Goal: Communication & Community: Answer question/provide support

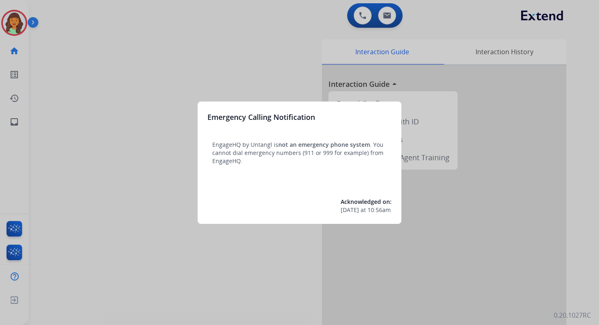
click at [389, 16] on div at bounding box center [299, 162] width 599 height 325
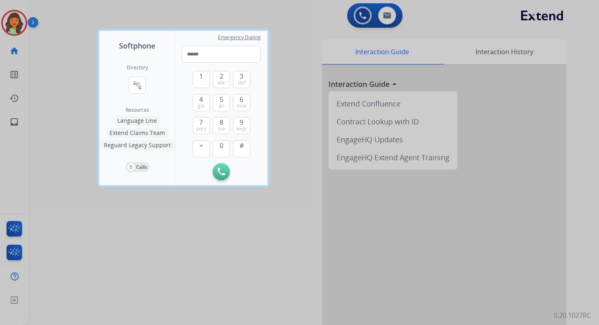
click at [389, 16] on div at bounding box center [299, 162] width 599 height 325
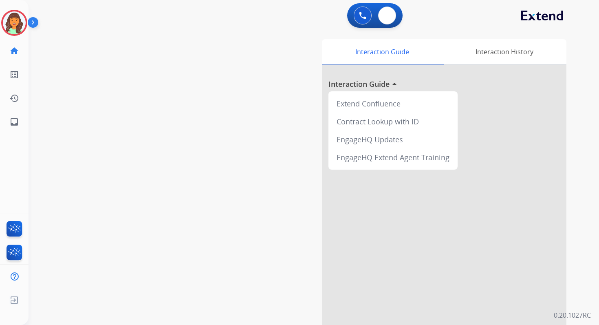
click at [389, 16] on img at bounding box center [387, 15] width 8 height 7
select select "**********"
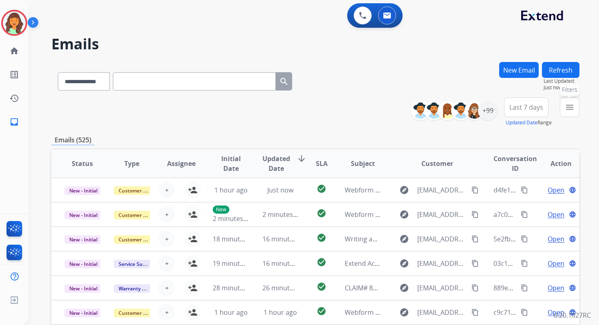
click at [565, 107] on mat-icon "menu" at bounding box center [570, 107] width 10 height 10
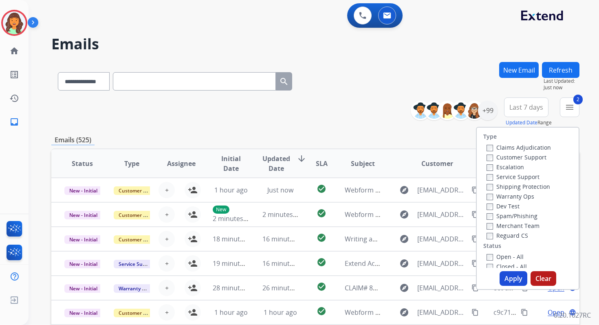
click at [501, 275] on button "Apply" at bounding box center [514, 278] width 28 height 15
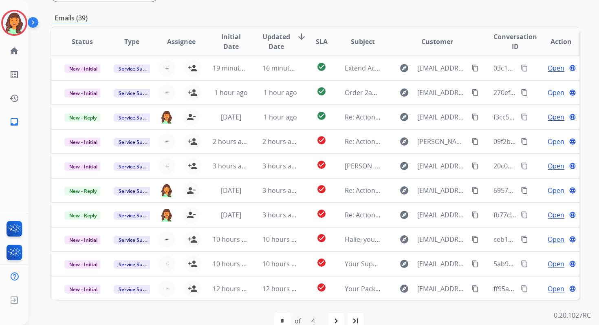
scroll to position [198, 0]
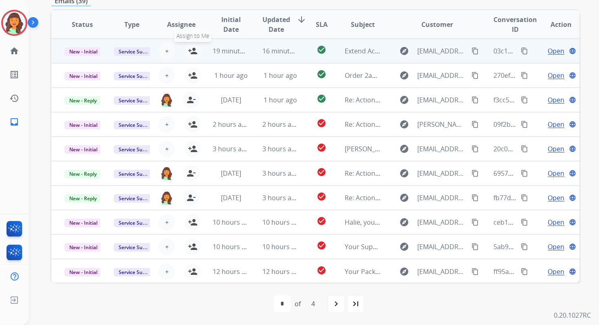
click at [195, 51] on mat-icon "person_add" at bounding box center [193, 51] width 10 height 10
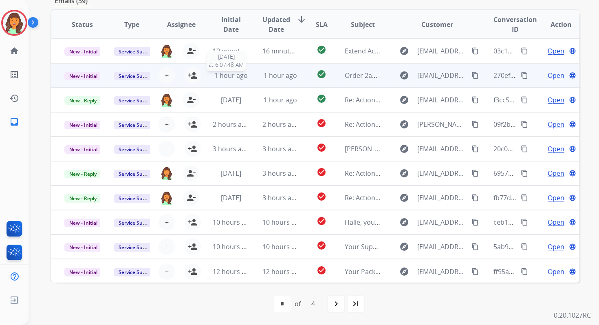
click at [225, 74] on span "1 hour ago" at bounding box center [230, 75] width 33 height 9
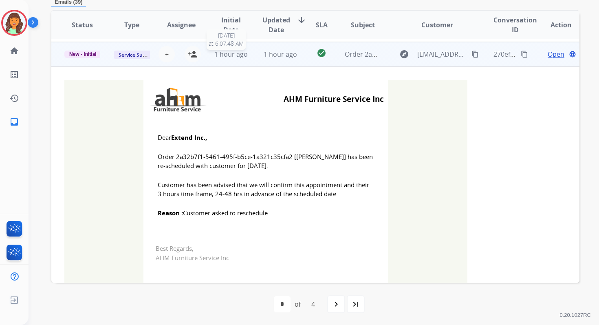
scroll to position [24, 0]
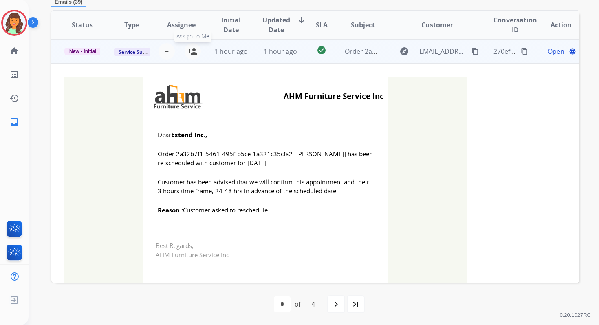
click at [192, 54] on mat-icon "person_add" at bounding box center [193, 51] width 10 height 10
click at [92, 53] on span "New - Initial" at bounding box center [82, 51] width 37 height 7
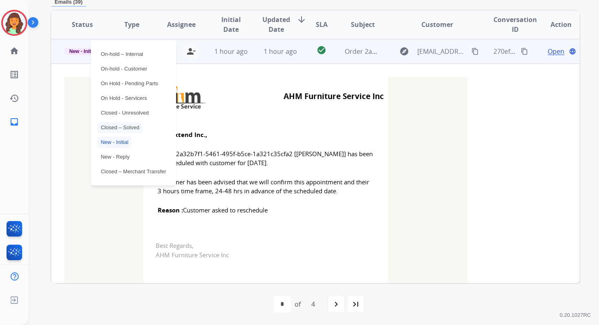
click at [122, 126] on p "Closed – Solved" at bounding box center [119, 127] width 45 height 11
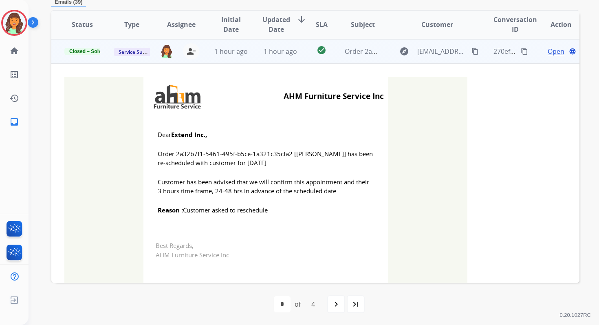
click at [251, 55] on td "1 hour ago" at bounding box center [273, 51] width 49 height 24
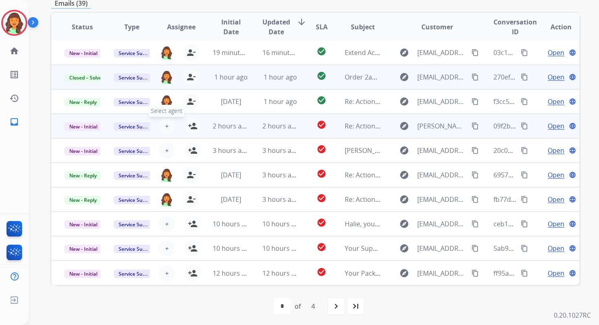
click at [165, 124] on span "+" at bounding box center [167, 126] width 4 height 10
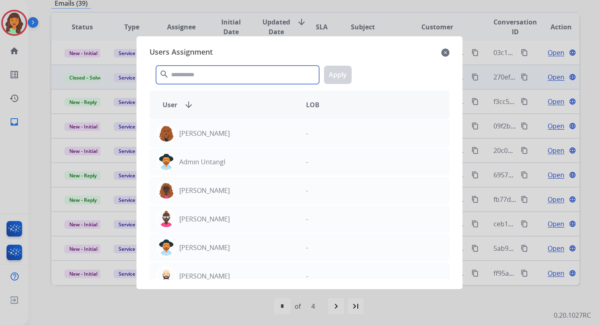
click at [191, 84] on input "text" at bounding box center [237, 75] width 163 height 18
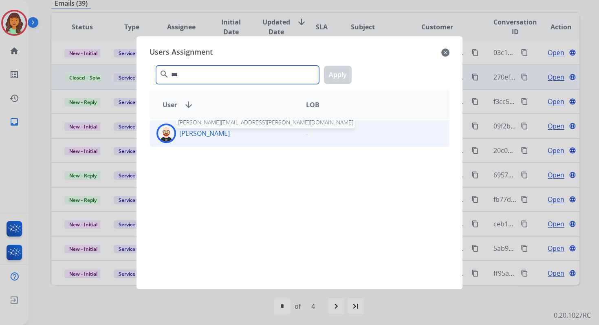
type input "***"
click at [208, 133] on p "[PERSON_NAME]" at bounding box center [204, 133] width 51 height 10
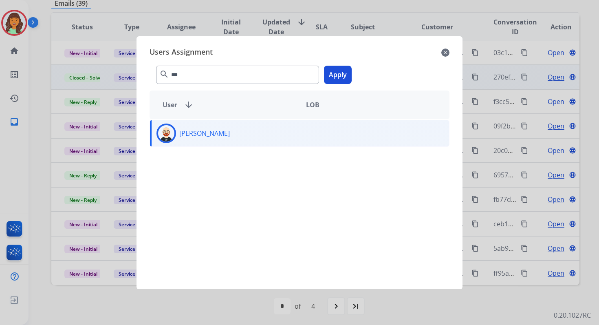
click at [341, 73] on button "Apply" at bounding box center [338, 75] width 28 height 18
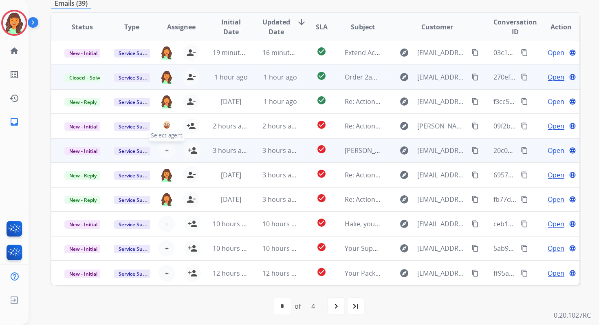
click at [167, 151] on button "+ Select agent" at bounding box center [167, 150] width 16 height 16
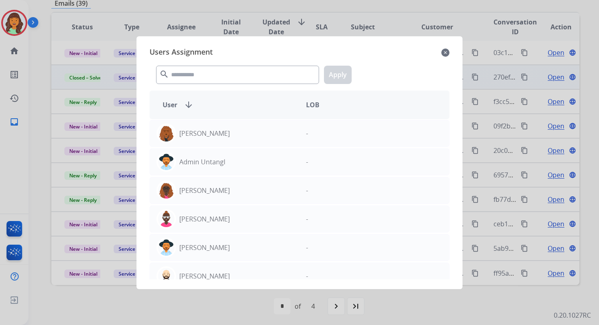
click at [442, 52] on mat-icon "close" at bounding box center [446, 53] width 8 height 10
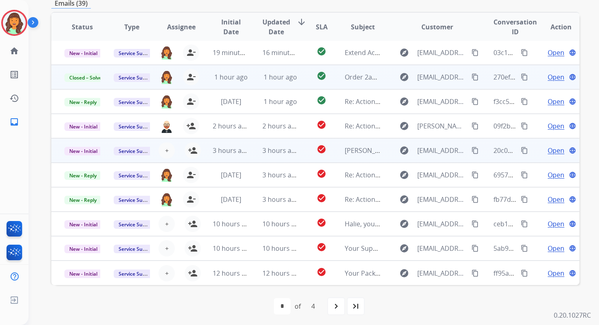
click at [249, 159] on td "3 hours ago" at bounding box center [273, 150] width 49 height 24
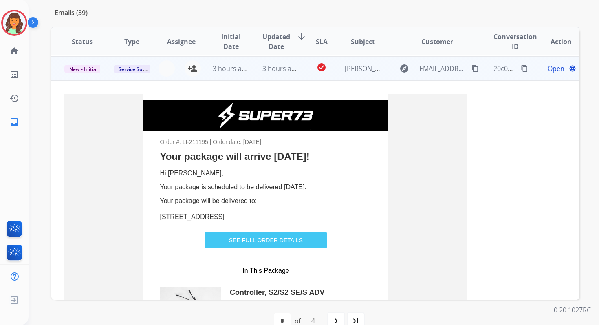
scroll to position [98, 0]
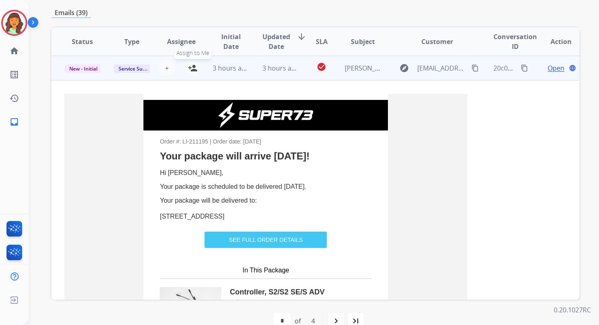
click at [194, 68] on mat-icon "person_add" at bounding box center [193, 68] width 10 height 10
click at [243, 69] on span "3 hours ago" at bounding box center [231, 68] width 37 height 9
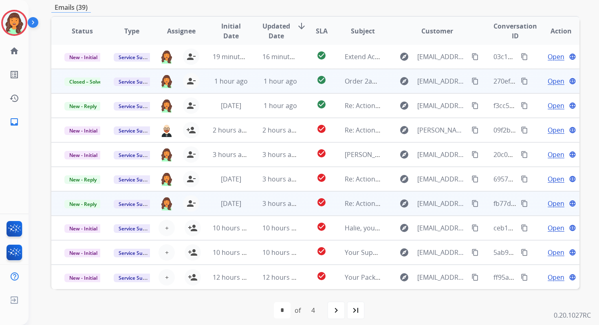
scroll to position [198, 0]
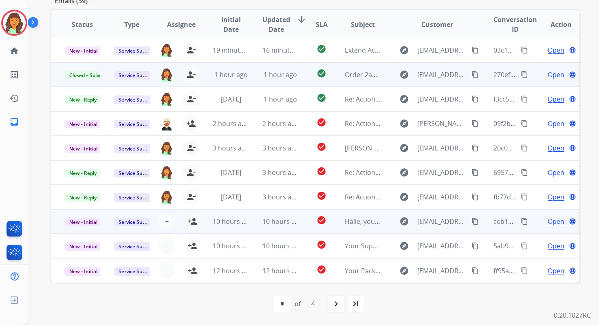
click at [259, 215] on td "10 hours ago" at bounding box center [273, 221] width 49 height 24
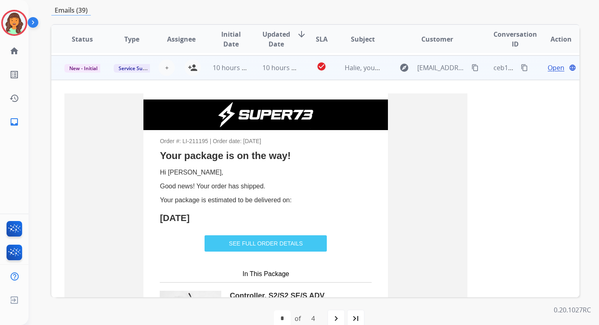
scroll to position [171, 0]
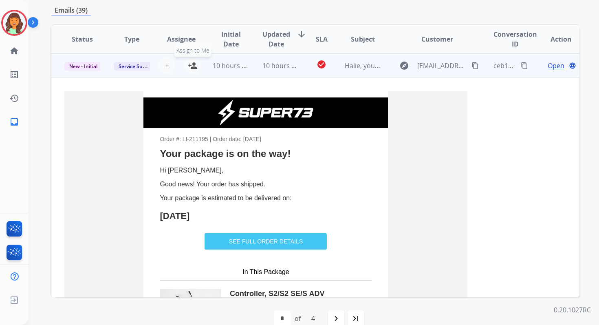
click at [196, 65] on mat-icon "person_add" at bounding box center [193, 66] width 10 height 10
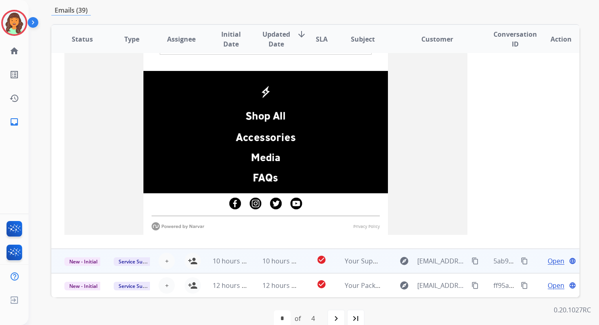
click at [254, 264] on td "10 hours ago" at bounding box center [273, 261] width 49 height 24
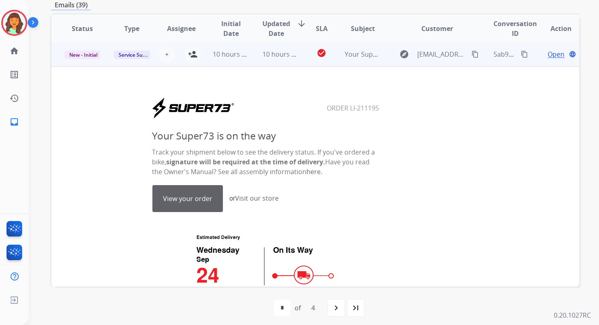
scroll to position [196, 0]
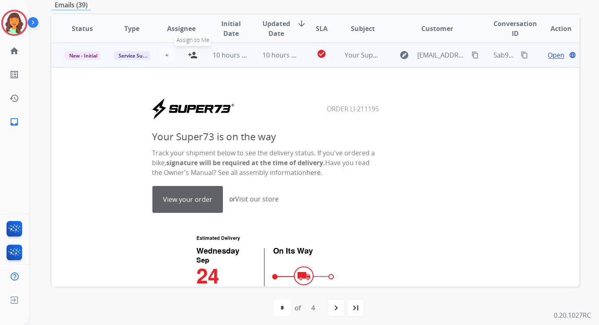
click at [190, 53] on mat-icon "person_add" at bounding box center [193, 55] width 10 height 10
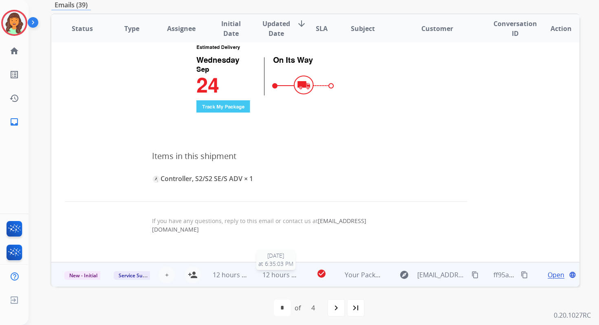
click at [286, 274] on span "12 hours ago" at bounding box center [283, 274] width 40 height 9
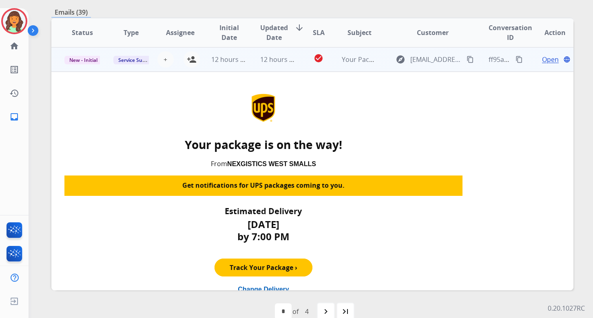
scroll to position [220, 0]
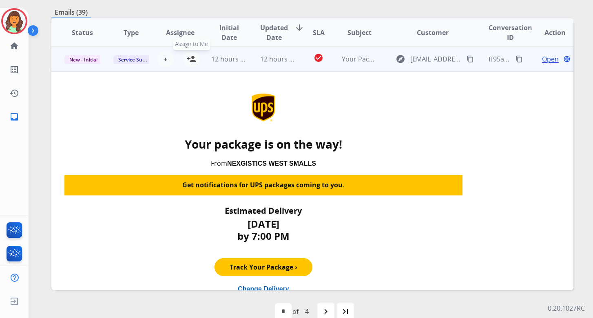
click at [190, 59] on mat-icon "person_add" at bounding box center [192, 59] width 10 height 10
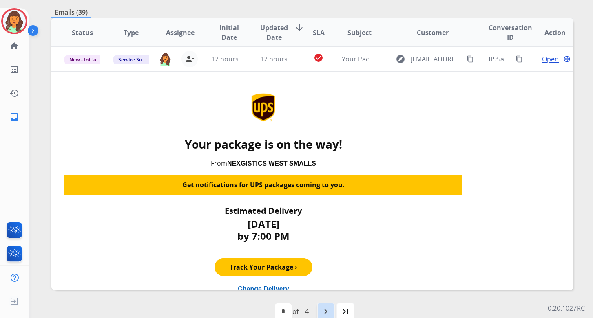
click at [330, 316] on mat-icon "navigate_next" at bounding box center [326, 312] width 10 height 10
select select "*"
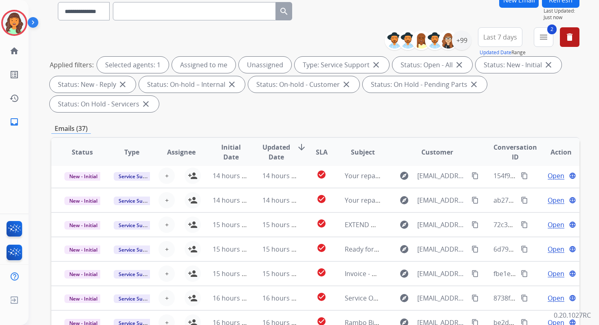
scroll to position [198, 0]
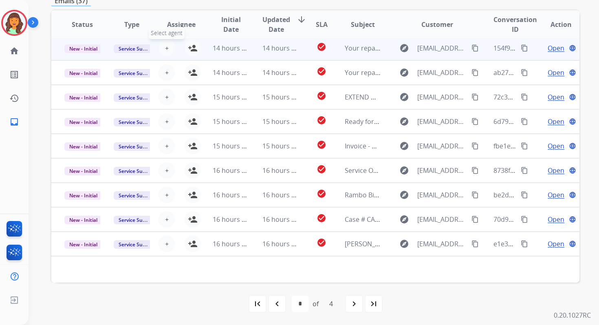
click at [165, 46] on span "+" at bounding box center [167, 48] width 4 height 10
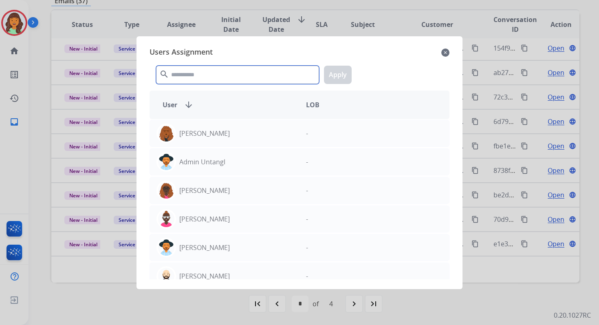
click at [188, 70] on input "text" at bounding box center [237, 75] width 163 height 18
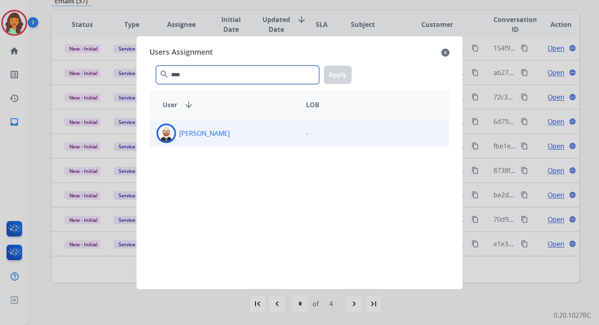
type input "****"
click at [231, 133] on div "[PERSON_NAME]" at bounding box center [225, 134] width 150 height 20
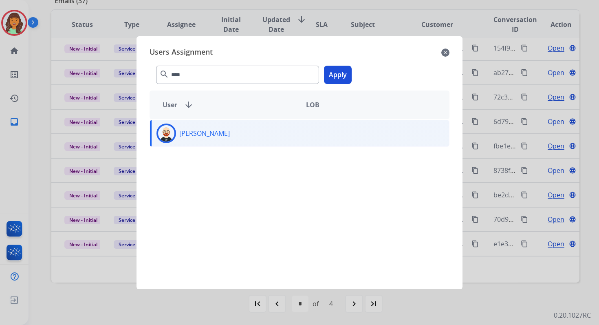
click at [336, 71] on button "Apply" at bounding box center [338, 75] width 28 height 18
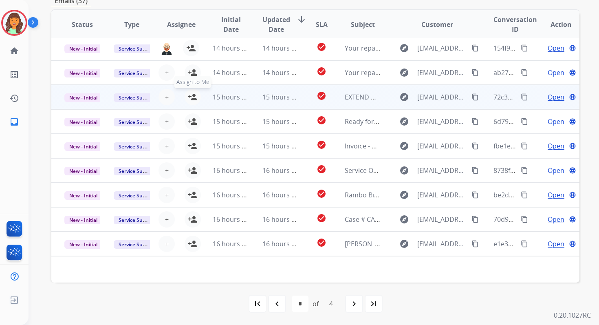
click at [193, 98] on mat-icon "person_add" at bounding box center [193, 97] width 10 height 10
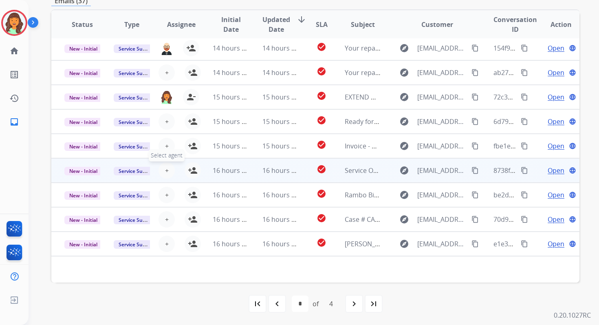
click at [168, 167] on button "+ Select agent" at bounding box center [167, 170] width 16 height 16
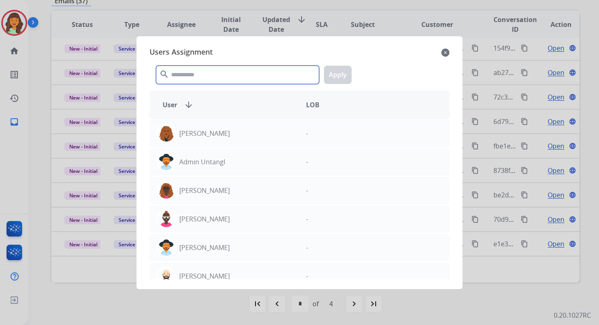
click at [193, 66] on input "text" at bounding box center [237, 75] width 163 height 18
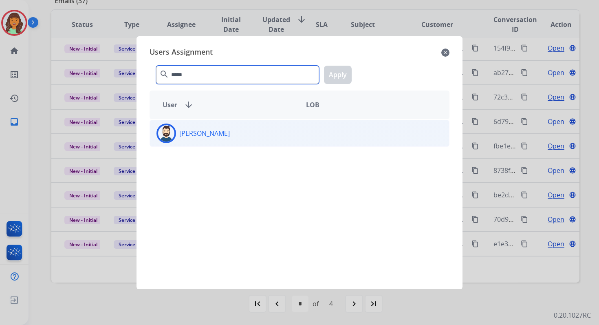
type input "*****"
click at [198, 132] on p "[PERSON_NAME]" at bounding box center [204, 133] width 51 height 10
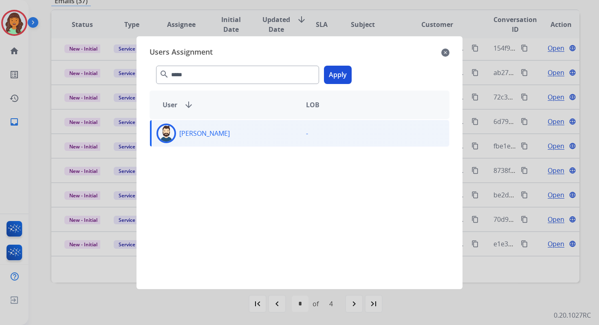
click at [340, 71] on button "Apply" at bounding box center [338, 75] width 28 height 18
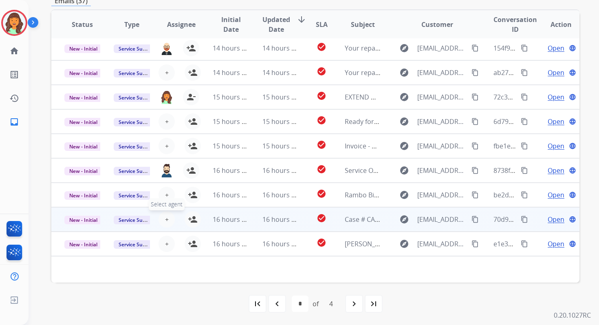
click at [166, 218] on span "+" at bounding box center [167, 219] width 4 height 10
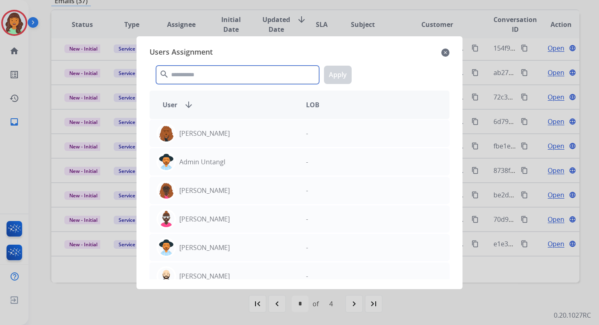
click at [229, 78] on input "text" at bounding box center [237, 75] width 163 height 18
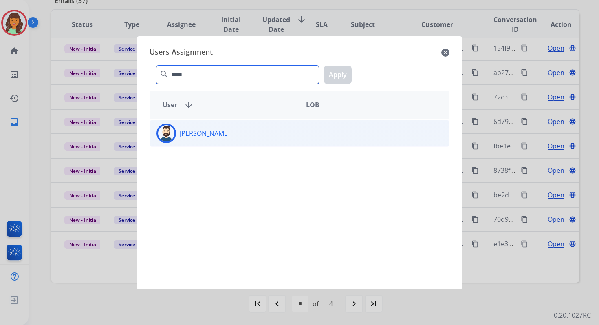
type input "*****"
click at [232, 136] on div "[PERSON_NAME]" at bounding box center [225, 134] width 150 height 20
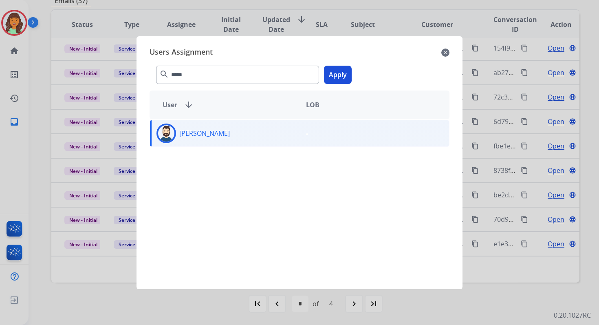
click at [340, 76] on button "Apply" at bounding box center [338, 75] width 28 height 18
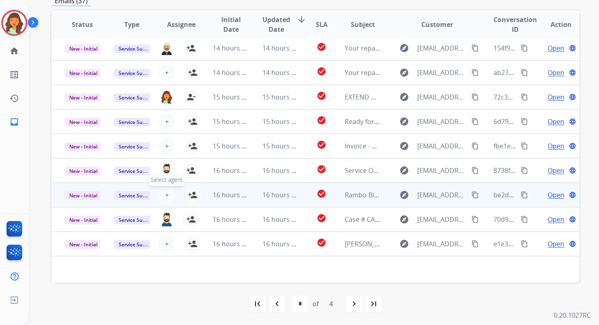
click at [169, 192] on button "+ Select agent" at bounding box center [167, 195] width 16 height 16
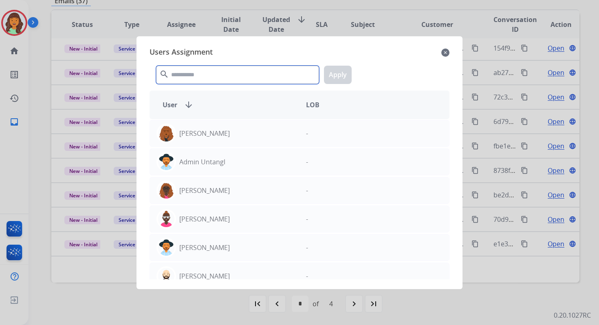
click at [208, 72] on input "text" at bounding box center [237, 75] width 163 height 18
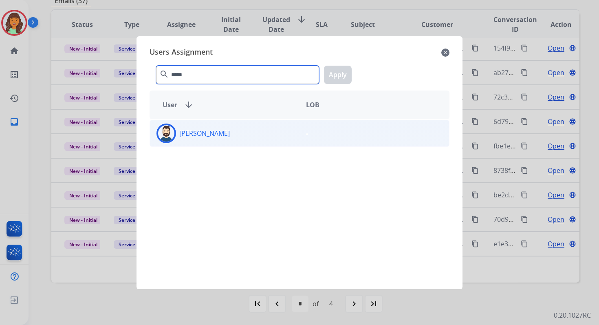
type input "*****"
click at [215, 139] on div "[PERSON_NAME]" at bounding box center [225, 134] width 150 height 20
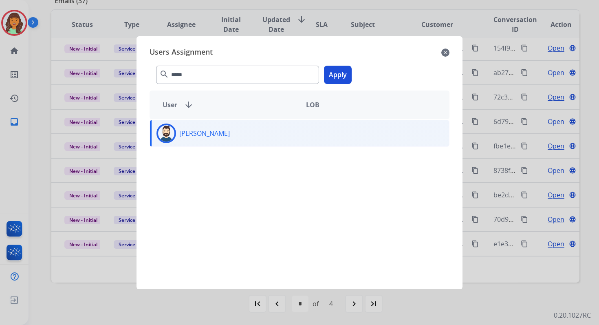
click at [347, 67] on button "Apply" at bounding box center [338, 75] width 28 height 18
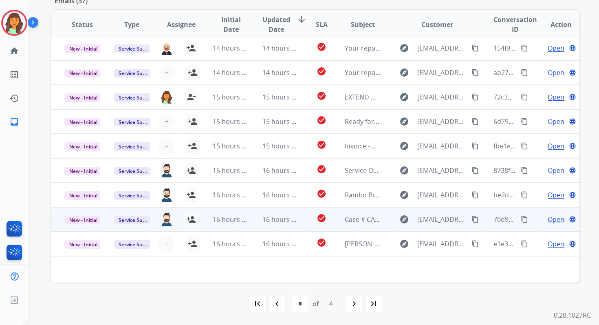
click at [249, 216] on td "16 hours ago" at bounding box center [273, 219] width 49 height 24
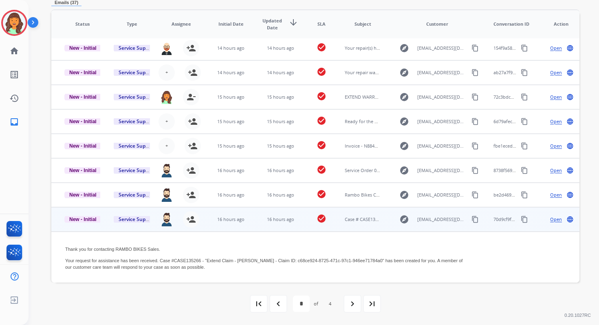
scroll to position [172, 0]
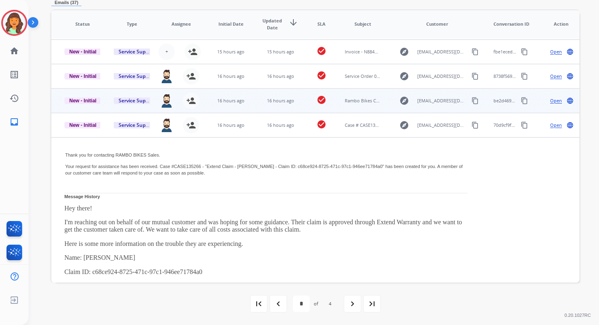
click at [263, 109] on td "16 hours ago" at bounding box center [273, 100] width 49 height 24
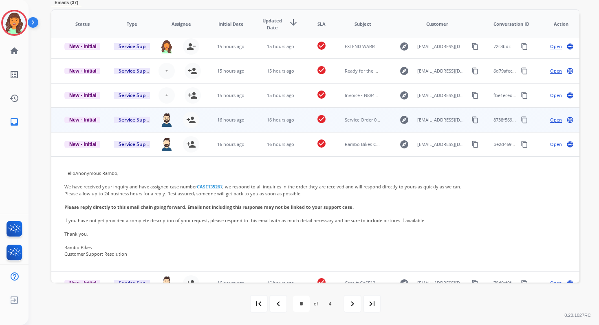
click at [265, 115] on td "16 hours ago" at bounding box center [273, 120] width 49 height 24
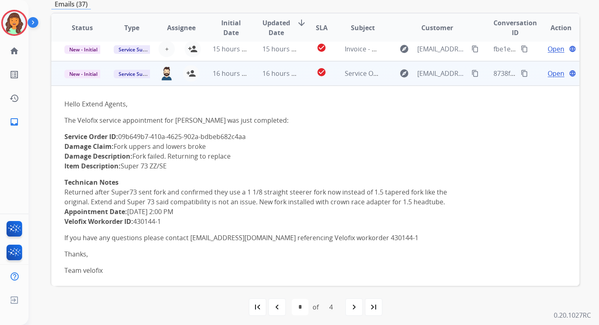
scroll to position [147, 0]
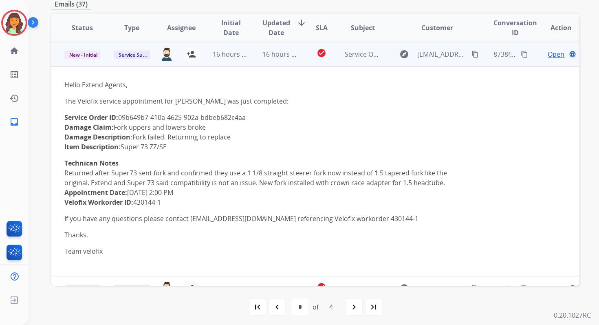
click at [264, 58] on span "16 hours ago" at bounding box center [283, 54] width 40 height 9
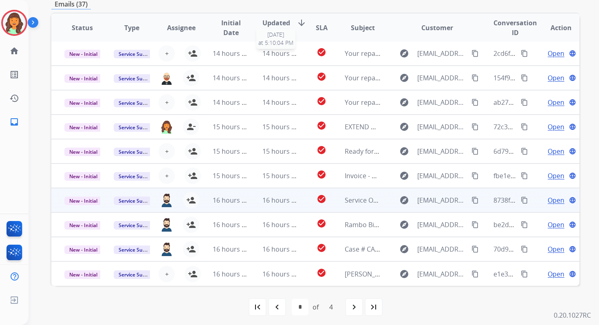
scroll to position [1, 0]
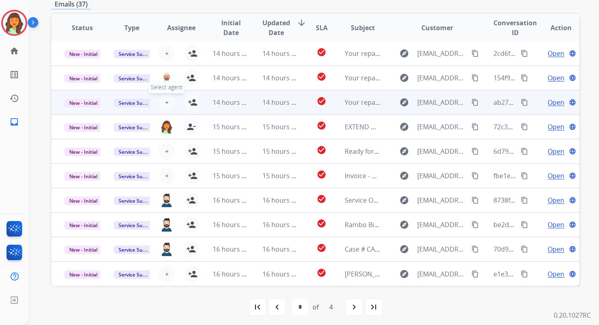
click at [167, 100] on span "+" at bounding box center [167, 102] width 4 height 10
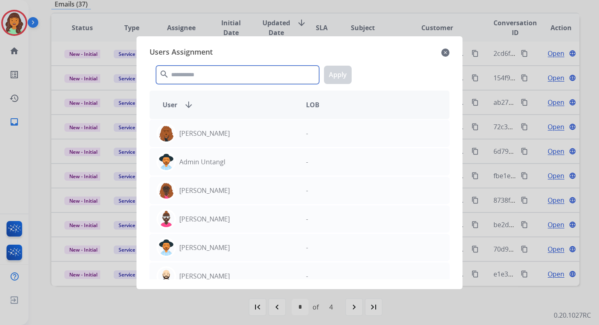
click at [198, 77] on input "text" at bounding box center [237, 75] width 163 height 18
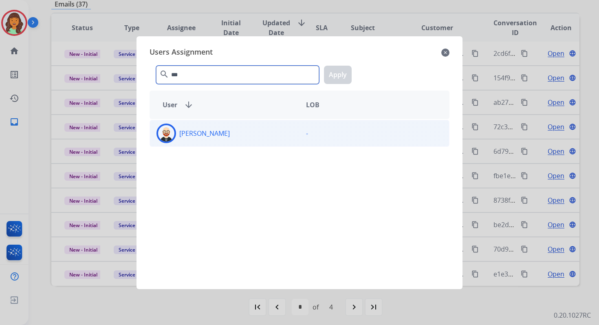
type input "***"
click at [208, 142] on div "[PERSON_NAME]" at bounding box center [225, 134] width 150 height 20
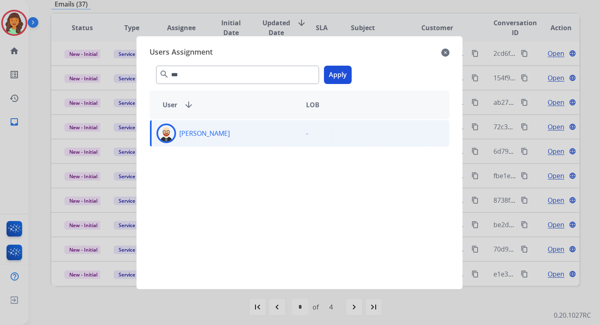
click at [338, 79] on button "Apply" at bounding box center [338, 75] width 28 height 18
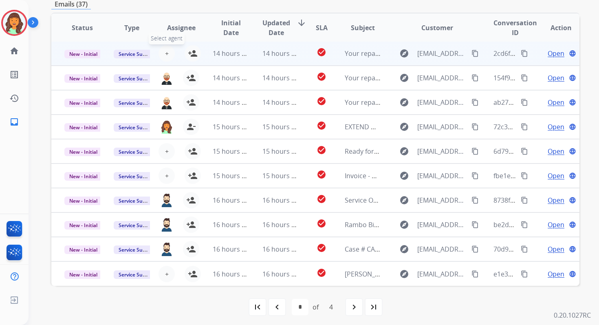
click at [165, 53] on span "+" at bounding box center [167, 54] width 4 height 10
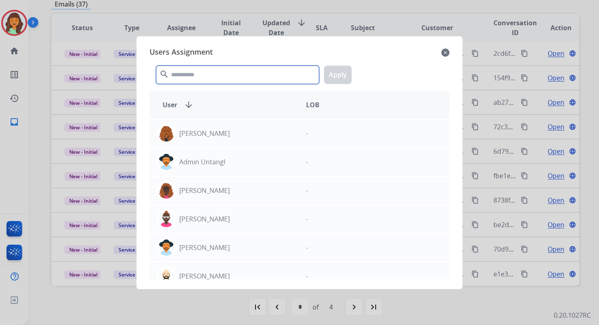
click at [188, 70] on input "text" at bounding box center [237, 75] width 163 height 18
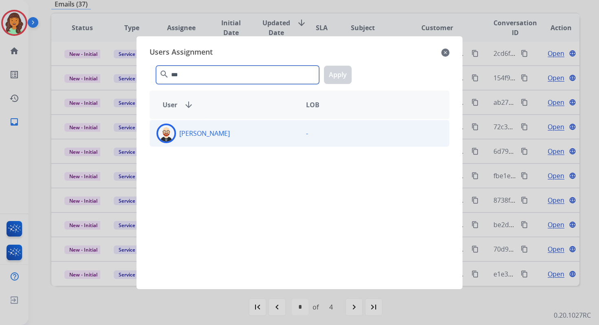
type input "***"
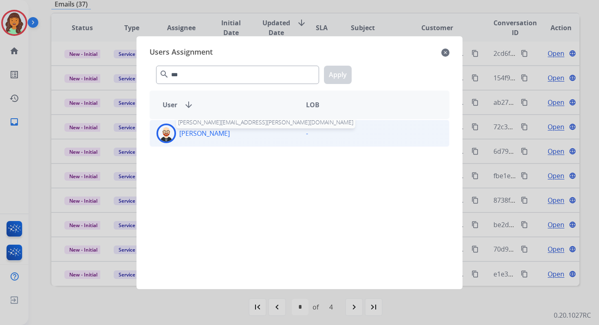
click at [204, 132] on p "[PERSON_NAME]" at bounding box center [204, 133] width 51 height 10
click at [342, 78] on button "Apply" at bounding box center [338, 75] width 28 height 18
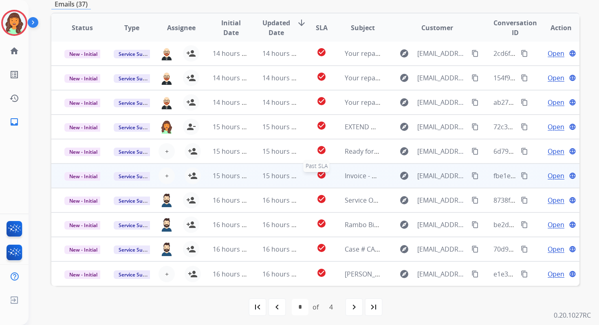
click at [313, 173] on div "check_circle" at bounding box center [322, 176] width 20 height 12
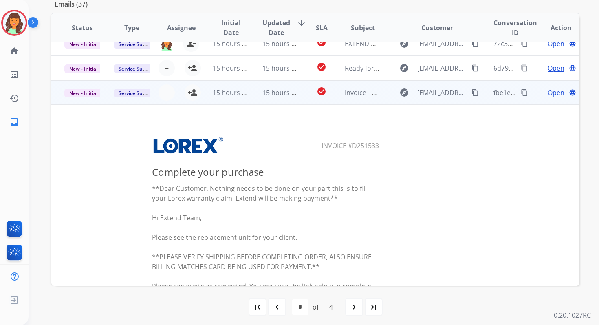
scroll to position [0, 0]
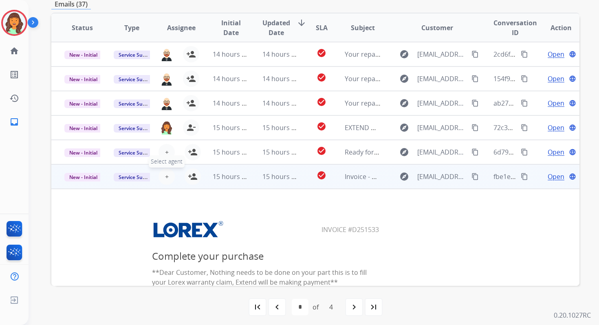
click at [165, 176] on span "+" at bounding box center [167, 177] width 4 height 10
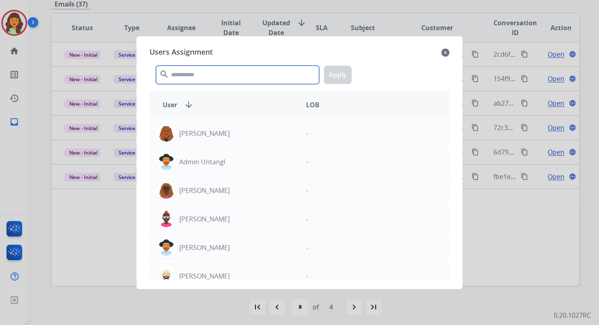
click at [229, 76] on input "text" at bounding box center [237, 75] width 163 height 18
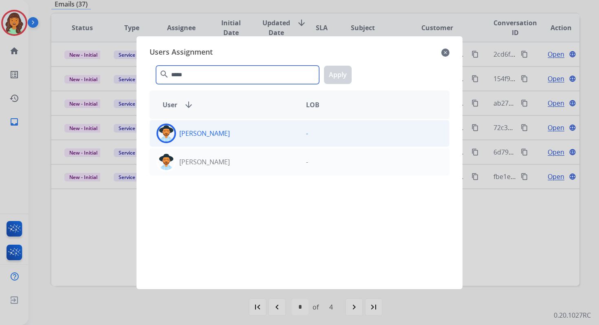
type input "*****"
click at [236, 137] on div "[PERSON_NAME]" at bounding box center [225, 134] width 150 height 20
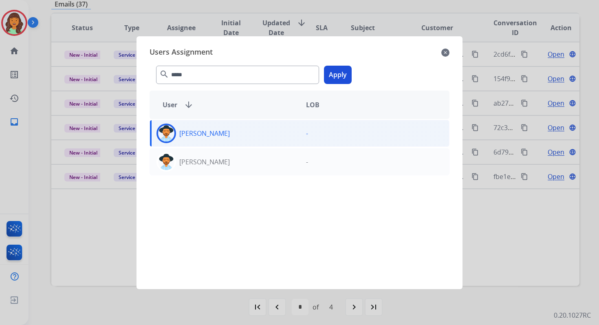
click at [340, 68] on button "Apply" at bounding box center [338, 75] width 28 height 18
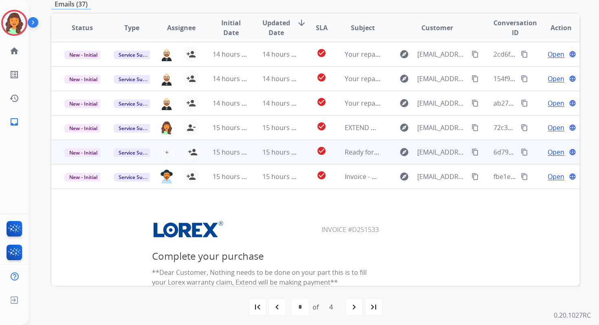
click at [254, 157] on td "15 hours ago" at bounding box center [273, 152] width 49 height 24
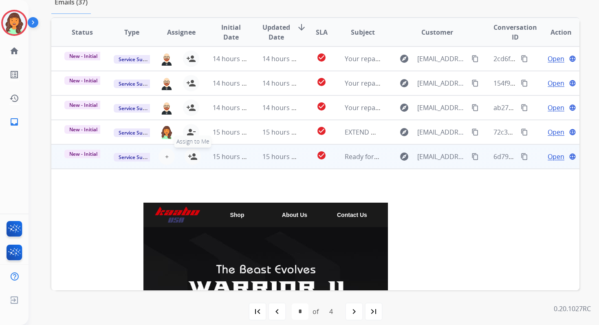
click at [189, 152] on mat-icon "person_add" at bounding box center [193, 157] width 10 height 10
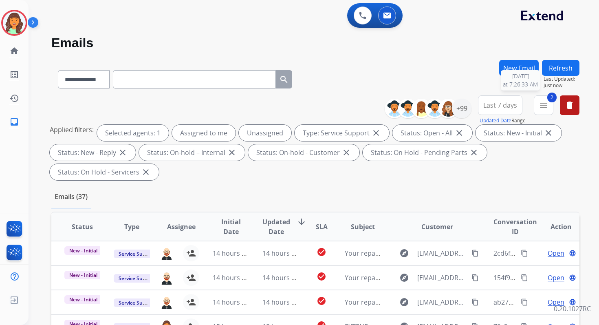
click at [555, 76] on span "Last Updated:" at bounding box center [562, 79] width 36 height 7
click at [554, 62] on button "Refresh" at bounding box center [561, 68] width 38 height 16
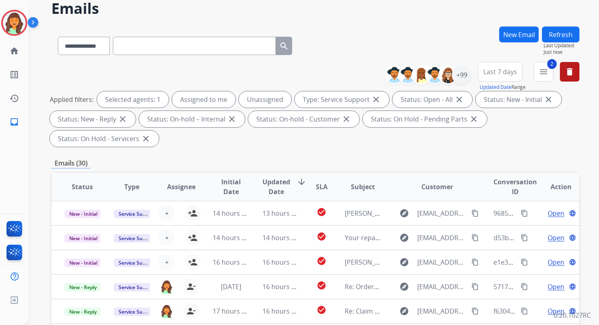
scroll to position [198, 0]
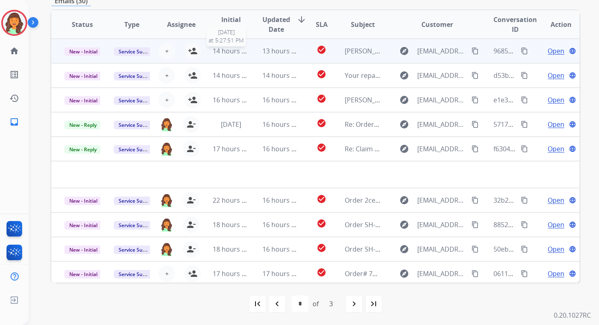
click at [213, 51] on span "14 hours ago" at bounding box center [233, 50] width 40 height 9
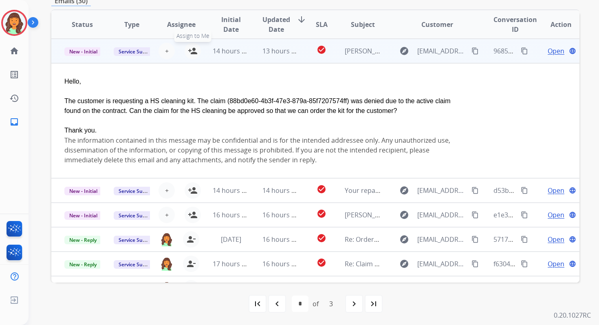
click at [193, 52] on mat-icon "person_add" at bounding box center [193, 51] width 10 height 10
click at [233, 51] on span "14 hours ago" at bounding box center [233, 50] width 40 height 9
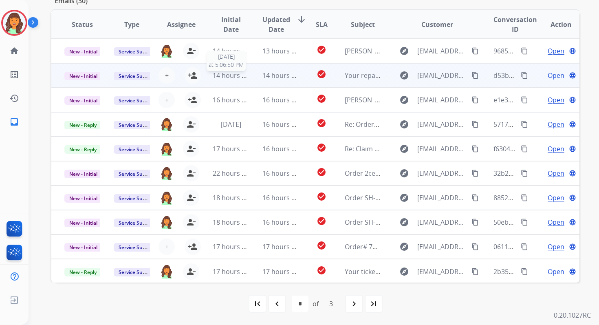
click at [236, 76] on span "14 hours ago" at bounding box center [233, 75] width 40 height 9
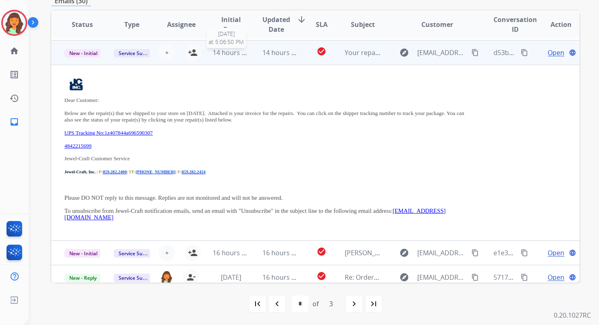
scroll to position [24, 0]
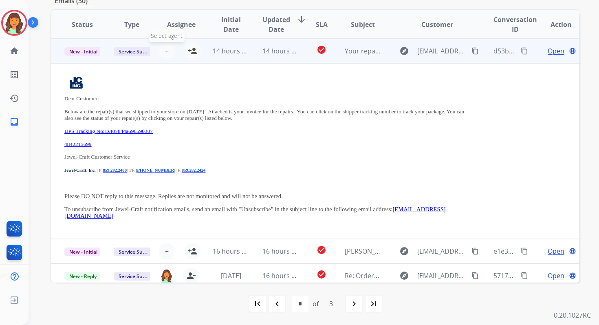
click at [168, 53] on button "+ Select agent" at bounding box center [167, 51] width 16 height 16
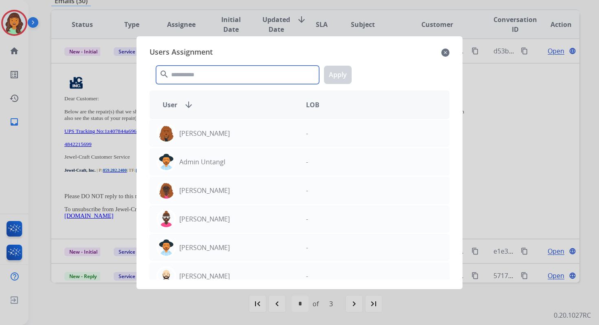
click at [178, 68] on input "text" at bounding box center [237, 75] width 163 height 18
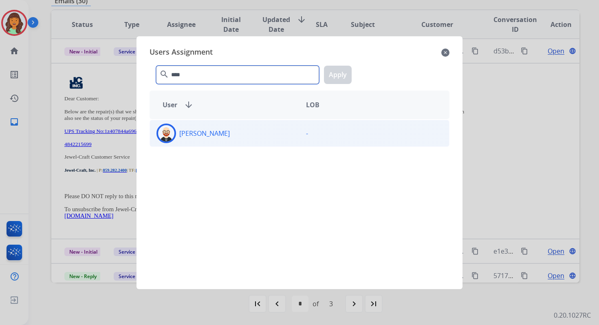
type input "****"
click at [249, 140] on div "[PERSON_NAME]" at bounding box center [225, 134] width 150 height 20
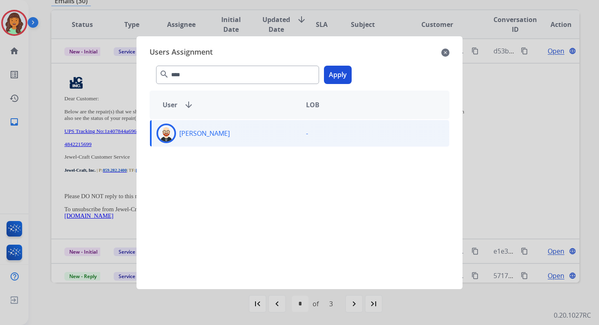
click at [337, 75] on button "Apply" at bounding box center [338, 75] width 28 height 18
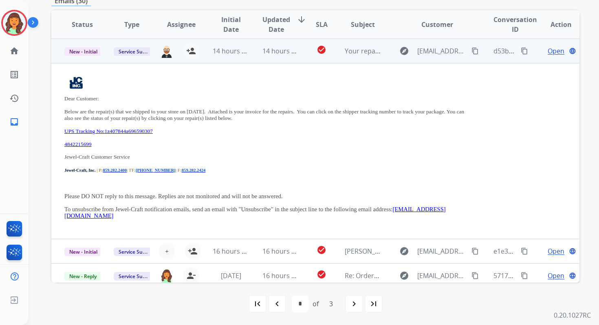
click at [308, 57] on td "check_circle" at bounding box center [315, 51] width 33 height 24
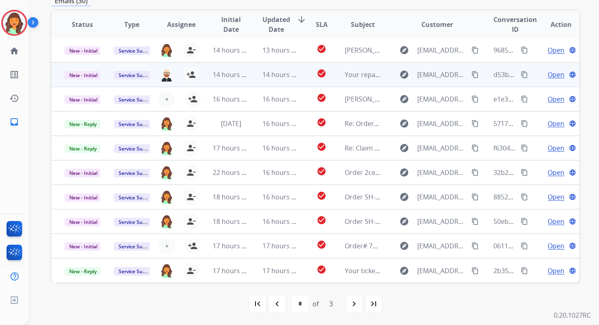
scroll to position [1, 0]
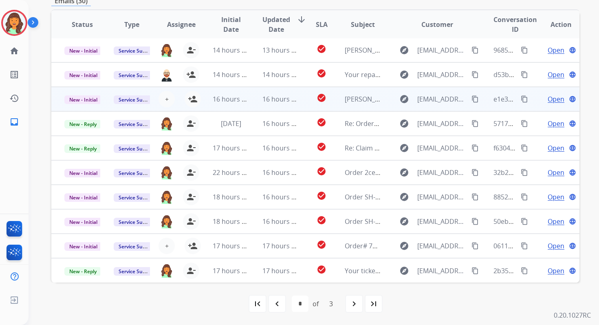
click at [258, 104] on td "16 hours ago" at bounding box center [273, 99] width 49 height 24
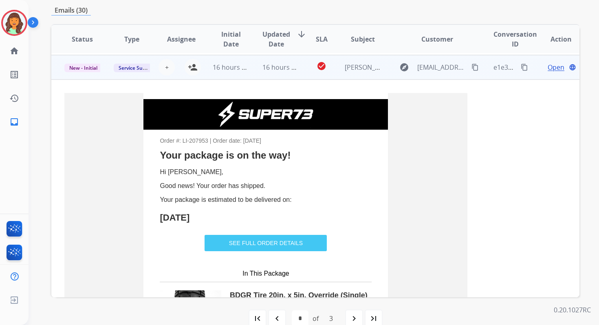
scroll to position [49, 0]
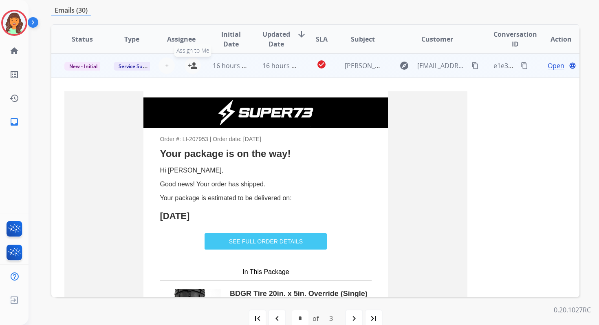
click at [192, 66] on mat-icon "person_add" at bounding box center [193, 66] width 10 height 10
click at [249, 66] on td "16 hours ago" at bounding box center [273, 65] width 49 height 24
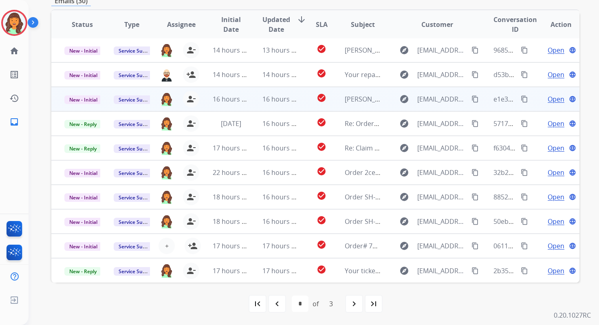
scroll to position [194, 0]
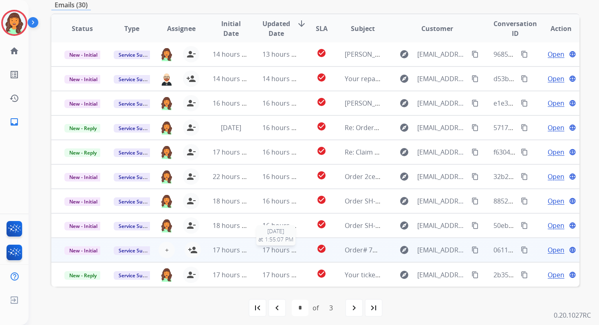
click at [264, 254] on div "17 hours ago" at bounding box center [281, 250] width 36 height 10
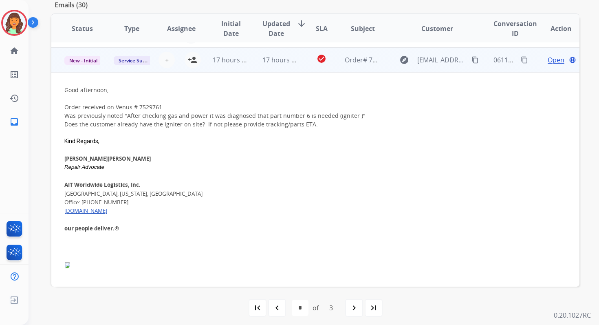
scroll to position [196, 0]
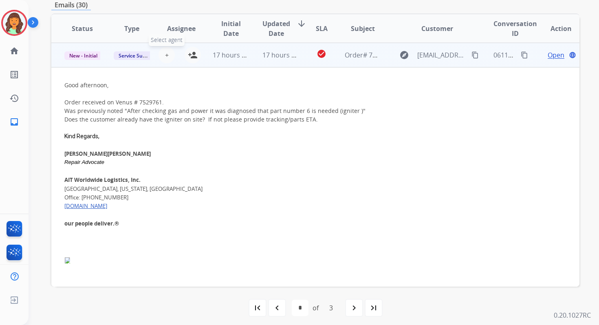
click at [165, 55] on span "+" at bounding box center [167, 55] width 4 height 10
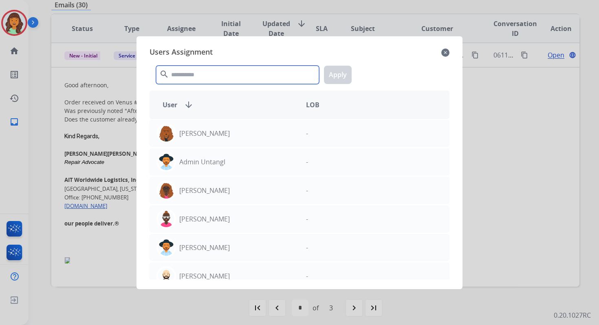
click at [199, 72] on input "text" at bounding box center [237, 75] width 163 height 18
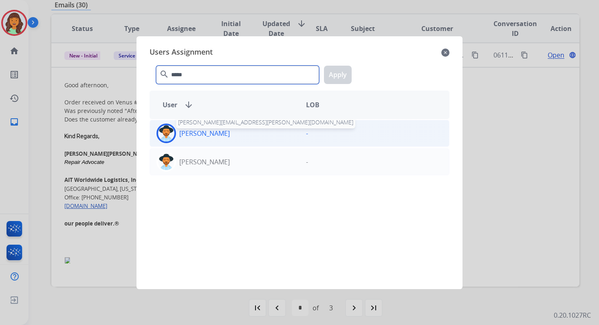
type input "*****"
click at [220, 134] on p "[PERSON_NAME]" at bounding box center [204, 133] width 51 height 10
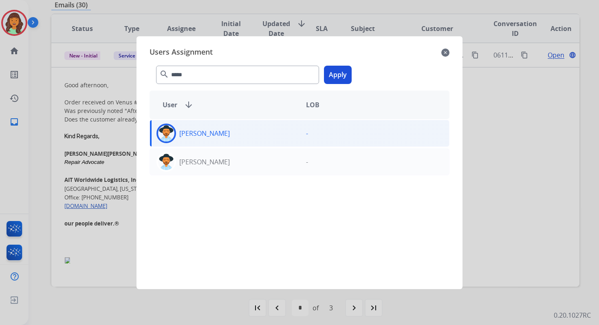
click at [333, 79] on button "Apply" at bounding box center [338, 75] width 28 height 18
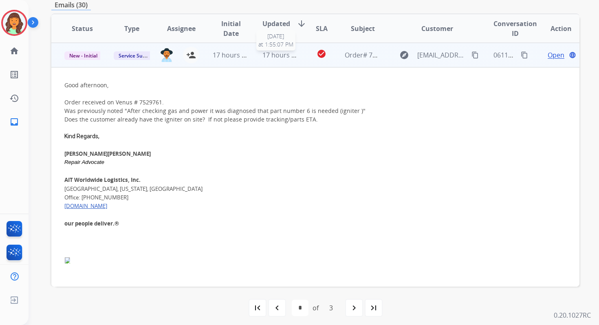
click at [275, 56] on span "17 hours ago" at bounding box center [283, 55] width 40 height 9
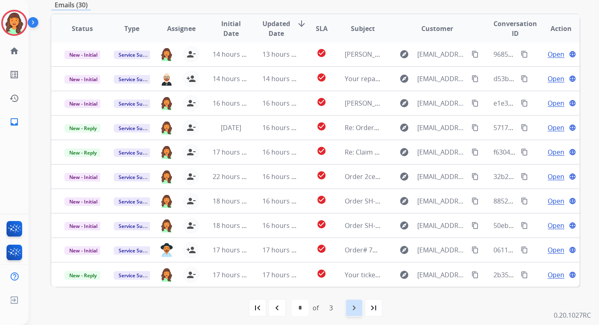
click at [353, 314] on div "navigate_next" at bounding box center [354, 308] width 18 height 18
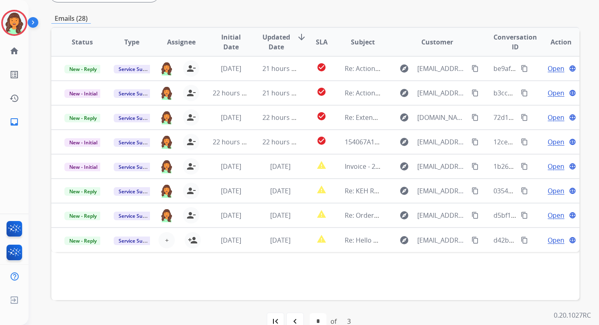
scroll to position [198, 0]
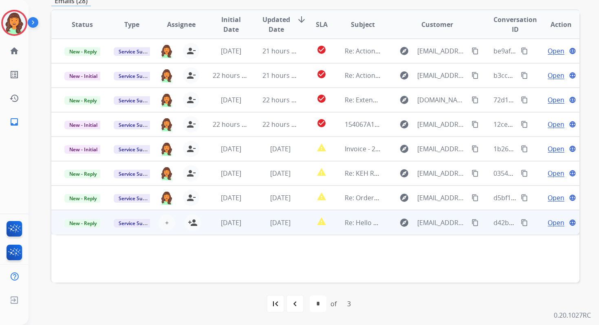
click at [291, 223] on span "[DATE]" at bounding box center [280, 222] width 20 height 9
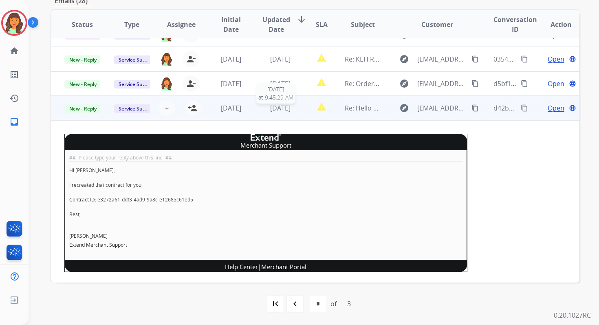
scroll to position [126, 0]
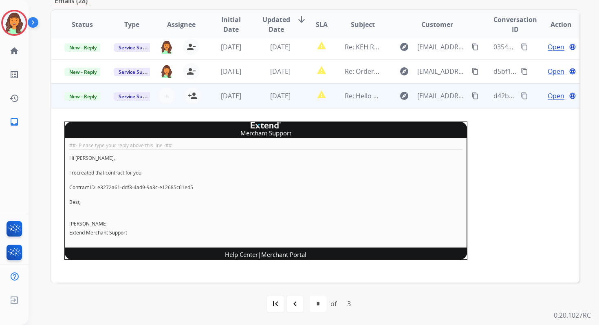
click at [282, 104] on td "[DATE]" at bounding box center [273, 96] width 49 height 24
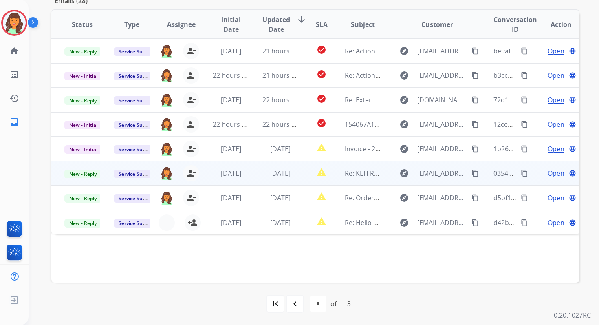
scroll to position [0, 0]
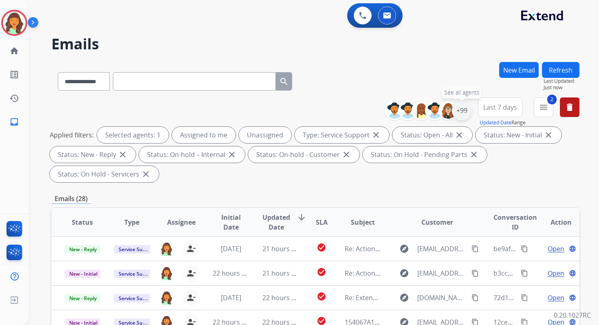
click at [462, 111] on div "+99" at bounding box center [462, 111] width 20 height 20
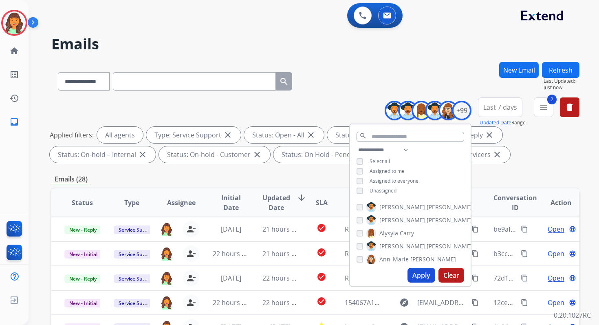
click at [421, 274] on button "Apply" at bounding box center [422, 275] width 28 height 15
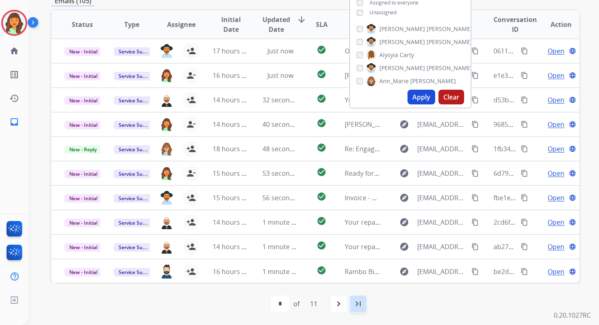
click at [356, 303] on mat-icon "last_page" at bounding box center [358, 304] width 10 height 10
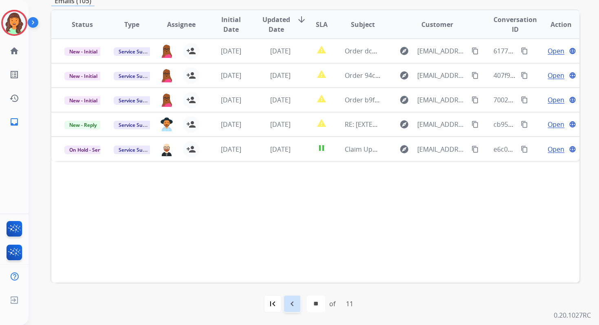
click at [292, 302] on mat-icon "navigate_before" at bounding box center [292, 304] width 10 height 10
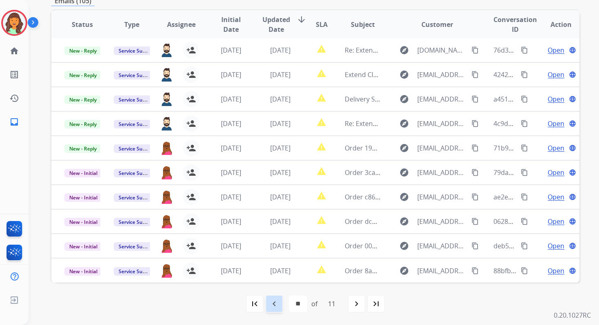
click at [275, 300] on mat-icon "navigate_before" at bounding box center [274, 304] width 10 height 10
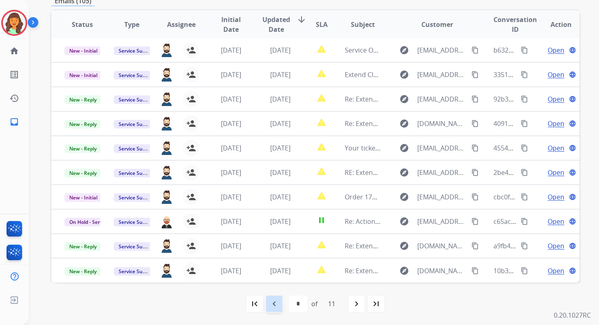
click at [275, 300] on mat-icon "navigate_before" at bounding box center [274, 304] width 10 height 10
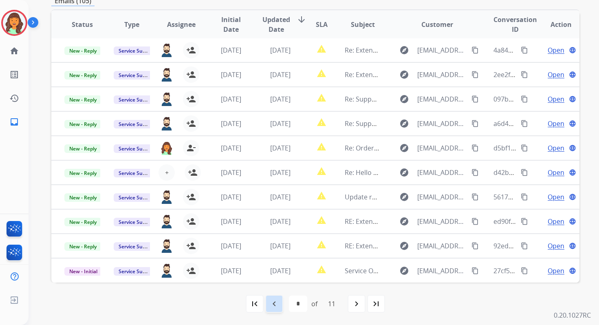
click at [274, 300] on mat-icon "navigate_before" at bounding box center [274, 304] width 10 height 10
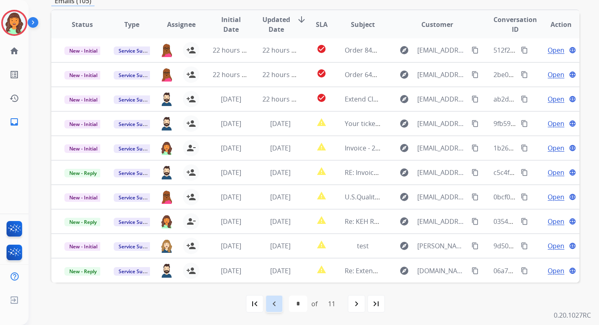
click at [274, 300] on mat-icon "navigate_before" at bounding box center [274, 304] width 10 height 10
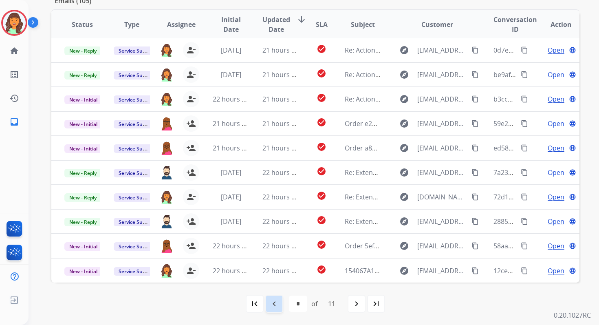
click at [274, 300] on mat-icon "navigate_before" at bounding box center [274, 304] width 10 height 10
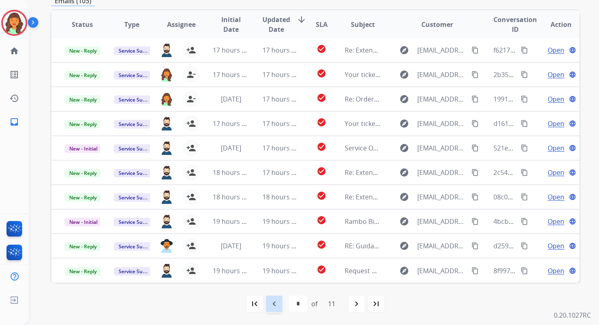
click at [274, 300] on mat-icon "navigate_before" at bounding box center [274, 304] width 10 height 10
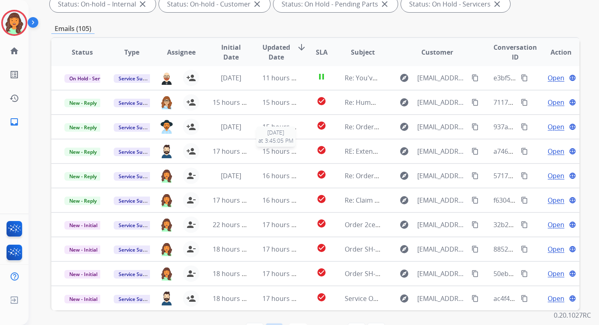
scroll to position [0, 0]
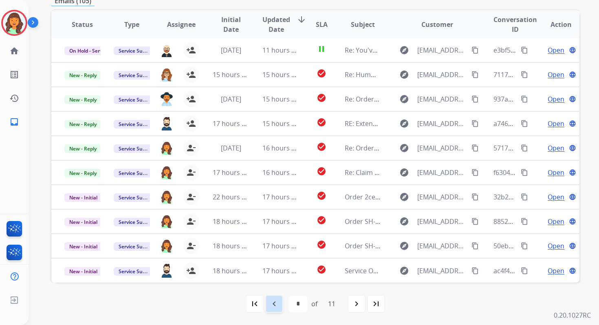
click at [274, 300] on mat-icon "navigate_before" at bounding box center [274, 304] width 10 height 10
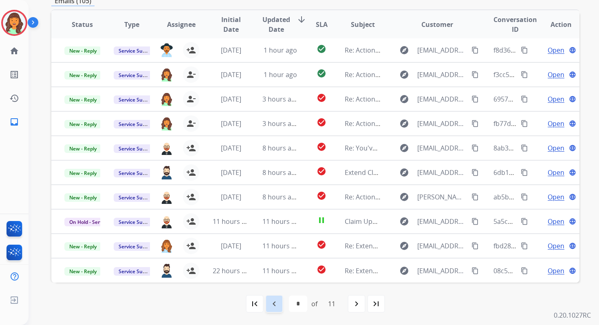
click at [274, 300] on mat-icon "navigate_before" at bounding box center [274, 304] width 10 height 10
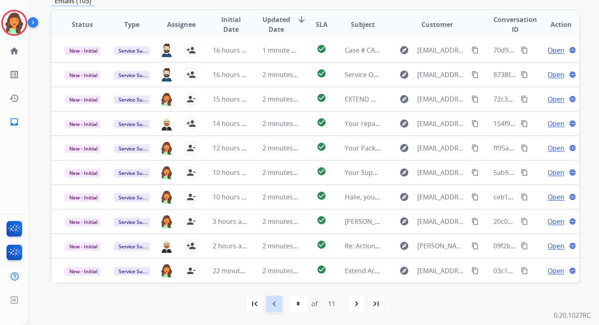
click at [274, 300] on mat-icon "navigate_before" at bounding box center [274, 304] width 10 height 10
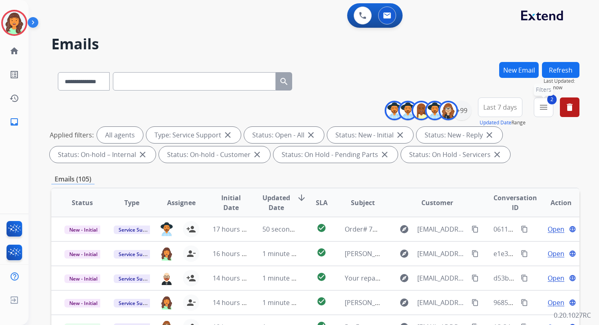
click at [544, 112] on button "2 menu Filters" at bounding box center [544, 107] width 20 height 20
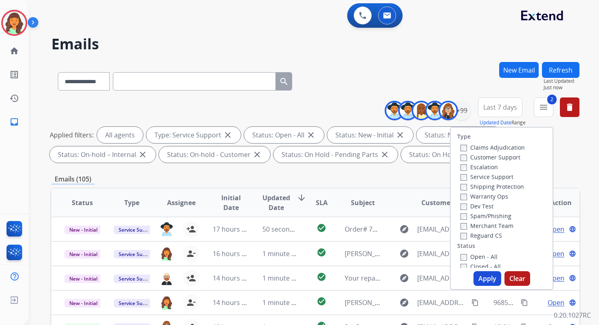
click at [480, 277] on button "Apply" at bounding box center [488, 278] width 28 height 15
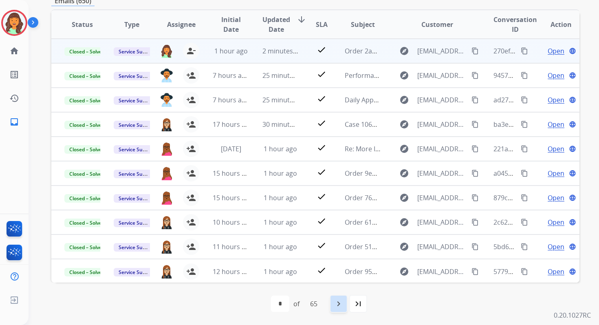
click at [340, 302] on mat-icon "navigate_next" at bounding box center [339, 304] width 10 height 10
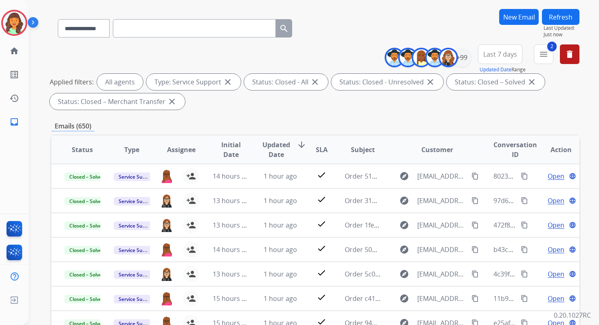
scroll to position [38, 0]
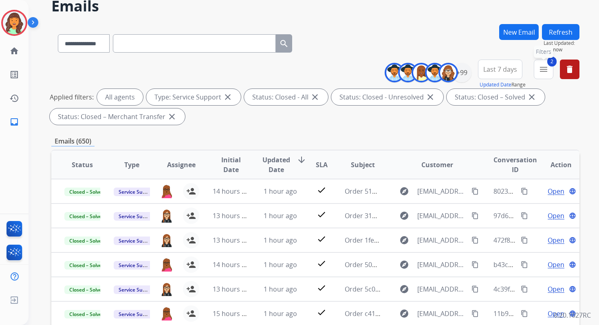
click at [535, 68] on button "2 menu Filters" at bounding box center [544, 70] width 20 height 20
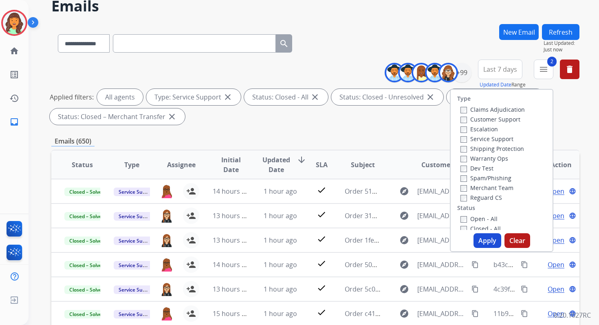
click at [478, 242] on button "Apply" at bounding box center [488, 240] width 28 height 15
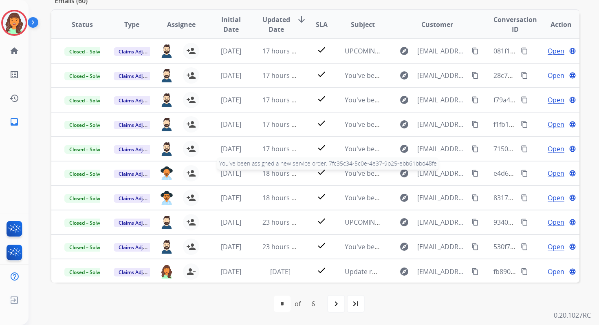
scroll to position [0, 0]
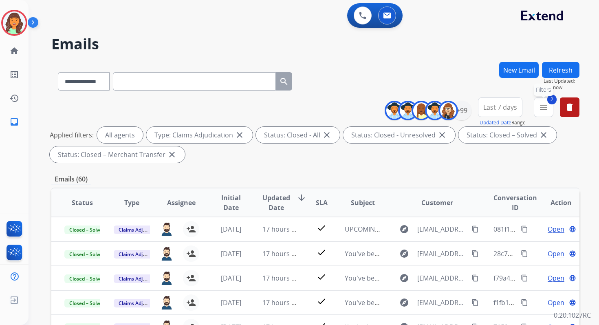
click at [541, 108] on mat-icon "menu" at bounding box center [544, 107] width 10 height 10
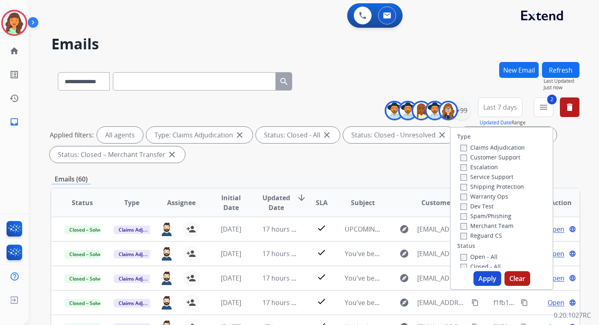
click at [488, 278] on button "Apply" at bounding box center [488, 278] width 28 height 15
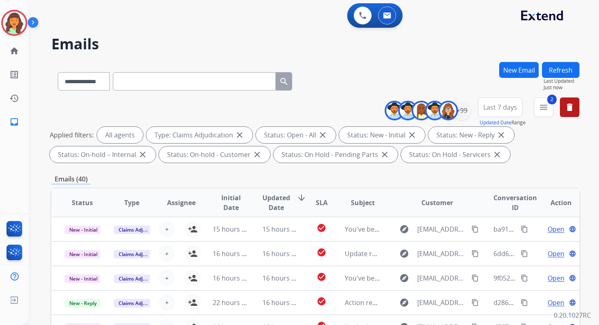
scroll to position [178, 0]
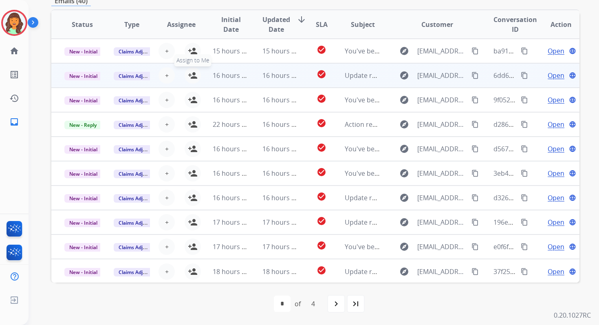
click at [192, 78] on mat-icon "person_add" at bounding box center [193, 76] width 10 height 10
click at [90, 75] on span "New - Initial" at bounding box center [83, 76] width 38 height 9
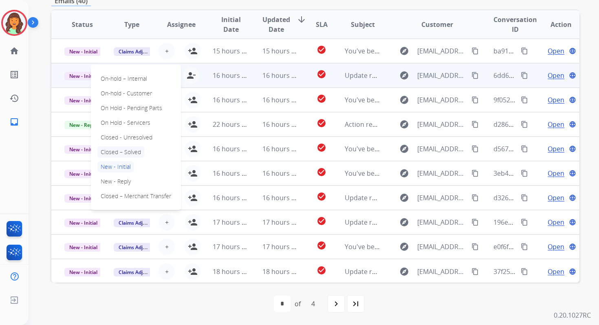
click at [112, 151] on p "Closed – Solved" at bounding box center [120, 151] width 47 height 11
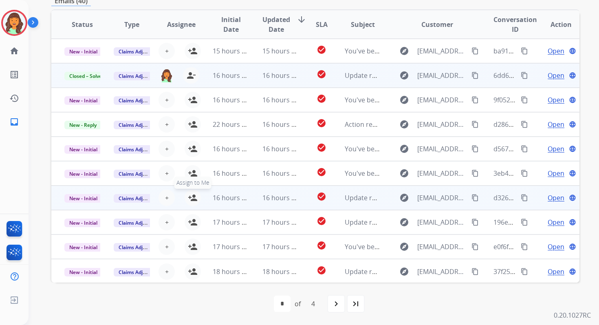
click at [190, 199] on mat-icon "person_add" at bounding box center [193, 198] width 10 height 10
click at [86, 198] on span "New - Initial" at bounding box center [83, 198] width 38 height 9
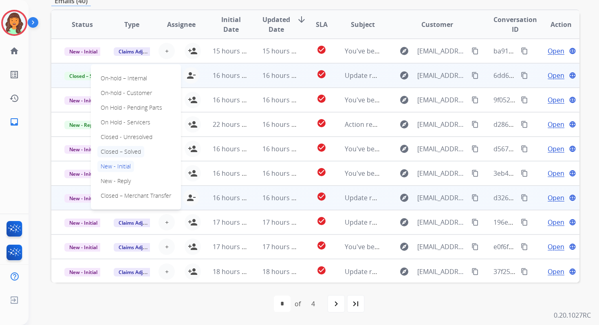
click at [113, 154] on p "Closed – Solved" at bounding box center [120, 151] width 47 height 11
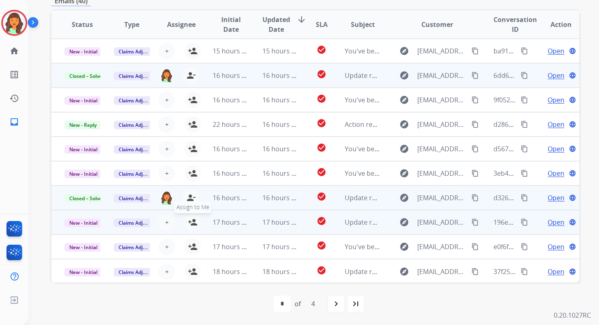
click at [193, 224] on mat-icon "person_add" at bounding box center [193, 222] width 10 height 10
click at [92, 219] on span "New - Initial" at bounding box center [83, 223] width 38 height 9
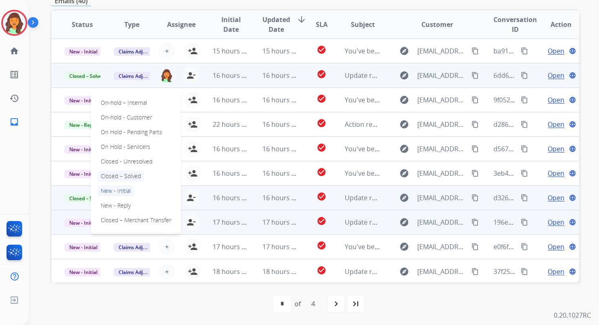
click at [117, 174] on p "Closed – Solved" at bounding box center [120, 175] width 47 height 11
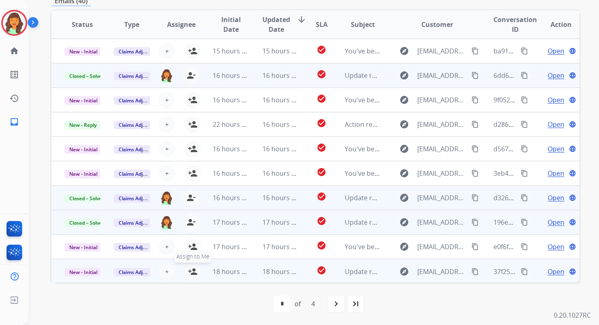
click at [192, 270] on mat-icon "person_add" at bounding box center [193, 272] width 10 height 10
click at [84, 272] on span "New - Initial" at bounding box center [83, 272] width 38 height 9
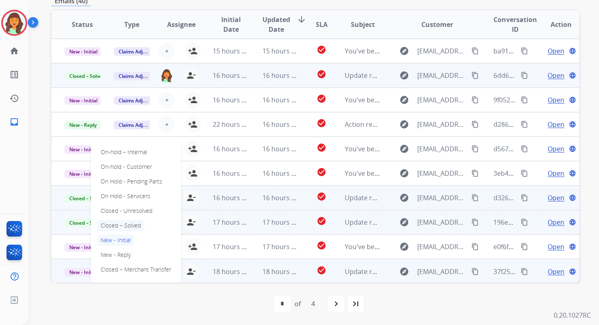
click at [114, 226] on p "Closed – Solved" at bounding box center [120, 225] width 47 height 11
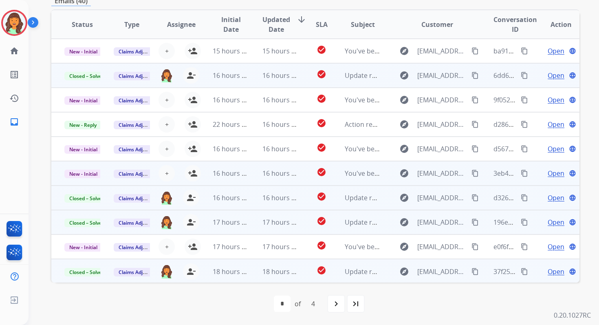
scroll to position [0, 0]
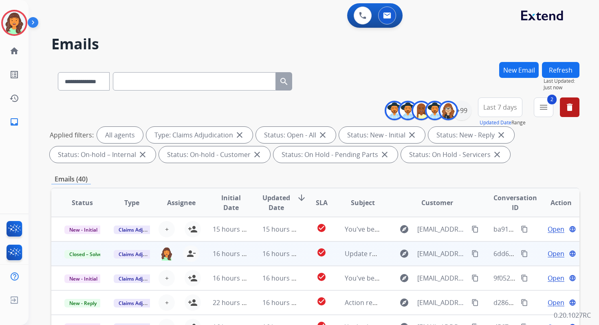
click at [565, 67] on button "Refresh" at bounding box center [561, 70] width 38 height 16
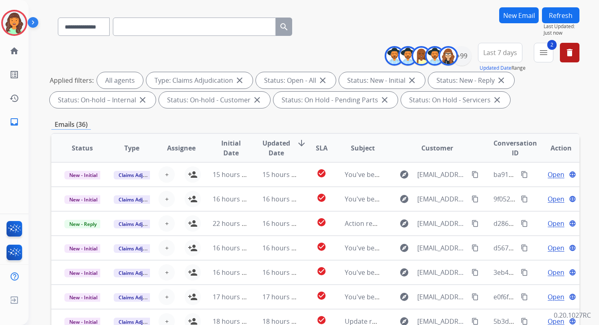
scroll to position [178, 0]
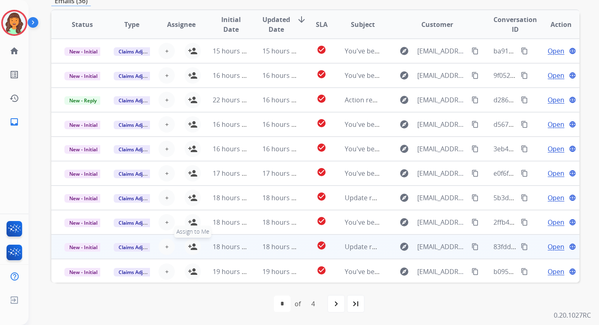
click at [192, 248] on mat-icon "person_add" at bounding box center [193, 247] width 10 height 10
click at [88, 247] on span "New - Initial" at bounding box center [83, 247] width 38 height 9
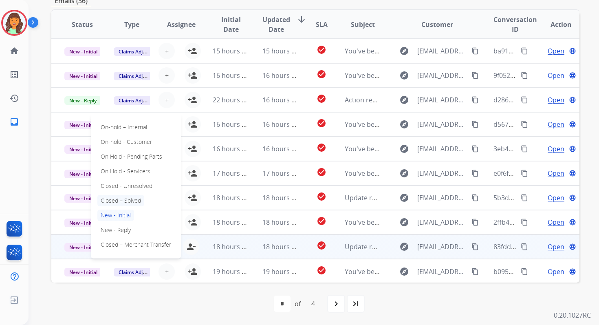
click at [115, 199] on p "Closed – Solved" at bounding box center [120, 200] width 47 height 11
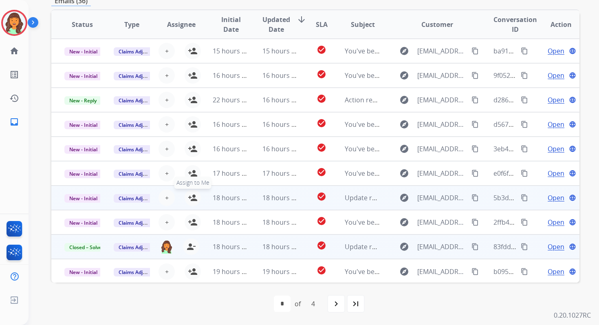
click at [196, 196] on button "person_add Assign to Me" at bounding box center [193, 198] width 16 height 16
click at [95, 199] on span "New - Initial" at bounding box center [83, 198] width 38 height 9
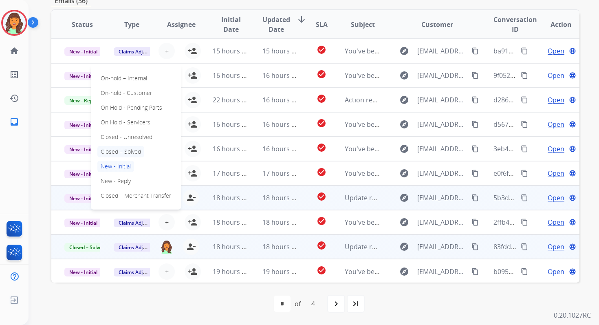
click at [111, 150] on p "Closed – Solved" at bounding box center [120, 151] width 47 height 11
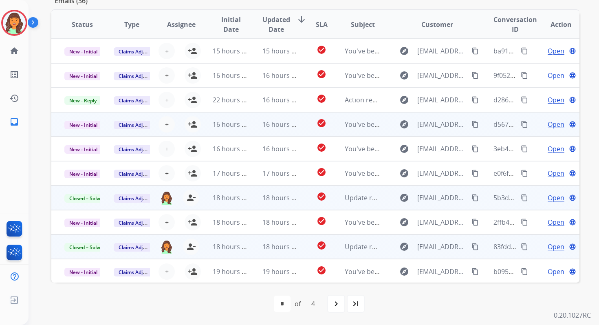
scroll to position [0, 0]
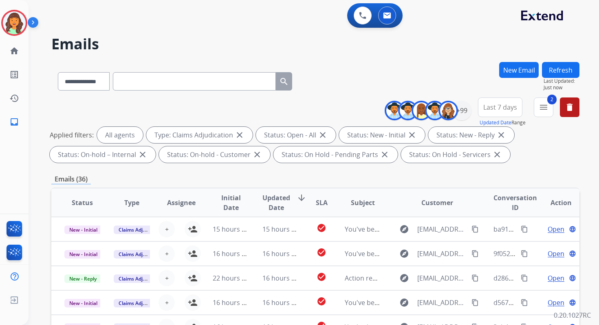
click at [567, 71] on button "Refresh" at bounding box center [561, 70] width 38 height 16
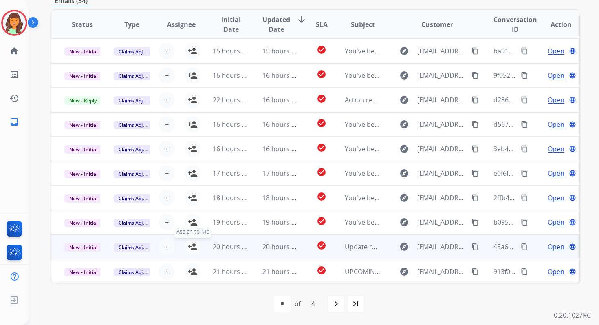
click at [193, 247] on mat-icon "person_add" at bounding box center [193, 247] width 10 height 10
click at [94, 248] on span "New - Initial" at bounding box center [83, 247] width 38 height 9
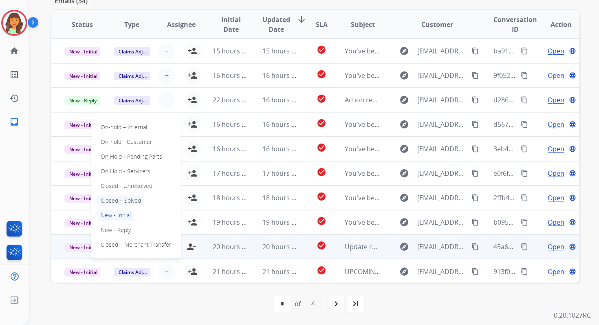
click at [121, 201] on p "Closed – Solved" at bounding box center [120, 200] width 47 height 11
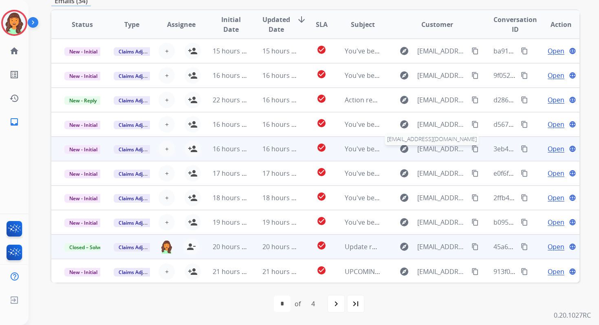
scroll to position [0, 0]
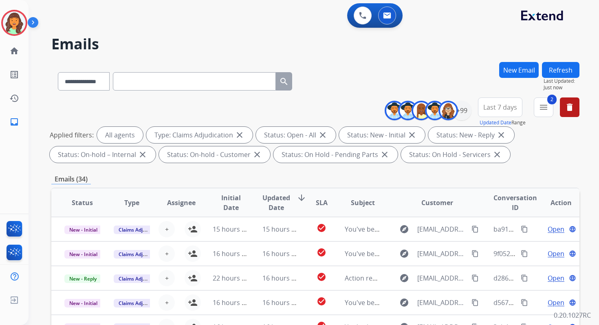
click at [558, 66] on button "Refresh" at bounding box center [561, 70] width 38 height 16
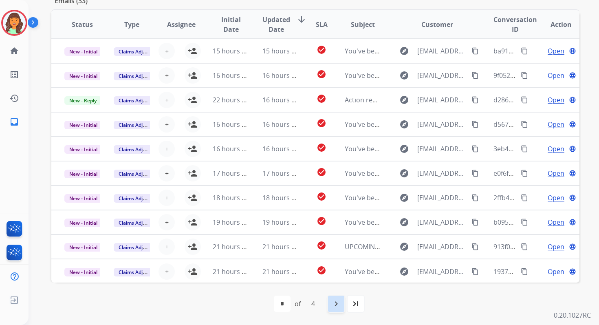
click at [337, 304] on mat-icon "navigate_next" at bounding box center [336, 304] width 10 height 10
select select "*"
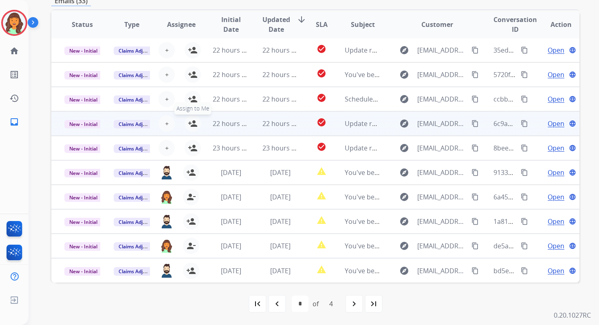
click at [189, 121] on mat-icon "person_add" at bounding box center [193, 124] width 10 height 10
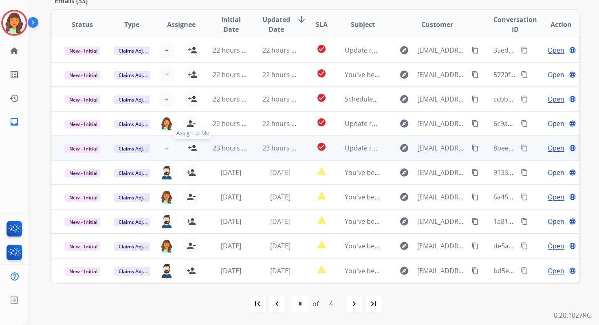
click at [191, 145] on mat-icon "person_add" at bounding box center [193, 148] width 10 height 10
click at [94, 147] on span "New - Initial" at bounding box center [83, 148] width 38 height 9
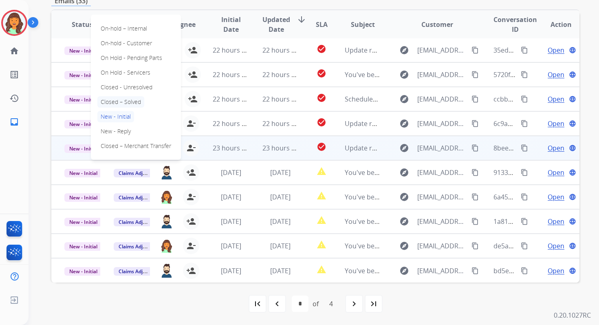
click at [119, 102] on p "Closed – Solved" at bounding box center [120, 101] width 47 height 11
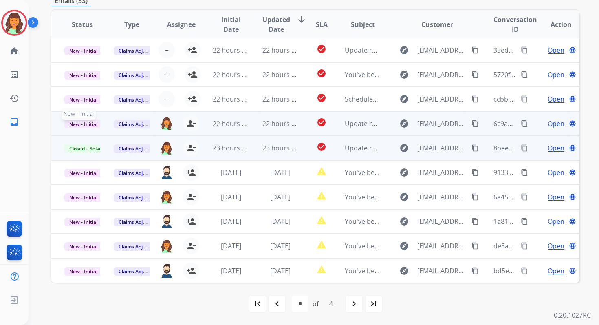
click at [86, 121] on span "New - Initial" at bounding box center [83, 124] width 38 height 9
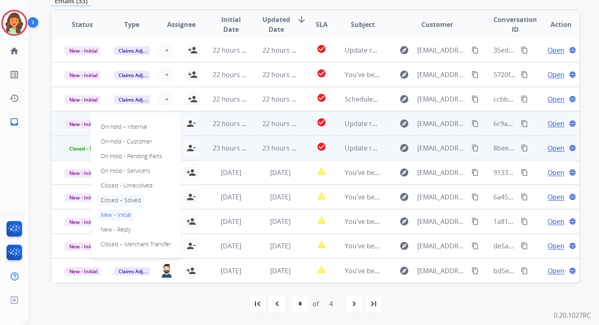
click at [116, 202] on p "Closed – Solved" at bounding box center [120, 199] width 47 height 11
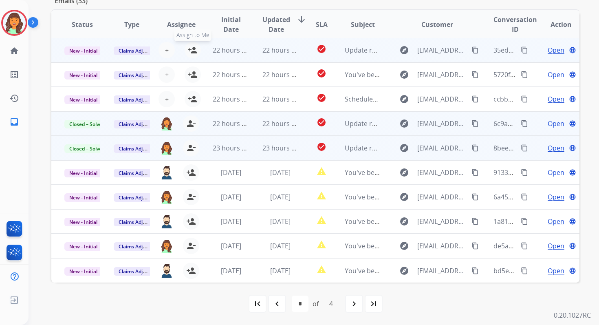
click at [192, 52] on mat-icon "person_add" at bounding box center [193, 50] width 10 height 10
click at [91, 49] on span "New - Initial" at bounding box center [83, 50] width 38 height 9
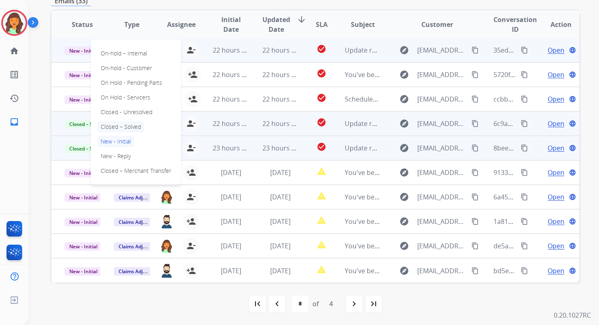
click at [115, 126] on p "Closed – Solved" at bounding box center [120, 126] width 47 height 11
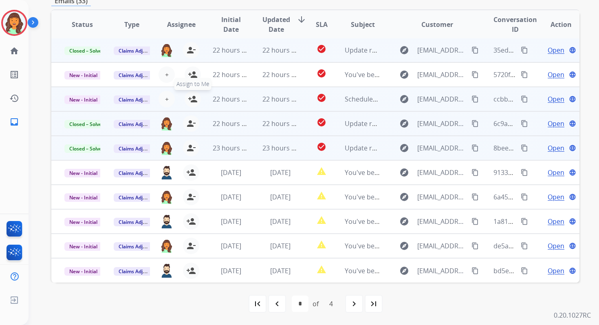
click at [190, 99] on mat-icon "person_add" at bounding box center [193, 99] width 10 height 10
click at [84, 97] on span "New - Initial" at bounding box center [83, 99] width 38 height 9
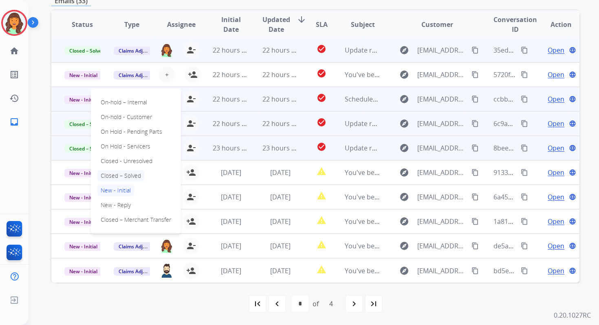
click at [116, 176] on p "Closed – Solved" at bounding box center [120, 175] width 47 height 11
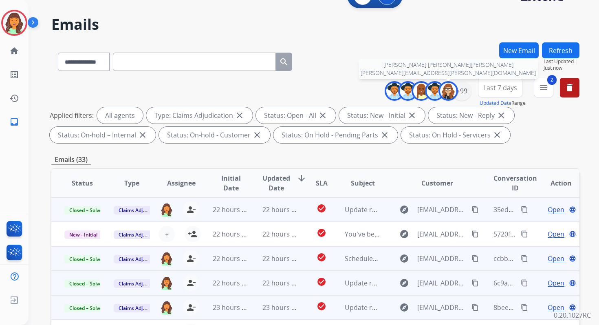
scroll to position [0, 0]
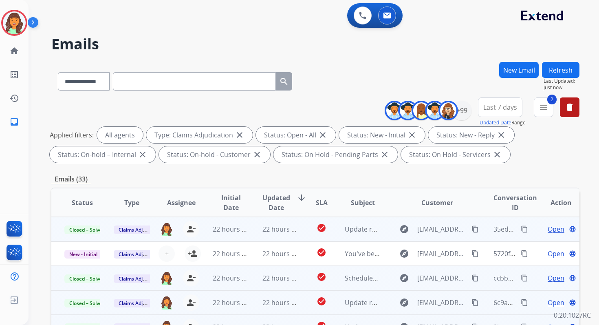
click at [563, 69] on button "Refresh" at bounding box center [561, 70] width 38 height 16
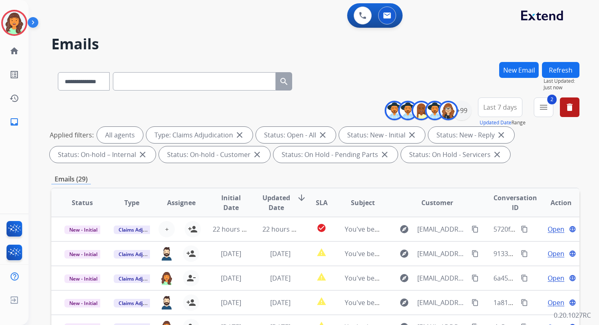
scroll to position [178, 0]
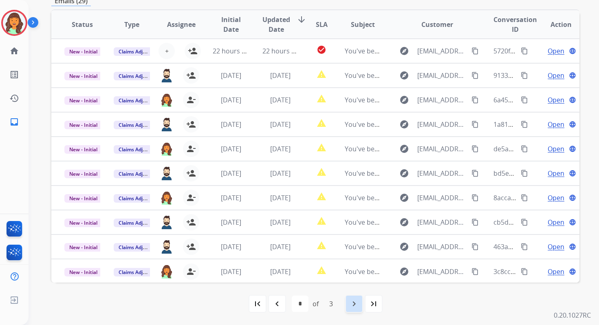
click at [354, 303] on mat-icon "navigate_next" at bounding box center [354, 304] width 10 height 10
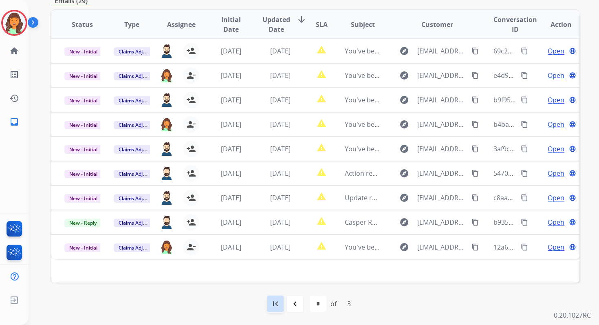
click at [276, 307] on mat-icon "first_page" at bounding box center [276, 304] width 10 height 10
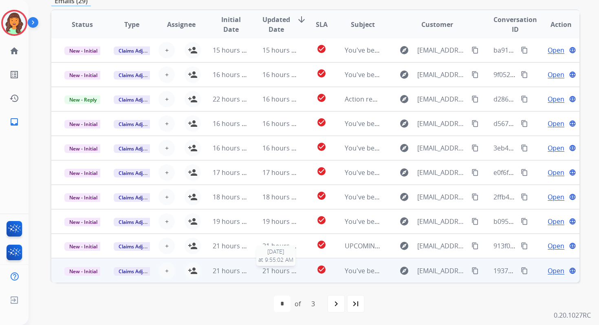
click at [264, 272] on span "21 hours ago" at bounding box center [283, 270] width 40 height 9
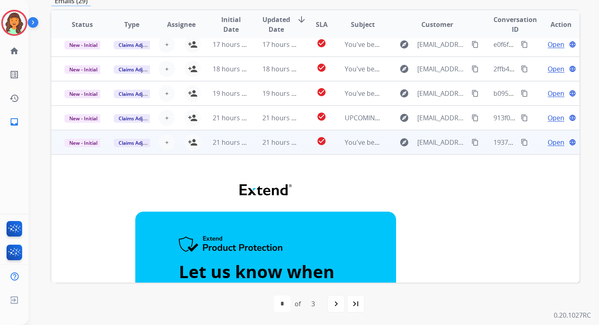
scroll to position [128, 0]
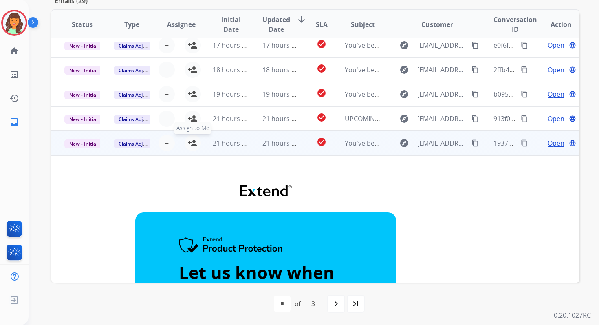
click at [190, 142] on mat-icon "person_add" at bounding box center [193, 143] width 10 height 10
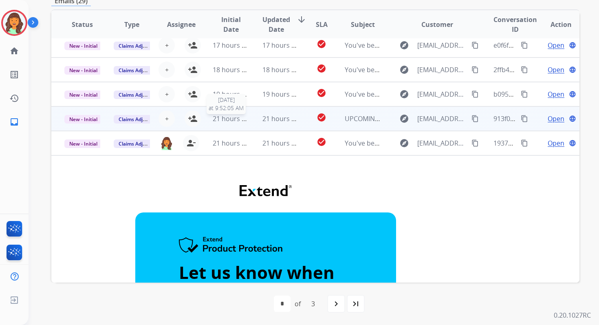
click at [243, 118] on span "21 hours ago" at bounding box center [233, 118] width 40 height 9
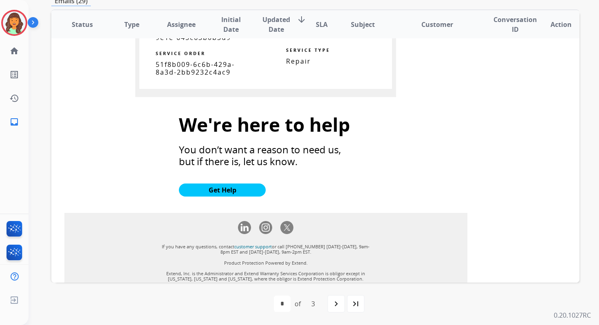
scroll to position [767, 0]
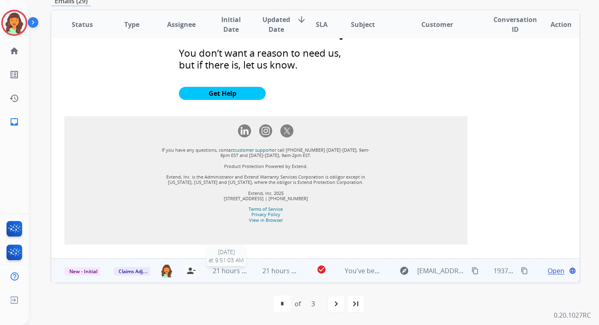
click at [249, 269] on td "21 hours ago" at bounding box center [273, 270] width 49 height 24
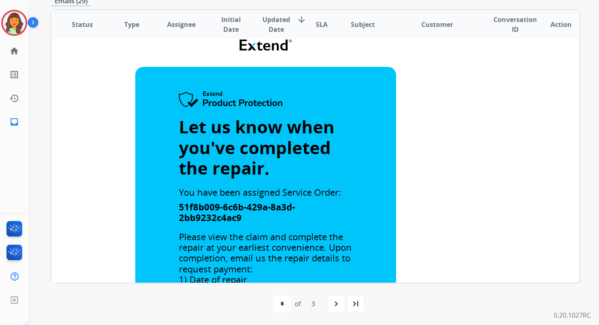
scroll to position [0, 0]
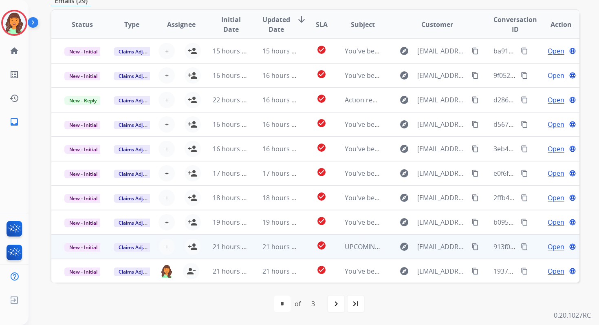
click at [249, 248] on td "21 hours ago" at bounding box center [273, 246] width 49 height 24
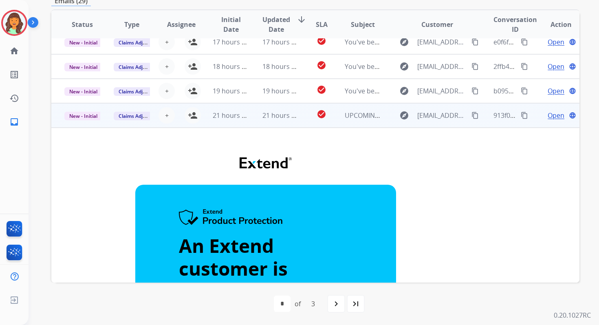
scroll to position [99, 0]
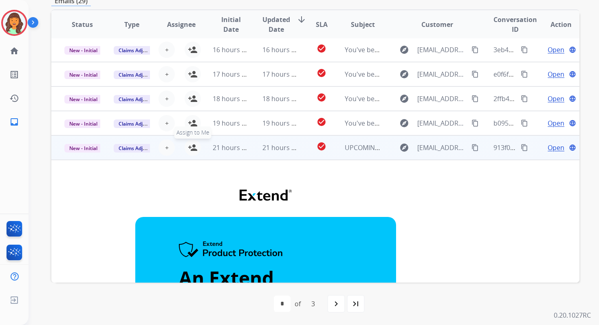
click at [192, 146] on mat-icon "person_add" at bounding box center [193, 148] width 10 height 10
click at [90, 149] on span "New - Initial" at bounding box center [83, 148] width 38 height 9
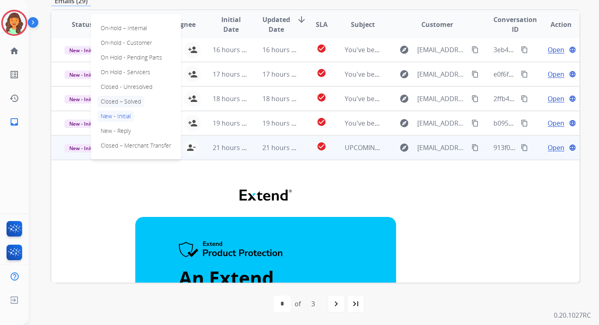
click at [117, 102] on p "Closed – Solved" at bounding box center [120, 101] width 47 height 11
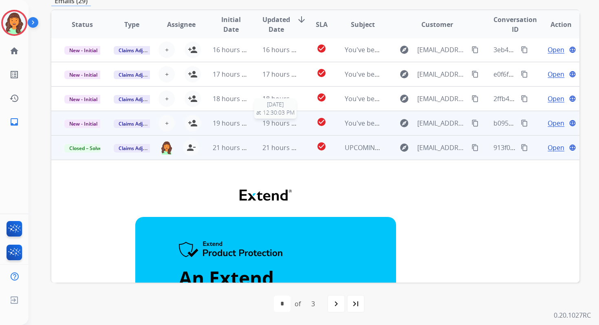
click at [277, 124] on span "19 hours ago" at bounding box center [283, 123] width 40 height 9
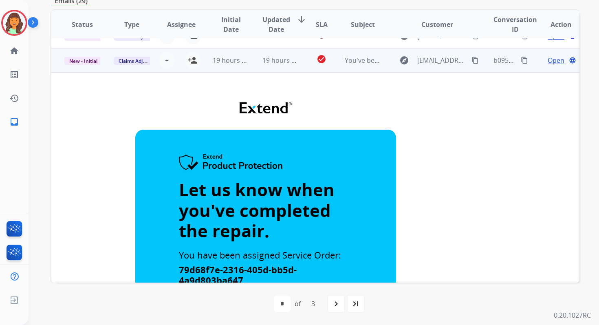
scroll to position [0, 0]
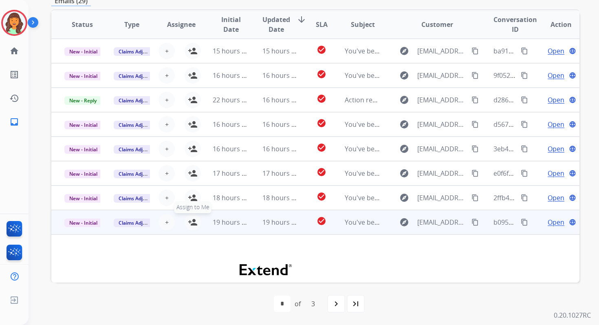
click at [191, 223] on mat-icon "person_add" at bounding box center [193, 222] width 10 height 10
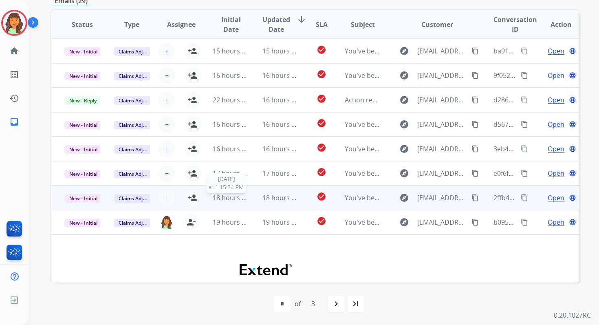
click at [244, 198] on span "18 hours ago" at bounding box center [233, 197] width 40 height 9
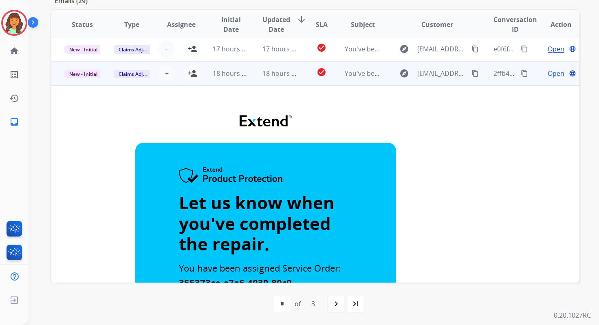
scroll to position [5, 0]
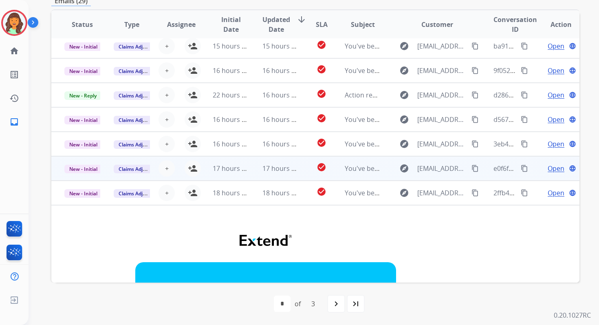
click at [241, 169] on span "17 hours ago" at bounding box center [233, 168] width 40 height 9
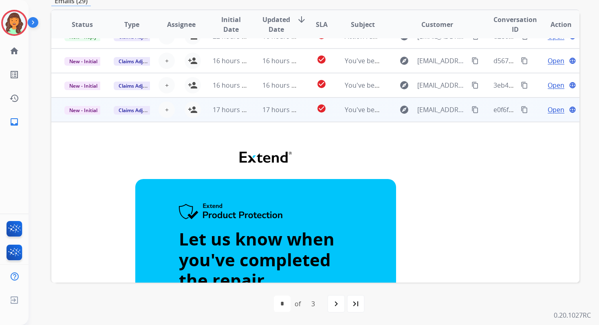
scroll to position [47, 0]
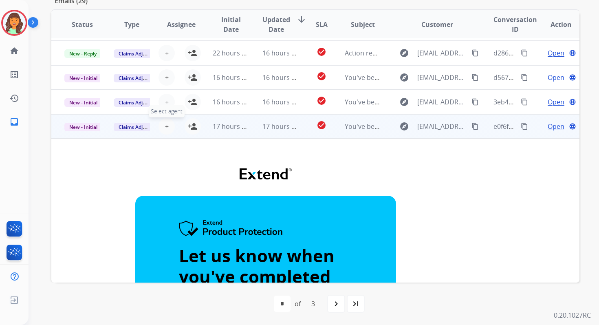
click at [167, 126] on span "+" at bounding box center [167, 126] width 4 height 10
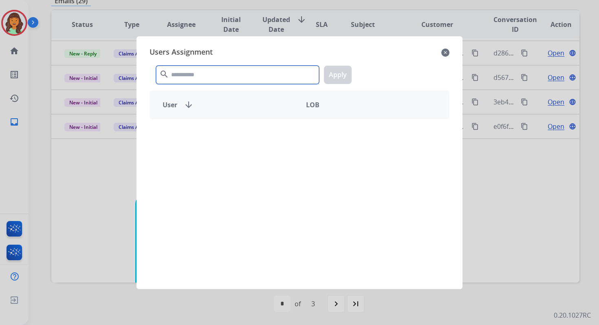
click at [198, 68] on input "text" at bounding box center [237, 75] width 163 height 18
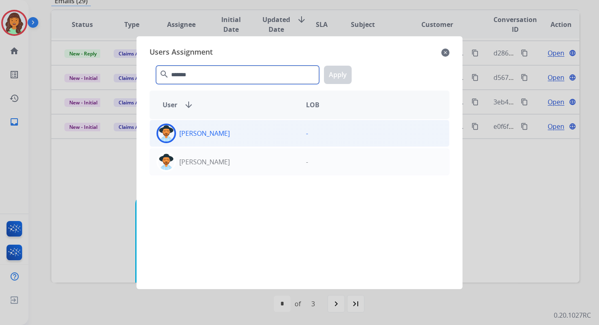
type input "*******"
click at [228, 137] on div "[PERSON_NAME]" at bounding box center [225, 134] width 150 height 20
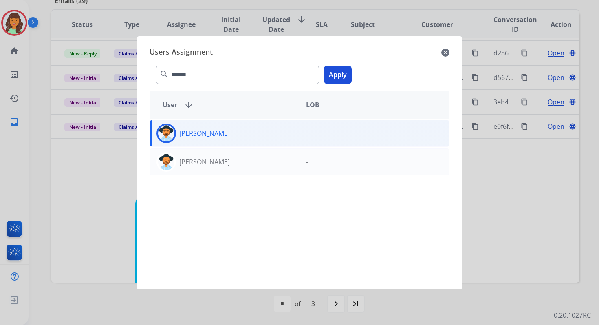
click at [343, 71] on button "Apply" at bounding box center [338, 75] width 28 height 18
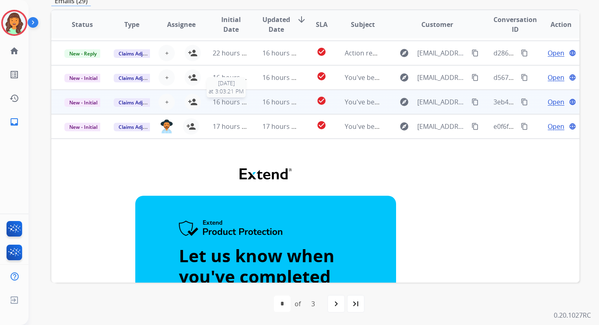
click at [229, 99] on span "16 hours ago" at bounding box center [233, 101] width 40 height 9
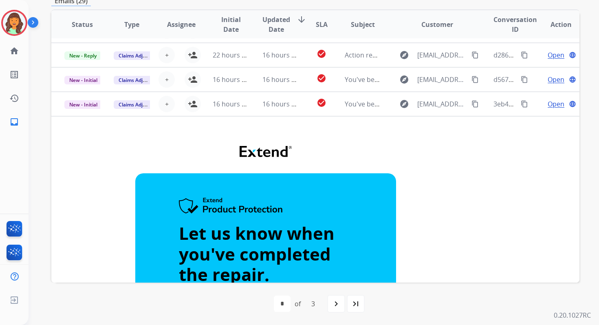
scroll to position [0, 0]
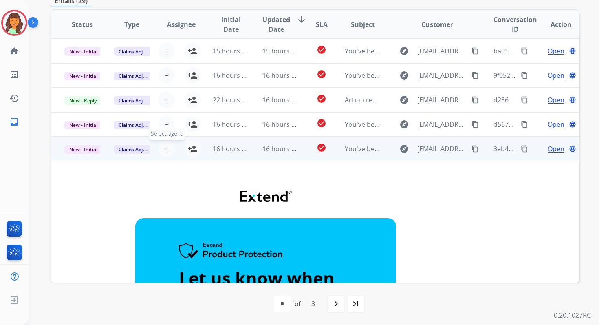
click at [166, 147] on span "+" at bounding box center [167, 149] width 4 height 10
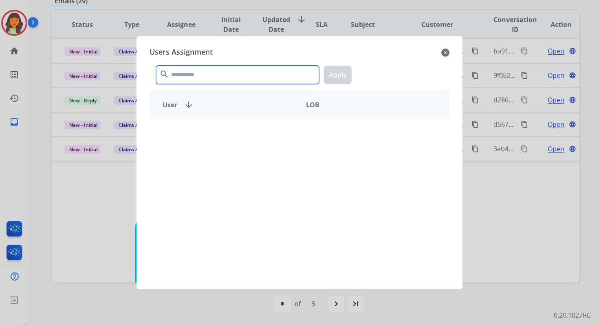
click at [205, 78] on input "text" at bounding box center [237, 75] width 163 height 18
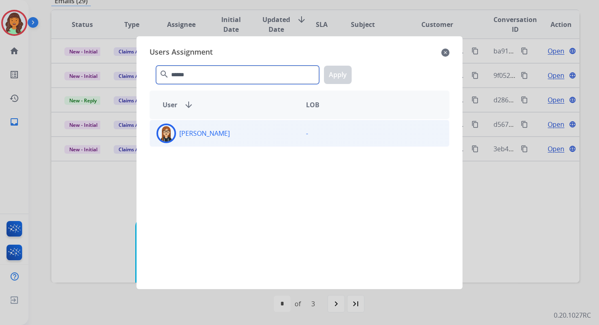
type input "******"
click at [226, 145] on div "Trisha Higgins -" at bounding box center [300, 133] width 300 height 27
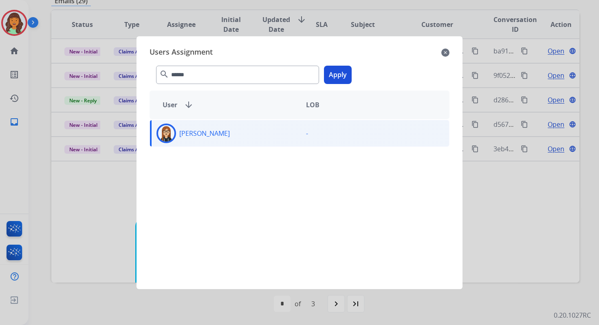
click at [336, 77] on button "Apply" at bounding box center [338, 75] width 28 height 18
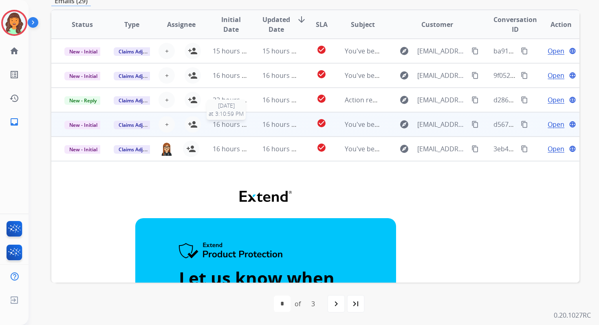
click at [241, 122] on span "16 hours ago" at bounding box center [233, 124] width 40 height 9
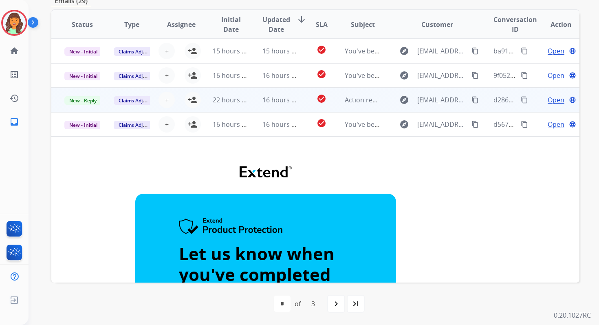
click at [254, 99] on td "16 hours ago" at bounding box center [273, 100] width 49 height 24
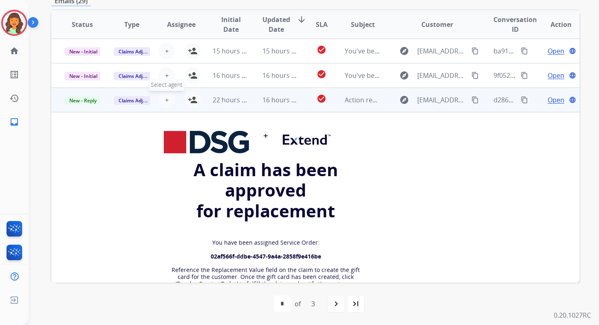
click at [165, 101] on span "+" at bounding box center [167, 100] width 4 height 10
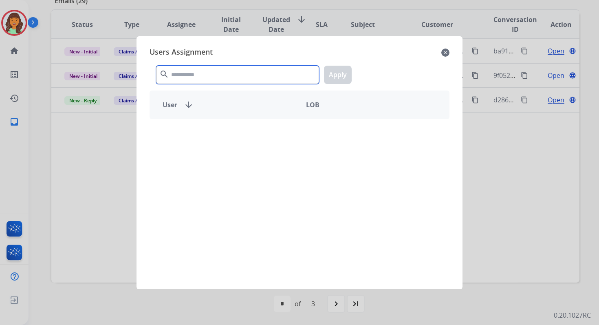
click at [195, 70] on input "text" at bounding box center [237, 75] width 163 height 18
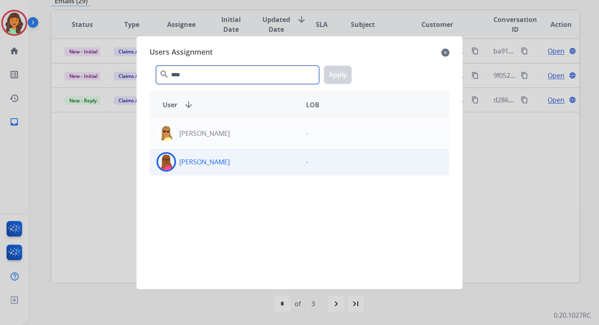
type input "****"
click at [232, 155] on div "[PERSON_NAME]" at bounding box center [225, 162] width 150 height 20
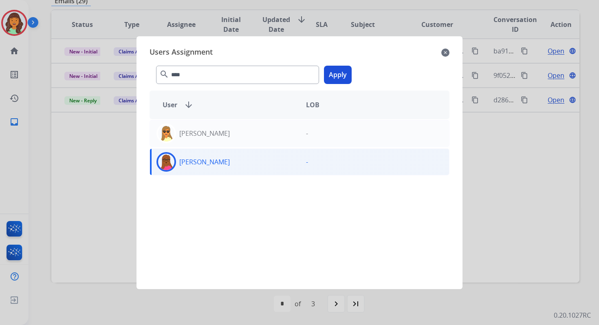
click at [333, 79] on button "Apply" at bounding box center [338, 75] width 28 height 18
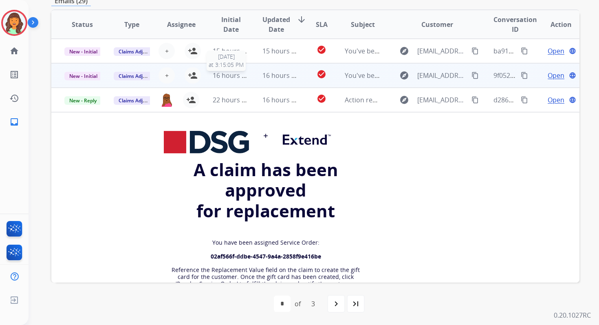
click at [239, 75] on span "16 hours ago" at bounding box center [233, 75] width 40 height 9
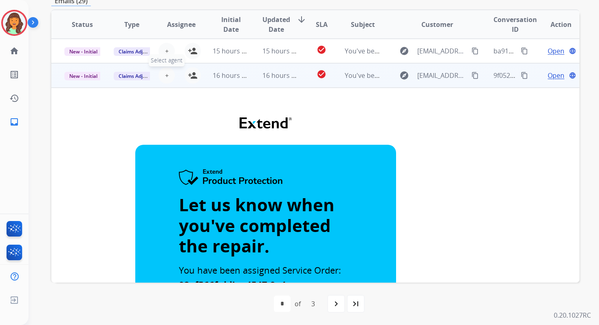
click at [166, 74] on span "+" at bounding box center [167, 76] width 4 height 10
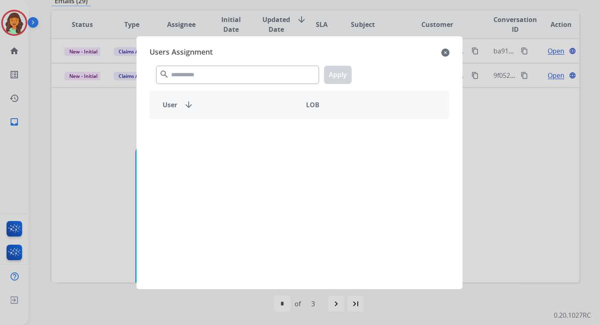
click at [194, 84] on div "search Apply" at bounding box center [300, 73] width 300 height 28
click at [194, 75] on input "text" at bounding box center [237, 75] width 163 height 18
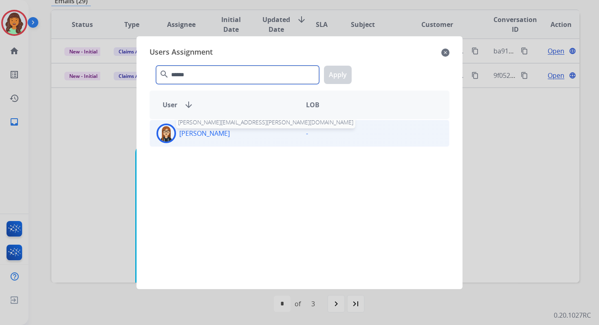
type input "******"
click at [212, 133] on p "[PERSON_NAME]" at bounding box center [204, 133] width 51 height 10
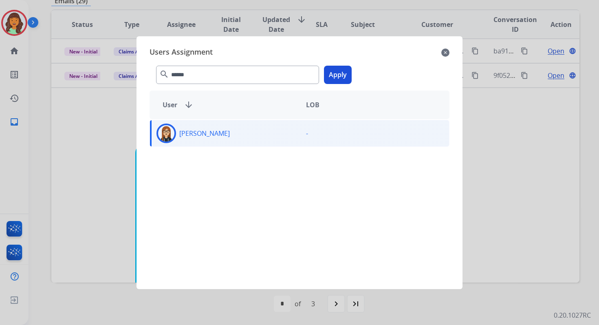
click at [331, 74] on button "Apply" at bounding box center [338, 75] width 28 height 18
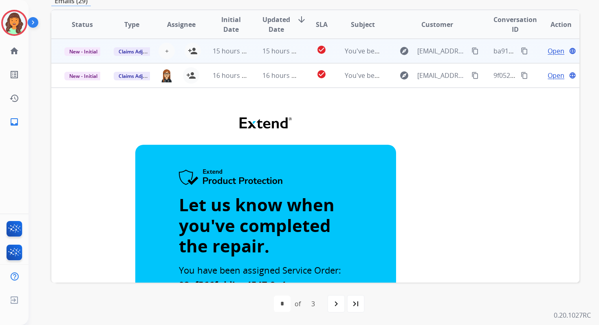
click at [249, 54] on td "15 hours ago" at bounding box center [273, 51] width 49 height 24
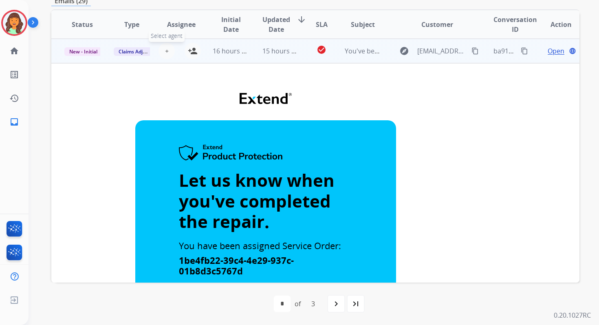
click at [166, 52] on span "+" at bounding box center [167, 51] width 4 height 10
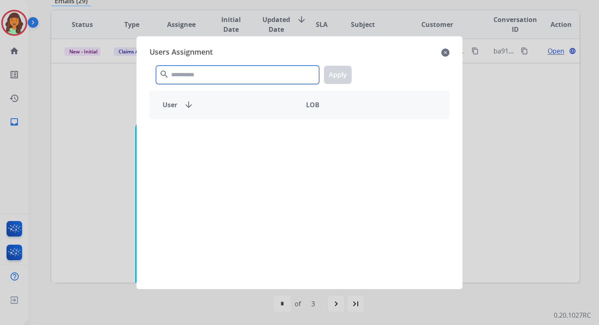
click at [207, 75] on input "text" at bounding box center [237, 75] width 163 height 18
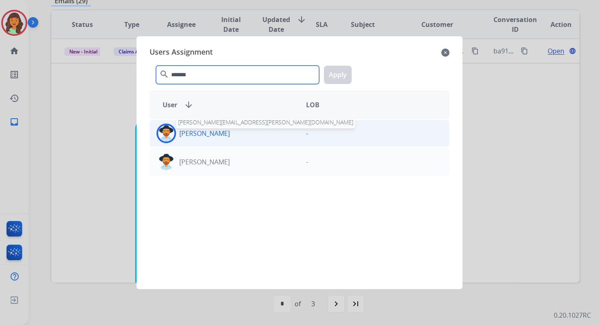
type input "*******"
click at [224, 131] on p "[PERSON_NAME]" at bounding box center [204, 133] width 51 height 10
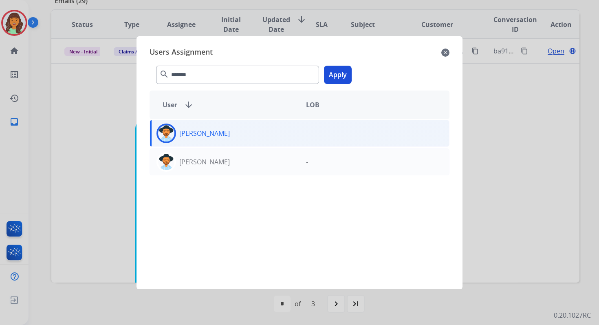
click at [334, 71] on button "Apply" at bounding box center [338, 75] width 28 height 18
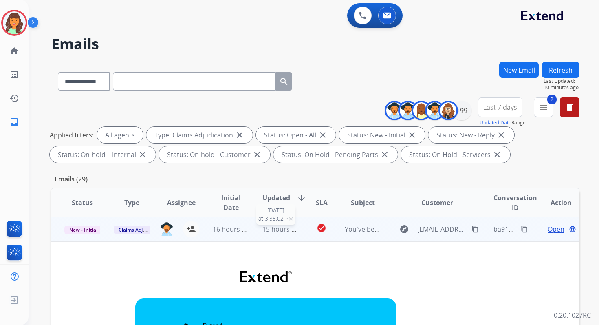
click at [276, 227] on span "15 hours ago" at bounding box center [283, 229] width 40 height 9
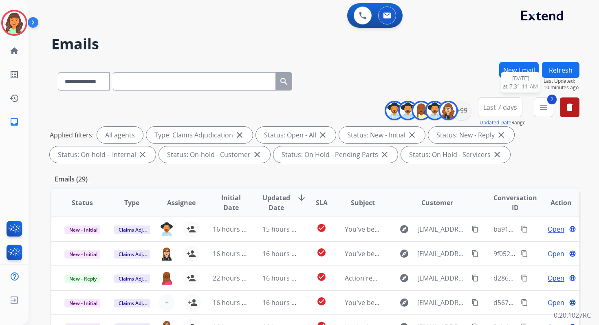
click at [561, 65] on button "Refresh" at bounding box center [561, 70] width 38 height 16
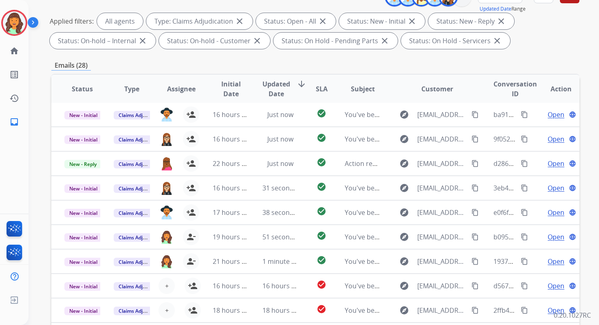
scroll to position [178, 0]
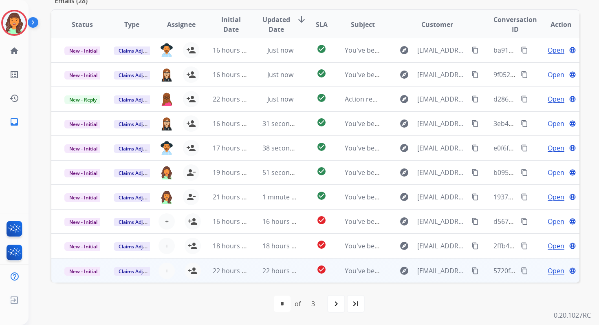
click at [254, 266] on td "22 hours ago" at bounding box center [273, 270] width 49 height 24
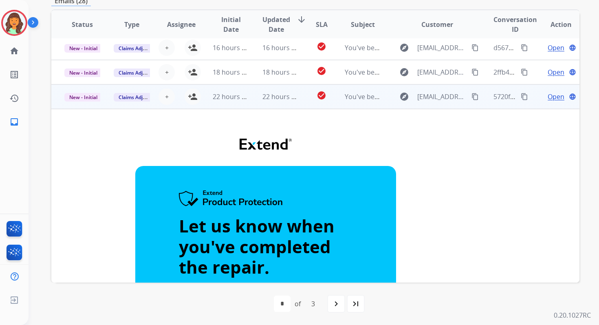
scroll to position [0, 0]
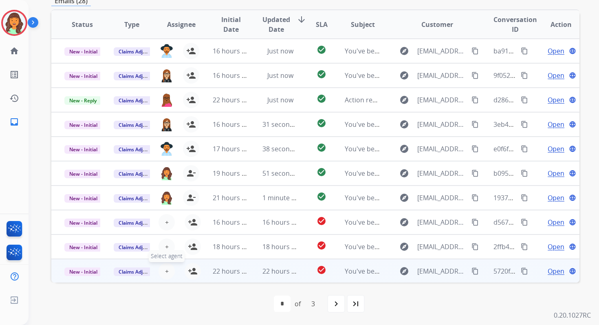
click at [166, 271] on span "+" at bounding box center [167, 271] width 4 height 10
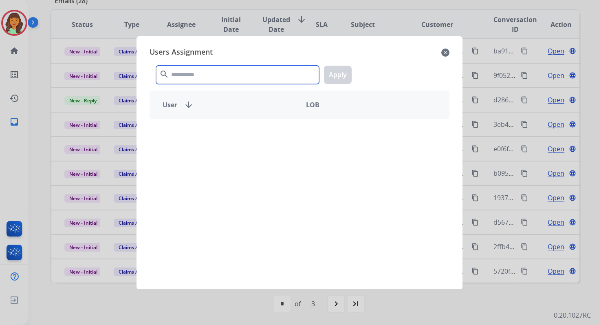
click at [227, 76] on input "text" at bounding box center [237, 75] width 163 height 18
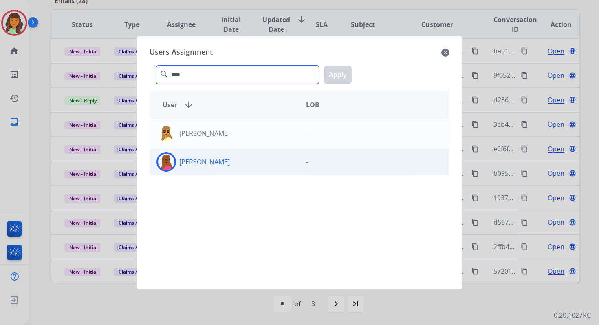
type input "****"
click at [264, 164] on div "[PERSON_NAME]" at bounding box center [225, 162] width 150 height 20
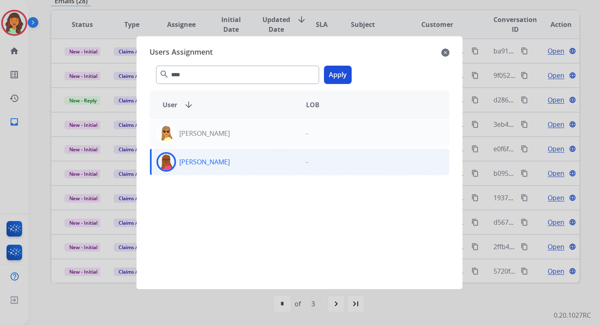
click at [338, 74] on button "Apply" at bounding box center [338, 75] width 28 height 18
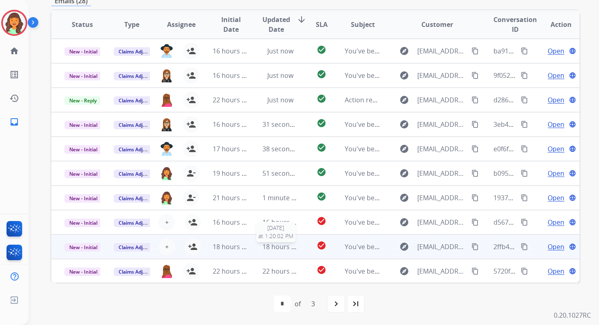
click at [274, 247] on span "18 hours ago" at bounding box center [283, 246] width 40 height 9
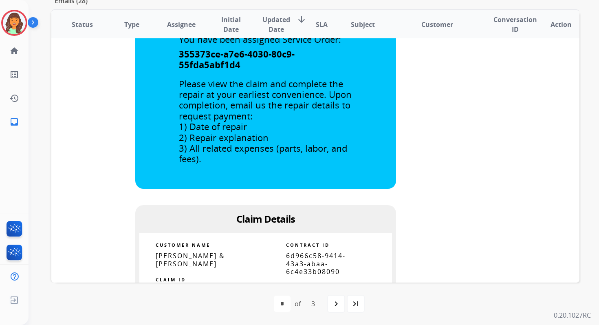
scroll to position [595, 0]
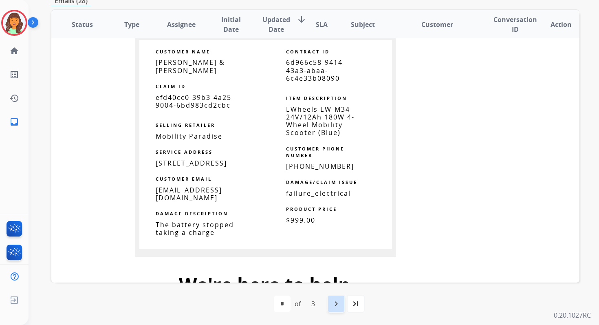
click at [337, 304] on mat-icon "navigate_next" at bounding box center [336, 304] width 10 height 10
select select "*"
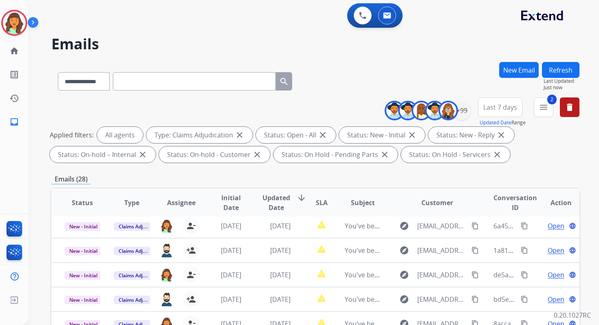
scroll to position [178, 0]
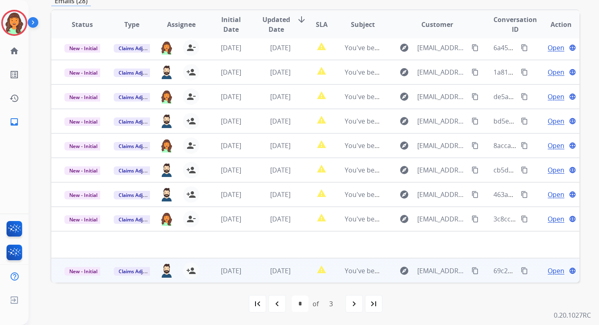
click at [271, 268] on span "3 days ago" at bounding box center [280, 270] width 20 height 9
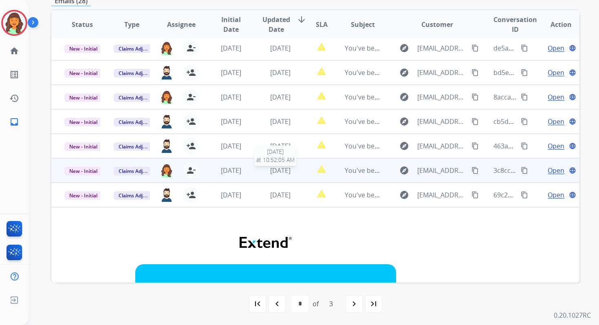
click at [263, 175] on div "3 days ago" at bounding box center [281, 171] width 36 height 10
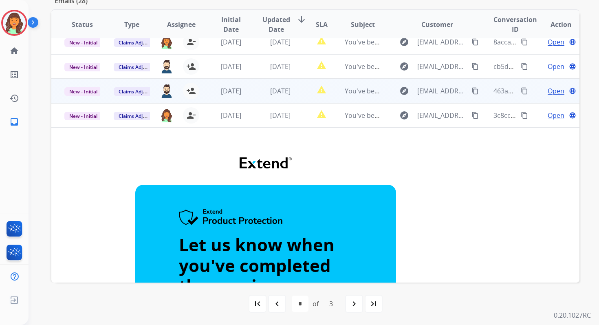
click at [254, 86] on td "3 days ago" at bounding box center [273, 91] width 49 height 24
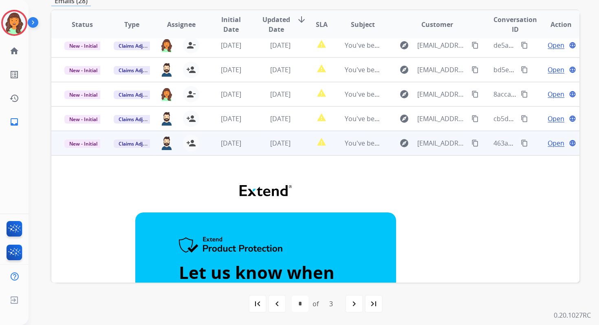
scroll to position [0, 0]
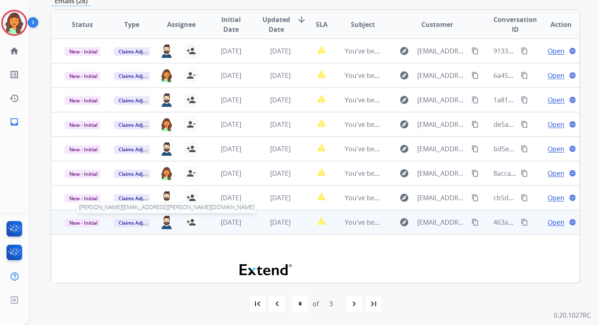
click at [164, 221] on img at bounding box center [166, 222] width 13 height 14
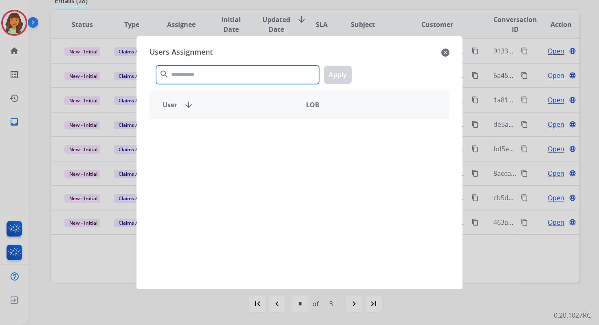
click at [204, 75] on input "text" at bounding box center [237, 75] width 163 height 18
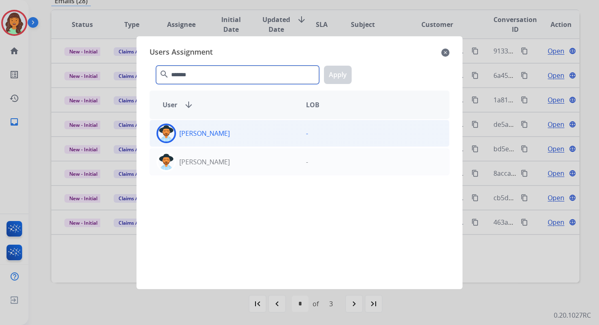
type input "*******"
click at [239, 128] on div "[PERSON_NAME]" at bounding box center [225, 134] width 150 height 20
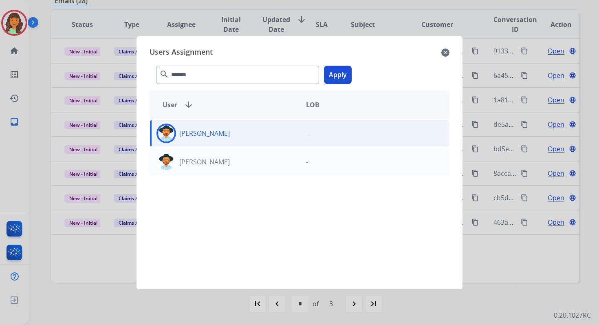
click at [333, 74] on button "Apply" at bounding box center [338, 75] width 28 height 18
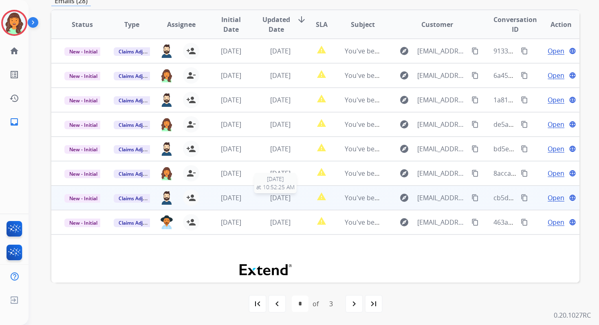
click at [270, 199] on span "3 days ago" at bounding box center [280, 197] width 20 height 9
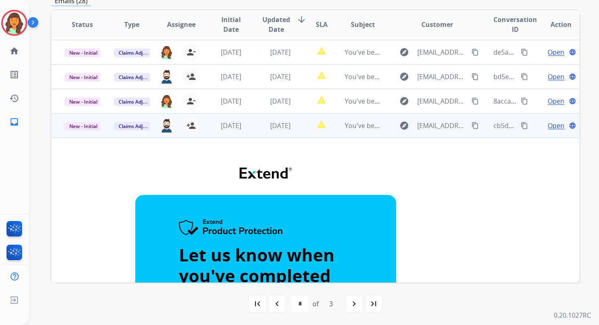
scroll to position [50, 0]
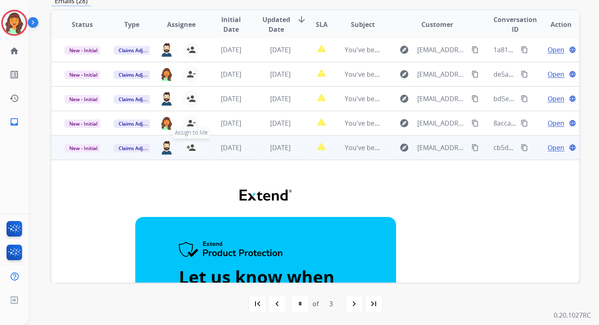
click at [191, 148] on mat-icon "person_add" at bounding box center [191, 148] width 10 height 10
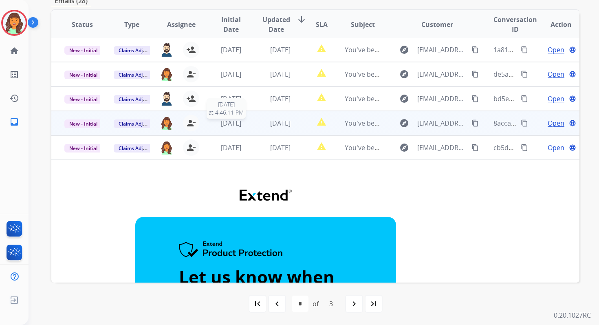
click at [241, 122] on span "[DATE]" at bounding box center [231, 123] width 20 height 9
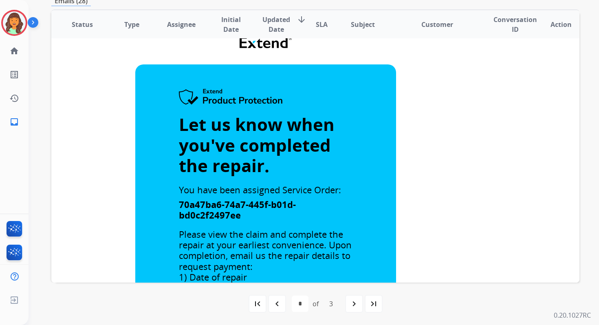
scroll to position [0, 0]
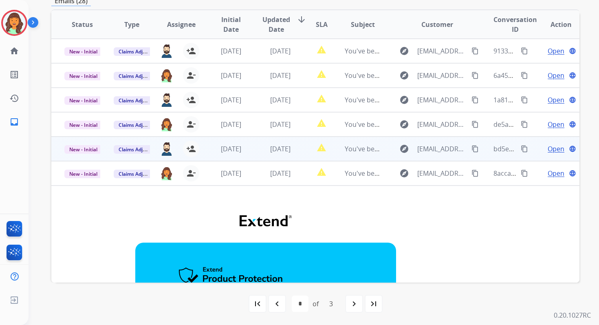
click at [252, 146] on td "3 days ago" at bounding box center [273, 149] width 49 height 24
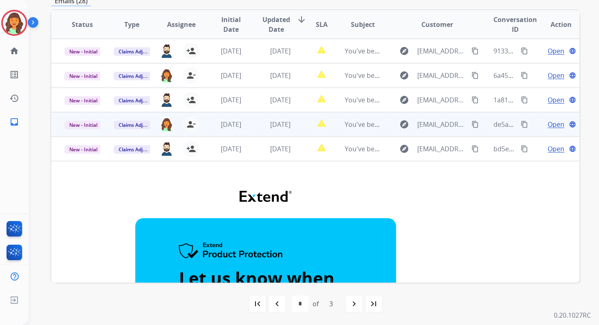
click at [257, 122] on td "3 days ago" at bounding box center [273, 124] width 49 height 24
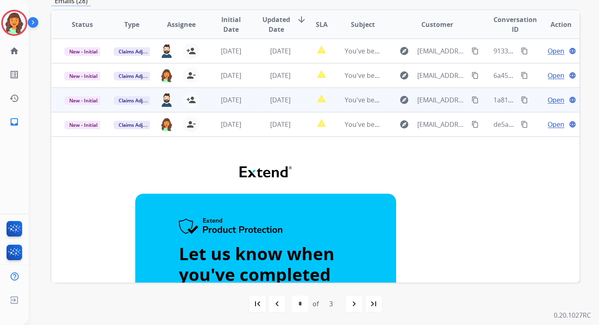
click at [257, 97] on td "3 days ago" at bounding box center [273, 100] width 49 height 24
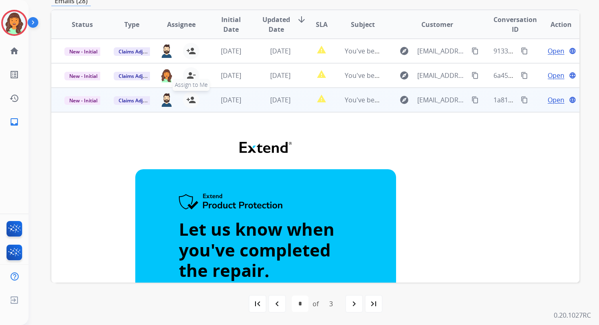
click at [190, 97] on mat-icon "person_add" at bounding box center [191, 100] width 10 height 10
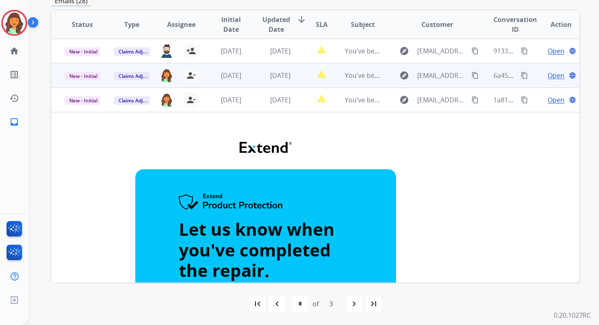
click at [252, 78] on td "1 day ago" at bounding box center [273, 75] width 49 height 24
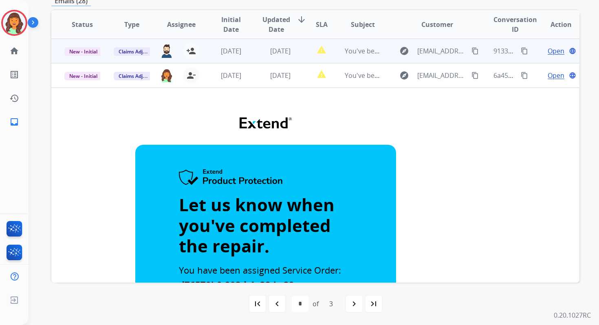
click at [262, 56] on td "1 day ago" at bounding box center [273, 51] width 49 height 24
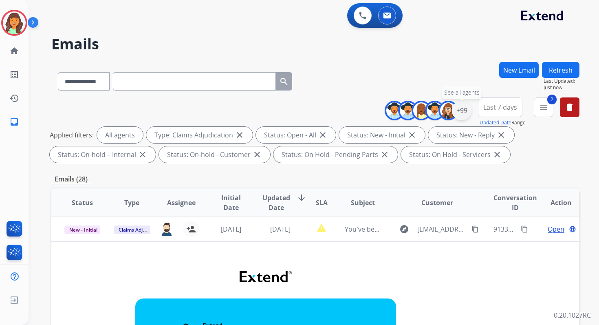
click at [468, 108] on div "+99" at bounding box center [462, 111] width 20 height 20
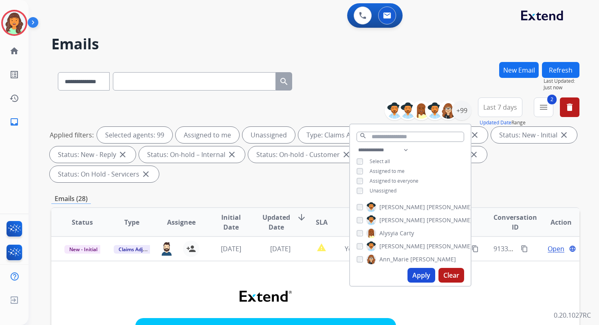
click at [420, 278] on button "Apply" at bounding box center [422, 275] width 28 height 15
select select "*"
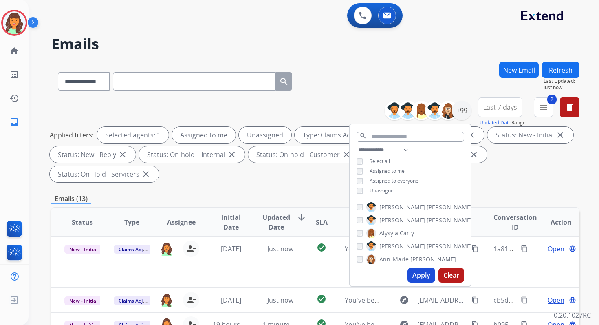
click at [289, 183] on div "**********" at bounding box center [315, 141] width 528 height 88
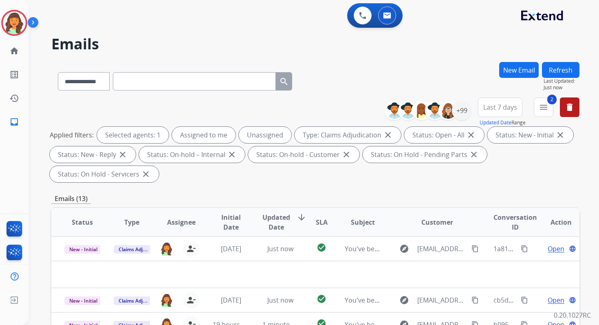
scroll to position [198, 0]
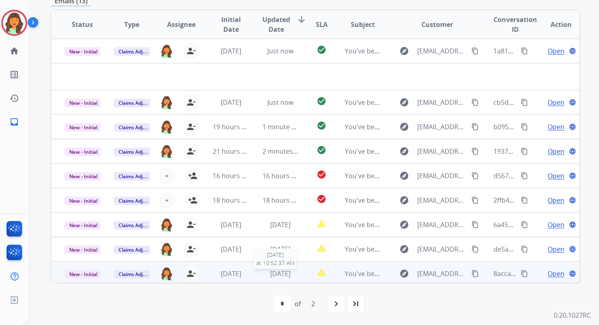
click at [272, 273] on span "3 days ago" at bounding box center [280, 273] width 20 height 9
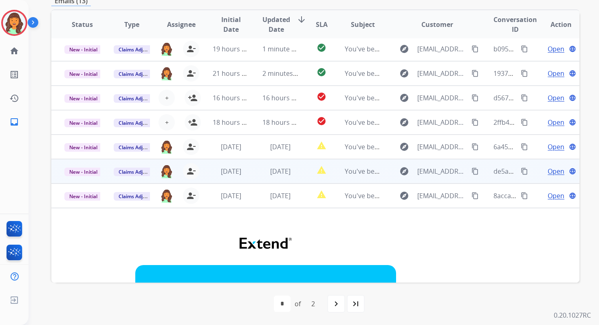
click at [273, 167] on span "3 days ago" at bounding box center [280, 171] width 20 height 9
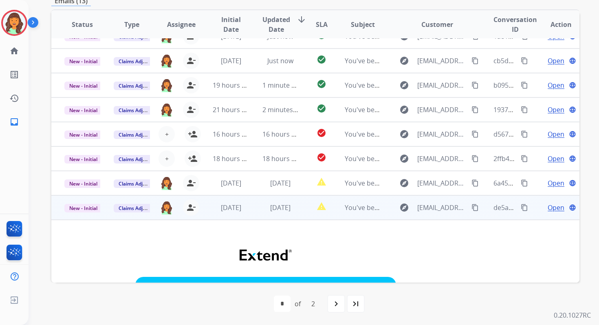
scroll to position [0, 0]
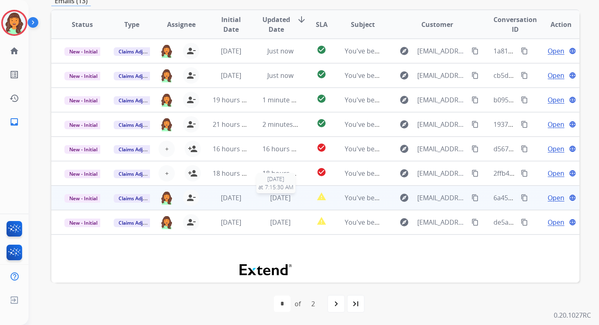
click at [270, 195] on span "1 day ago" at bounding box center [280, 197] width 20 height 9
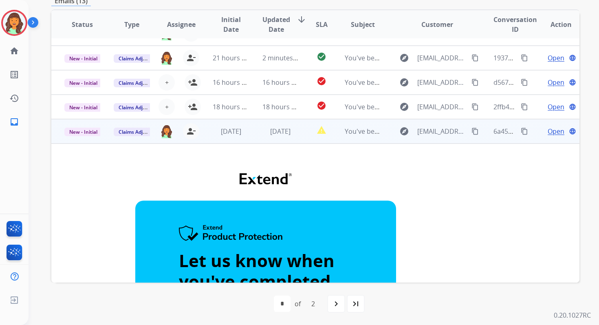
scroll to position [20, 0]
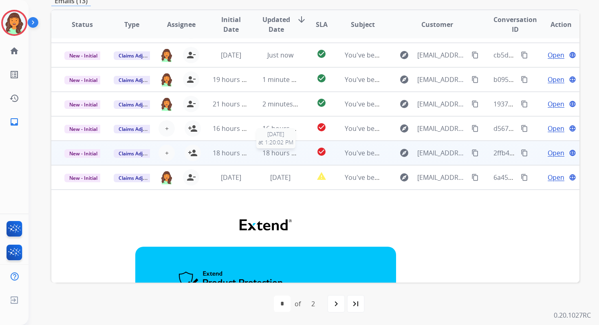
click at [263, 148] on span "18 hours ago" at bounding box center [283, 152] width 40 height 9
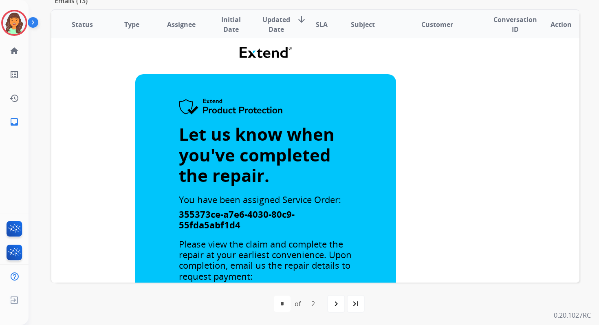
scroll to position [0, 0]
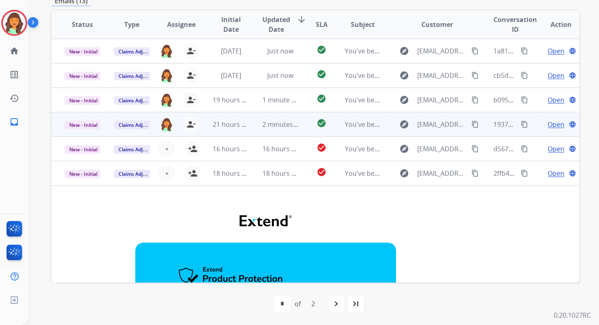
click at [257, 122] on td "2 minutes ago" at bounding box center [273, 124] width 49 height 24
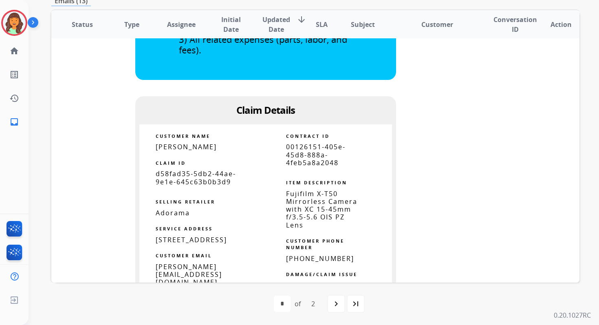
scroll to position [430, 0]
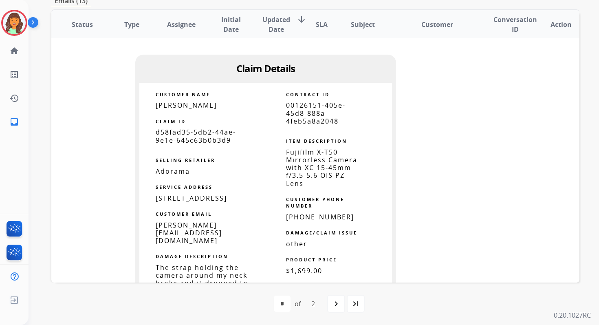
click at [299, 116] on span "00126151-405e-45d8-888a-4feb5a8a2048" at bounding box center [316, 113] width 60 height 24
copy tbody
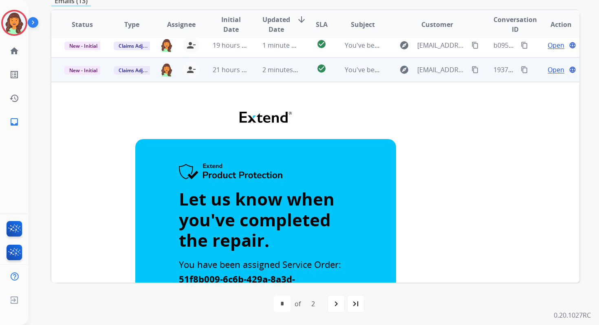
scroll to position [34, 0]
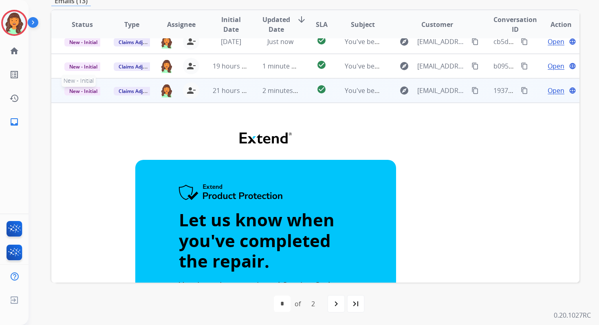
click at [91, 93] on span "New - Initial" at bounding box center [83, 91] width 38 height 9
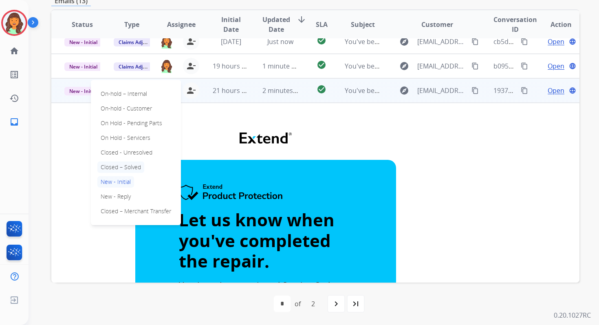
click at [121, 167] on p "Closed – Solved" at bounding box center [120, 166] width 47 height 11
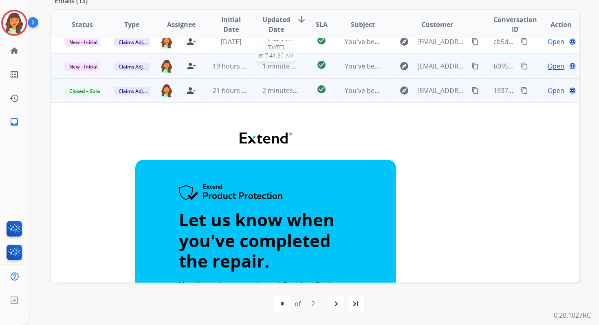
click at [284, 63] on span "1 minute ago" at bounding box center [283, 66] width 40 height 9
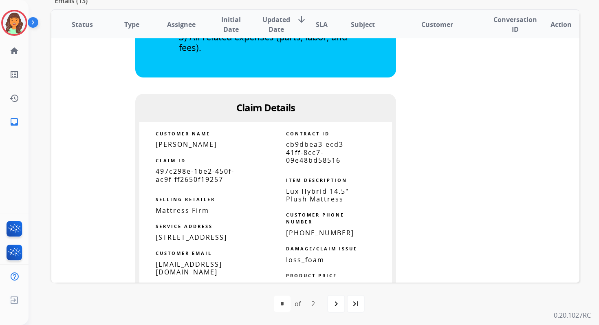
scroll to position [381, 0]
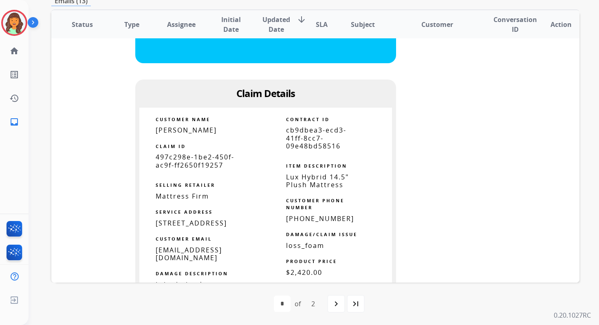
click at [296, 139] on span "cb9dbea3-ecd3-41ff-8cc7-09e48bd58516" at bounding box center [316, 138] width 60 height 24
copy tbody
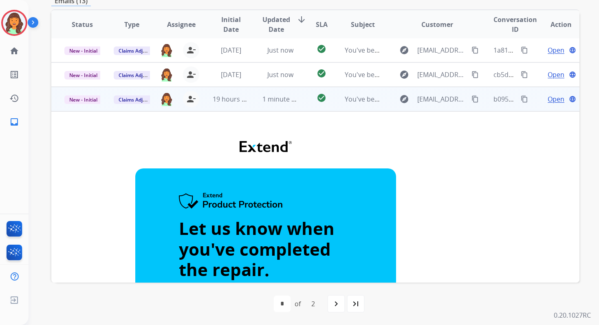
scroll to position [0, 0]
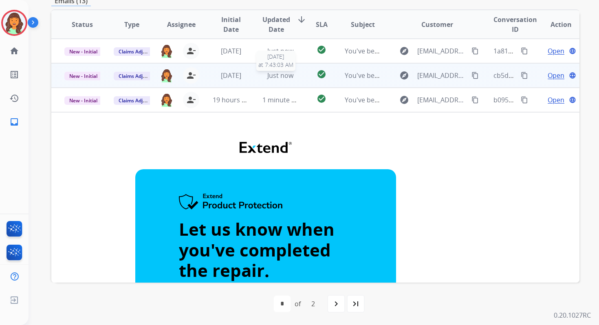
click at [276, 75] on span "Just now" at bounding box center [280, 75] width 26 height 9
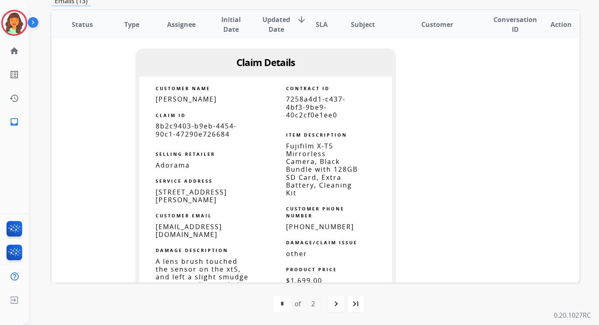
scroll to position [394, 0]
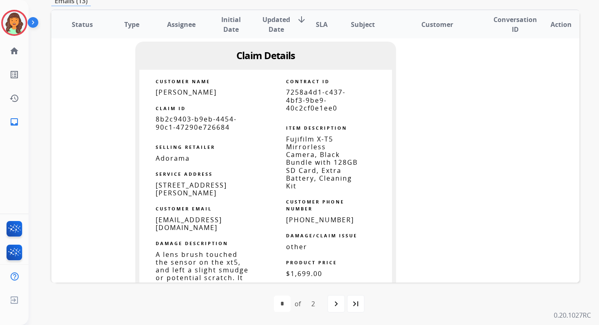
click at [303, 102] on span "7258a4d1-c437-4bf3-9be9-40c2cf0e1ee0" at bounding box center [316, 100] width 60 height 24
copy tbody
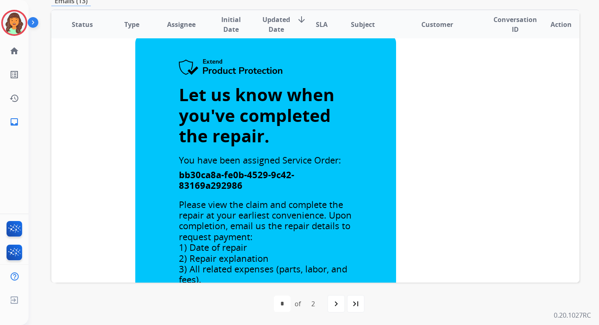
scroll to position [0, 0]
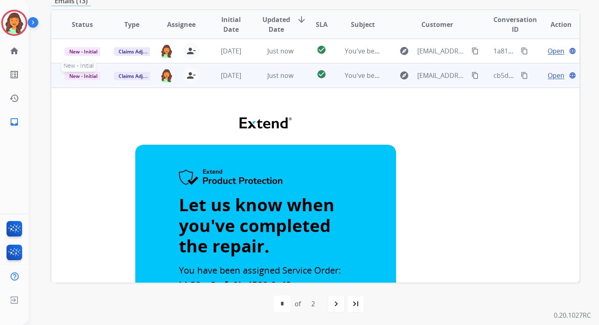
click at [89, 75] on span "New - Initial" at bounding box center [83, 76] width 38 height 9
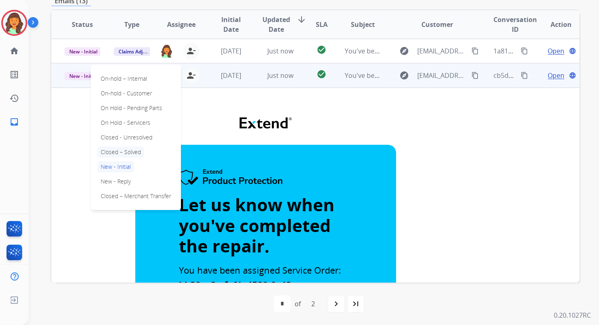
click at [114, 150] on p "Closed – Solved" at bounding box center [120, 151] width 47 height 11
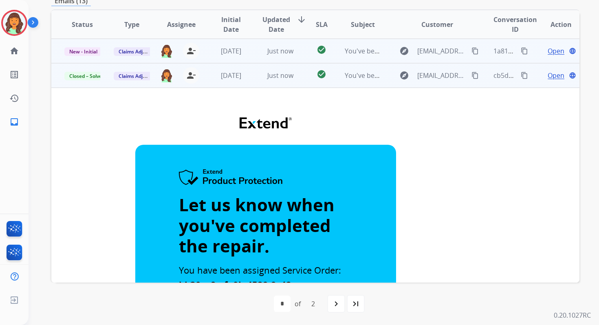
click at [262, 45] on td "Just now" at bounding box center [273, 51] width 49 height 24
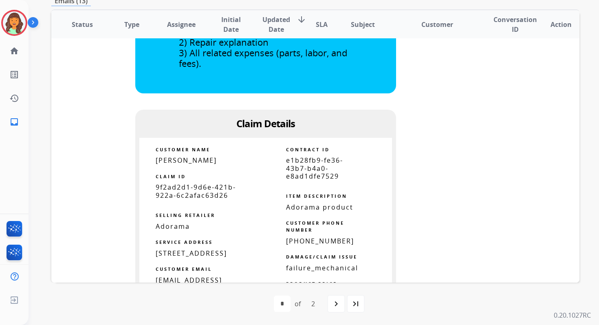
scroll to position [316, 0]
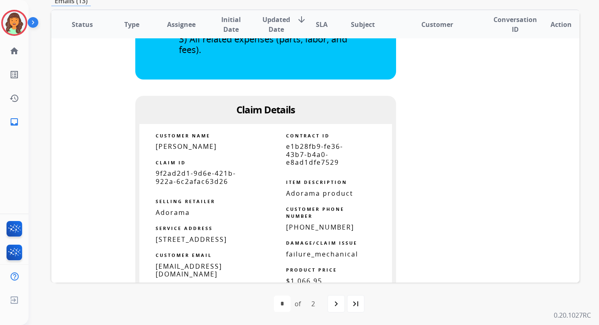
click at [297, 159] on span "e1b28fb9-fe36-43b7-b4a0-e8ad1dfe7529" at bounding box center [314, 154] width 57 height 24
copy tbody
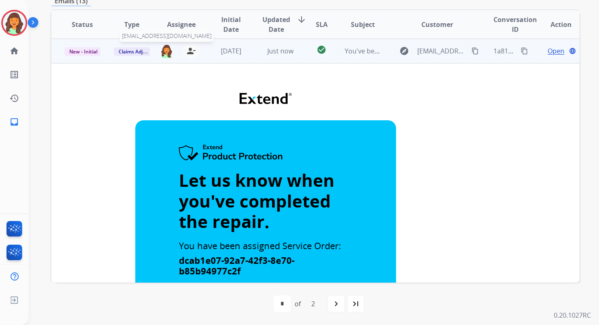
click at [166, 51] on img at bounding box center [166, 51] width 13 height 14
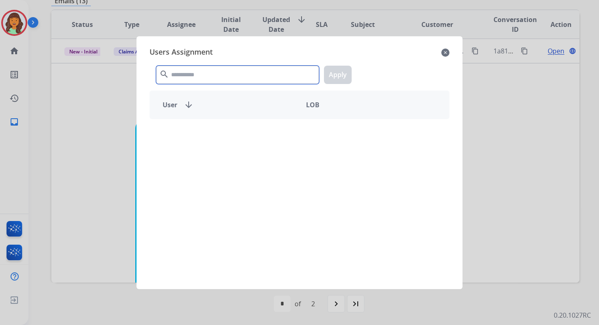
click at [198, 76] on input "text" at bounding box center [237, 75] width 163 height 18
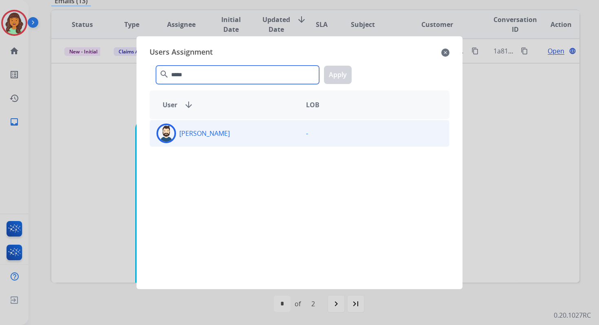
type input "*****"
click at [210, 131] on div "[PERSON_NAME]" at bounding box center [225, 134] width 150 height 20
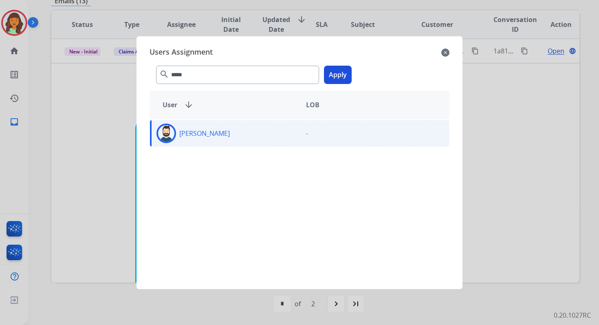
click at [341, 68] on button "Apply" at bounding box center [338, 75] width 28 height 18
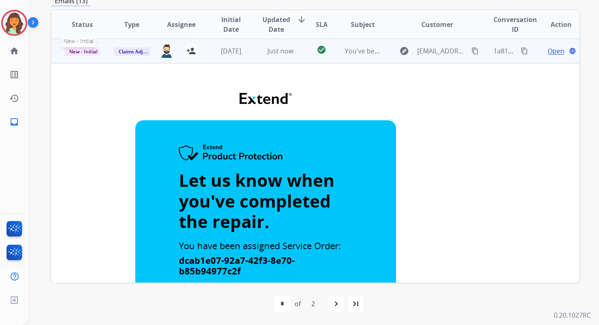
click at [95, 53] on span "New - Initial" at bounding box center [83, 51] width 38 height 9
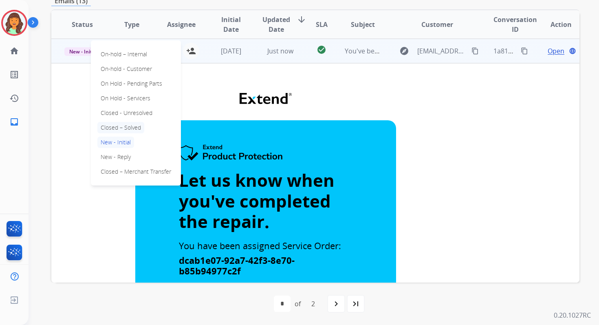
click at [120, 124] on p "Closed – Solved" at bounding box center [120, 127] width 47 height 11
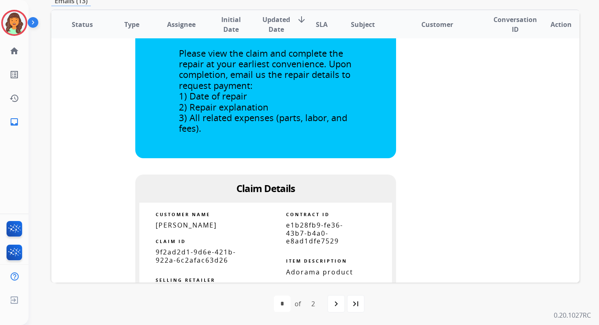
scroll to position [262, 0]
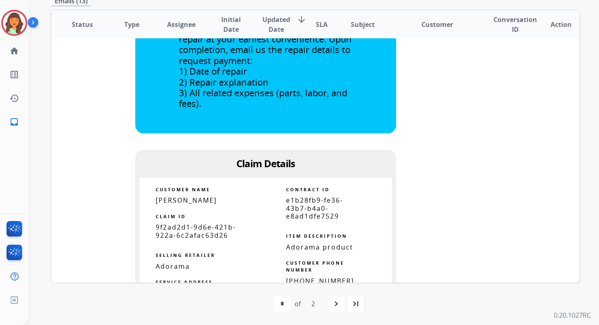
click at [301, 202] on span "e1b28fb9-fe36-43b7-b4a0-e8ad1dfe7529" at bounding box center [314, 208] width 57 height 24
copy tbody
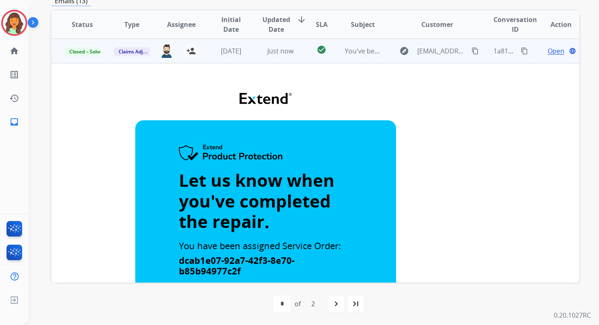
click at [273, 49] on span "Just now" at bounding box center [280, 50] width 26 height 9
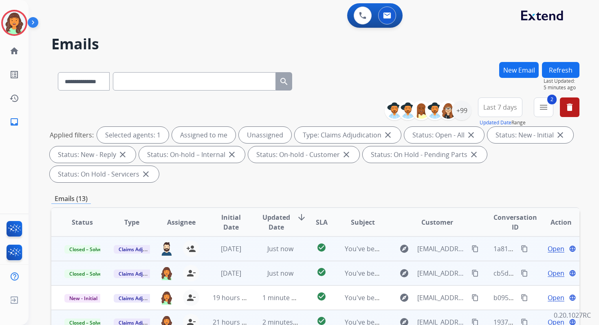
click at [576, 69] on button "Refresh" at bounding box center [561, 70] width 38 height 16
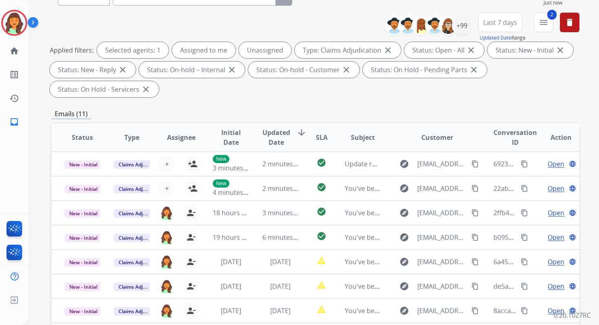
scroll to position [198, 0]
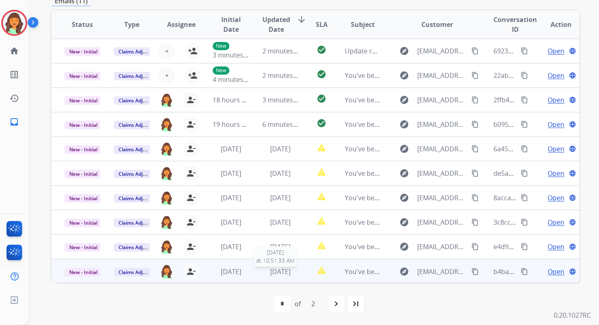
click at [288, 276] on div "3 days ago" at bounding box center [281, 272] width 36 height 10
click at [285, 268] on span "3 days ago" at bounding box center [280, 271] width 20 height 9
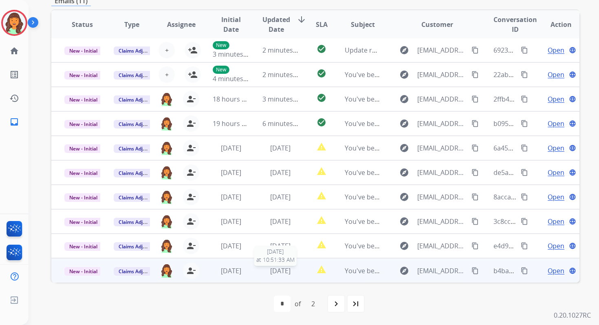
click at [273, 270] on span "3 days ago" at bounding box center [280, 270] width 20 height 9
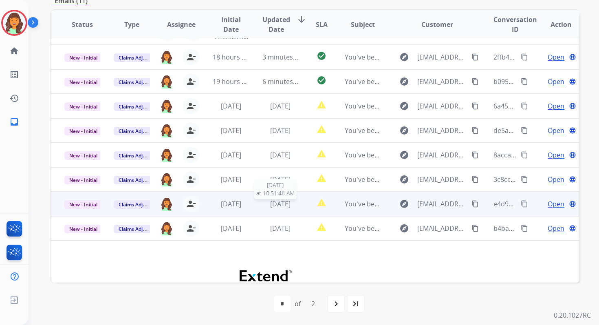
click at [273, 203] on span "3 days ago" at bounding box center [280, 203] width 20 height 9
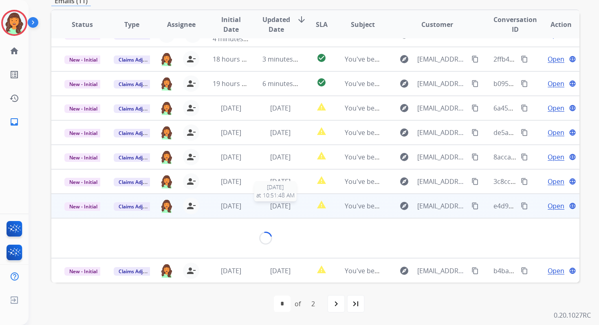
scroll to position [41, 0]
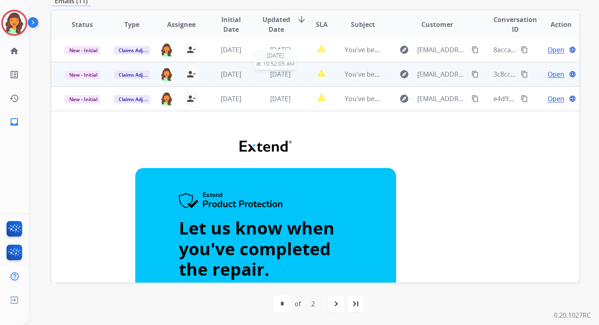
click at [270, 73] on span "3 days ago" at bounding box center [280, 74] width 20 height 9
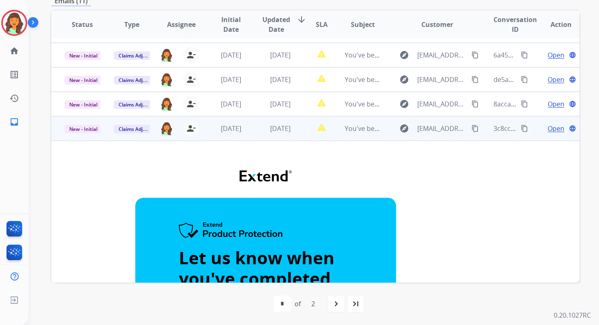
scroll to position [0, 0]
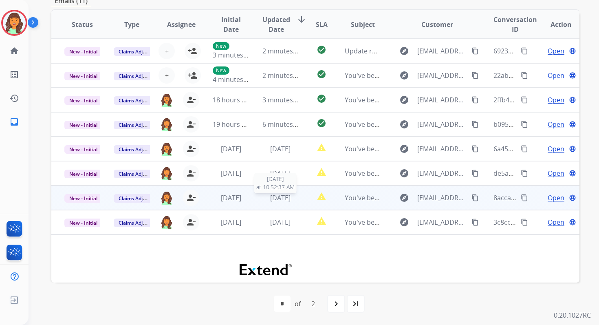
click at [270, 198] on span "3 days ago" at bounding box center [280, 197] width 20 height 9
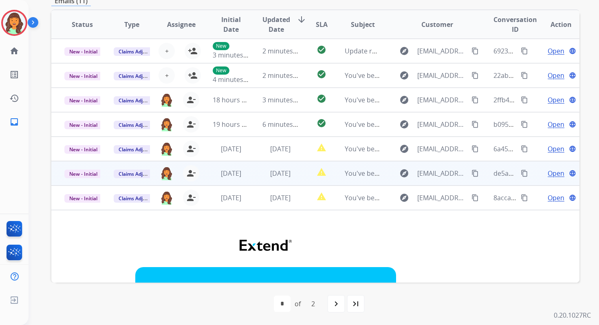
click at [269, 167] on td "3 days ago" at bounding box center [273, 173] width 49 height 24
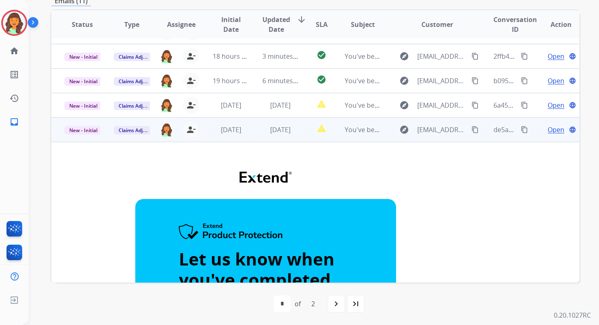
scroll to position [9, 0]
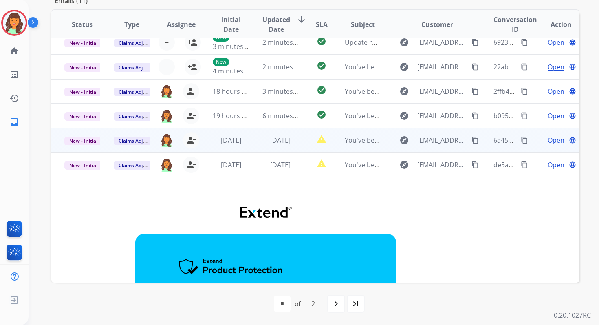
click at [267, 145] on div "1 day ago" at bounding box center [281, 140] width 36 height 10
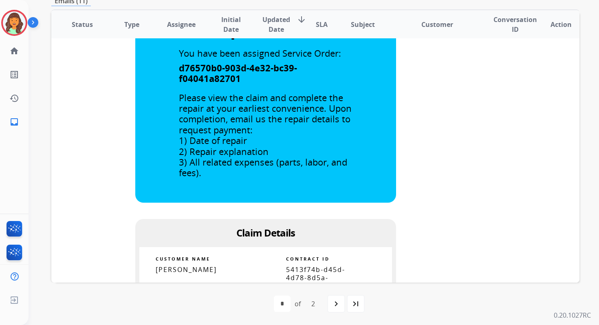
scroll to position [0, 0]
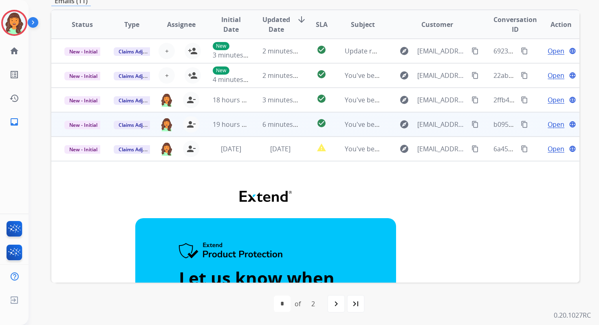
click at [267, 133] on td "6 minutes ago" at bounding box center [273, 124] width 49 height 24
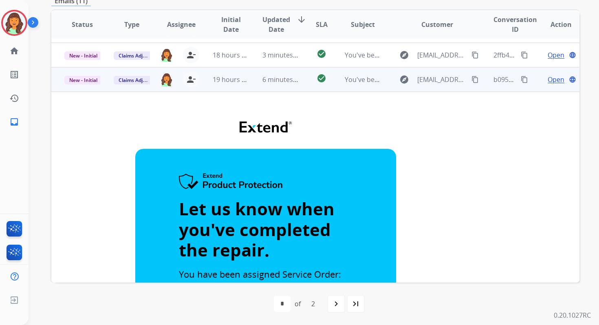
scroll to position [8, 0]
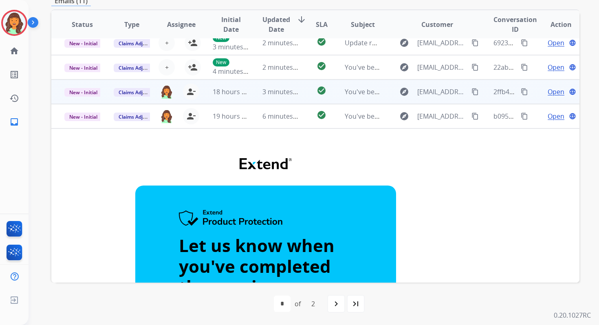
click at [265, 90] on span "3 minutes ago" at bounding box center [285, 91] width 44 height 9
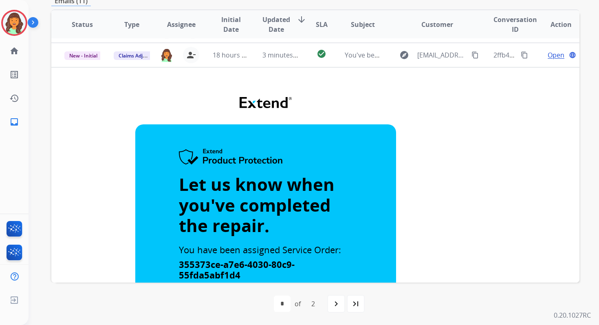
scroll to position [0, 0]
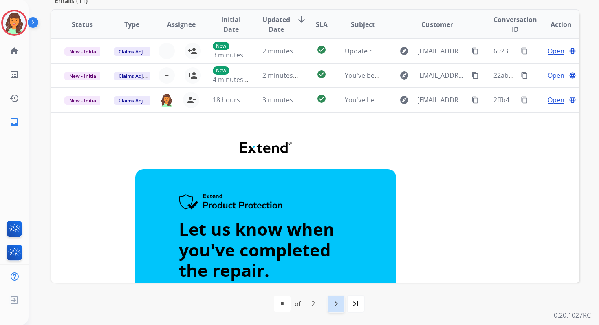
click at [334, 305] on mat-icon "navigate_next" at bounding box center [336, 304] width 10 height 10
select select "*"
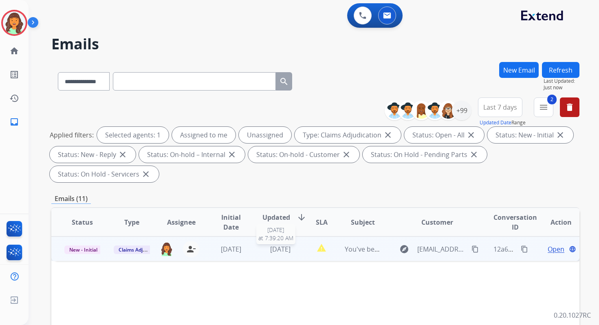
click at [280, 250] on span "5 days ago" at bounding box center [280, 249] width 20 height 9
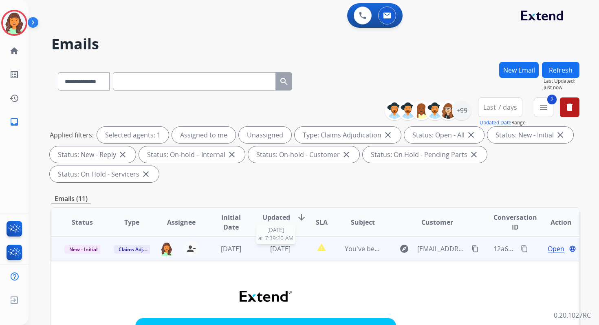
click at [280, 250] on span "5 days ago" at bounding box center [280, 248] width 20 height 9
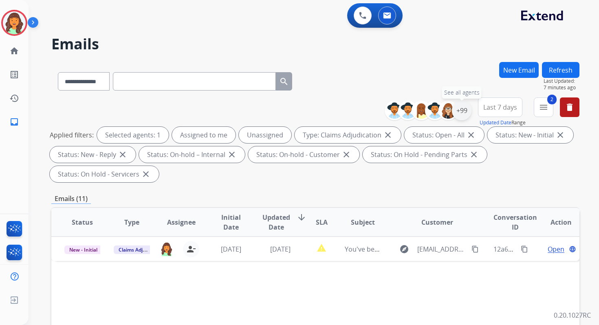
click at [458, 113] on div "+99" at bounding box center [462, 111] width 20 height 20
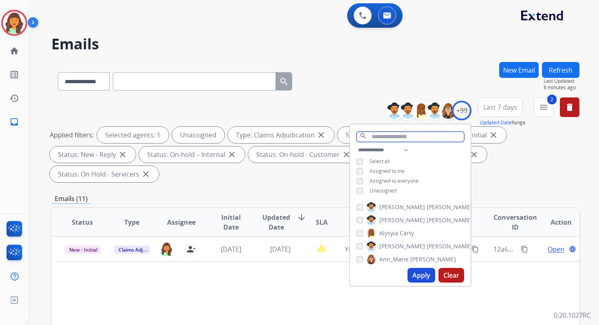
click at [375, 135] on input "text" at bounding box center [411, 137] width 108 height 10
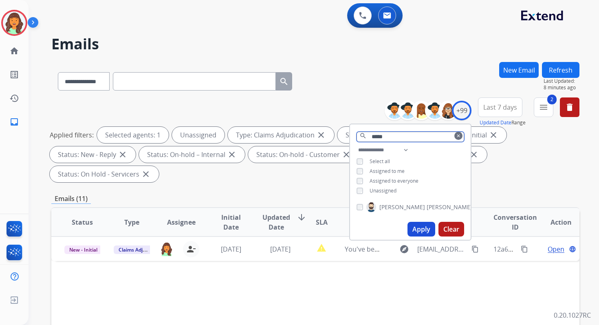
type input "*****"
click at [422, 223] on button "Apply" at bounding box center [422, 229] width 28 height 15
select select "*"
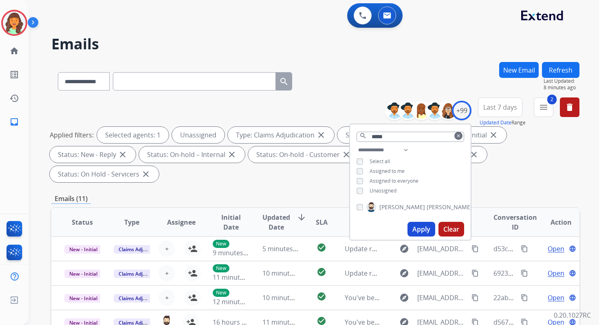
click at [315, 189] on div "**********" at bounding box center [315, 292] width 528 height 461
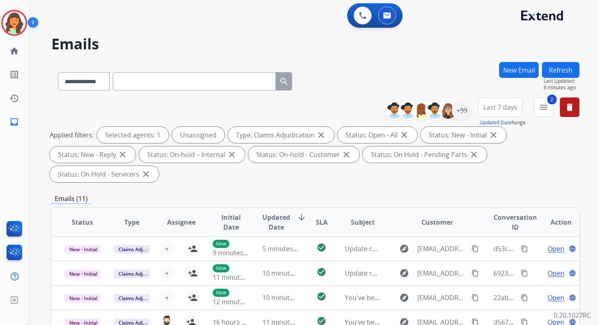
scroll to position [198, 0]
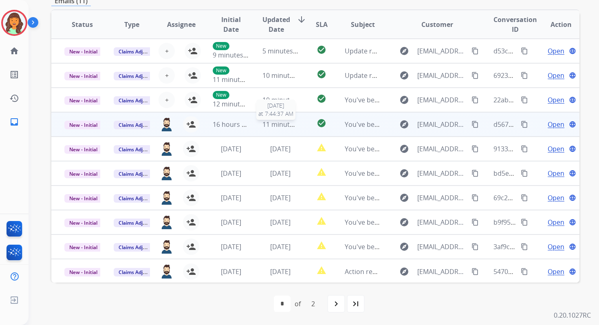
click at [265, 126] on span "11 minutes ago" at bounding box center [286, 124] width 47 height 9
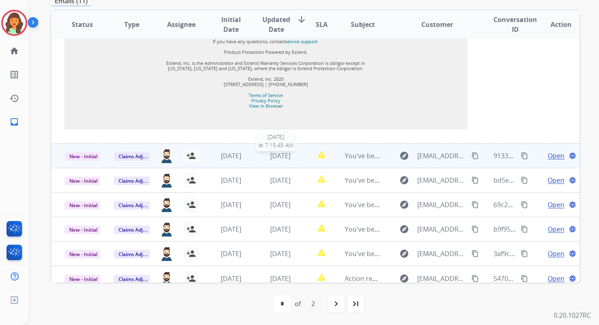
click at [274, 151] on span "1 day ago" at bounding box center [280, 155] width 20 height 9
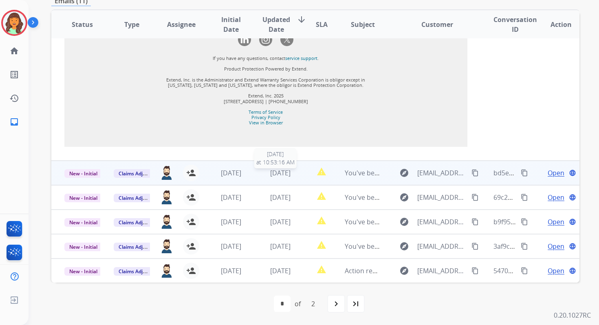
click at [273, 173] on span "3 days ago" at bounding box center [280, 172] width 20 height 9
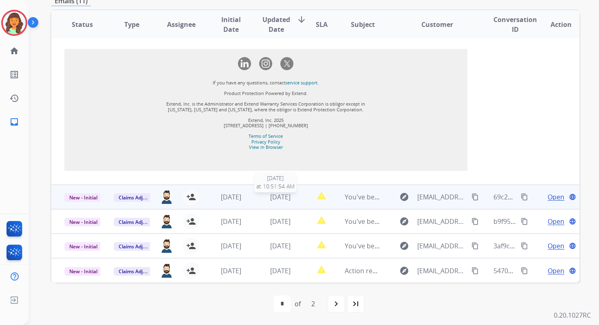
click at [277, 201] on div "3 days ago" at bounding box center [281, 197] width 36 height 10
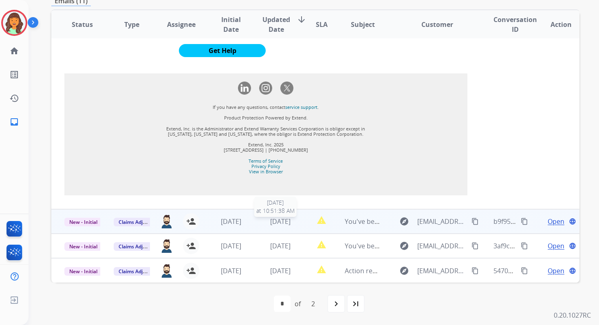
click at [276, 217] on span "3 days ago" at bounding box center [280, 221] width 20 height 9
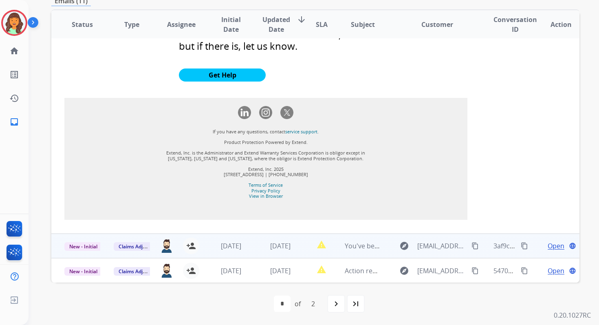
click at [274, 253] on td "3 days ago" at bounding box center [273, 246] width 49 height 24
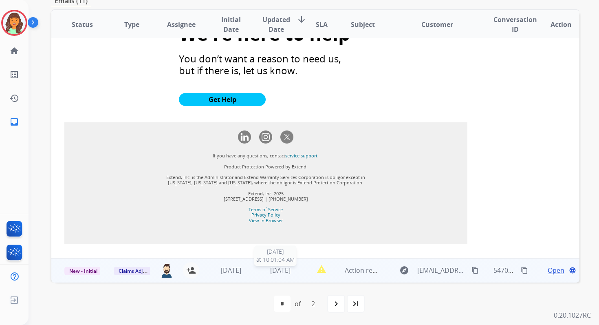
click at [272, 268] on span "3 days ago" at bounding box center [280, 270] width 20 height 9
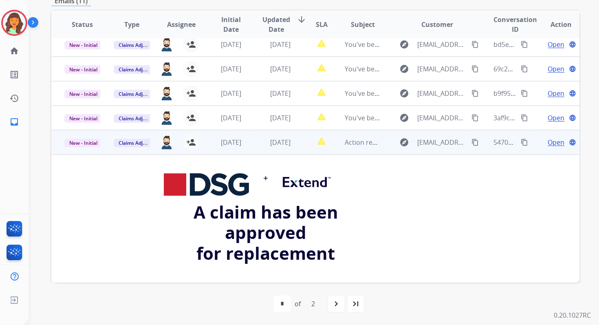
scroll to position [99, 0]
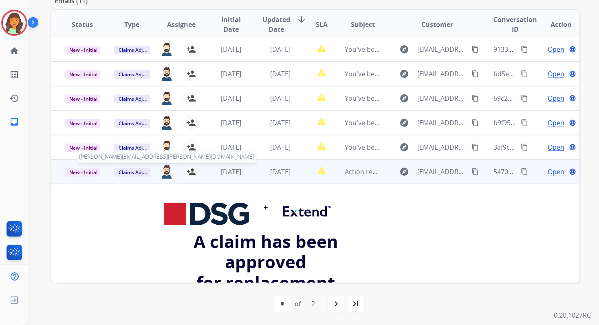
click at [165, 173] on img at bounding box center [166, 172] width 13 height 14
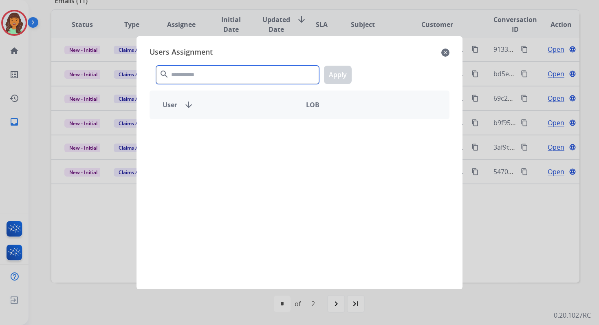
click at [201, 75] on input "text" at bounding box center [237, 75] width 163 height 18
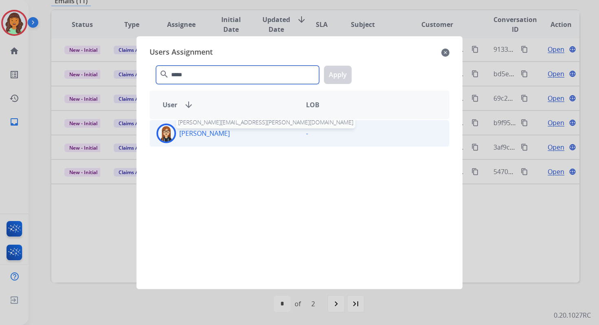
type input "*****"
click at [221, 135] on p "[PERSON_NAME]" at bounding box center [204, 133] width 51 height 10
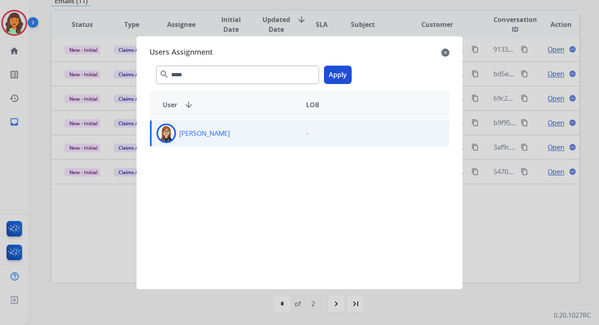
click at [341, 79] on button "Apply" at bounding box center [338, 75] width 28 height 18
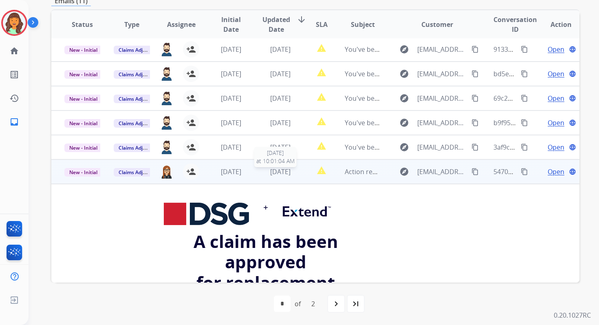
click at [278, 175] on span "3 days ago" at bounding box center [280, 171] width 20 height 9
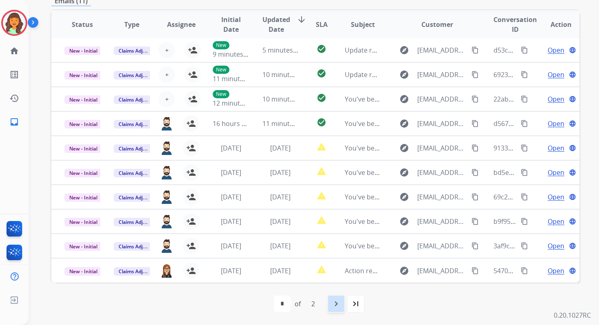
click at [337, 296] on div "navigate_next" at bounding box center [336, 304] width 18 height 18
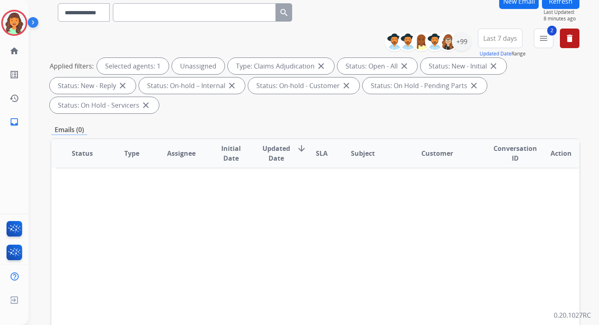
scroll to position [198, 0]
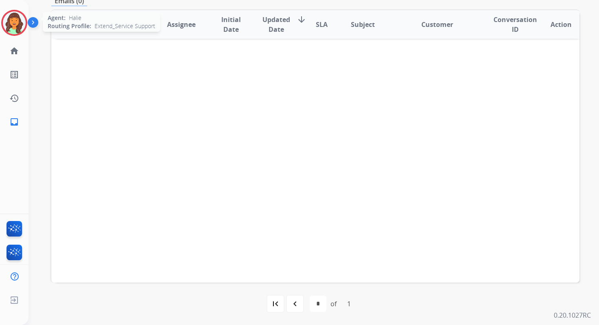
click at [22, 25] on img at bounding box center [14, 22] width 23 height 23
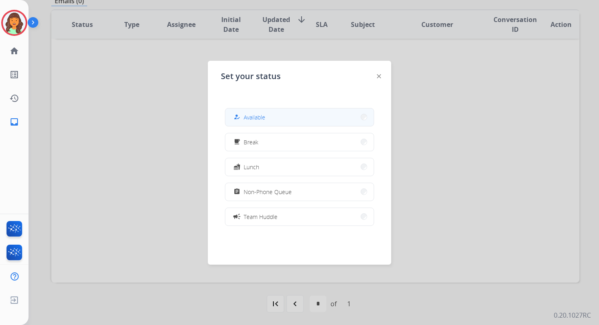
click at [268, 120] on button "how_to_reg Available" at bounding box center [299, 117] width 148 height 18
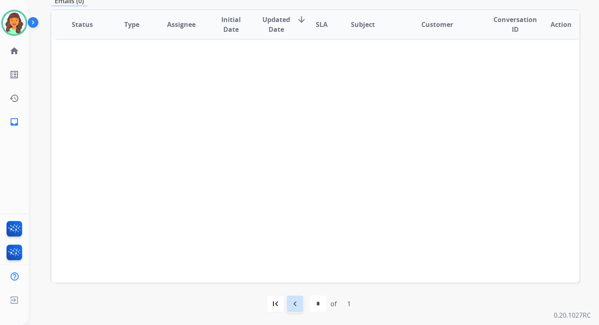
click at [295, 305] on mat-icon "navigate_before" at bounding box center [295, 304] width 10 height 10
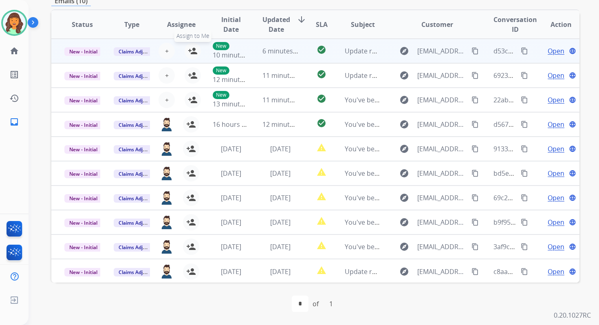
click at [194, 51] on mat-icon "person_add" at bounding box center [193, 51] width 10 height 10
click at [86, 52] on span "New - Initial" at bounding box center [83, 51] width 38 height 9
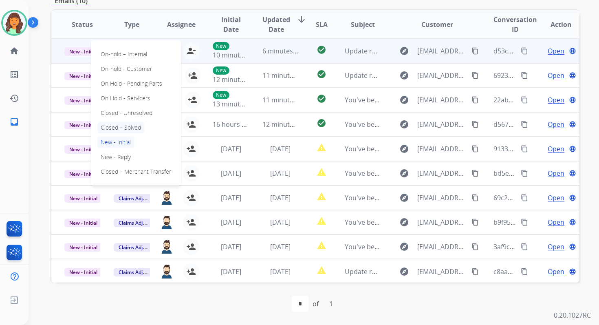
click at [128, 126] on p "Closed – Solved" at bounding box center [120, 127] width 47 height 11
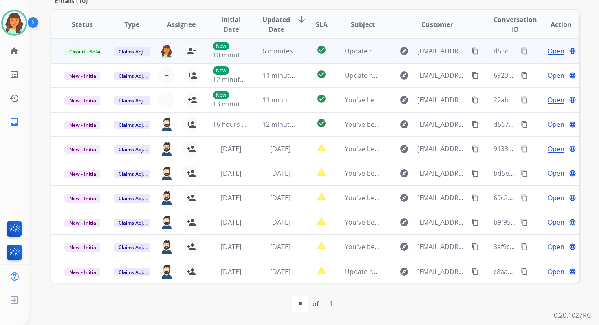
scroll to position [0, 0]
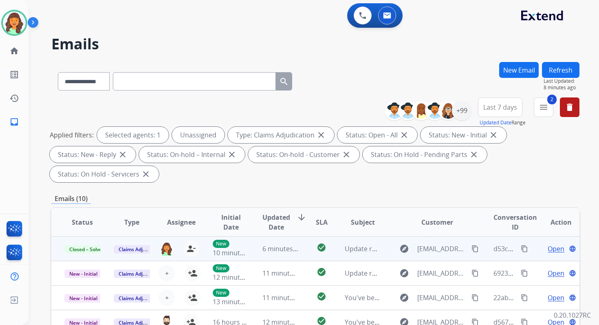
click at [567, 64] on button "Refresh" at bounding box center [561, 70] width 38 height 16
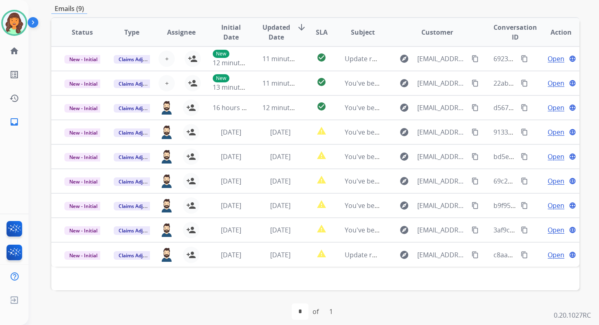
scroll to position [198, 0]
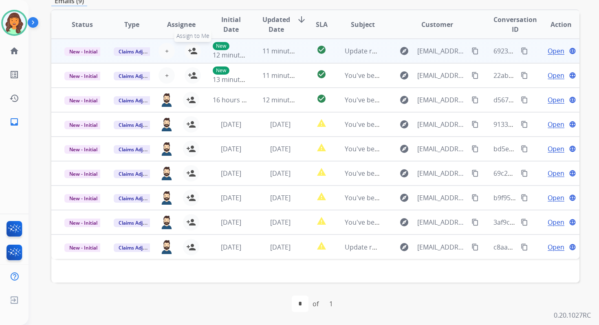
click at [194, 51] on mat-icon "person_add" at bounding box center [193, 51] width 10 height 10
click at [93, 51] on span "New - Initial" at bounding box center [83, 51] width 38 height 9
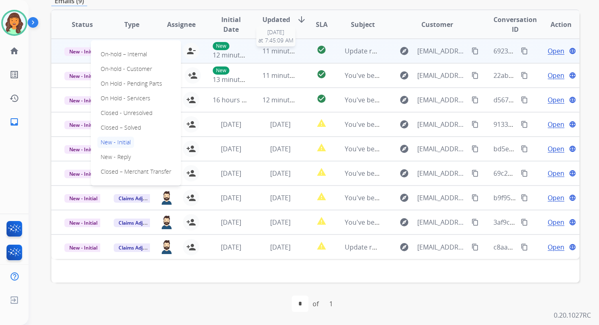
click at [276, 46] on span "11 minutes ago" at bounding box center [286, 50] width 47 height 9
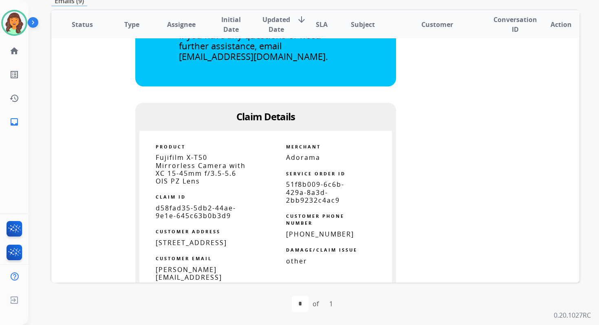
scroll to position [0, 0]
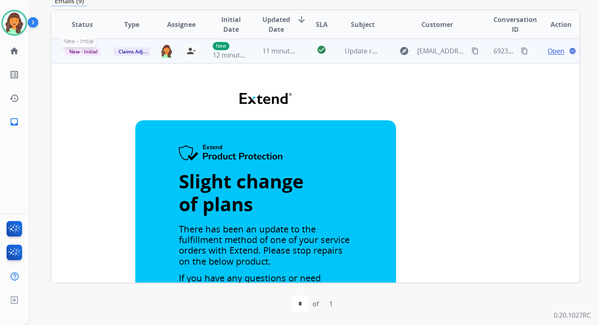
click at [88, 49] on span "New - Initial" at bounding box center [83, 51] width 38 height 9
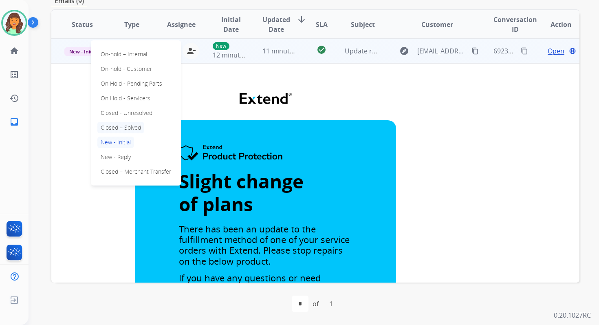
click at [120, 129] on p "Closed – Solved" at bounding box center [120, 127] width 47 height 11
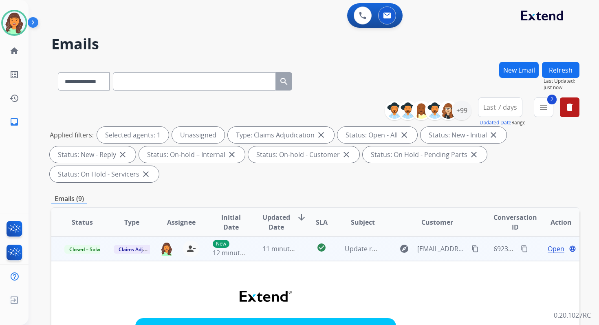
click at [573, 66] on button "Refresh" at bounding box center [561, 70] width 38 height 16
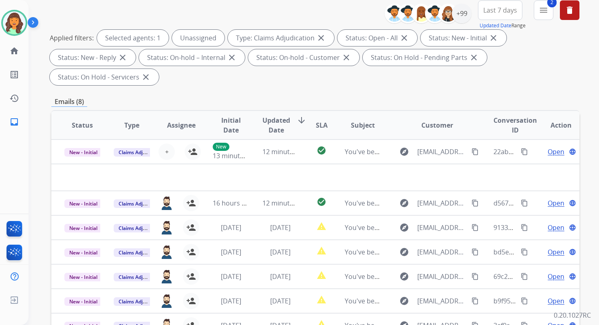
scroll to position [198, 0]
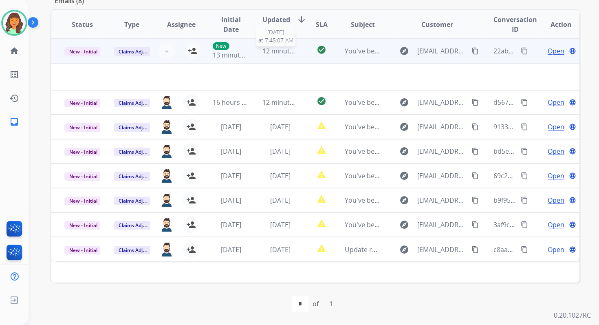
click at [284, 50] on span "12 minutes ago" at bounding box center [286, 50] width 47 height 9
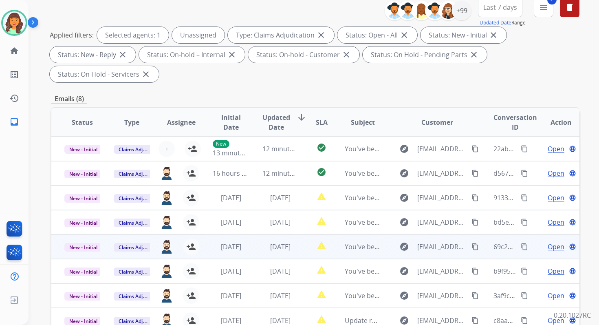
scroll to position [0, 0]
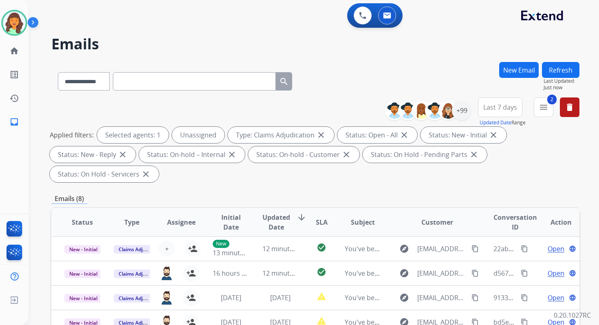
click at [546, 117] on div "2 menu Type Claims Adjudication Customer Support Escalation Service Support Shi…" at bounding box center [544, 111] width 20 height 29
click at [543, 106] on mat-icon "menu" at bounding box center [544, 107] width 10 height 10
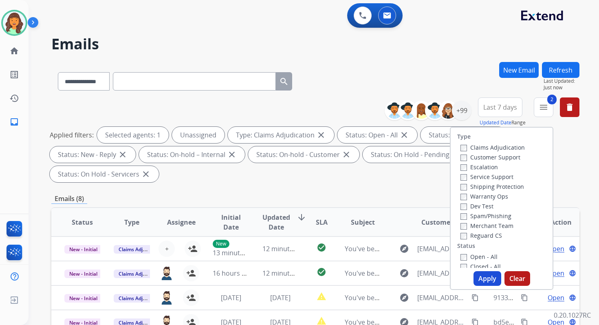
click at [481, 277] on button "Apply" at bounding box center [488, 278] width 28 height 15
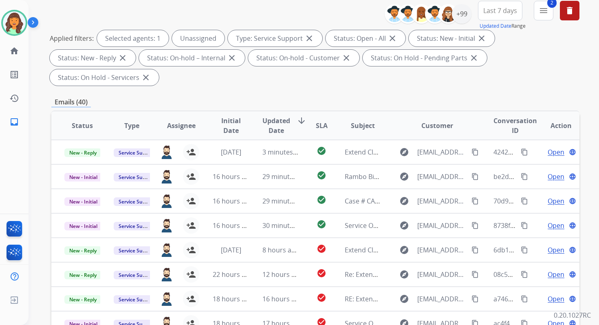
scroll to position [198, 0]
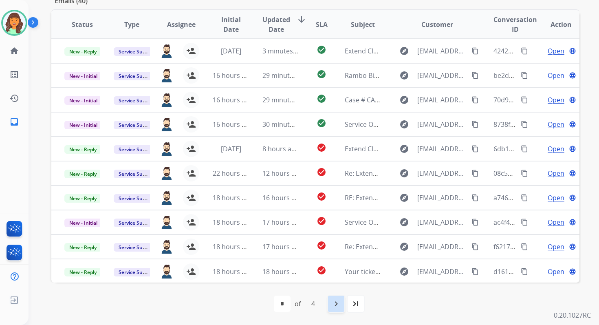
click at [332, 300] on mat-icon "navigate_next" at bounding box center [336, 304] width 10 height 10
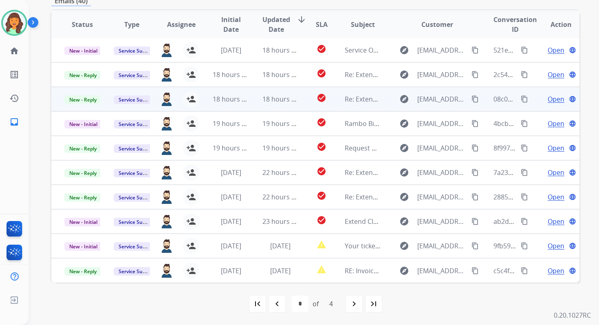
click at [271, 105] on td "18 hours ago" at bounding box center [273, 99] width 49 height 24
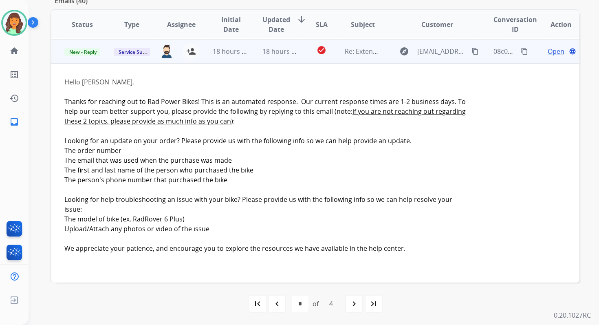
scroll to position [49, 0]
click at [266, 57] on td "18 hours ago" at bounding box center [273, 51] width 49 height 24
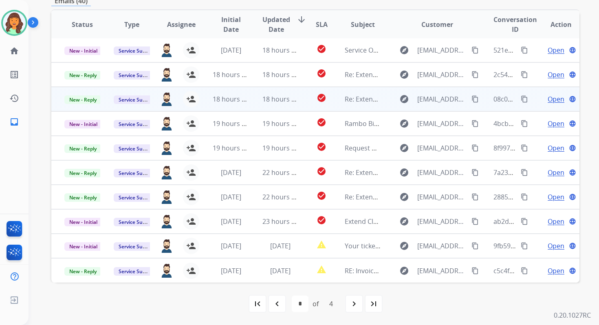
scroll to position [1, 0]
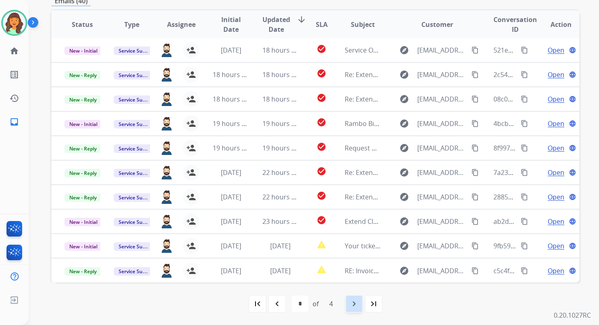
click at [353, 304] on mat-icon "navigate_next" at bounding box center [354, 304] width 10 height 10
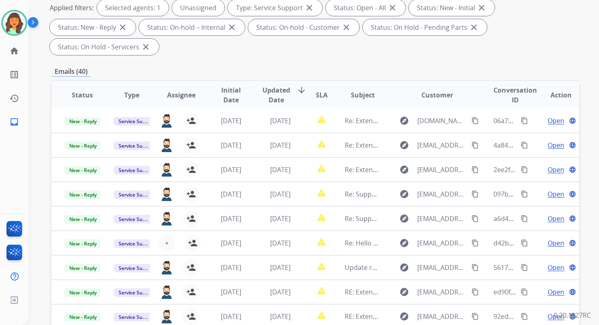
scroll to position [198, 0]
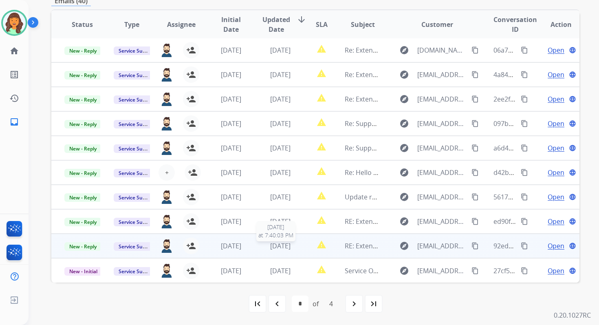
click at [284, 245] on span "3 days ago" at bounding box center [280, 245] width 20 height 9
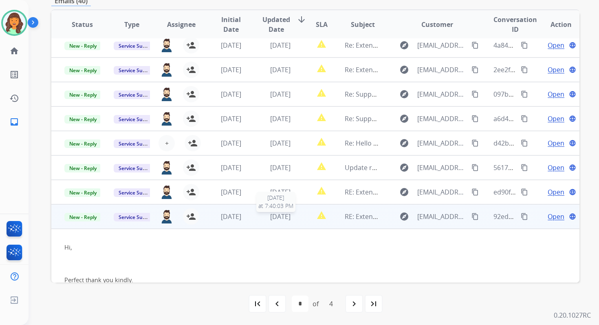
click at [282, 218] on span "3 days ago" at bounding box center [280, 216] width 20 height 9
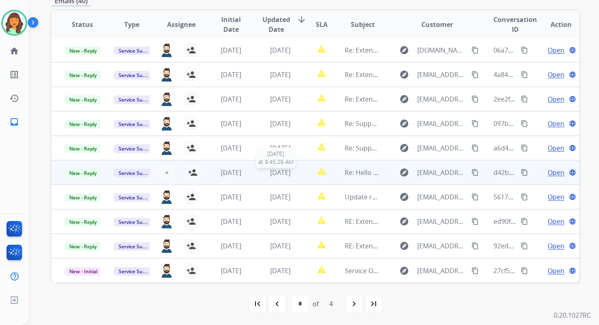
scroll to position [0, 0]
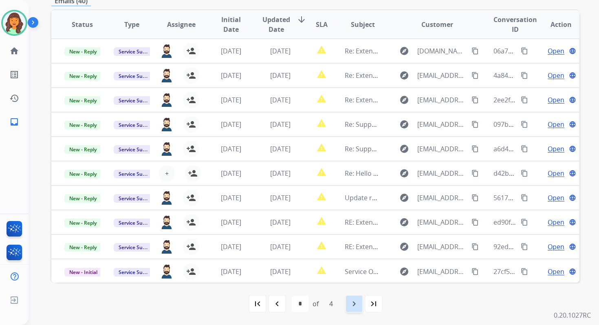
click at [347, 300] on div "navigate_next" at bounding box center [354, 304] width 18 height 18
select select "*"
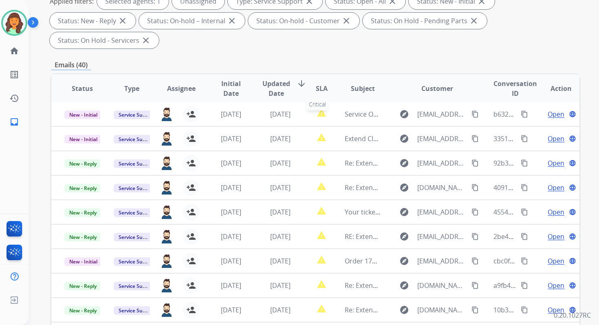
scroll to position [198, 0]
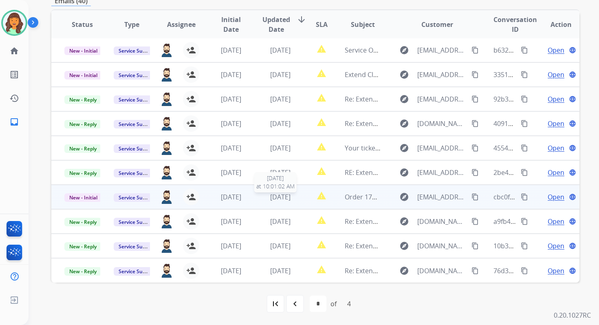
click at [287, 194] on span "3 days ago" at bounding box center [280, 196] width 20 height 9
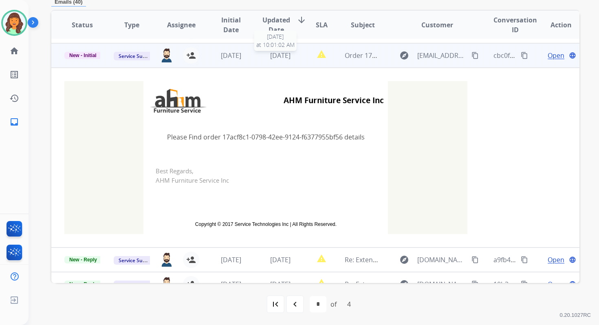
scroll to position [147, 0]
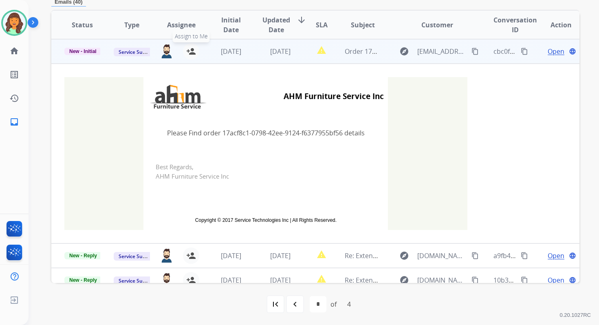
click at [190, 52] on mat-icon "person_add" at bounding box center [191, 51] width 10 height 10
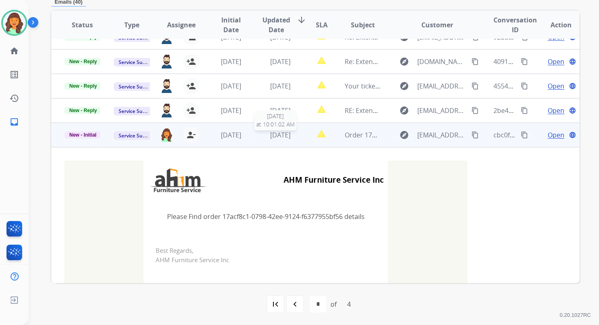
scroll to position [0, 0]
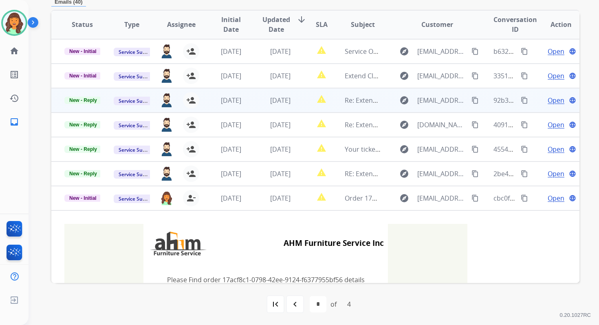
click at [274, 95] on div "3 days ago" at bounding box center [281, 100] width 36 height 10
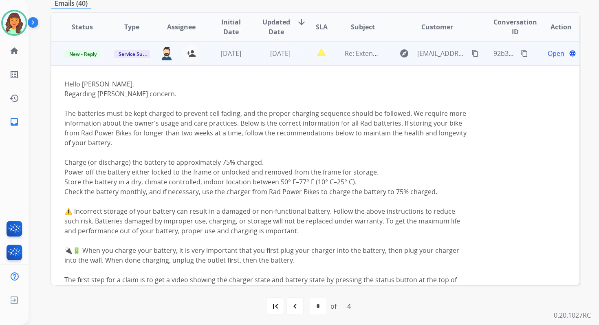
click at [278, 61] on td "3 days ago" at bounding box center [273, 53] width 49 height 24
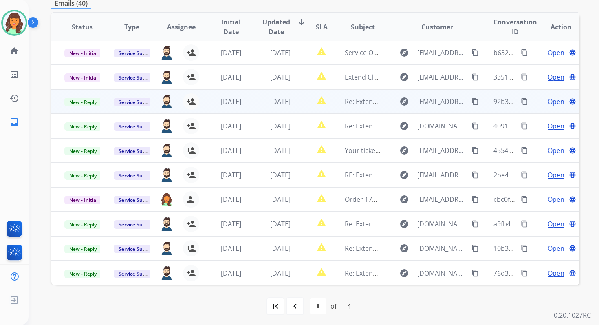
scroll to position [1, 0]
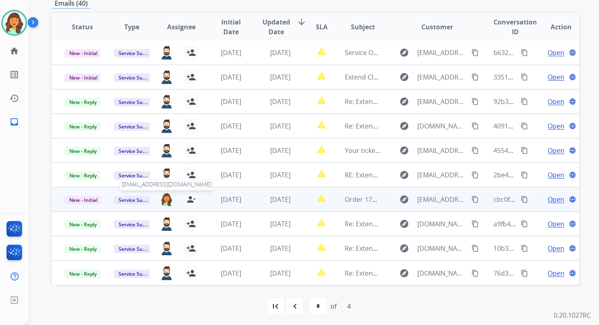
click at [166, 199] on img at bounding box center [166, 199] width 13 height 14
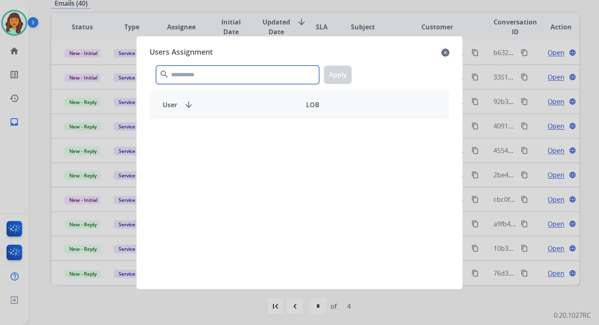
click at [197, 68] on input "text" at bounding box center [237, 75] width 163 height 18
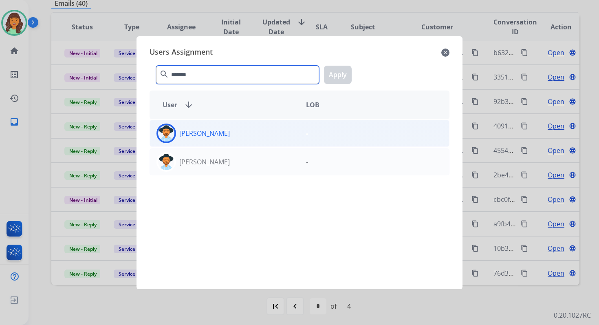
type input "*******"
click at [208, 140] on div "[PERSON_NAME]" at bounding box center [225, 134] width 150 height 20
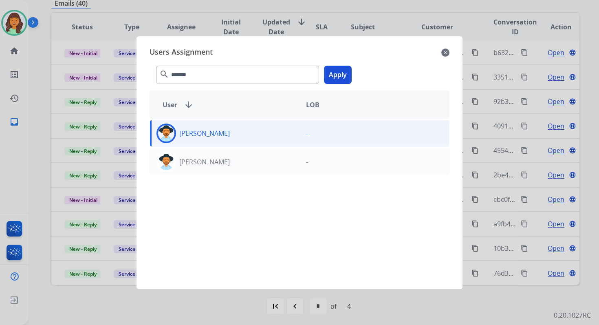
click at [341, 78] on button "Apply" at bounding box center [338, 75] width 28 height 18
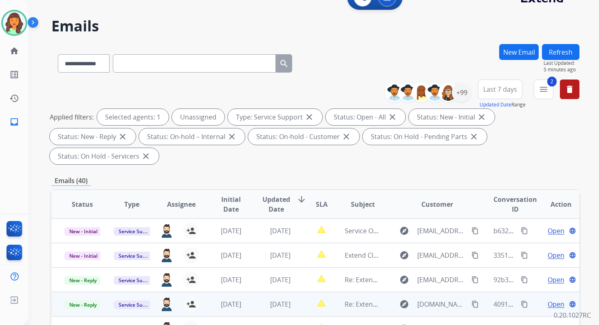
scroll to position [0, 0]
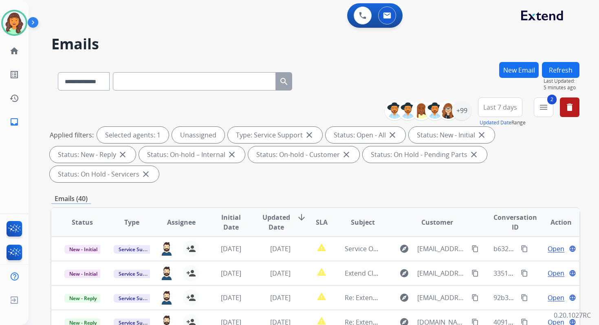
click at [558, 70] on button "Refresh" at bounding box center [561, 70] width 38 height 16
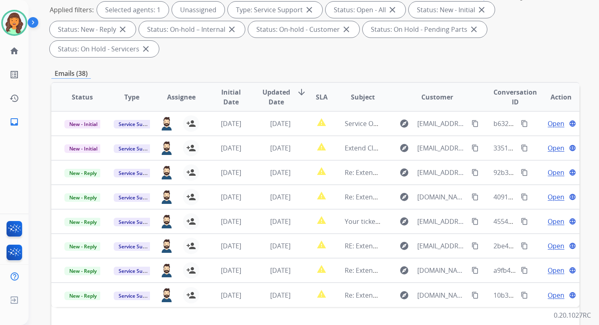
scroll to position [198, 0]
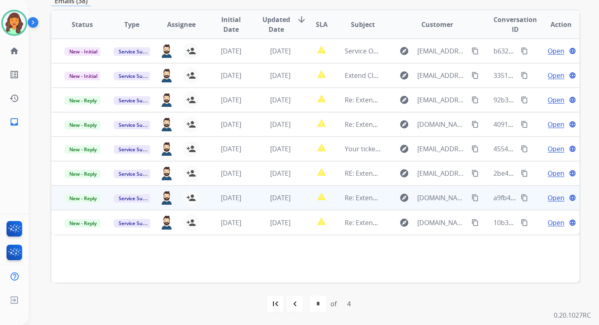
click at [278, 191] on td "[DATE]" at bounding box center [273, 197] width 49 height 24
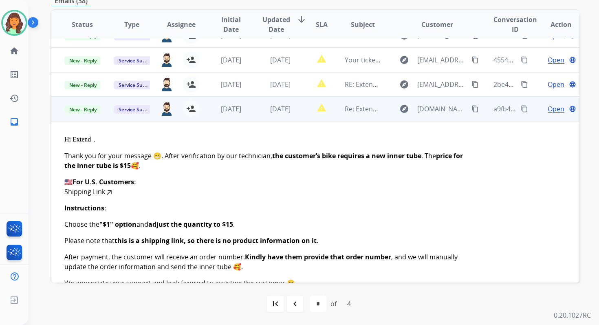
scroll to position [0, 0]
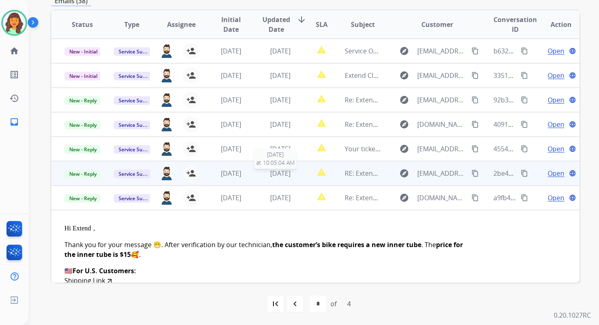
click at [277, 174] on span "3 days ago" at bounding box center [280, 173] width 20 height 9
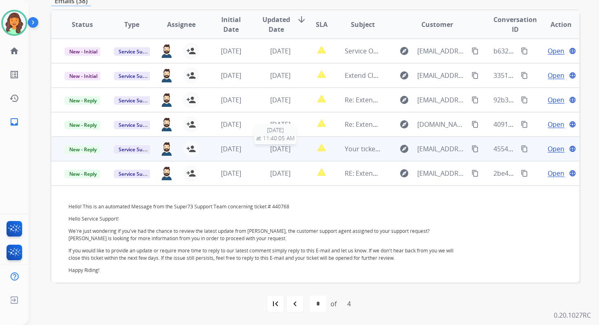
click at [277, 150] on span "3 days ago" at bounding box center [280, 148] width 20 height 9
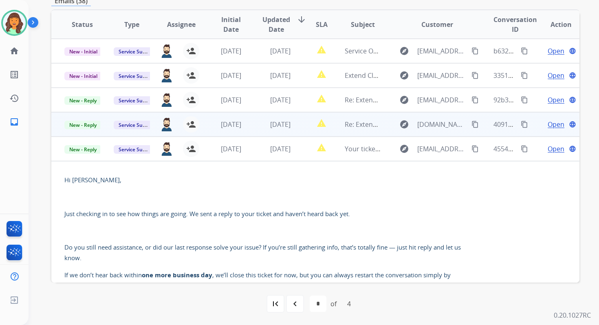
click at [277, 119] on td "3 days ago" at bounding box center [273, 124] width 49 height 24
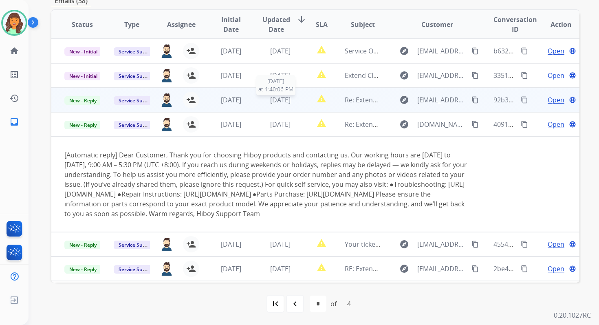
click at [277, 100] on span "3 days ago" at bounding box center [280, 99] width 20 height 9
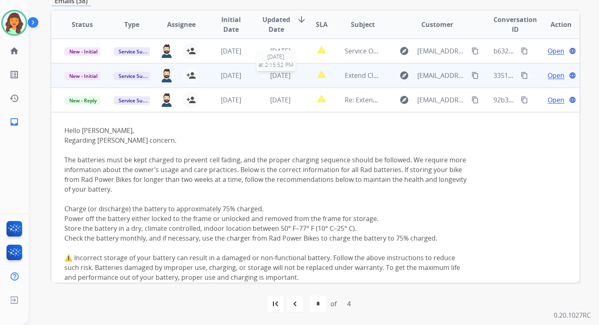
click at [278, 76] on span "3 days ago" at bounding box center [280, 75] width 20 height 9
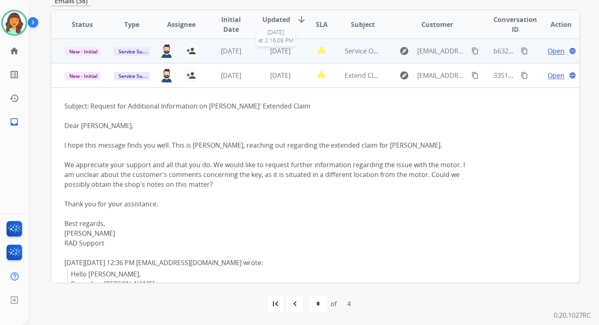
click at [274, 54] on span "3 days ago" at bounding box center [280, 50] width 20 height 9
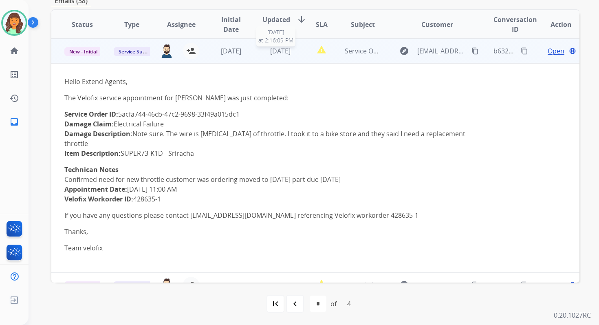
click at [286, 47] on span "3 days ago" at bounding box center [280, 50] width 20 height 9
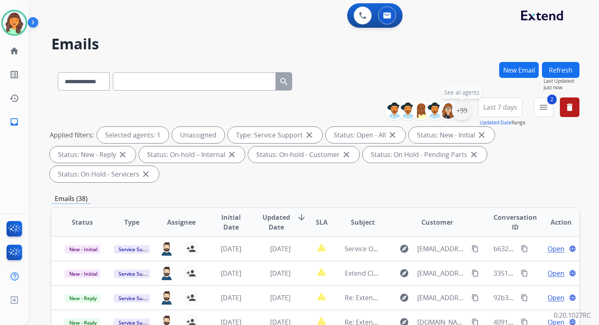
click at [464, 113] on div "+99" at bounding box center [462, 111] width 20 height 20
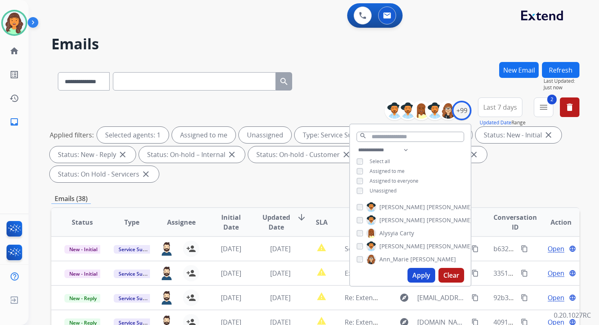
click at [422, 275] on button "Apply" at bounding box center [422, 275] width 28 height 15
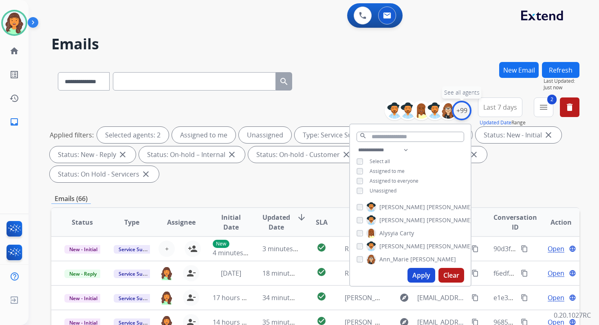
click at [463, 109] on div "+99" at bounding box center [462, 111] width 20 height 20
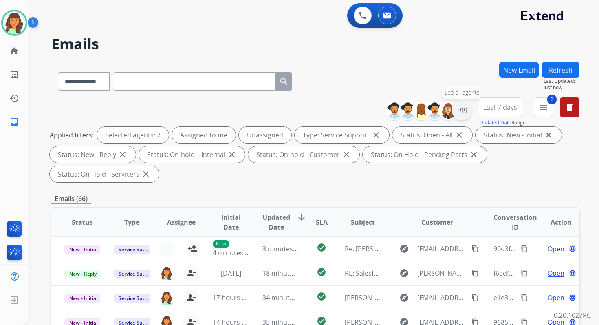
click at [464, 108] on div "+99" at bounding box center [462, 111] width 20 height 20
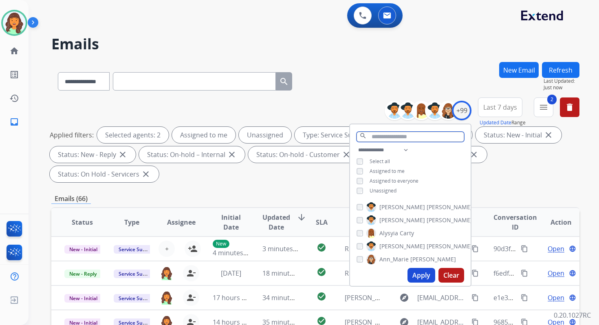
click at [402, 133] on input "text" at bounding box center [411, 137] width 108 height 10
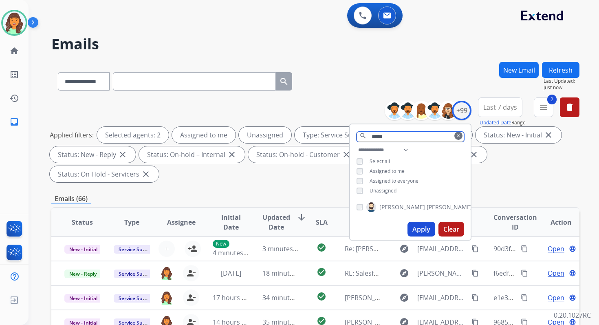
type input "*****"
click at [425, 226] on button "Apply" at bounding box center [422, 229] width 28 height 15
click at [259, 181] on div "Applied filters: Selected agents: 1 Assigned to me Unassigned Type: Service Sup…" at bounding box center [314, 154] width 528 height 55
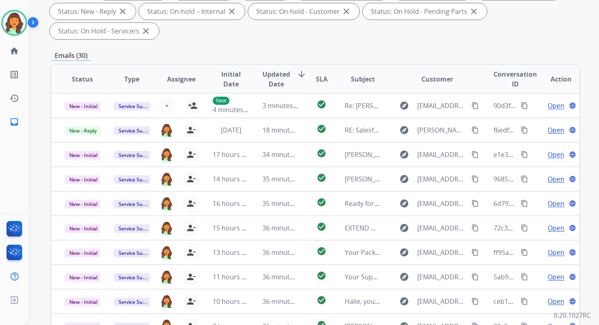
scroll to position [198, 0]
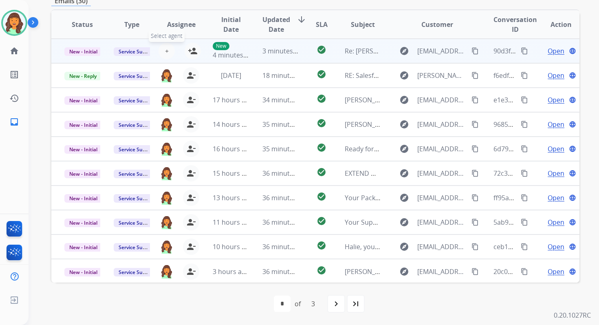
click at [163, 46] on button "+ Select agent" at bounding box center [167, 51] width 16 height 16
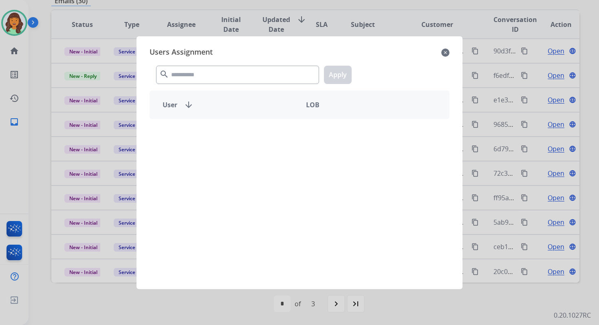
click at [195, 84] on div "search Apply" at bounding box center [300, 73] width 300 height 28
click at [194, 77] on input "text" at bounding box center [237, 75] width 163 height 18
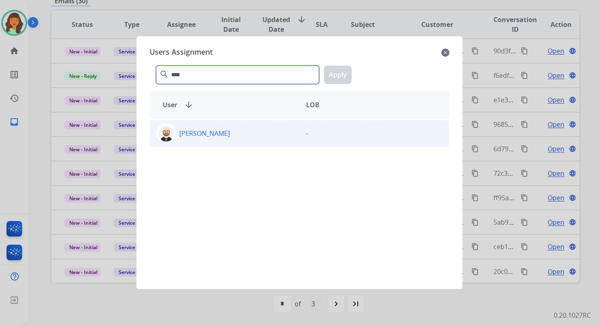
type input "****"
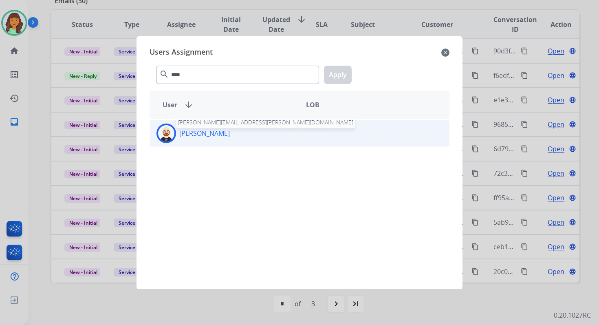
click at [209, 135] on p "[PERSON_NAME]" at bounding box center [204, 133] width 51 height 10
click at [340, 71] on button "Apply" at bounding box center [338, 75] width 28 height 18
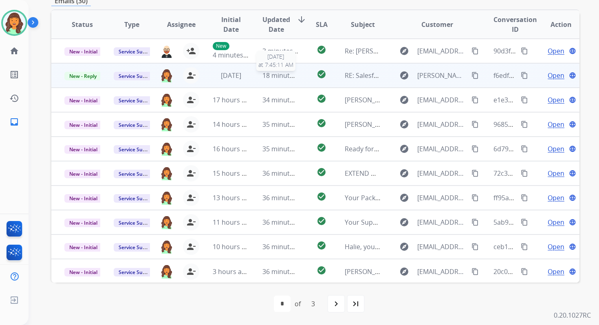
click at [272, 78] on span "18 minutes ago" at bounding box center [286, 75] width 47 height 9
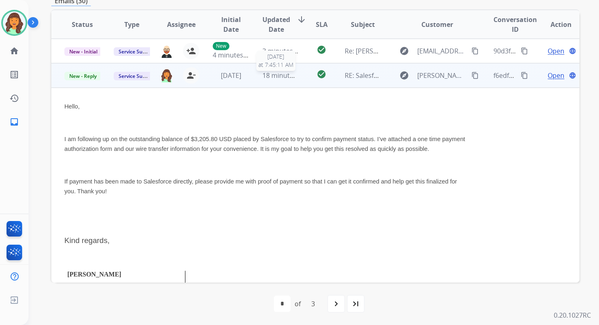
scroll to position [24, 0]
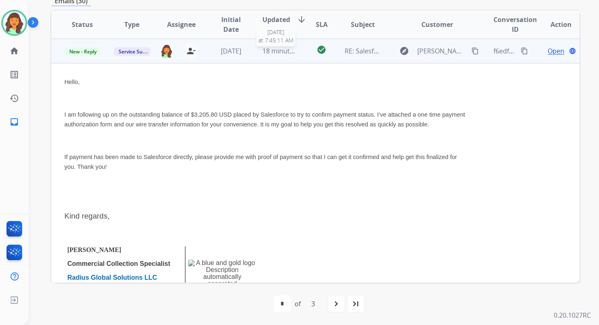
click at [284, 55] on span "18 minutes ago" at bounding box center [286, 50] width 47 height 9
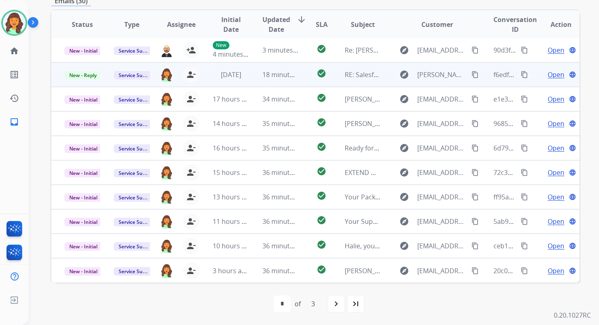
click at [548, 75] on span "Open" at bounding box center [556, 75] width 17 height 10
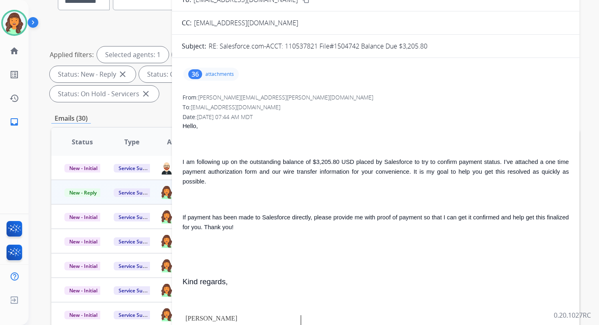
scroll to position [41, 0]
click at [210, 73] on p "attachments" at bounding box center [219, 73] width 29 height 7
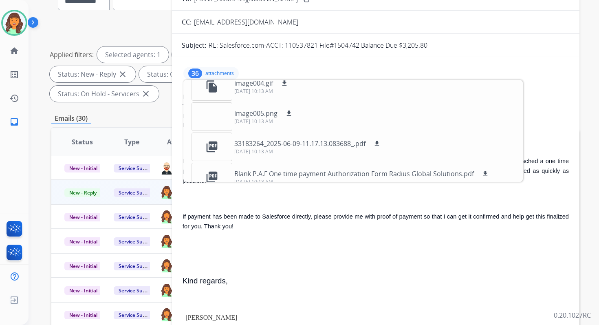
scroll to position [986, 0]
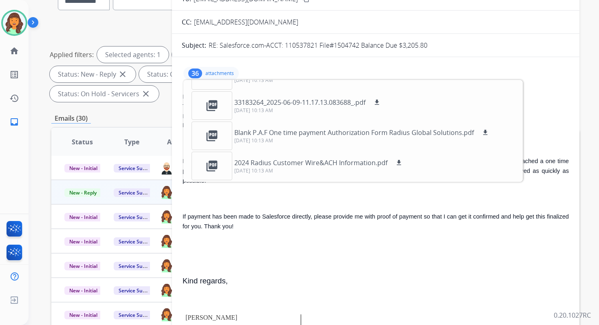
click at [214, 71] on p "attachments" at bounding box center [219, 73] width 29 height 7
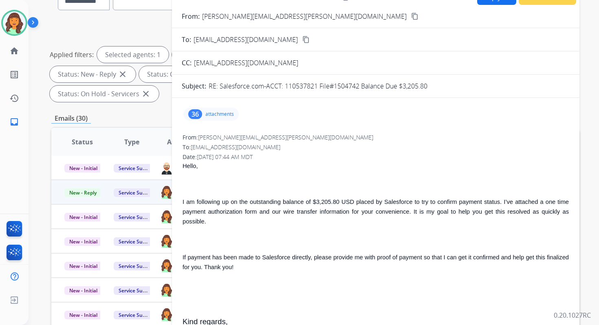
scroll to position [0, 0]
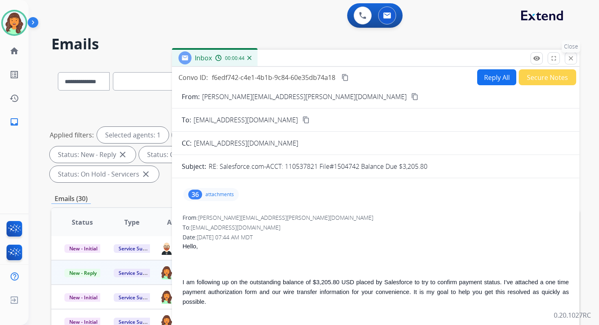
click at [571, 59] on mat-icon "close" at bounding box center [570, 58] width 7 height 7
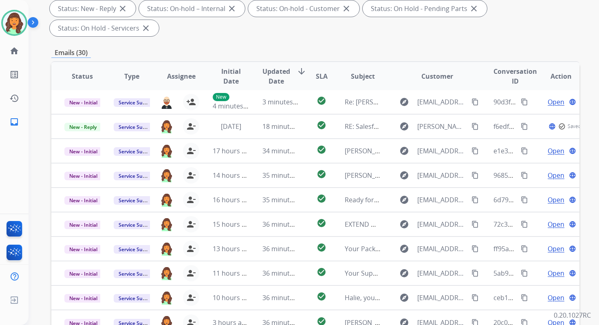
scroll to position [161, 0]
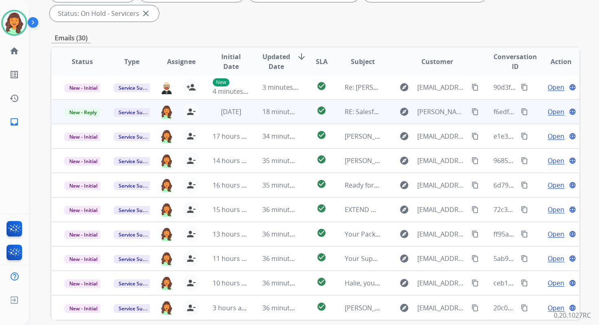
click at [88, 106] on td "New - Reply" at bounding box center [75, 111] width 49 height 24
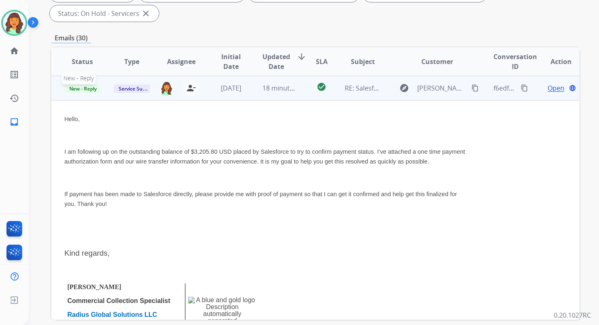
click at [88, 86] on span "New - Reply" at bounding box center [82, 88] width 37 height 9
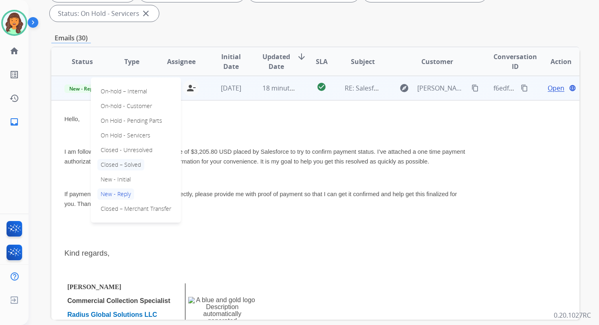
click at [117, 163] on p "Closed – Solved" at bounding box center [120, 164] width 47 height 11
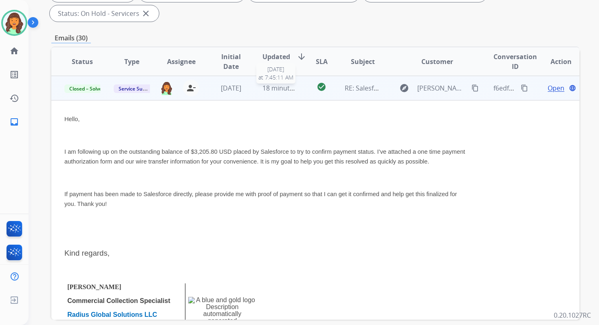
click at [278, 86] on span "18 minutes ago" at bounding box center [286, 88] width 47 height 9
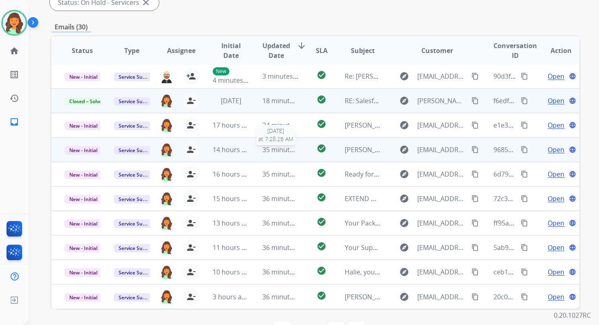
scroll to position [198, 0]
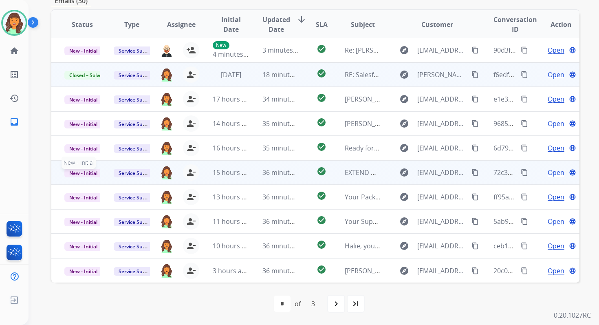
click at [82, 174] on span "New - Initial" at bounding box center [83, 173] width 38 height 9
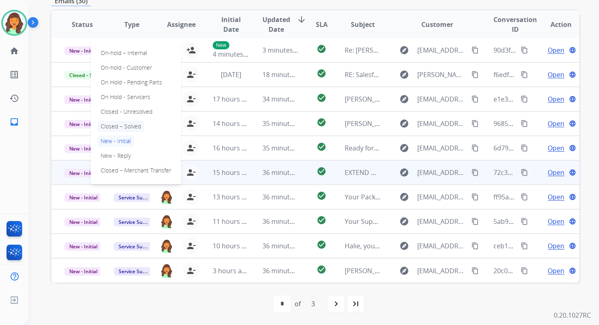
click at [118, 123] on p "Closed – Solved" at bounding box center [120, 126] width 47 height 11
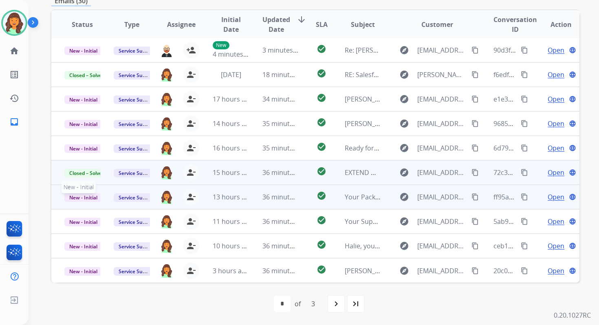
click at [95, 196] on span "New - Initial" at bounding box center [83, 197] width 38 height 9
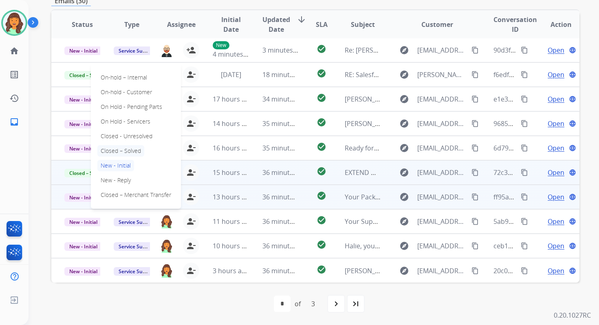
click at [119, 150] on p "Closed – Solved" at bounding box center [120, 150] width 47 height 11
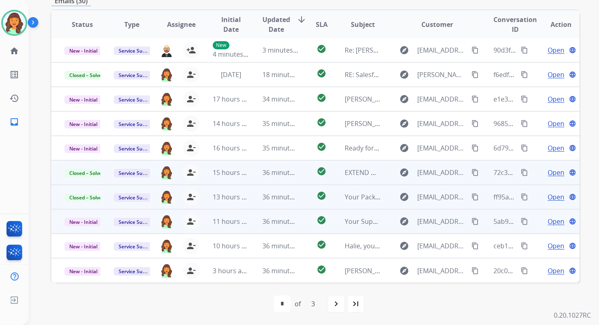
click at [250, 223] on td "36 minutes ago" at bounding box center [273, 221] width 49 height 24
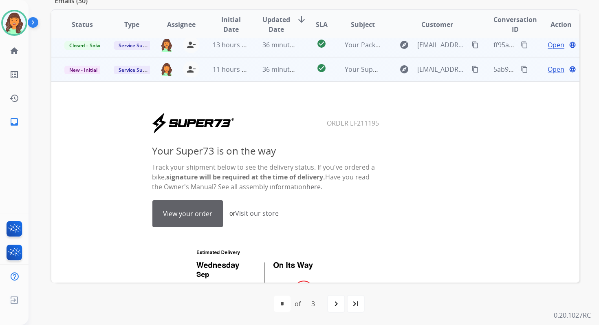
scroll to position [171, 0]
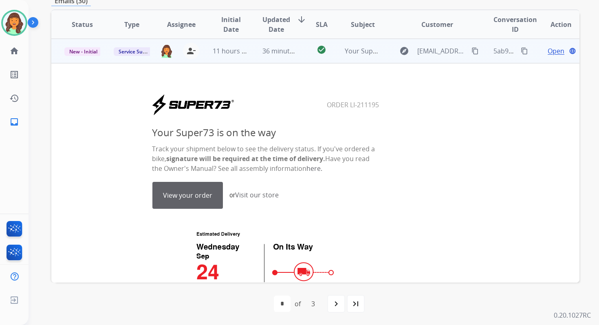
click at [205, 201] on link "View your order" at bounding box center [188, 195] width 70 height 26
click at [85, 49] on span "New - Initial" at bounding box center [83, 51] width 38 height 9
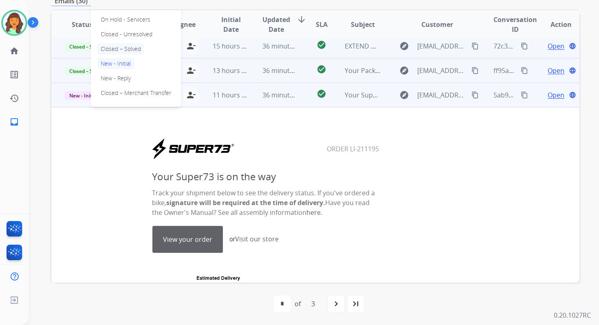
click at [110, 46] on p "Closed – Solved" at bounding box center [120, 48] width 47 height 11
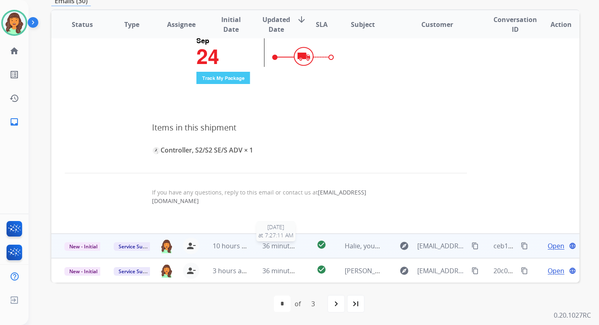
click at [269, 247] on span "36 minutes ago" at bounding box center [286, 245] width 47 height 9
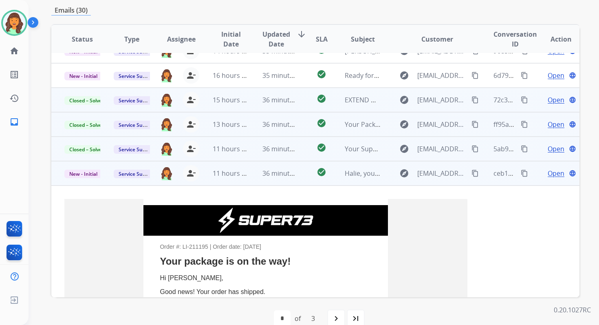
scroll to position [60, 0]
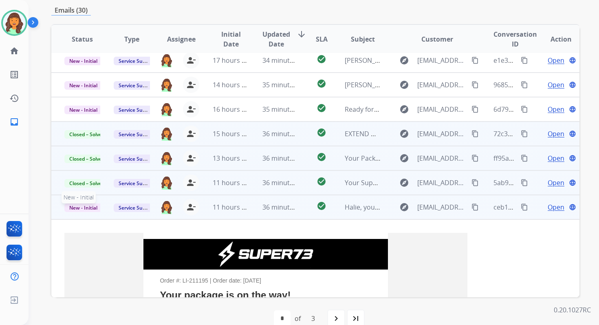
click at [93, 208] on span "New - Initial" at bounding box center [83, 207] width 38 height 9
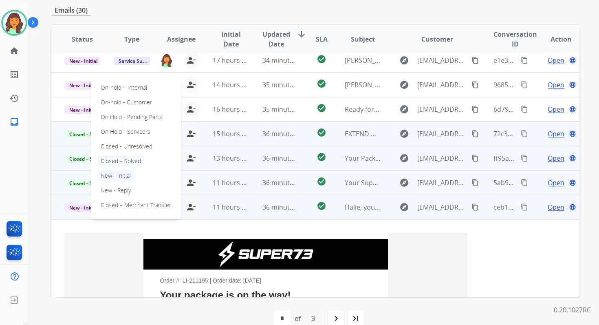
click at [119, 160] on p "Closed – Solved" at bounding box center [120, 160] width 47 height 11
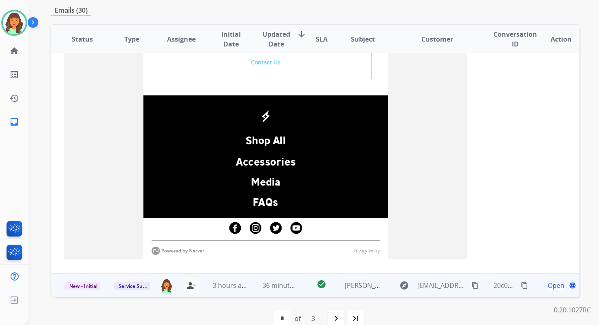
click at [237, 294] on td "3 hours ago" at bounding box center [224, 285] width 49 height 24
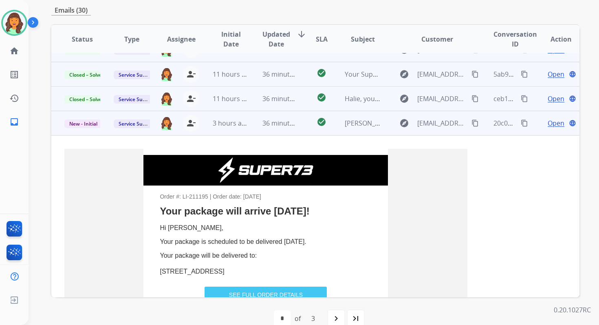
scroll to position [157, 0]
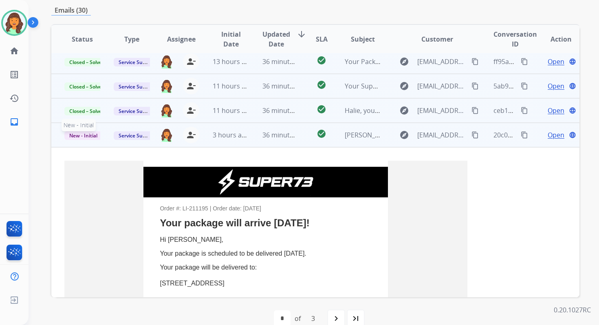
click at [87, 132] on span "New - Initial" at bounding box center [83, 135] width 38 height 9
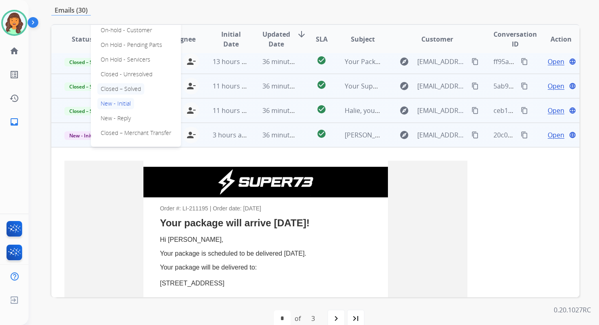
click at [119, 88] on p "Closed – Solved" at bounding box center [120, 88] width 47 height 11
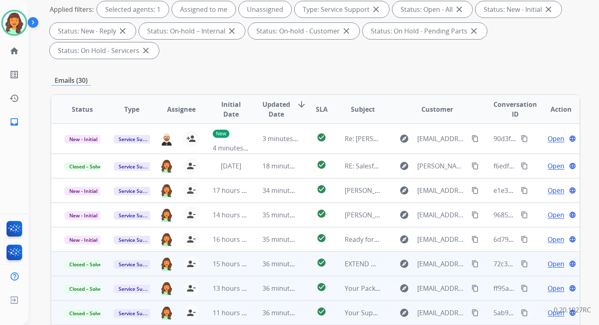
scroll to position [199, 0]
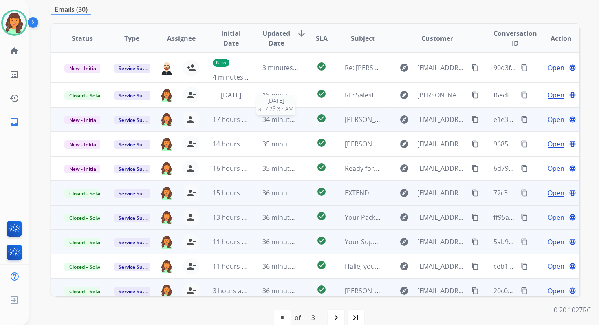
click at [283, 119] on span "34 minutes ago" at bounding box center [286, 119] width 47 height 9
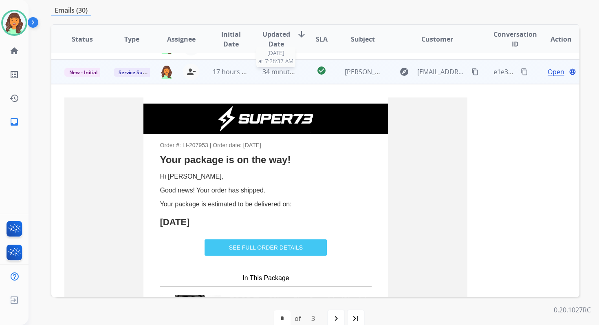
scroll to position [49, 0]
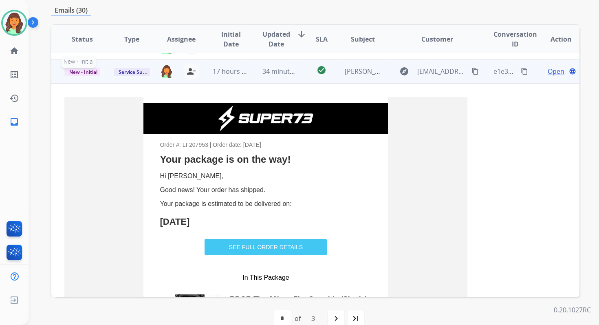
click at [92, 71] on span "New - Initial" at bounding box center [83, 72] width 38 height 9
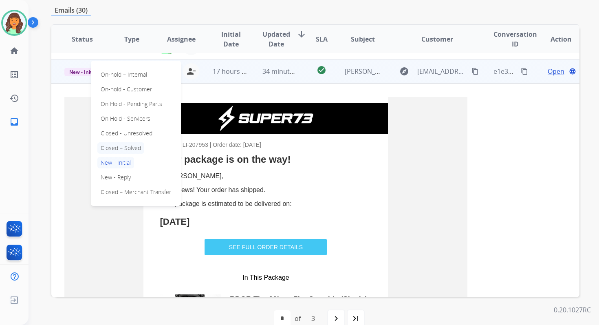
click at [120, 146] on p "Closed – Solved" at bounding box center [120, 147] width 47 height 11
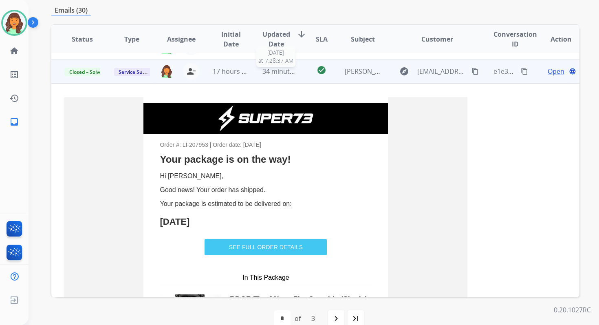
click at [266, 68] on span "34 minutes ago" at bounding box center [286, 71] width 47 height 9
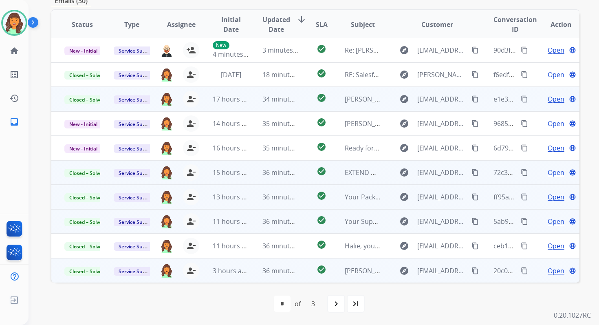
scroll to position [194, 0]
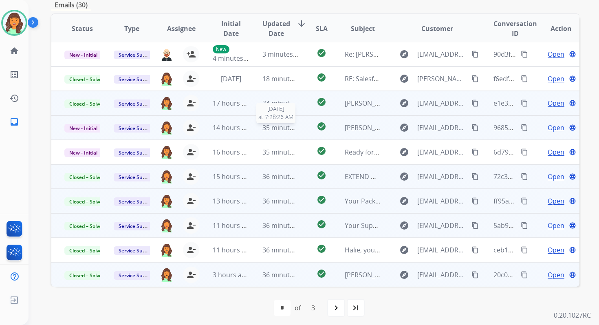
click at [287, 130] on span "35 minutes ago" at bounding box center [286, 127] width 47 height 9
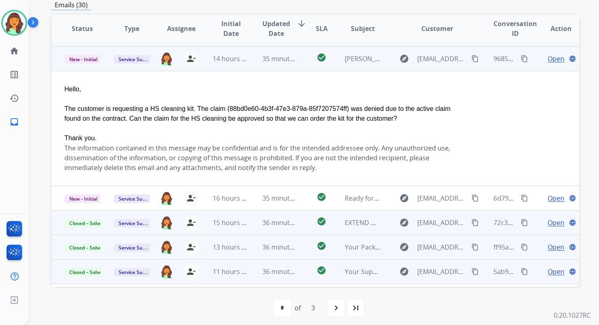
scroll to position [73, 0]
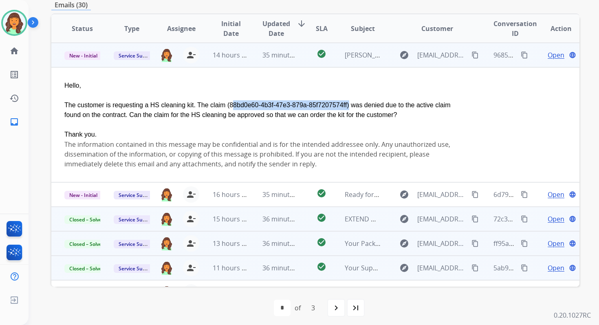
copy div "88bd0e60-4b3f-47e3-879a-85f7207574ff"
drag, startPoint x: 230, startPoint y: 106, endPoint x: 347, endPoint y: 107, distance: 117.8
click at [347, 107] on div "The customer is requesting a HS cleaning kit. The claim (88bd0e60-4b3f-47e3-879…" at bounding box center [265, 110] width 403 height 20
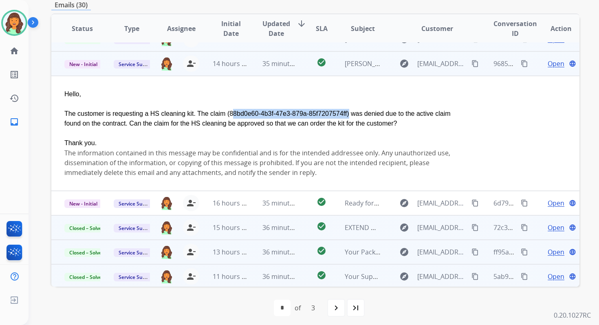
scroll to position [64, 0]
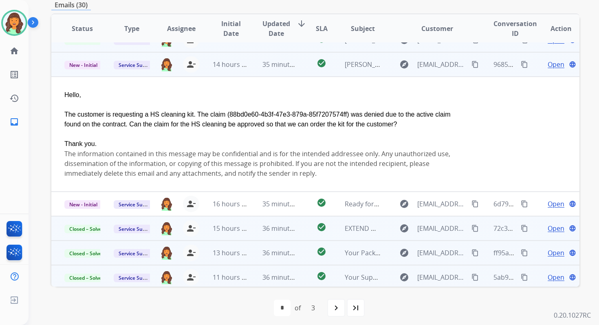
click at [556, 64] on span "Open" at bounding box center [556, 65] width 17 height 10
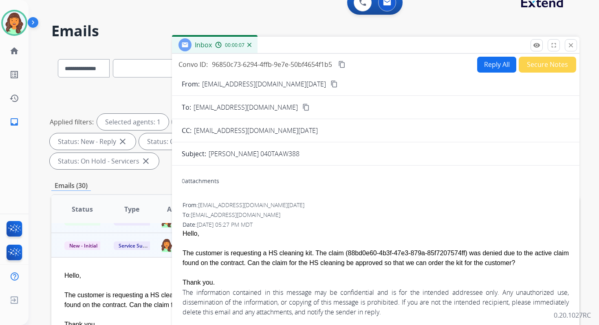
scroll to position [0, 0]
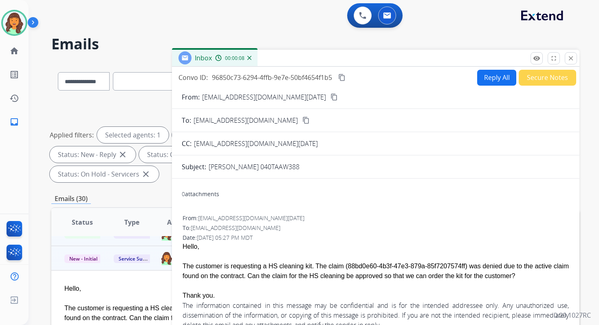
click at [499, 75] on button "Reply All" at bounding box center [496, 78] width 39 height 16
select select "**********"
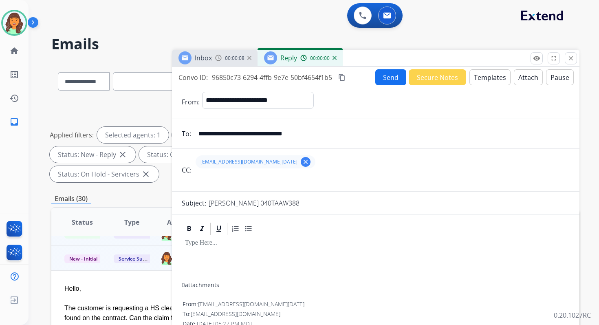
click at [487, 77] on button "Templates" at bounding box center [490, 77] width 41 height 16
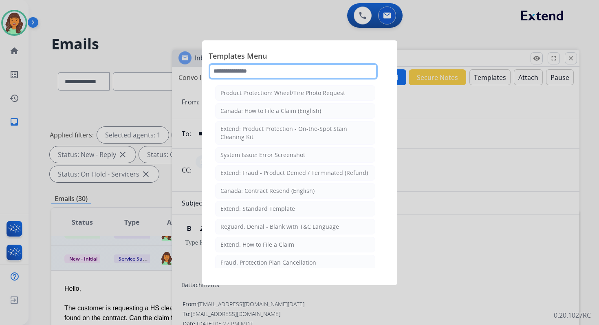
click at [258, 73] on input "text" at bounding box center [293, 71] width 169 height 16
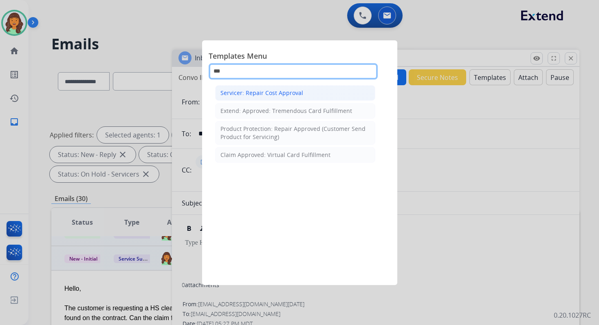
type input "***"
click at [284, 97] on li "Servicer: Repair Cost Approval" at bounding box center [295, 92] width 160 height 15
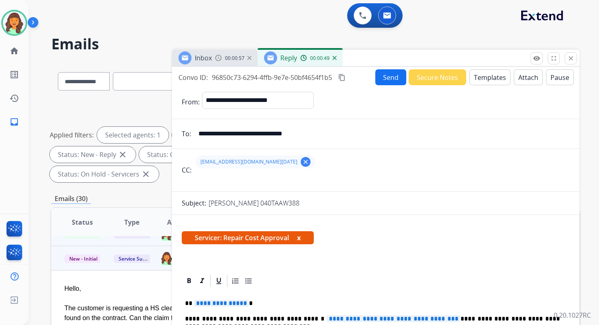
click at [342, 75] on mat-icon "content_copy" at bounding box center [341, 77] width 7 height 7
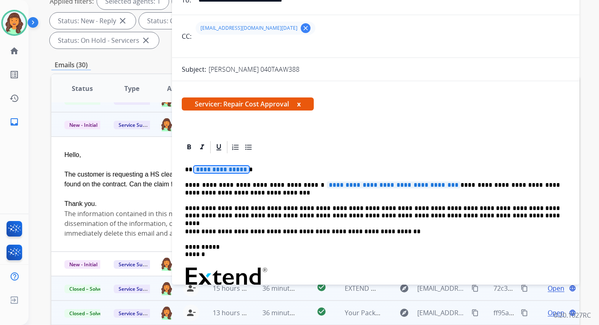
click at [223, 168] on span "**********" at bounding box center [221, 169] width 55 height 7
click at [185, 186] on p "**********" at bounding box center [372, 188] width 375 height 15
click at [226, 186] on p "**********" at bounding box center [372, 188] width 375 height 15
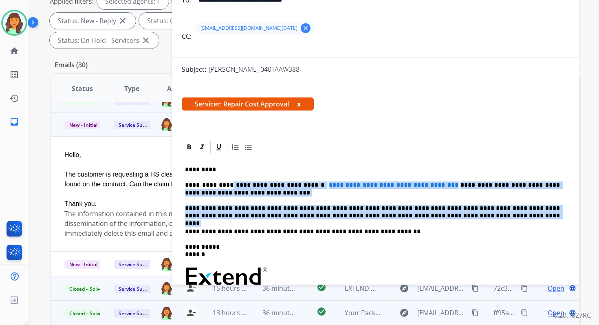
drag, startPoint x: 225, startPoint y: 186, endPoint x: 459, endPoint y: 220, distance: 236.1
click at [459, 221] on div "**********" at bounding box center [376, 276] width 388 height 243
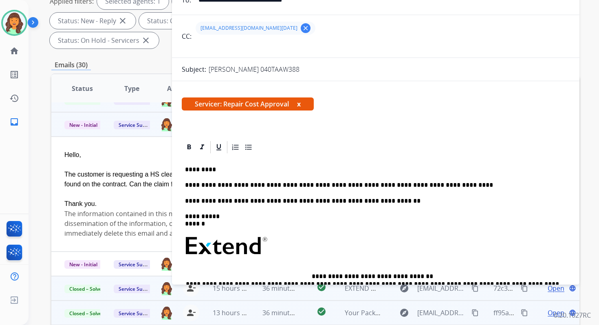
click at [291, 201] on p "**********" at bounding box center [372, 200] width 375 height 7
drag, startPoint x: 293, startPoint y: 201, endPoint x: 212, endPoint y: 203, distance: 80.3
click at [212, 203] on p "**********" at bounding box center [372, 200] width 375 height 7
drag, startPoint x: 301, startPoint y: 204, endPoint x: 213, endPoint y: 204, distance: 88.1
click at [213, 204] on p "**********" at bounding box center [372, 200] width 375 height 7
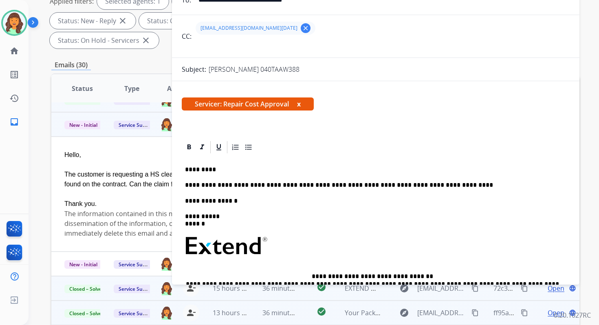
click at [426, 186] on p "**********" at bounding box center [372, 184] width 375 height 7
drag, startPoint x: 229, startPoint y: 202, endPoint x: 183, endPoint y: 202, distance: 45.7
click at [183, 202] on div "**********" at bounding box center [376, 261] width 388 height 213
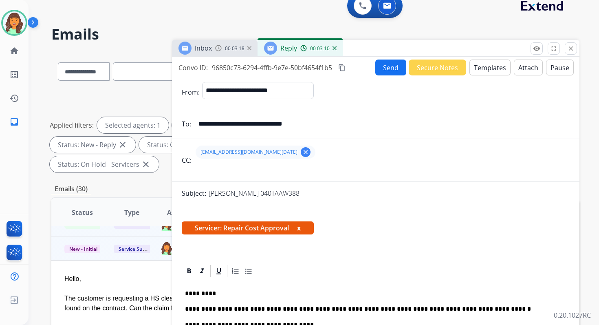
scroll to position [8, 0]
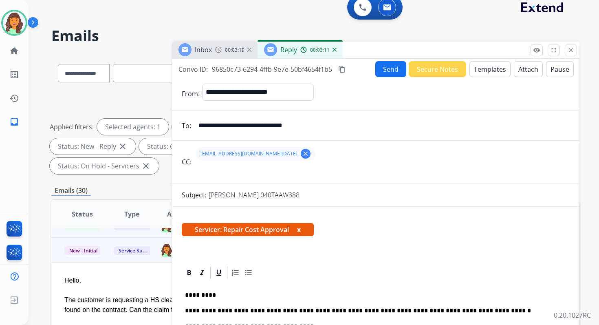
click at [382, 68] on button "Send" at bounding box center [390, 69] width 31 height 16
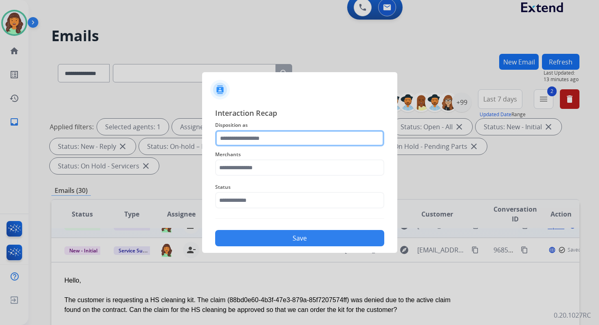
click at [247, 137] on input "text" at bounding box center [299, 138] width 169 height 16
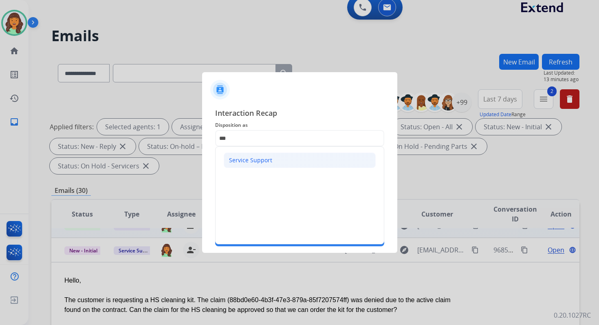
click at [247, 164] on li "Service Support" at bounding box center [300, 159] width 152 height 15
type input "**********"
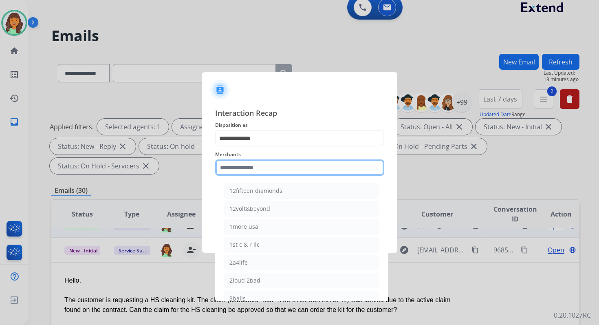
click at [248, 169] on input "text" at bounding box center [299, 167] width 169 height 16
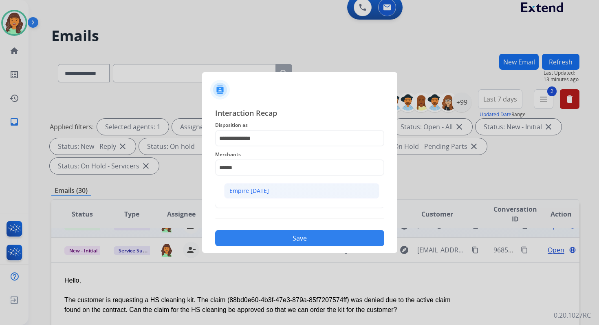
click at [259, 188] on div "Empire today" at bounding box center [250, 191] width 40 height 8
type input "**********"
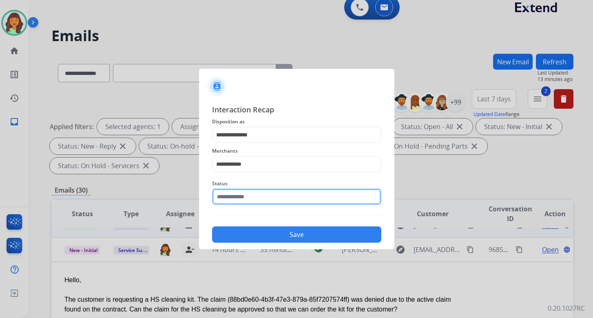
click at [259, 198] on input "text" at bounding box center [296, 197] width 169 height 16
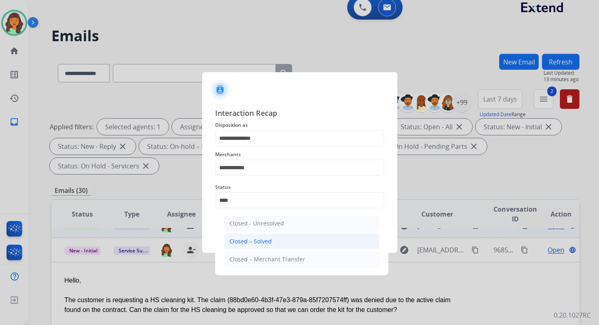
click at [263, 240] on div "Closed – Solved" at bounding box center [251, 241] width 42 height 8
type input "**********"
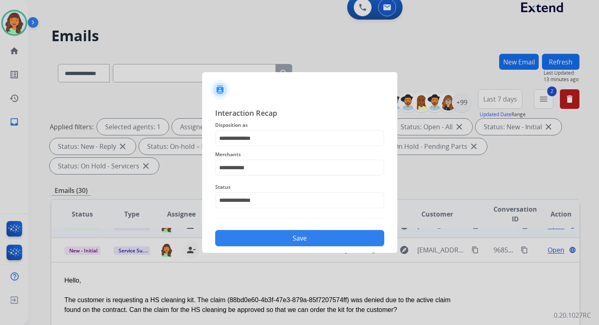
click at [263, 240] on button "Save" at bounding box center [299, 238] width 169 height 16
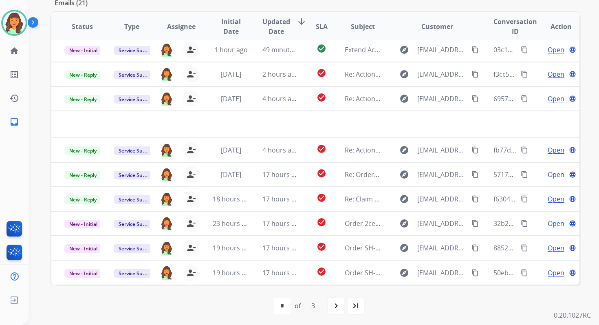
scroll to position [198, 0]
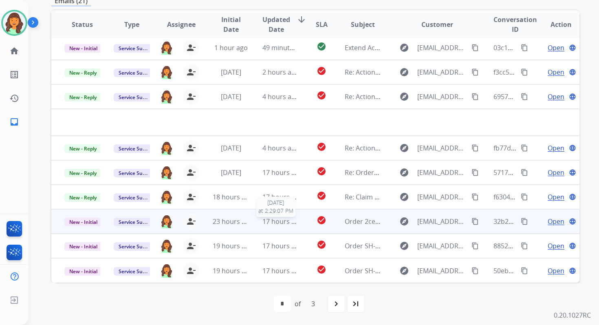
click at [280, 224] on span "17 hours ago" at bounding box center [283, 221] width 40 height 9
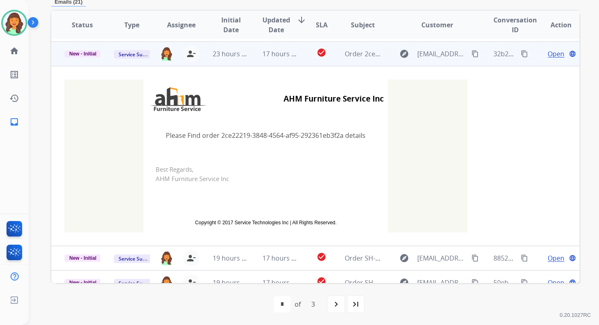
scroll to position [171, 0]
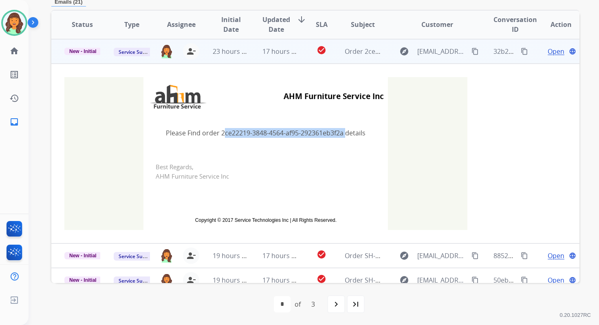
copy td "2ce22219-3848-4564-af95-292361eb3f2a"
drag, startPoint x: 219, startPoint y: 132, endPoint x: 342, endPoint y: 132, distance: 123.1
click at [342, 132] on td "Please Find order 2ce22219-3848-4564-af95-292361eb3f2a details" at bounding box center [266, 133] width 245 height 34
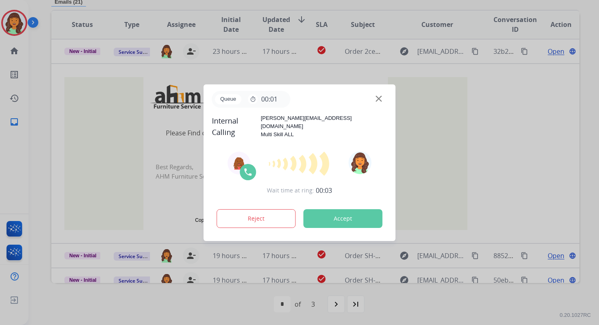
click at [351, 216] on button "Accept" at bounding box center [343, 218] width 79 height 19
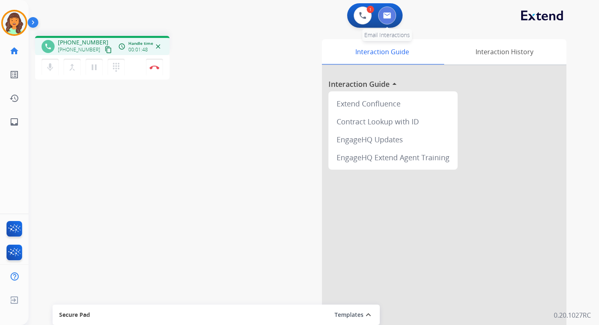
click at [392, 14] on button at bounding box center [387, 16] width 18 height 18
select select "**********"
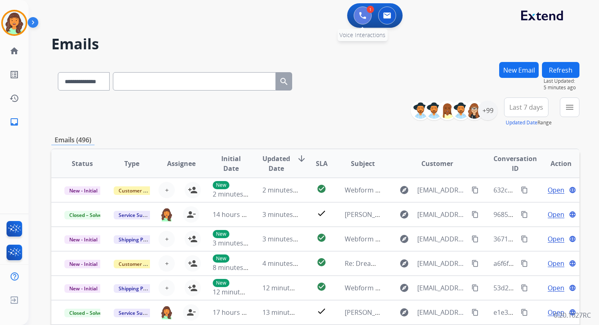
click at [365, 15] on img at bounding box center [362, 15] width 7 height 7
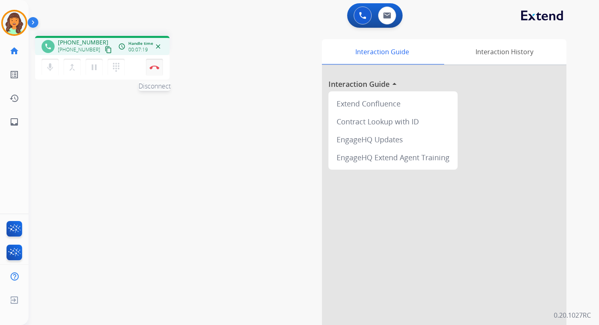
click at [157, 66] on img at bounding box center [155, 67] width 10 height 4
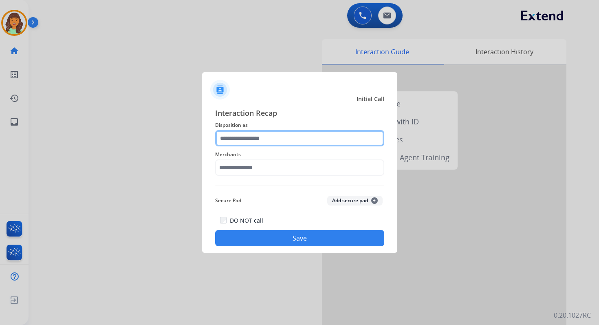
click at [259, 141] on input "text" at bounding box center [299, 138] width 169 height 16
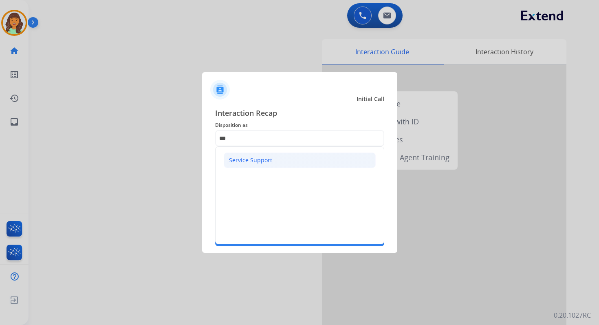
click at [263, 164] on div "Service Support" at bounding box center [250, 160] width 43 height 8
type input "**********"
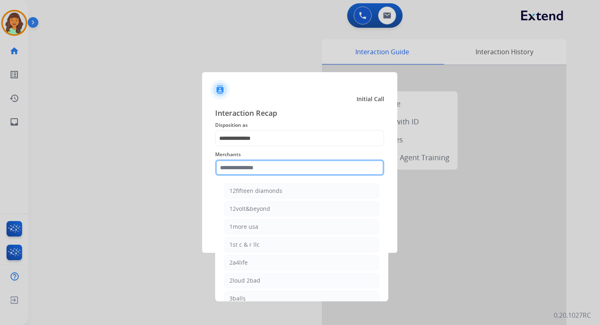
click at [263, 168] on input "text" at bounding box center [299, 167] width 169 height 16
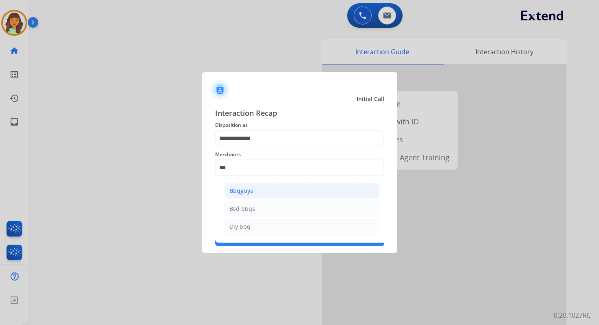
click at [265, 194] on li "Bbqguys" at bounding box center [301, 190] width 155 height 15
type input "*******"
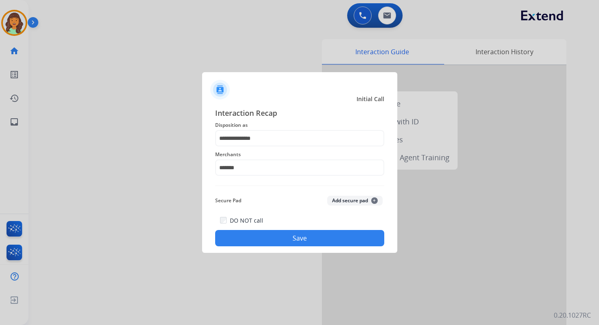
click at [282, 239] on button "Save" at bounding box center [299, 238] width 169 height 16
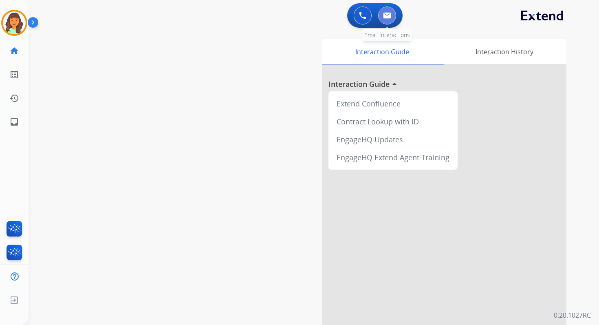
click at [391, 14] on img at bounding box center [387, 15] width 8 height 7
select select "**********"
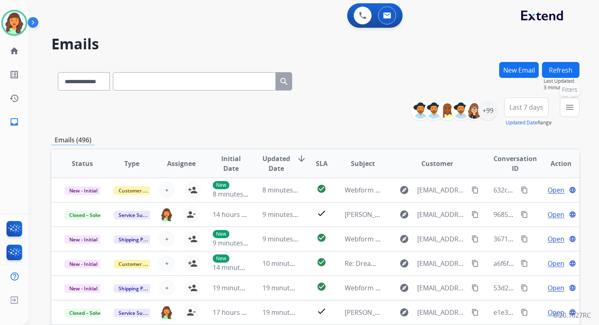
click at [562, 108] on button "menu Filters" at bounding box center [570, 107] width 20 height 20
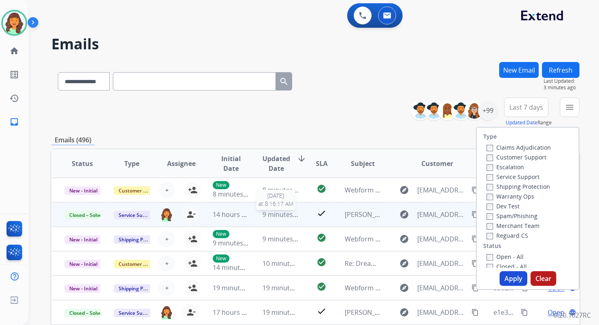
click at [294, 216] on span "9 minutes ago" at bounding box center [285, 214] width 44 height 9
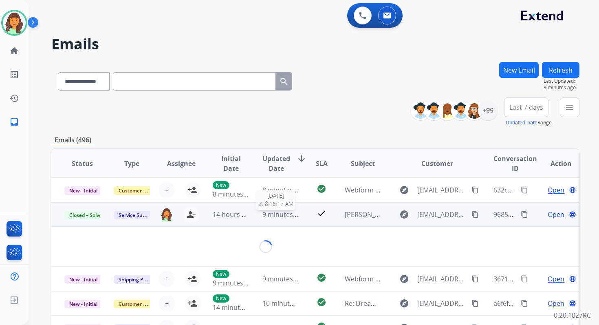
click at [291, 210] on span "9 minutes ago" at bounding box center [285, 214] width 44 height 9
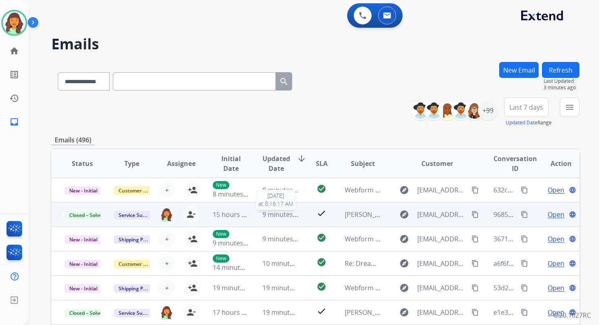
scroll to position [1, 0]
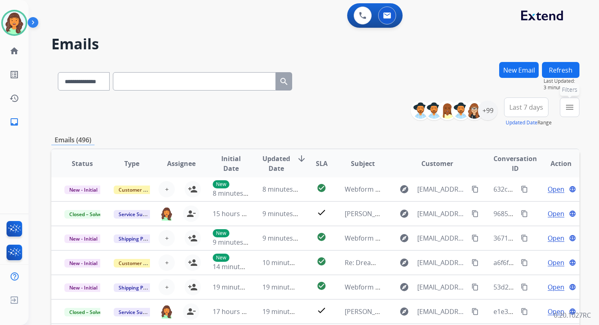
click at [570, 111] on mat-icon "menu" at bounding box center [570, 107] width 10 height 10
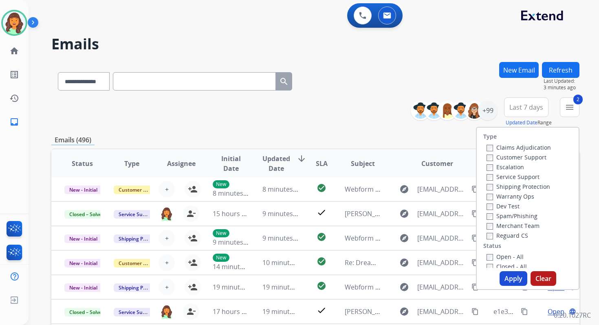
click at [506, 277] on button "Apply" at bounding box center [514, 278] width 28 height 15
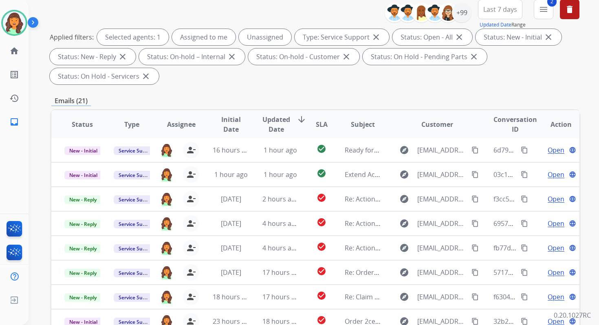
scroll to position [198, 0]
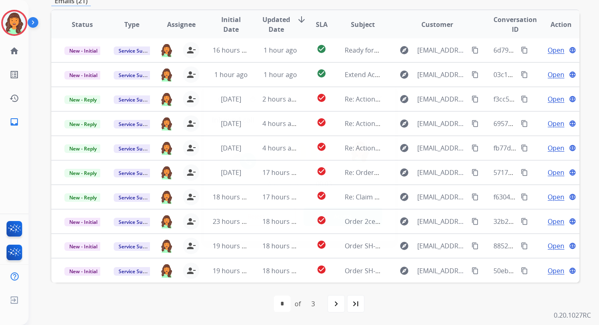
click at [345, 219] on button "Accept" at bounding box center [343, 216] width 79 height 19
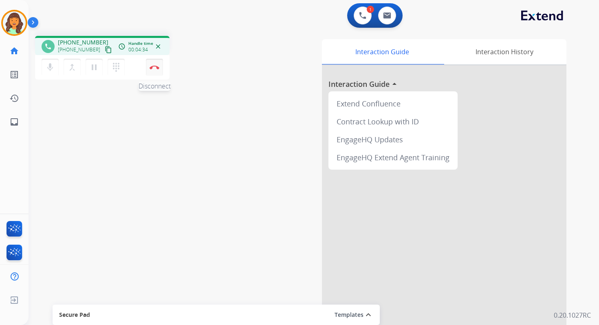
click at [157, 68] on img at bounding box center [155, 67] width 10 height 4
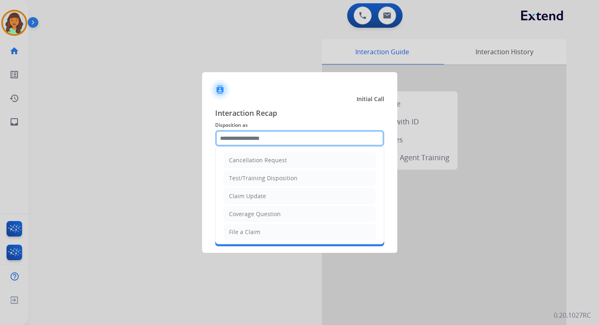
click at [262, 137] on input "text" at bounding box center [299, 138] width 169 height 16
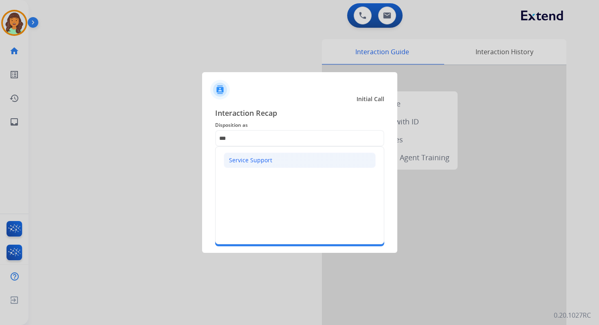
click at [262, 162] on div "Service Support" at bounding box center [250, 160] width 43 height 8
type input "**********"
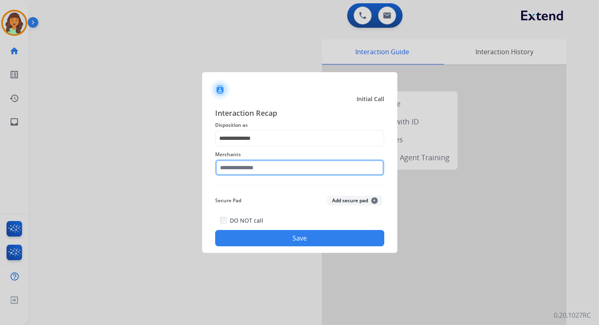
click at [264, 167] on input "text" at bounding box center [299, 167] width 169 height 16
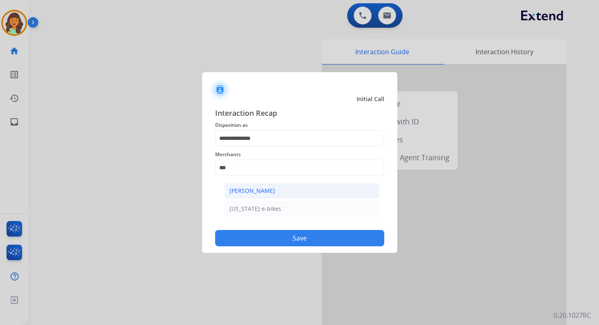
click at [278, 191] on li "Ashley - Reguard" at bounding box center [301, 190] width 155 height 15
type input "**********"
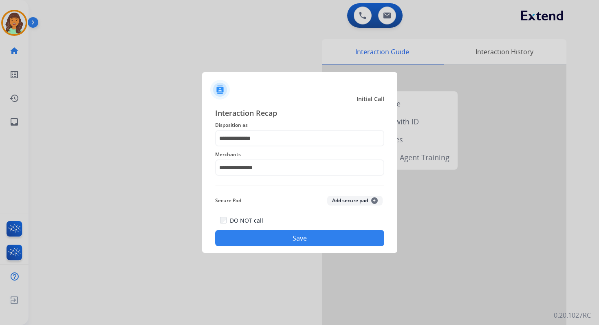
click at [300, 236] on button "Save" at bounding box center [299, 238] width 169 height 16
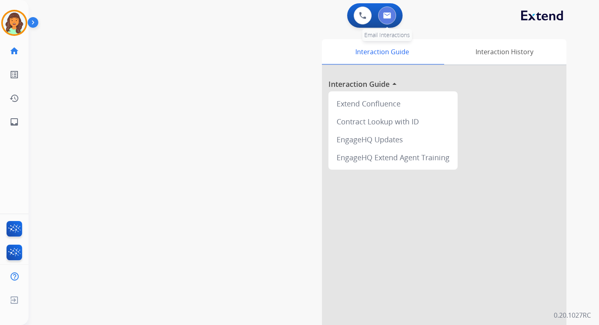
click at [386, 22] on button at bounding box center [387, 16] width 18 height 18
select select "**********"
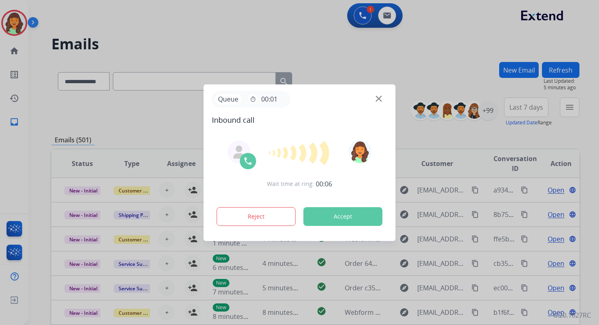
click at [325, 218] on button "Accept" at bounding box center [343, 216] width 79 height 19
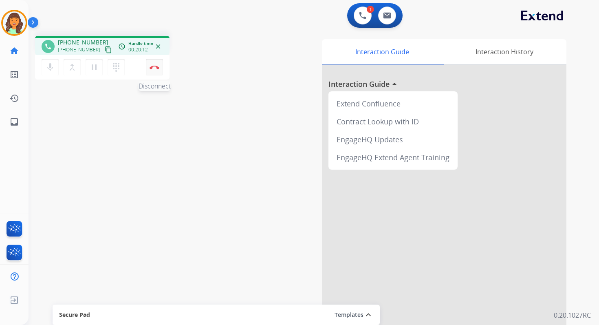
click at [159, 66] on img at bounding box center [155, 67] width 10 height 4
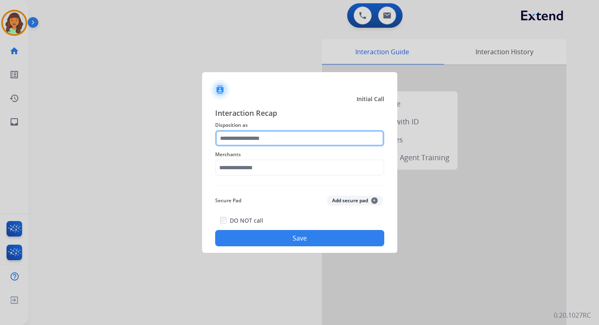
click at [237, 144] on input "text" at bounding box center [299, 138] width 169 height 16
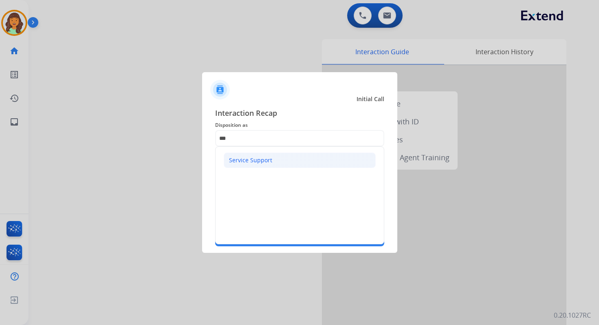
click at [250, 165] on li "Service Support" at bounding box center [300, 159] width 152 height 15
type input "**********"
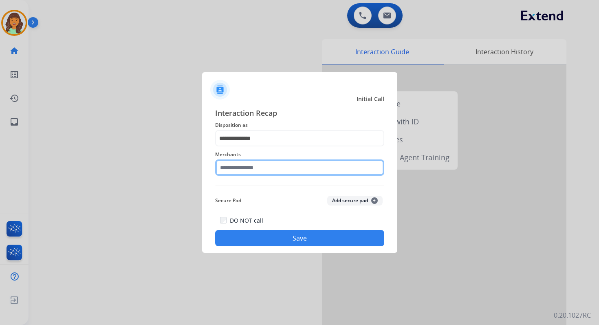
click at [250, 172] on input "text" at bounding box center [299, 167] width 169 height 16
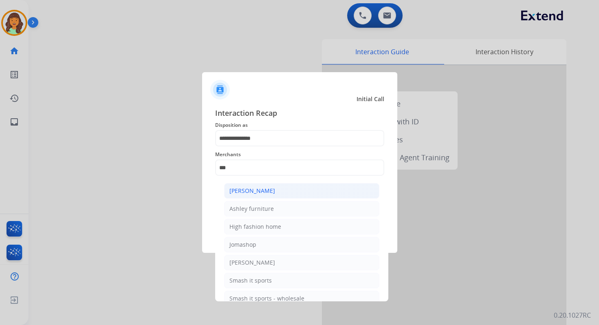
click at [265, 192] on div "Ashley - Reguard" at bounding box center [253, 191] width 46 height 8
type input "**********"
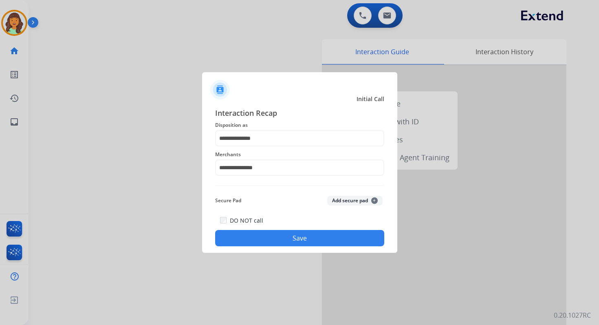
click at [290, 239] on button "Save" at bounding box center [299, 238] width 169 height 16
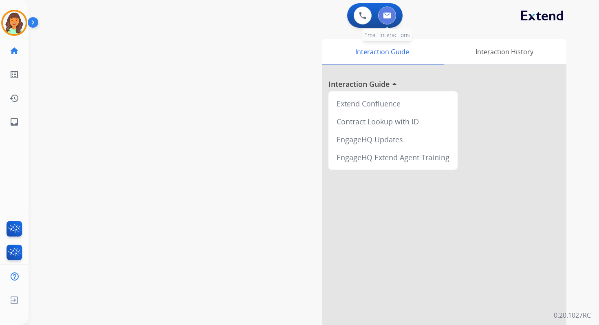
click at [385, 16] on img at bounding box center [387, 15] width 8 height 7
select select "**********"
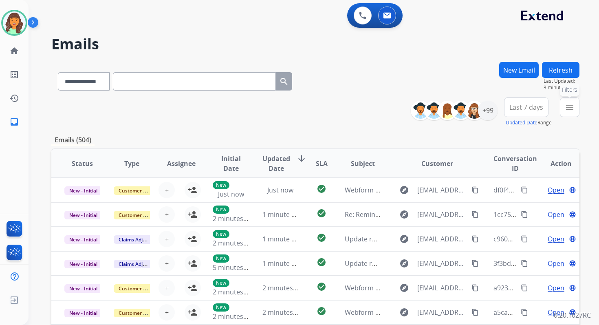
click at [565, 110] on button "menu Filters" at bounding box center [570, 107] width 20 height 20
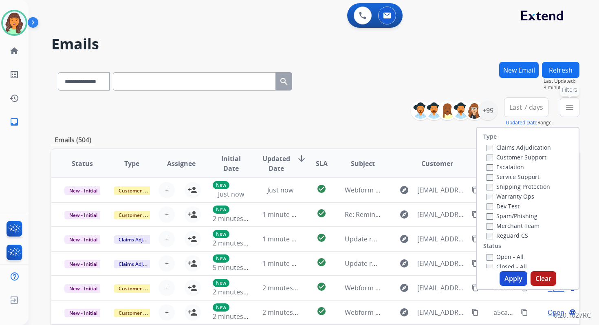
click at [565, 114] on button "menu Filters" at bounding box center [570, 107] width 20 height 20
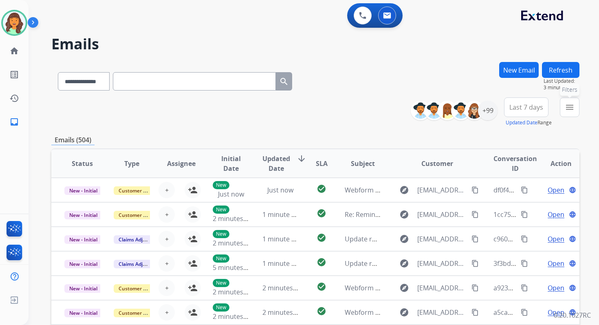
click at [574, 107] on mat-icon "menu" at bounding box center [570, 107] width 10 height 10
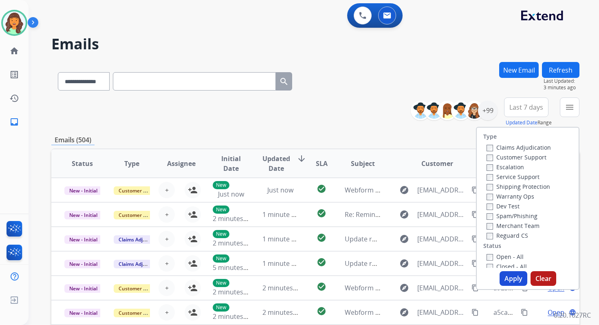
click at [488, 178] on label "Service Support" at bounding box center [513, 177] width 53 height 8
click at [508, 278] on button "Apply" at bounding box center [514, 278] width 28 height 15
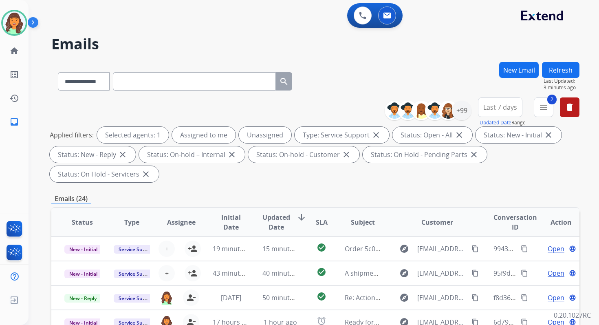
scroll to position [198, 0]
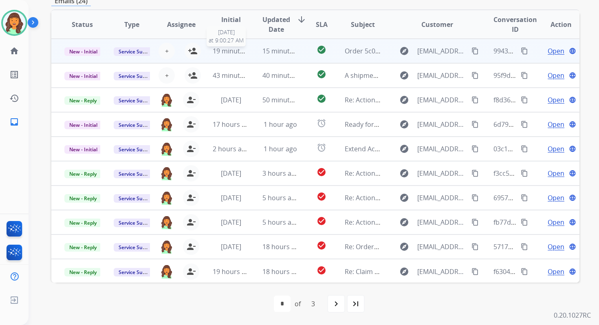
click at [241, 48] on span "19 minutes ago" at bounding box center [236, 50] width 47 height 9
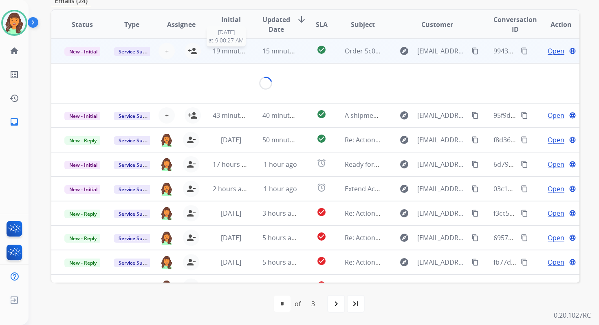
scroll to position [196, 0]
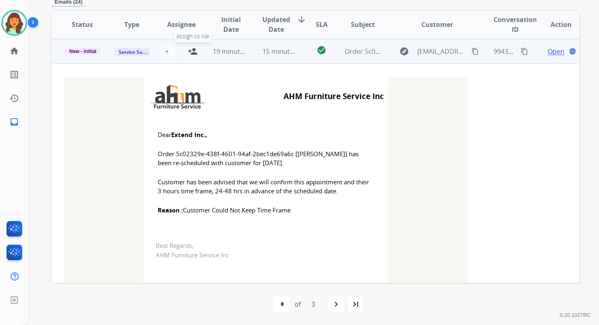
click at [194, 53] on mat-icon "person_add" at bounding box center [193, 51] width 10 height 10
click at [91, 51] on span "New - Initial" at bounding box center [82, 51] width 37 height 7
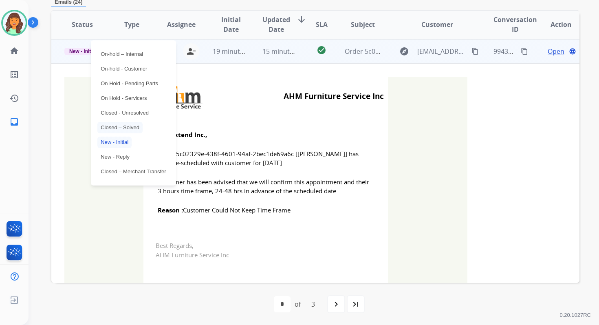
click at [116, 128] on p "Closed – Solved" at bounding box center [119, 127] width 45 height 11
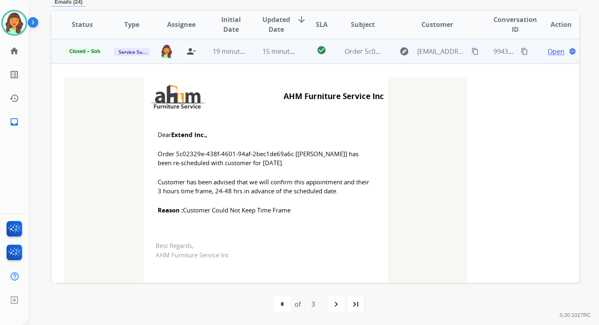
click at [276, 59] on td "15 minutes ago" at bounding box center [273, 51] width 49 height 24
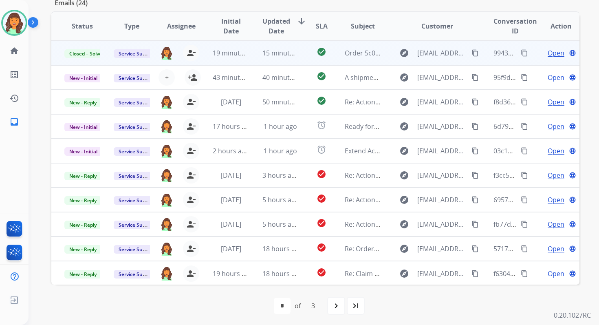
scroll to position [195, 0]
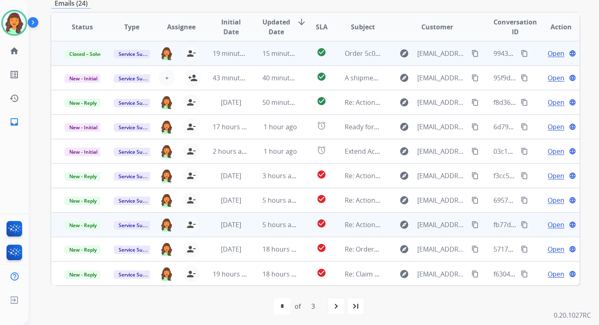
click at [301, 216] on td "check_circle" at bounding box center [315, 224] width 33 height 24
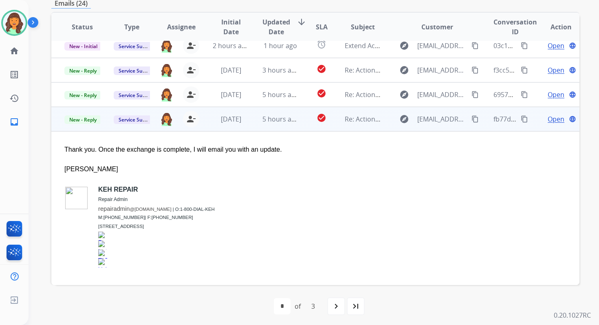
scroll to position [88, 0]
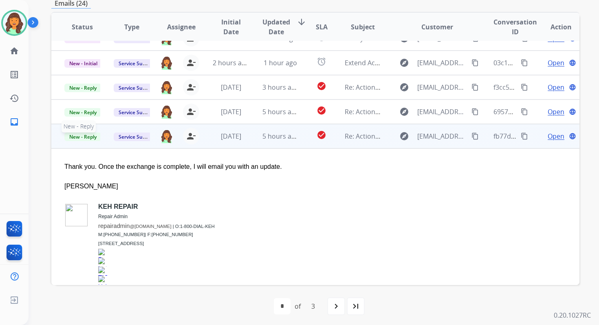
click at [79, 136] on span "New - Reply" at bounding box center [82, 136] width 37 height 9
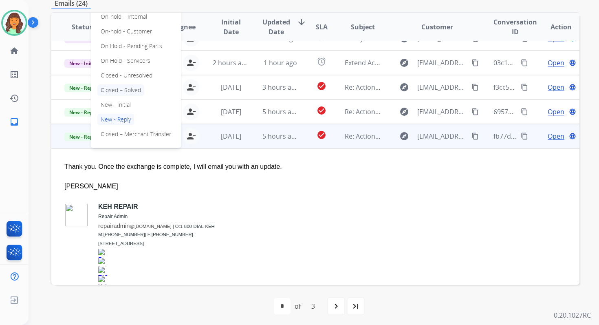
click at [121, 90] on p "Closed – Solved" at bounding box center [120, 89] width 47 height 11
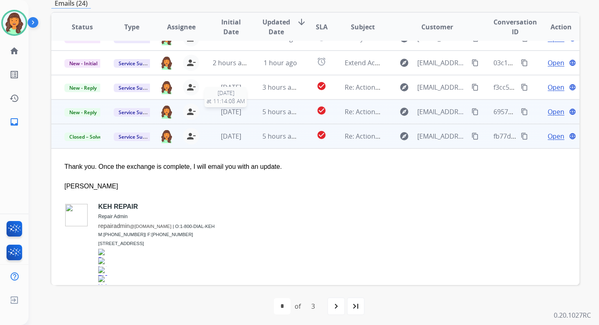
click at [233, 115] on span "2 weeks ago" at bounding box center [231, 111] width 20 height 9
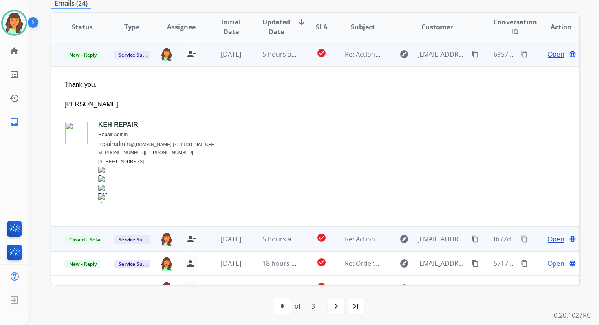
scroll to position [147, 0]
click at [88, 55] on span "New - Reply" at bounding box center [82, 54] width 37 height 9
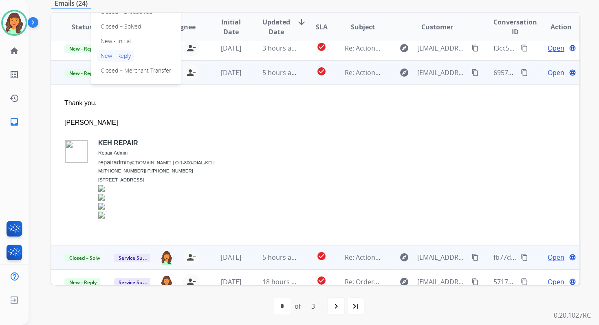
scroll to position [104, 0]
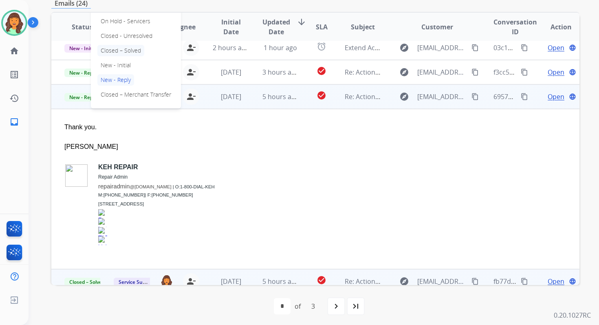
click at [124, 49] on p "Closed – Solved" at bounding box center [120, 50] width 47 height 11
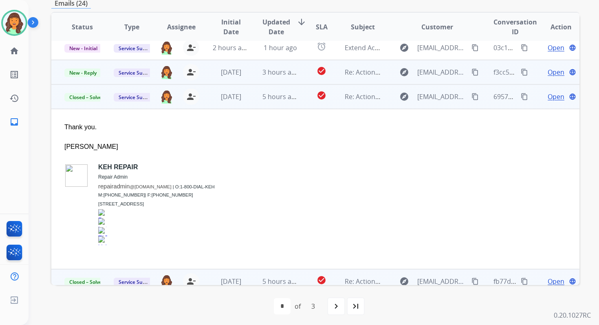
click at [252, 75] on td "3 hours ago" at bounding box center [273, 72] width 49 height 24
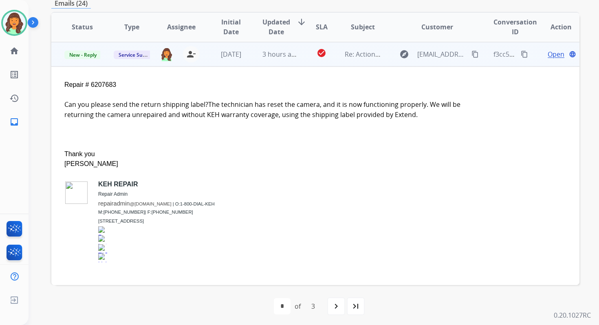
scroll to position [122, 0]
click at [241, 54] on span "2 weeks ago" at bounding box center [231, 53] width 20 height 9
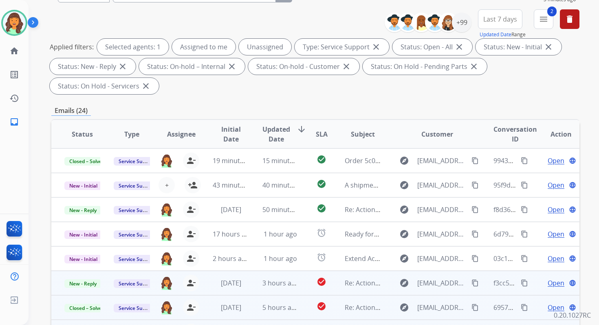
scroll to position [0, 0]
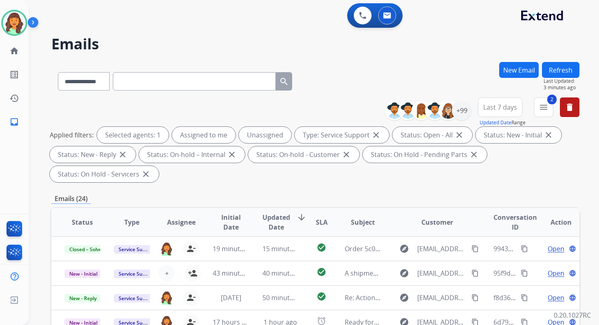
click at [558, 69] on button "Refresh" at bounding box center [561, 70] width 38 height 16
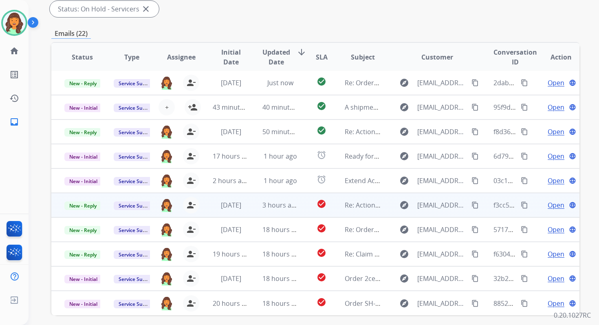
scroll to position [198, 0]
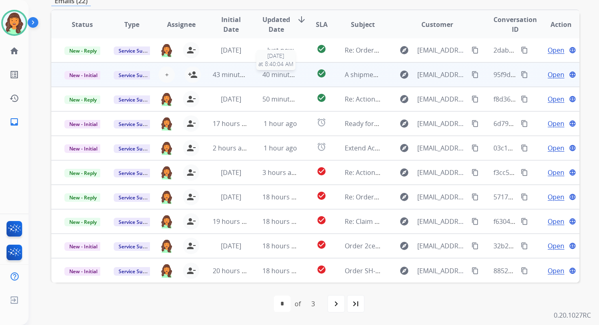
click at [276, 79] on div "40 minutes ago" at bounding box center [281, 75] width 36 height 10
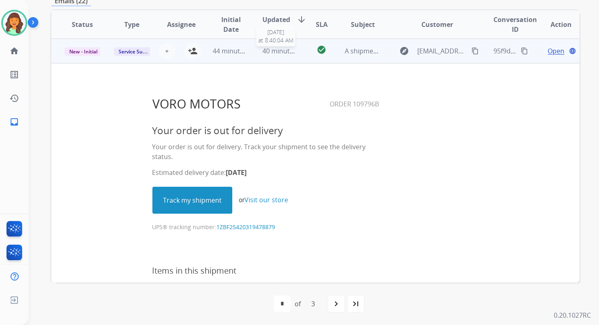
click at [285, 53] on span "40 minutes ago" at bounding box center [286, 50] width 47 height 9
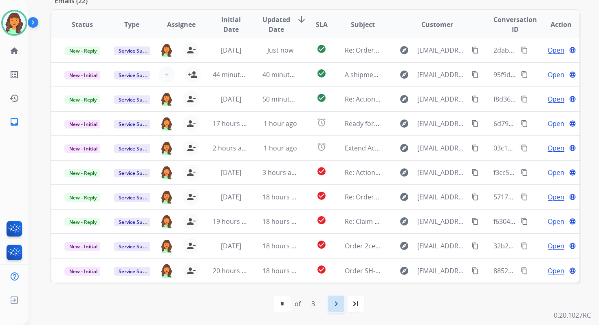
click at [336, 298] on div "navigate_next" at bounding box center [336, 304] width 18 height 18
select select "*"
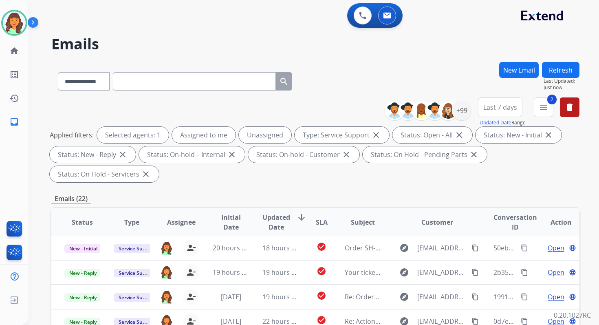
scroll to position [198, 0]
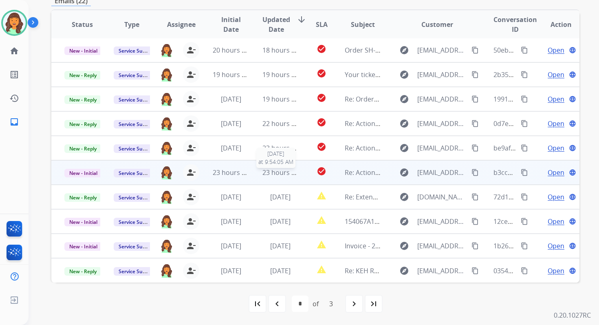
click at [290, 175] on span "23 hours ago" at bounding box center [283, 172] width 40 height 9
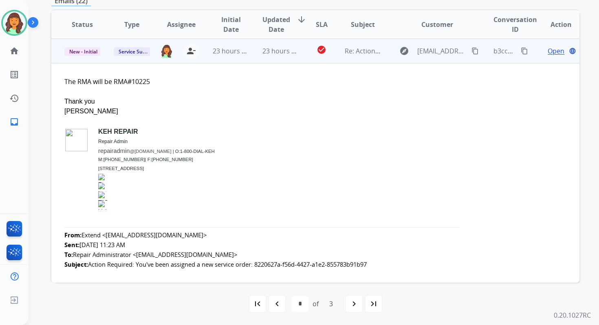
scroll to position [0, 0]
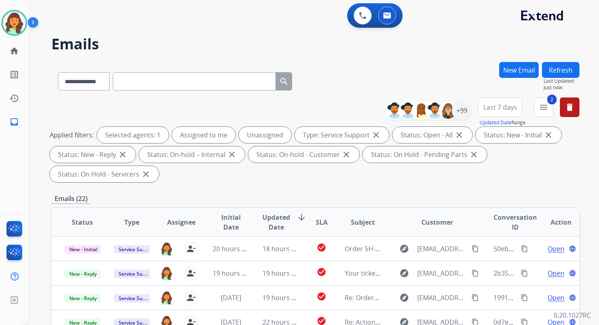
select select "**********"
select select "*"
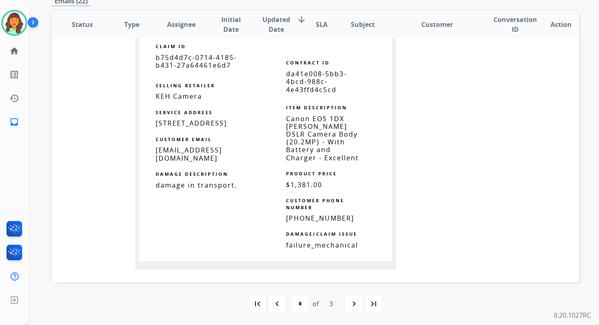
scroll to position [1056, 0]
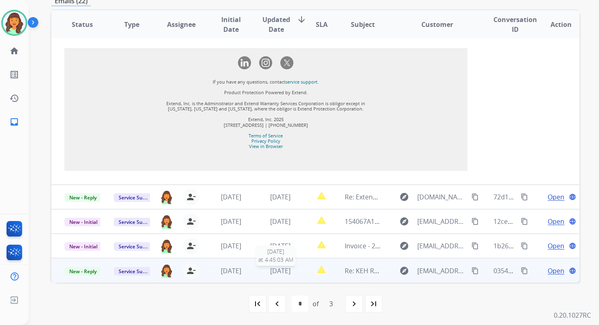
click at [291, 272] on span "[DATE]" at bounding box center [280, 270] width 20 height 9
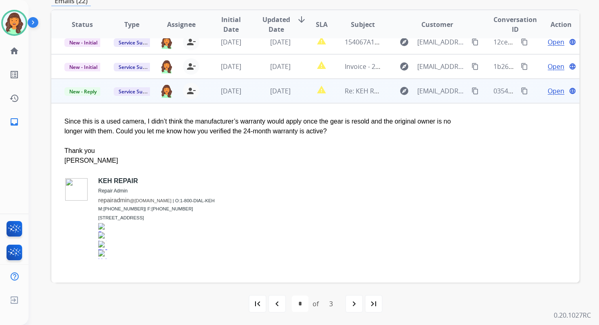
scroll to position [0, 0]
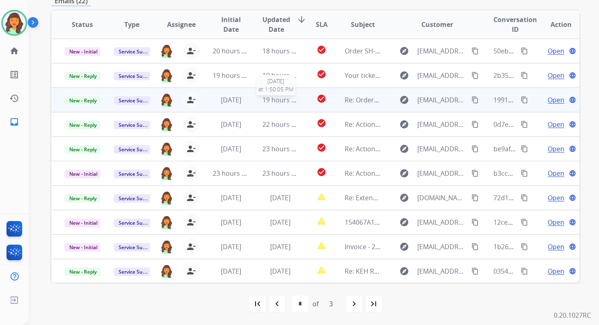
click at [267, 99] on span "19 hours ago" at bounding box center [283, 99] width 40 height 9
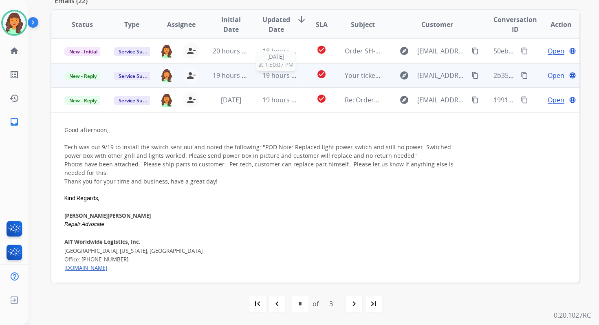
click at [271, 75] on span "19 hours ago" at bounding box center [283, 75] width 40 height 9
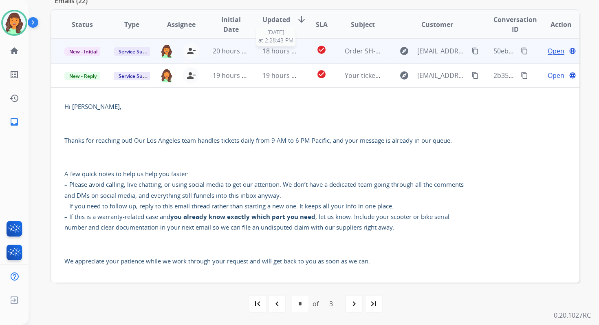
click at [273, 54] on span "18 hours ago" at bounding box center [283, 50] width 40 height 9
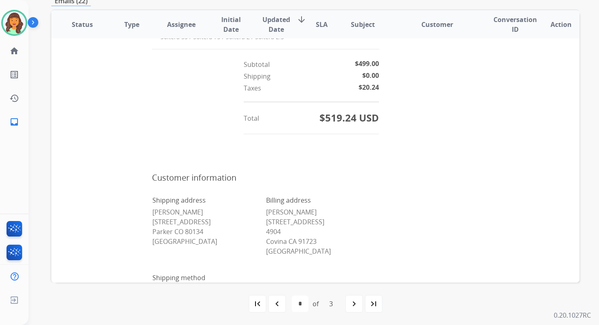
scroll to position [549, 0]
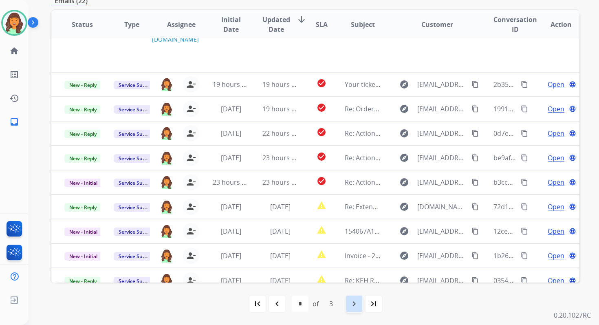
click at [351, 306] on mat-icon "navigate_next" at bounding box center [354, 304] width 10 height 10
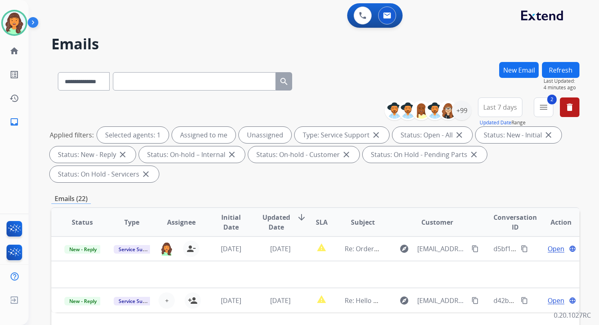
scroll to position [198, 0]
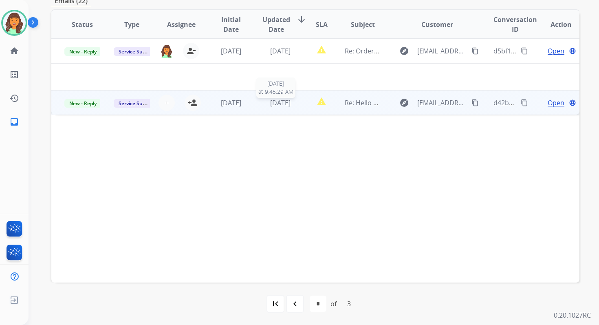
click at [286, 107] on div "2 days ago" at bounding box center [281, 103] width 36 height 10
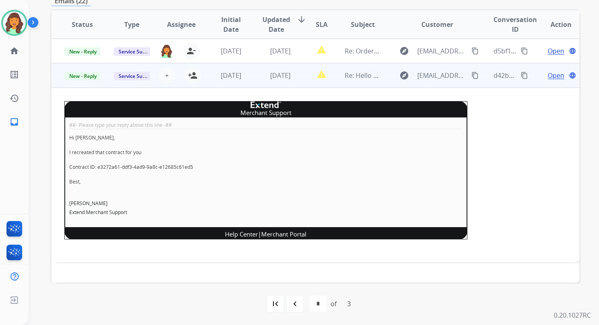
click at [551, 74] on span "Open" at bounding box center [556, 76] width 17 height 10
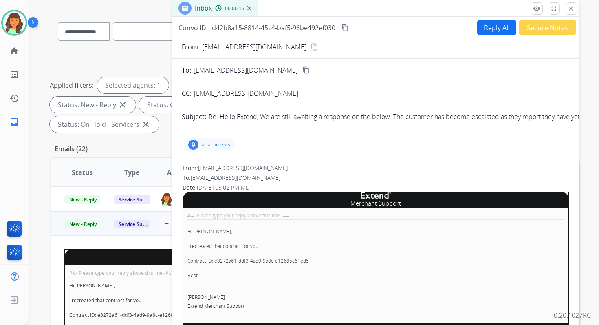
scroll to position [14, 0]
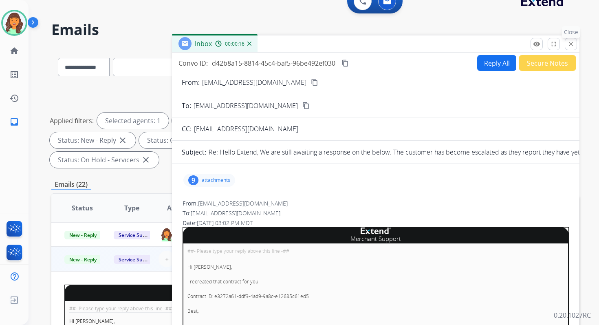
click at [572, 45] on mat-icon "close" at bounding box center [570, 43] width 7 height 7
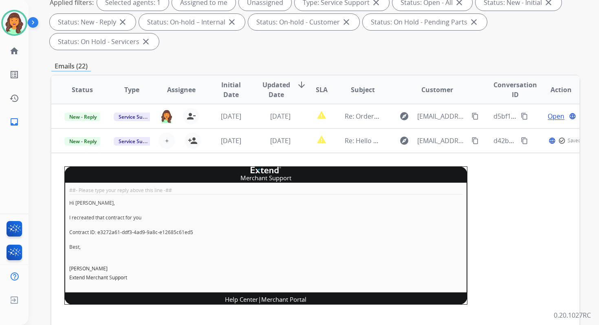
scroll to position [198, 0]
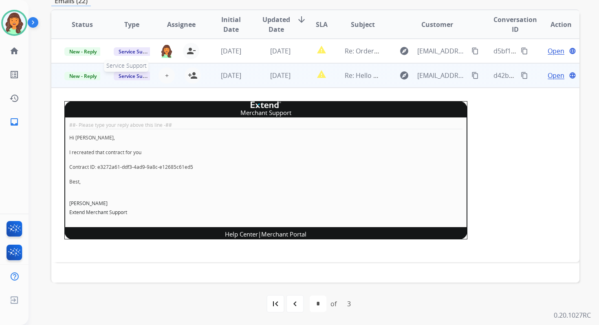
click at [140, 77] on span "Service Support" at bounding box center [137, 76] width 46 height 9
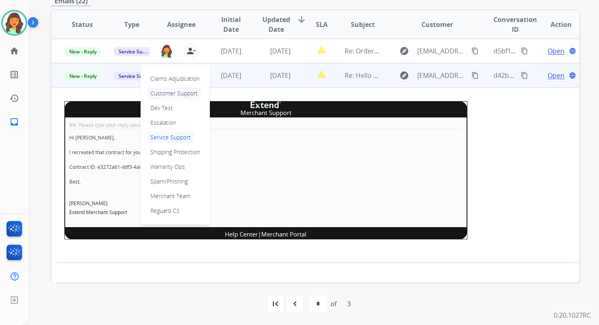
click at [168, 95] on p "Customer Support" at bounding box center [174, 93] width 54 height 11
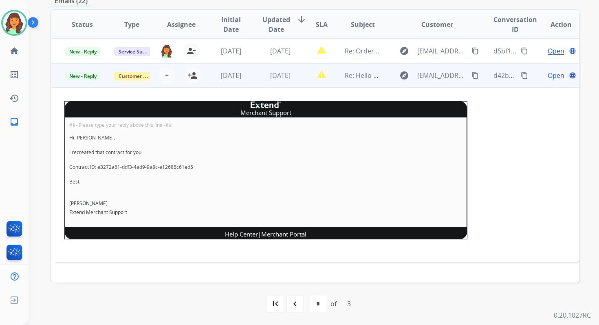
click at [552, 75] on span "Open" at bounding box center [556, 76] width 17 height 10
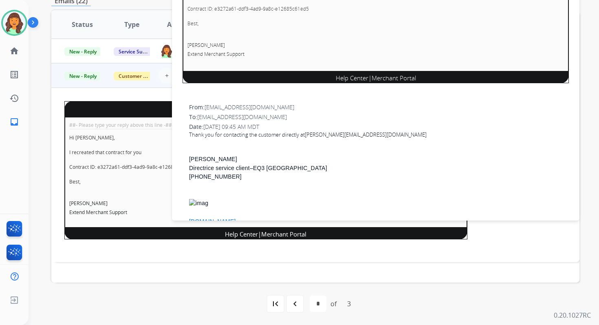
scroll to position [92, 0]
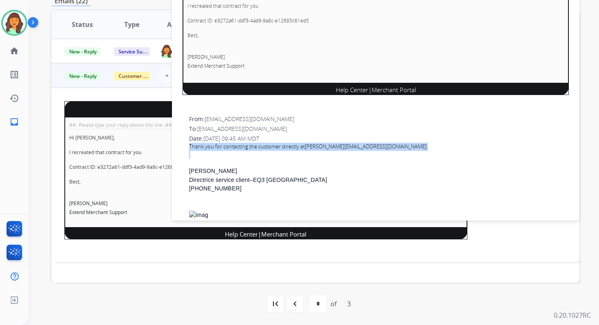
drag, startPoint x: 189, startPoint y: 147, endPoint x: 420, endPoint y: 153, distance: 230.8
click at [420, 153] on div "Thank you for contacting the customer directly at mickael.marchand@hotmail.com …" at bounding box center [379, 198] width 380 height 111
copy div "Thank you for contacting the customer directly at mickael.marchand@hotmail.com"
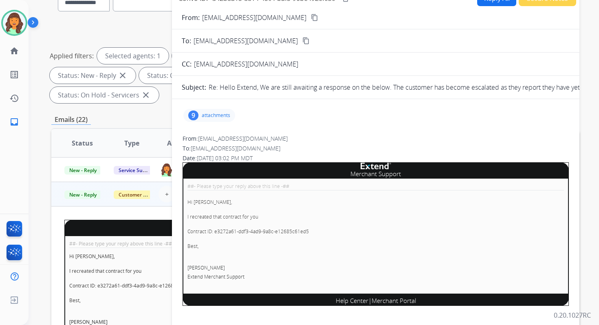
scroll to position [67, 0]
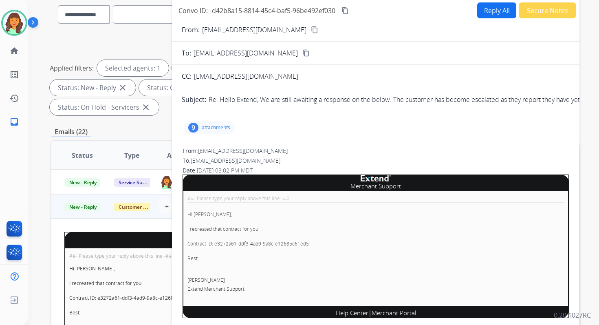
click at [536, 5] on button "Secure Notes" at bounding box center [547, 10] width 57 height 16
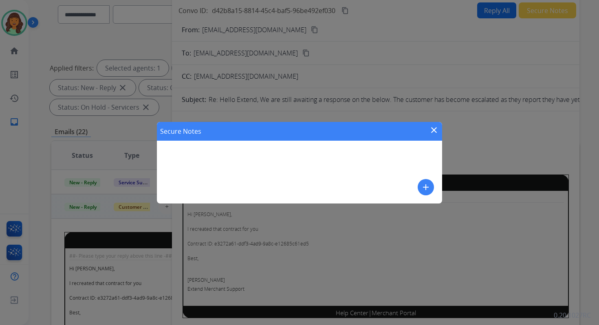
click at [425, 187] on mat-icon "add" at bounding box center [426, 187] width 10 height 10
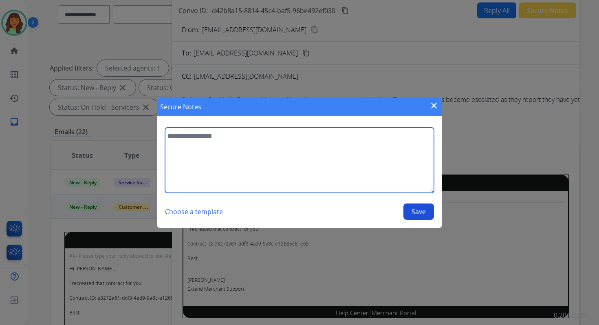
click at [289, 157] on textarea at bounding box center [299, 160] width 269 height 65
type textarea "**********"
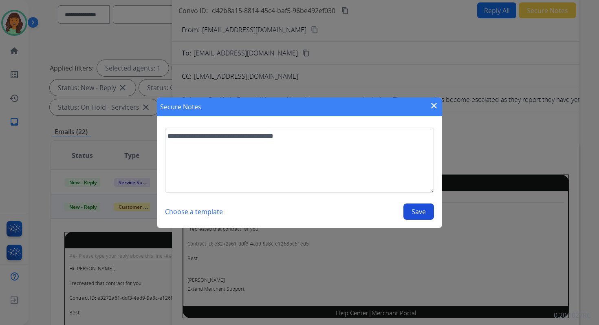
click at [418, 211] on button "Save" at bounding box center [419, 211] width 31 height 16
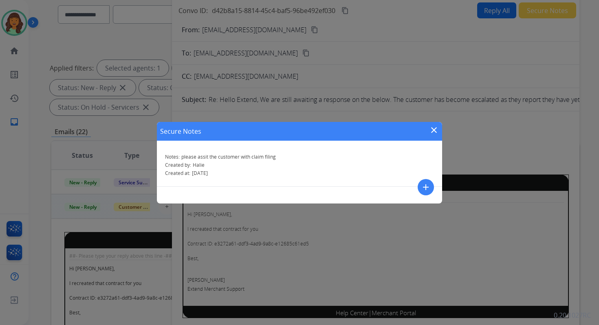
click at [435, 129] on mat-icon "close" at bounding box center [434, 130] width 10 height 10
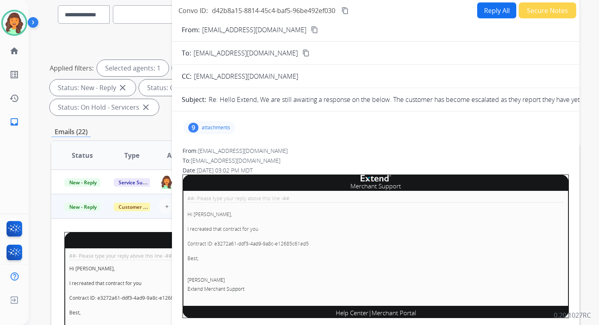
scroll to position [0, 0]
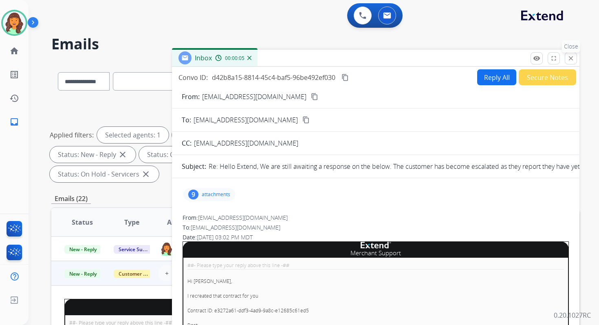
click at [572, 55] on mat-icon "close" at bounding box center [570, 58] width 7 height 7
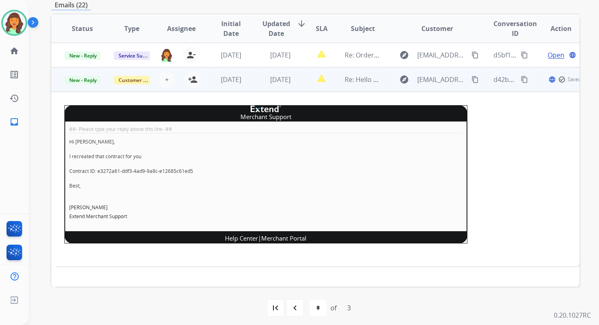
scroll to position [198, 0]
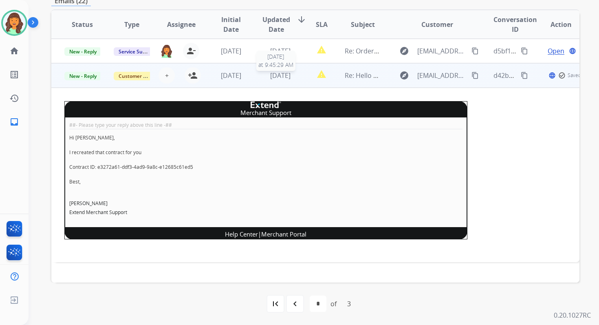
click at [283, 75] on span "2 days ago" at bounding box center [280, 75] width 20 height 9
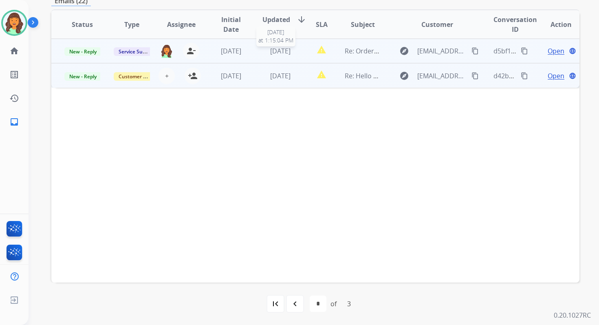
click at [280, 51] on span "2 days ago" at bounding box center [280, 50] width 20 height 9
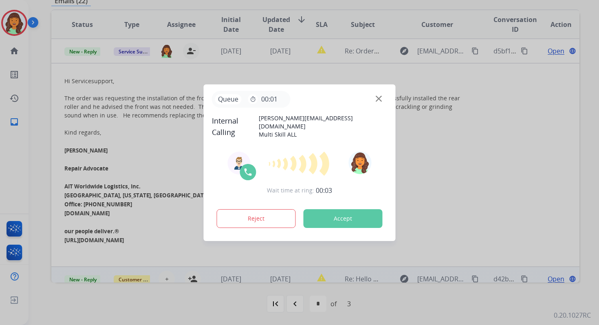
click at [347, 217] on button "Accept" at bounding box center [343, 218] width 79 height 19
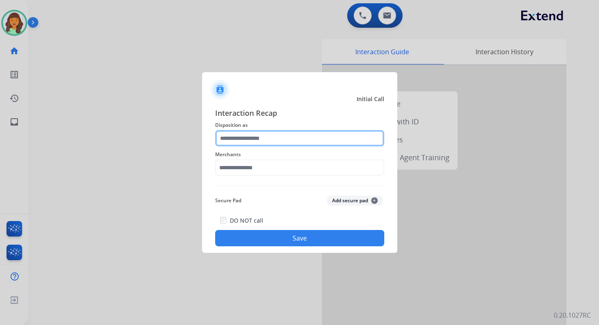
click at [248, 135] on input "text" at bounding box center [299, 138] width 169 height 16
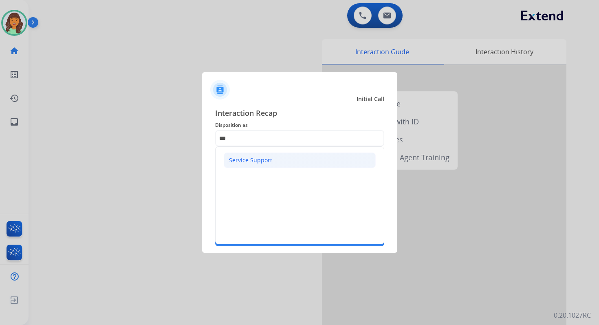
click at [254, 157] on div "Service Support" at bounding box center [250, 160] width 43 height 8
type input "**********"
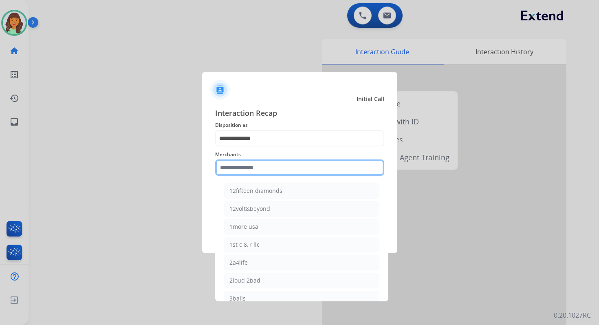
click at [255, 170] on input "text" at bounding box center [299, 167] width 169 height 16
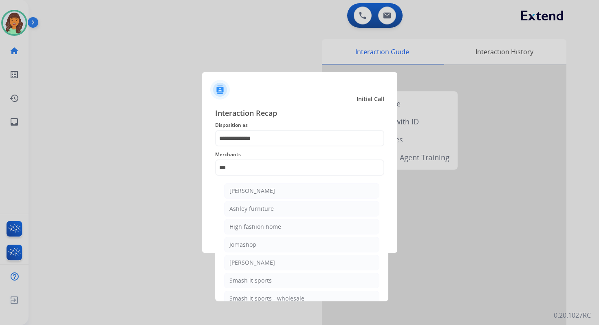
click at [262, 198] on ul "Ashley - Reguard Ashley furniture High fashion home Jomashop Sam ash Smash it s…" at bounding box center [302, 246] width 160 height 135
click at [265, 189] on div "Ashley - Reguard" at bounding box center [253, 191] width 46 height 8
type input "**********"
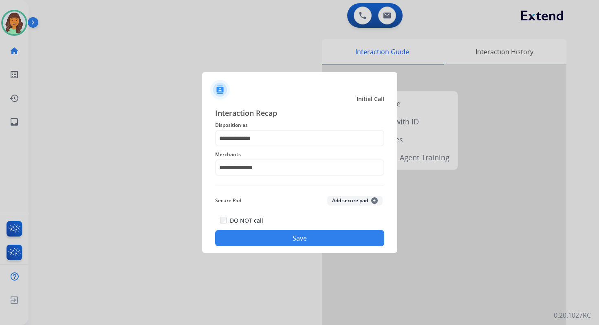
click at [300, 241] on button "Save" at bounding box center [299, 238] width 169 height 16
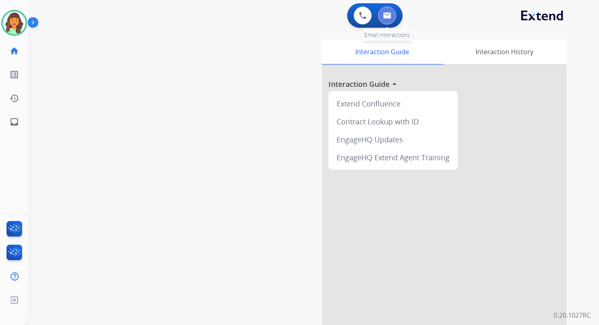
click at [386, 18] on img at bounding box center [387, 15] width 8 height 7
select select "**********"
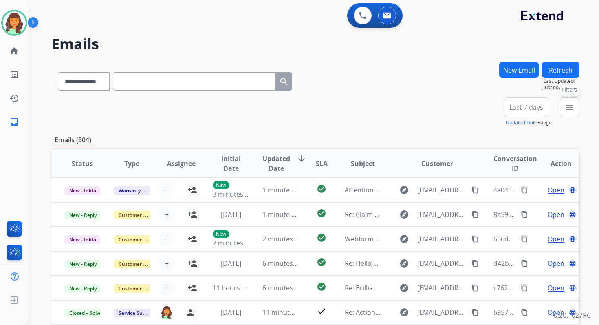
click at [575, 110] on button "menu Filters" at bounding box center [570, 107] width 20 height 20
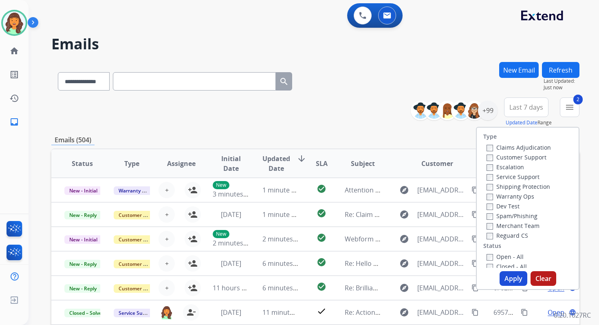
click at [507, 277] on button "Apply" at bounding box center [514, 278] width 28 height 15
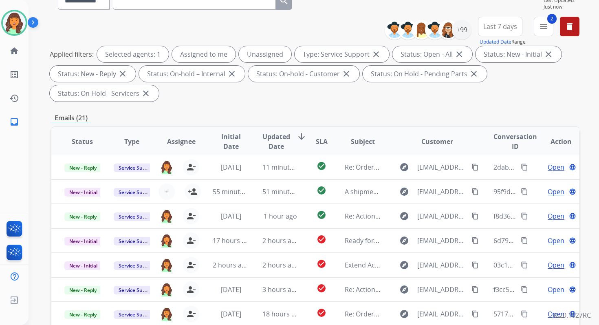
scroll to position [198, 0]
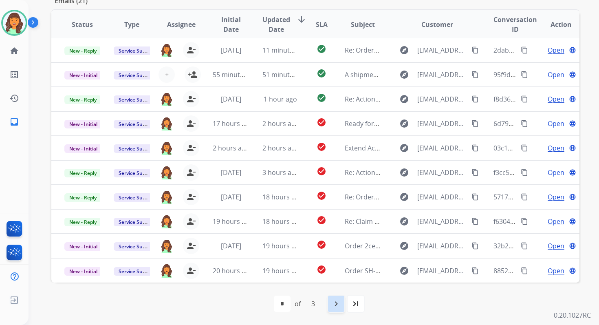
click at [335, 307] on mat-icon "navigate_next" at bounding box center [336, 304] width 10 height 10
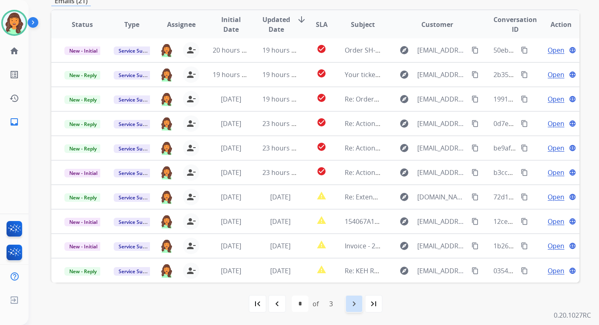
click at [356, 305] on mat-icon "navigate_next" at bounding box center [354, 304] width 10 height 10
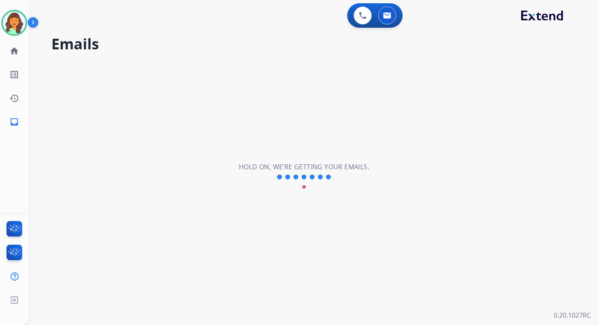
select select "*"
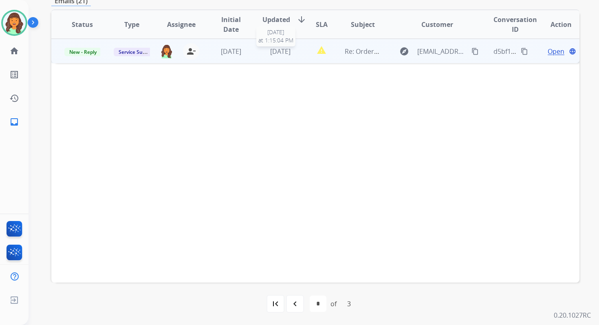
click at [283, 51] on span "2 days ago" at bounding box center [280, 51] width 20 height 9
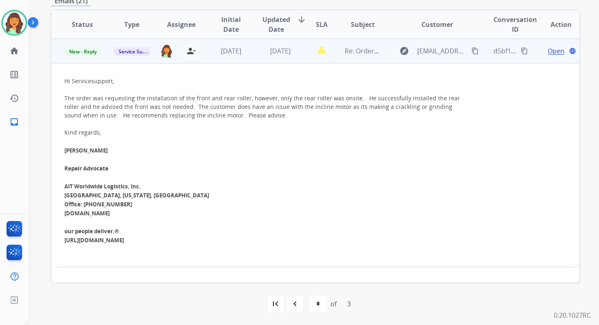
click at [548, 50] on span "Open" at bounding box center [556, 51] width 17 height 10
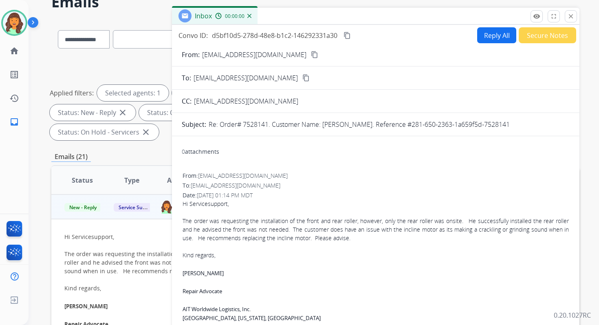
scroll to position [17, 0]
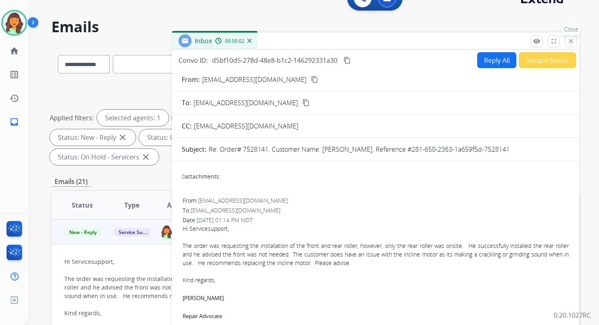
click at [572, 41] on mat-icon "close" at bounding box center [570, 41] width 7 height 7
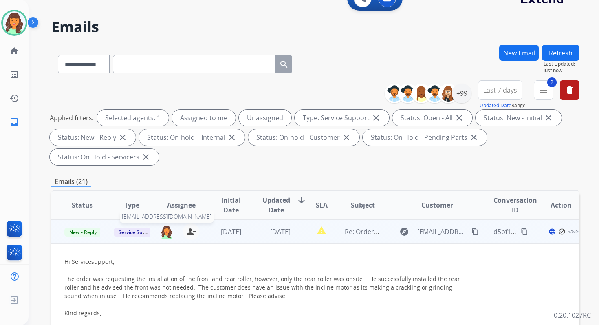
click at [165, 228] on img at bounding box center [166, 232] width 13 height 14
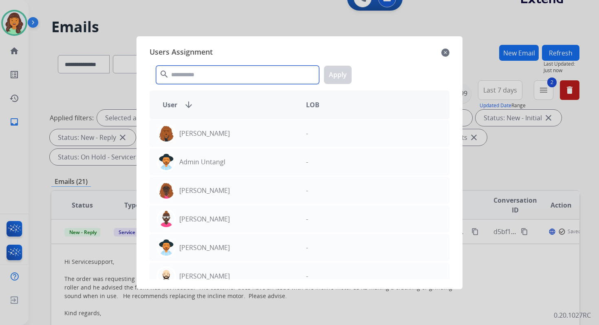
click at [215, 75] on input "text" at bounding box center [237, 75] width 163 height 18
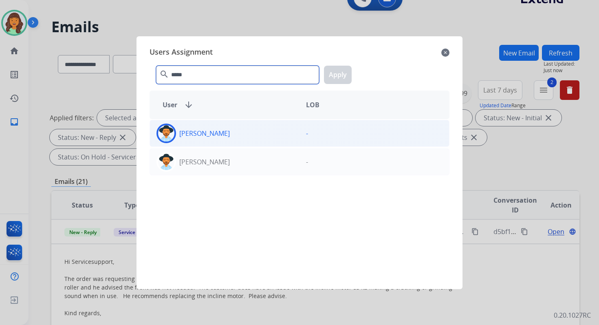
type input "*****"
click at [237, 129] on div "[PERSON_NAME]" at bounding box center [225, 134] width 150 height 20
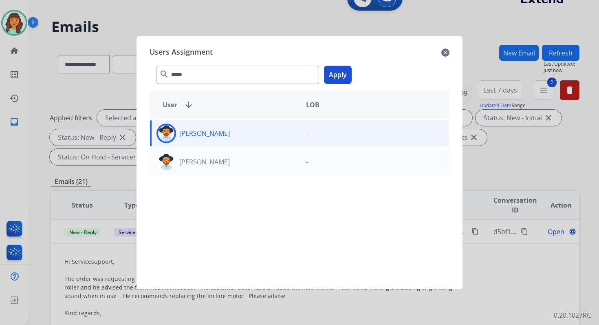
click at [333, 75] on button "Apply" at bounding box center [338, 75] width 28 height 18
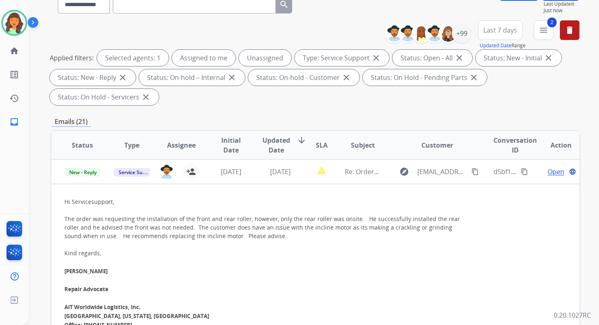
scroll to position [198, 0]
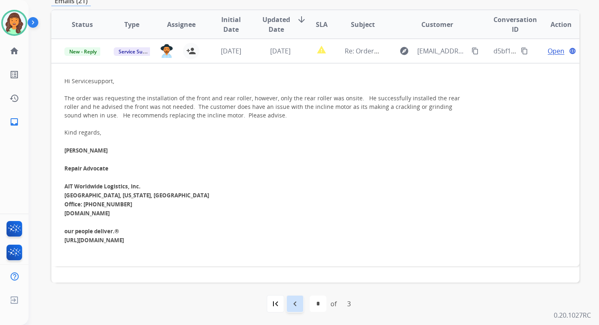
click at [297, 300] on mat-icon "navigate_before" at bounding box center [295, 304] width 10 height 10
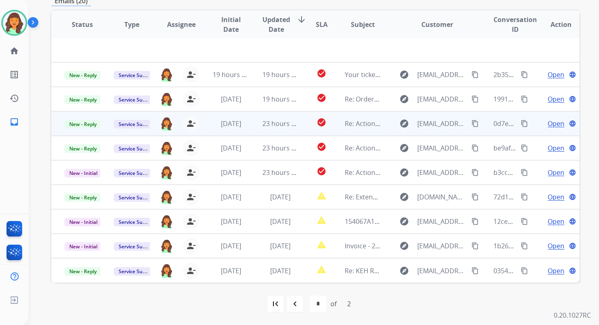
scroll to position [4, 0]
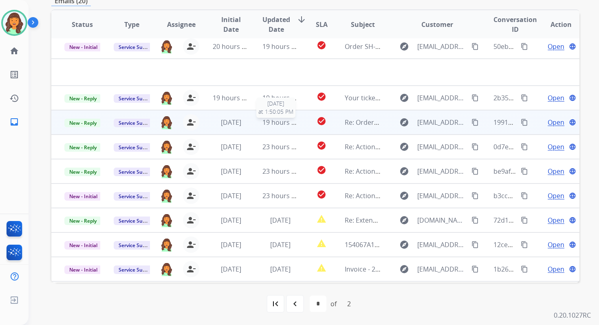
click at [277, 124] on span "19 hours ago" at bounding box center [283, 122] width 40 height 9
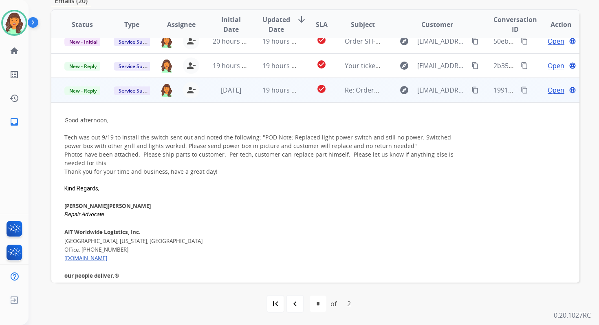
scroll to position [0, 0]
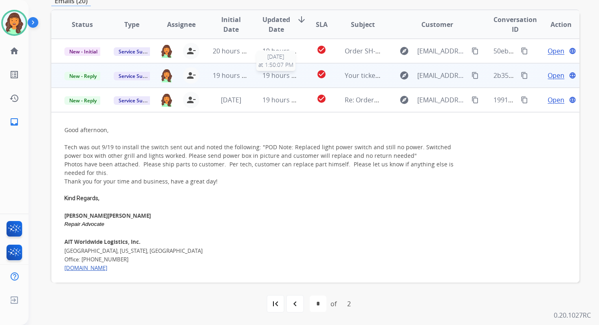
click at [278, 71] on span "19 hours ago" at bounding box center [283, 75] width 40 height 9
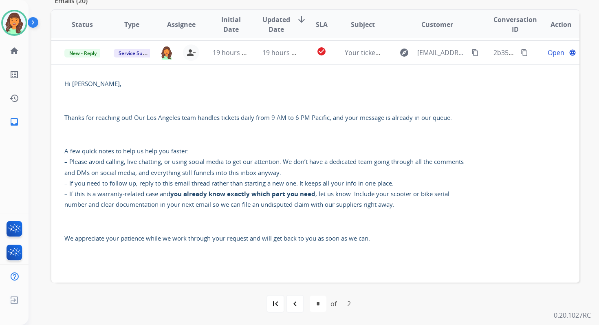
scroll to position [24, 0]
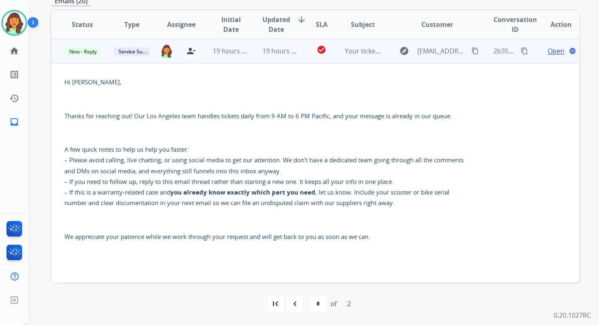
click at [548, 49] on span "Open" at bounding box center [556, 51] width 17 height 10
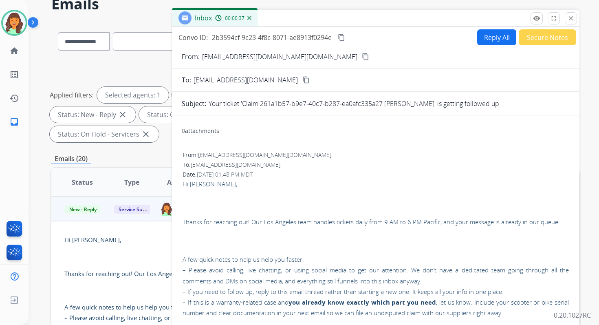
scroll to position [0, 0]
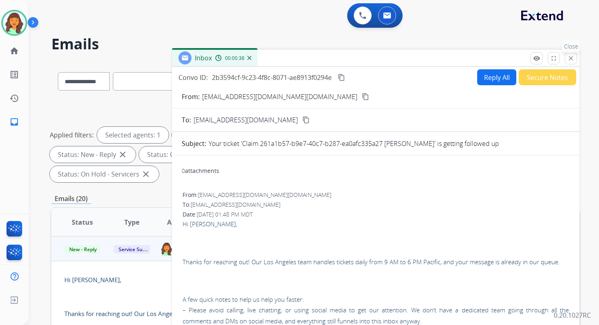
click at [573, 59] on mat-icon "close" at bounding box center [570, 58] width 7 height 7
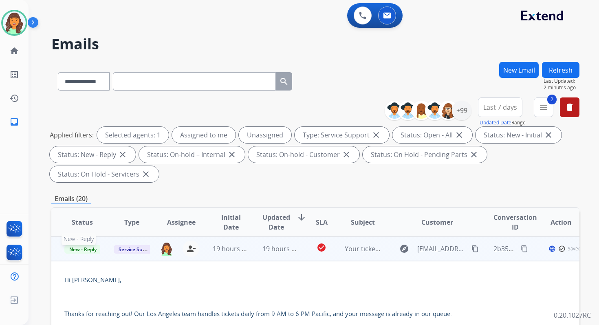
click at [84, 251] on span "New - Reply" at bounding box center [82, 249] width 37 height 9
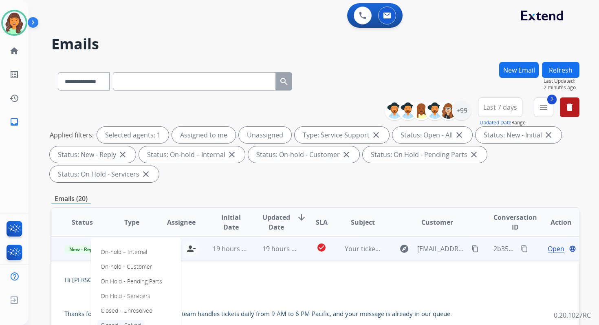
click at [119, 324] on p "Closed – Solved" at bounding box center [120, 325] width 47 height 11
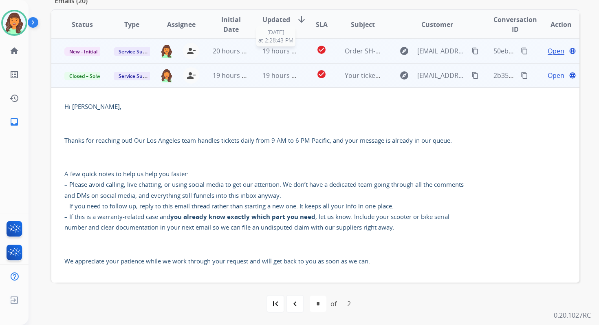
click at [282, 52] on span "19 hours ago" at bounding box center [283, 50] width 40 height 9
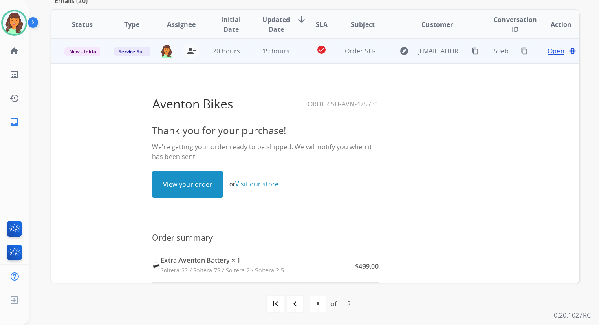
click at [183, 181] on link "View your order" at bounding box center [188, 184] width 70 height 26
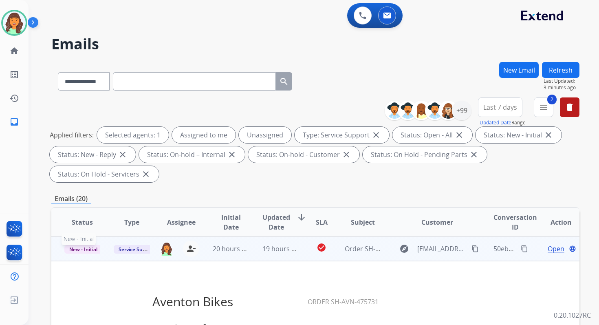
click at [83, 247] on span "New - Initial" at bounding box center [83, 249] width 38 height 9
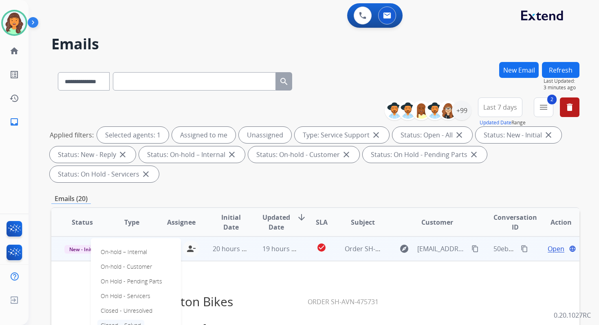
click at [120, 322] on p "Closed – Solved" at bounding box center [120, 325] width 47 height 11
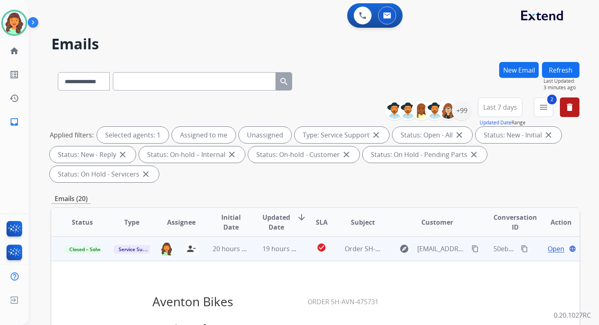
scroll to position [198, 0]
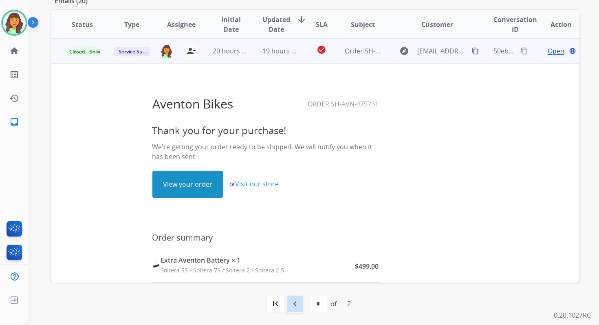
click at [293, 302] on mat-icon "navigate_before" at bounding box center [295, 304] width 10 height 10
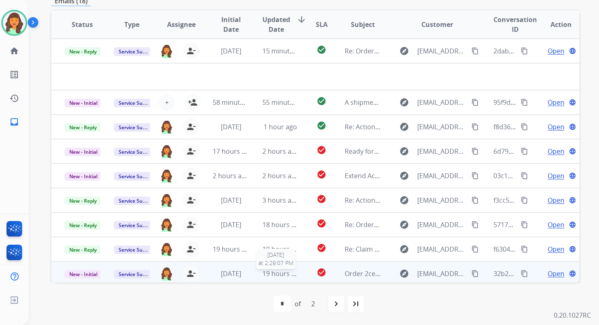
click at [276, 272] on span "19 hours ago" at bounding box center [283, 273] width 40 height 9
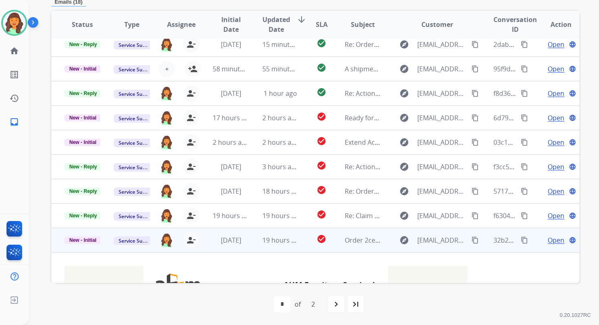
scroll to position [0, 0]
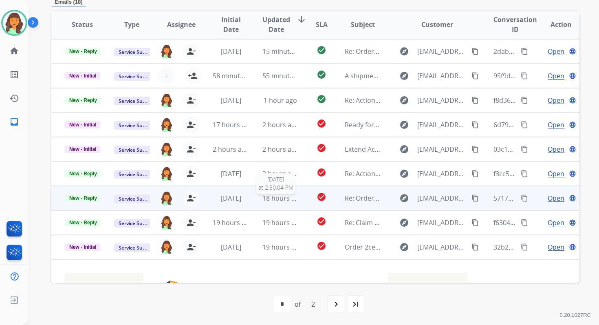
click at [273, 196] on span "18 hours ago" at bounding box center [283, 198] width 40 height 9
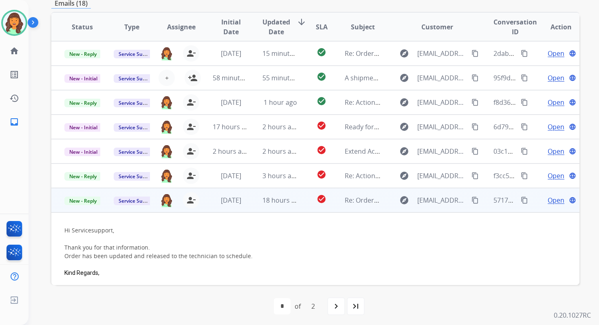
click at [551, 198] on span "Open" at bounding box center [556, 200] width 17 height 10
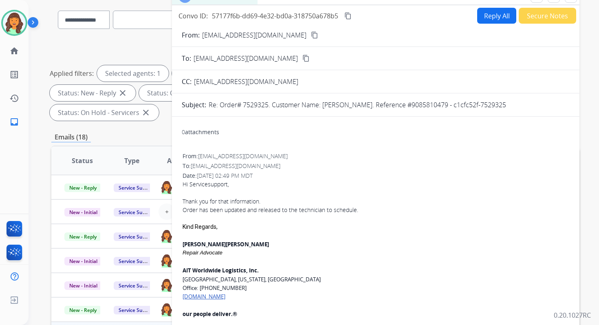
scroll to position [60, 0]
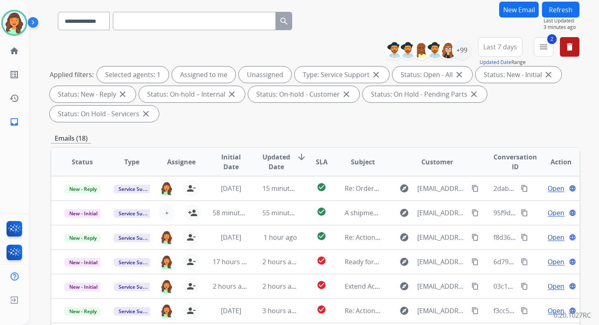
scroll to position [198, 0]
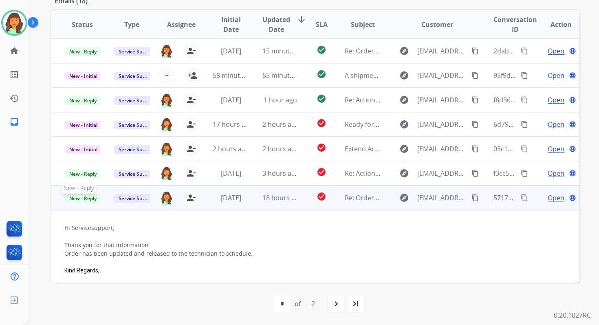
click at [90, 197] on span "New - Reply" at bounding box center [82, 198] width 37 height 9
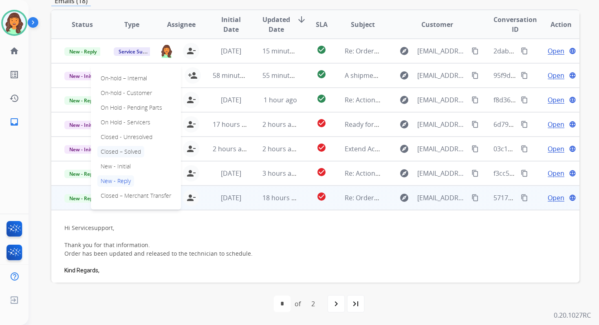
click at [116, 152] on p "Closed – Solved" at bounding box center [120, 151] width 47 height 11
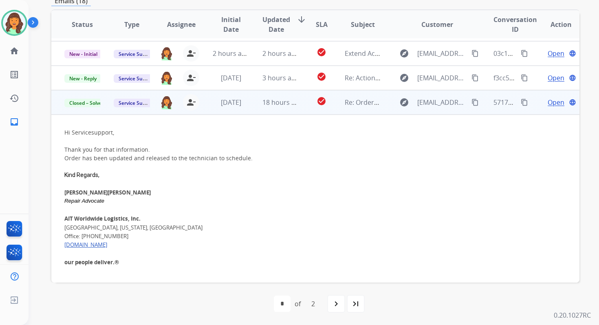
click at [276, 105] on span "18 hours ago" at bounding box center [283, 102] width 40 height 9
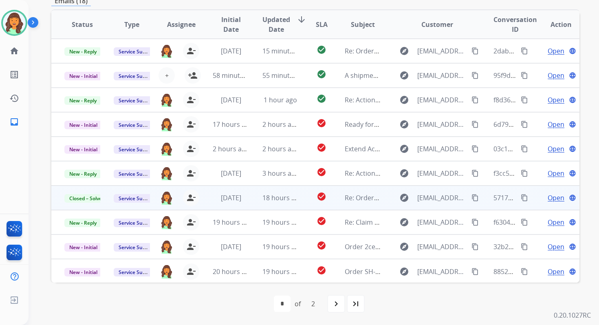
scroll to position [0, 0]
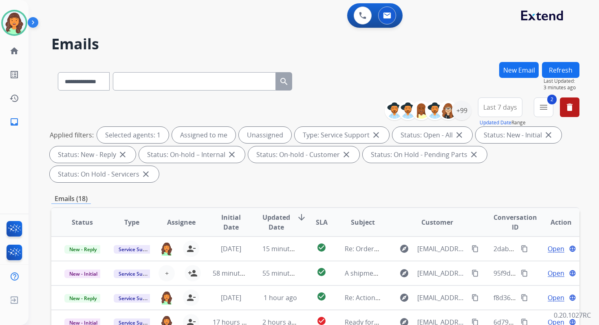
click at [559, 68] on button "Refresh" at bounding box center [561, 70] width 38 height 16
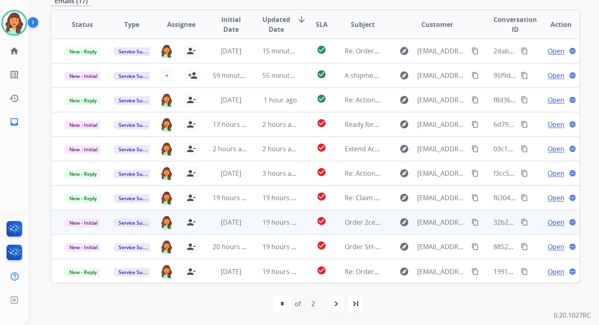
click at [264, 222] on span "19 hours ago" at bounding box center [283, 222] width 40 height 9
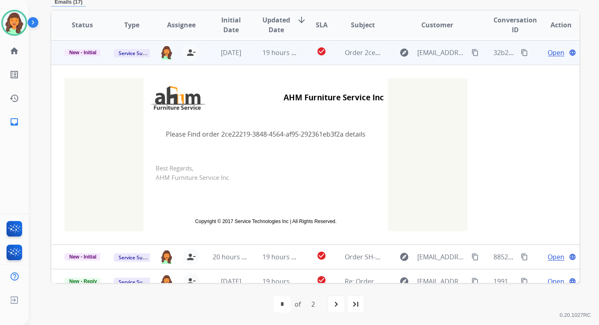
scroll to position [171, 0]
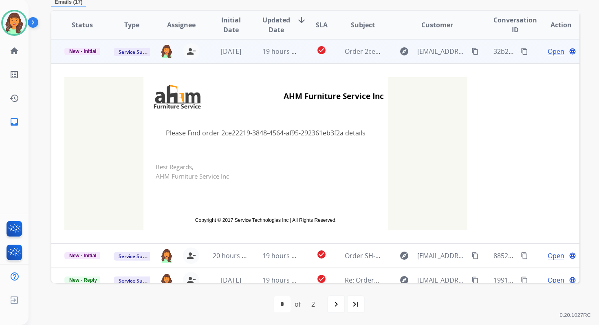
click at [276, 57] on td "19 hours ago" at bounding box center [273, 51] width 49 height 24
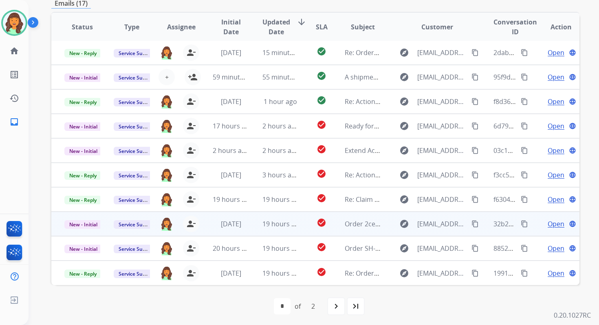
scroll to position [0, 0]
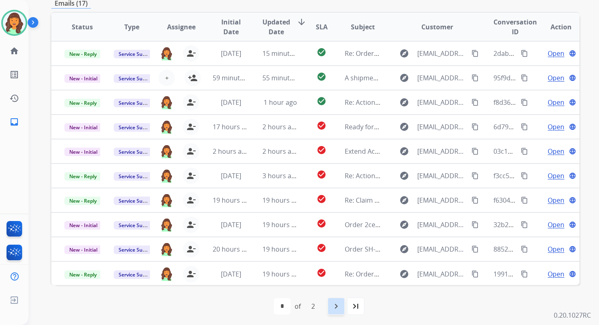
click at [338, 306] on mat-icon "navigate_next" at bounding box center [336, 306] width 10 height 10
select select "*"
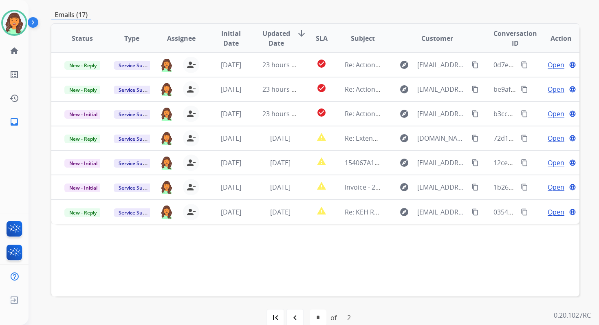
scroll to position [198, 0]
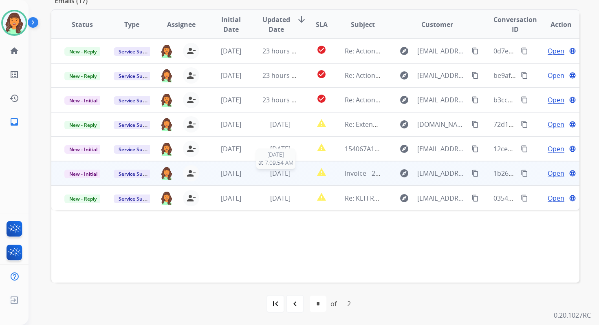
click at [270, 174] on span "1 day ago" at bounding box center [280, 173] width 20 height 9
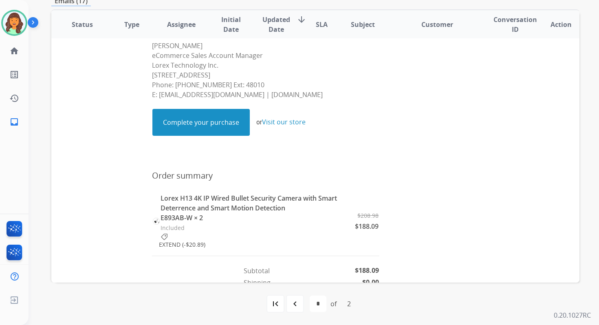
scroll to position [385, 0]
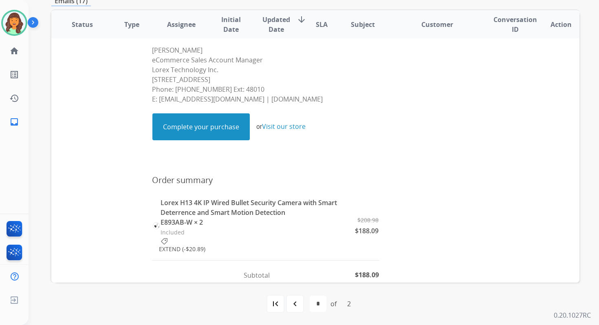
click at [217, 122] on link "Complete your purchase" at bounding box center [201, 127] width 97 height 26
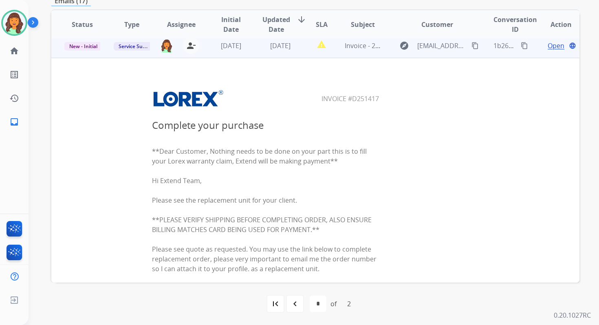
scroll to position [0, 0]
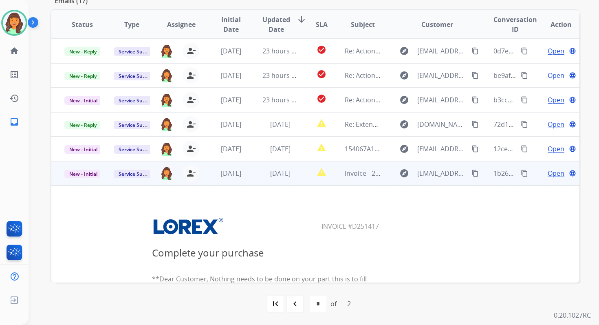
click at [548, 175] on span "Open" at bounding box center [556, 173] width 17 height 10
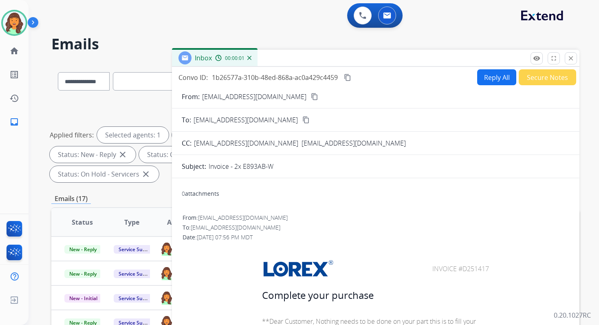
click at [496, 70] on button "Reply All" at bounding box center [496, 77] width 39 height 16
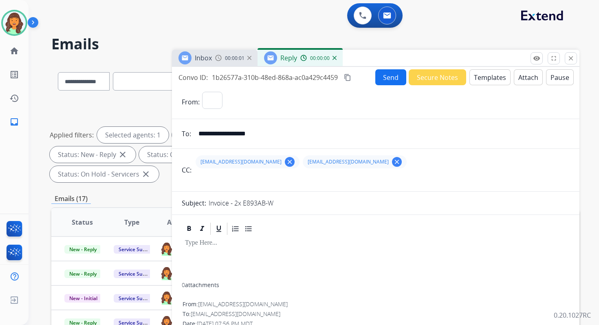
select select "**********"
click at [496, 76] on button "Templates" at bounding box center [490, 77] width 41 height 16
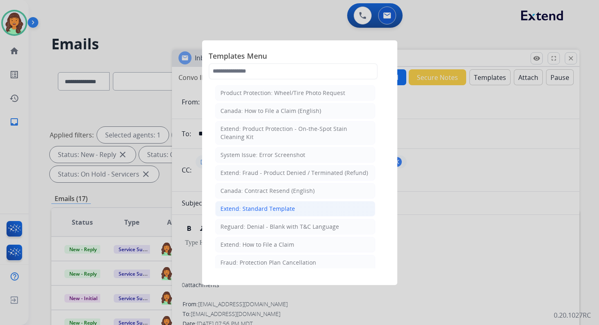
click at [255, 205] on div "Extend: Standard Template" at bounding box center [258, 209] width 75 height 8
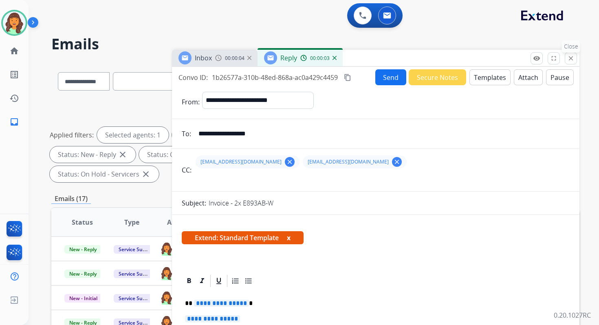
click at [575, 56] on button "close Close" at bounding box center [571, 58] width 12 height 12
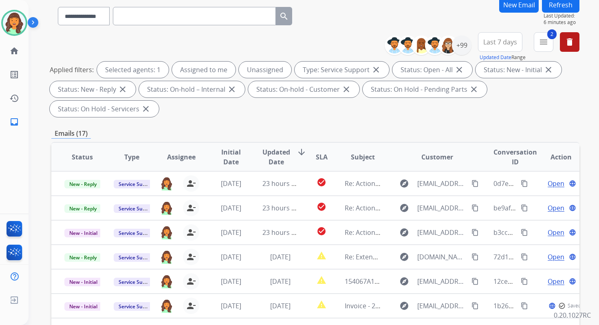
scroll to position [198, 0]
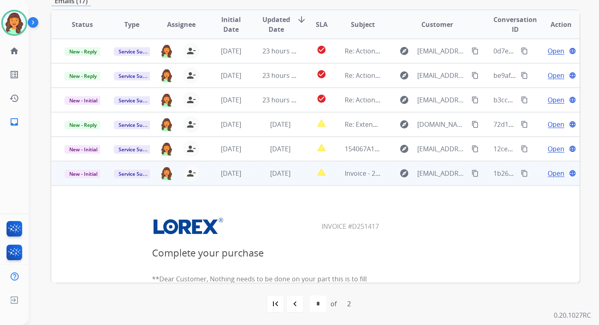
click at [548, 174] on span "Open" at bounding box center [556, 173] width 17 height 10
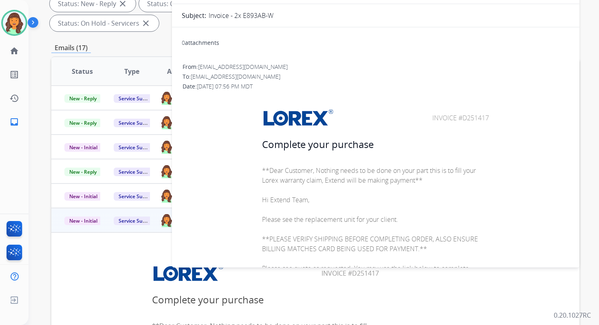
scroll to position [0, 0]
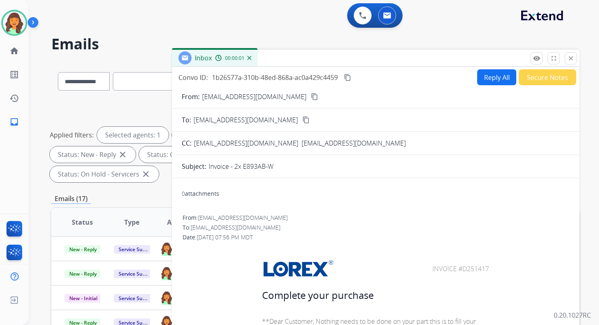
click at [488, 73] on button "Reply All" at bounding box center [496, 77] width 39 height 16
select select "**********"
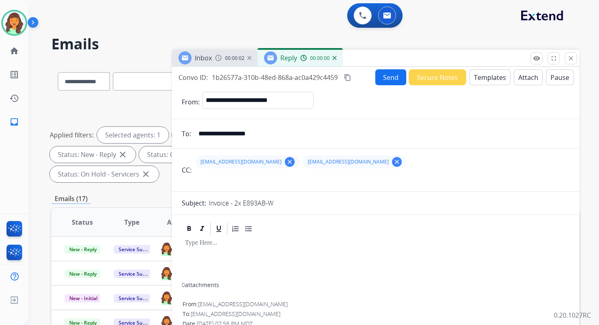
click at [523, 75] on button "Attach" at bounding box center [528, 77] width 29 height 16
click at [484, 79] on button "Templates" at bounding box center [490, 77] width 41 height 16
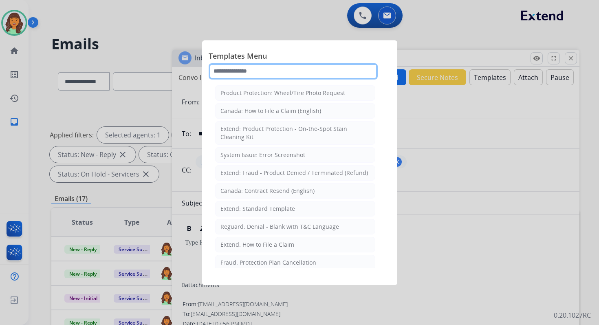
click at [300, 72] on input "text" at bounding box center [293, 71] width 169 height 16
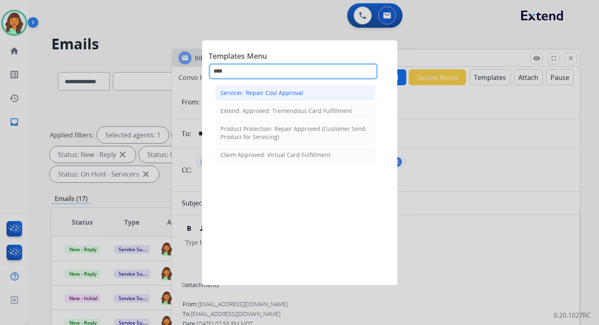
type input "****"
click at [269, 96] on div "Servicer: Repair Cost Approval" at bounding box center [262, 93] width 83 height 8
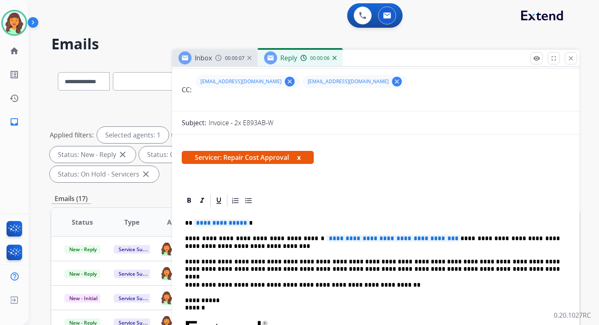
scroll to position [106, 0]
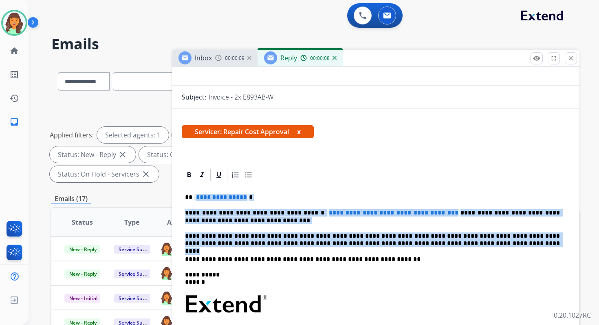
drag, startPoint x: 194, startPoint y: 197, endPoint x: 460, endPoint y: 243, distance: 269.7
click at [460, 243] on div "**********" at bounding box center [376, 304] width 388 height 245
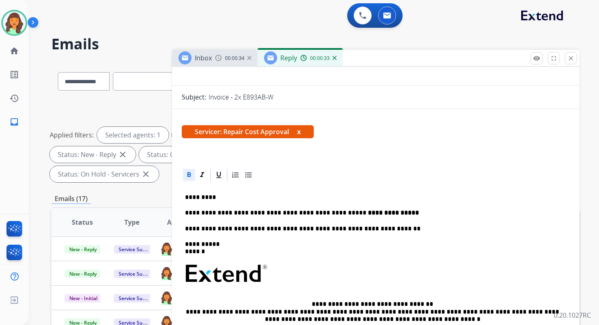
click at [239, 215] on p "**********" at bounding box center [372, 212] width 375 height 7
click at [396, 211] on p "**********" at bounding box center [372, 212] width 375 height 7
click at [272, 229] on p "**********" at bounding box center [372, 228] width 375 height 7
click at [269, 216] on p "**********" at bounding box center [372, 212] width 375 height 7
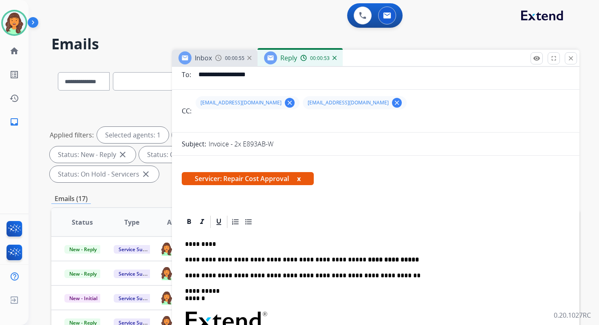
scroll to position [0, 0]
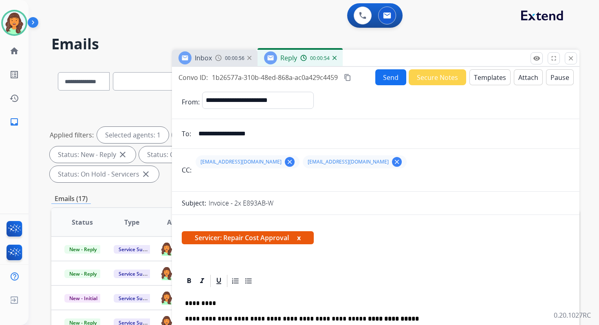
click at [349, 76] on mat-icon "content_copy" at bounding box center [347, 77] width 7 height 7
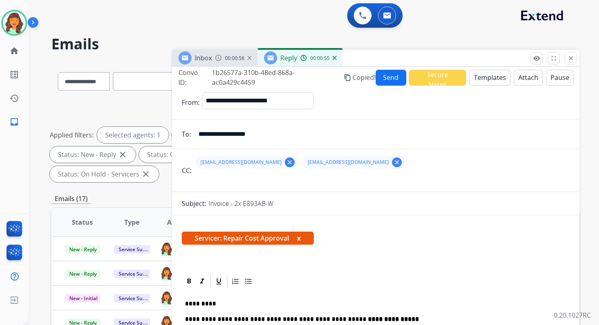
click at [384, 77] on button "Send" at bounding box center [391, 78] width 31 height 16
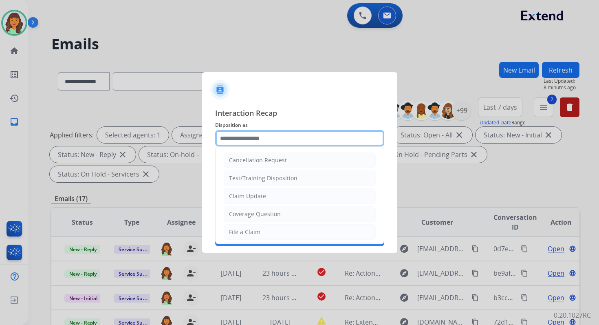
click at [240, 133] on input "text" at bounding box center [299, 138] width 169 height 16
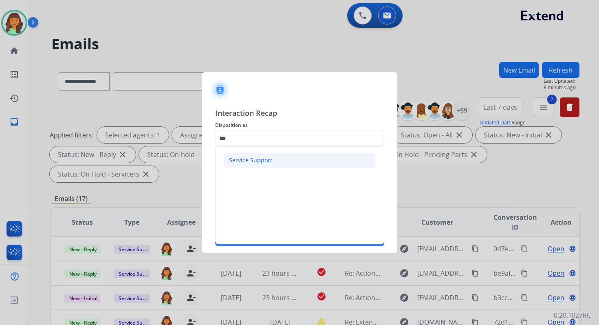
click at [239, 161] on div "Service Support" at bounding box center [250, 160] width 43 height 8
type input "**********"
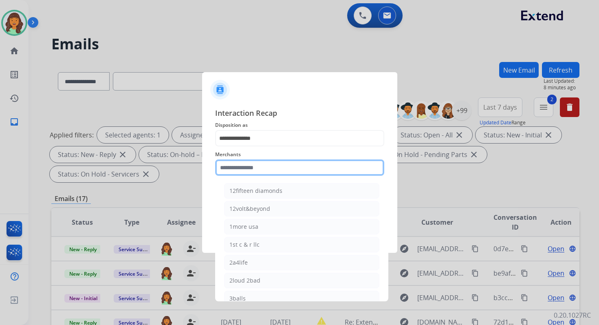
click at [241, 170] on input "text" at bounding box center [299, 167] width 169 height 16
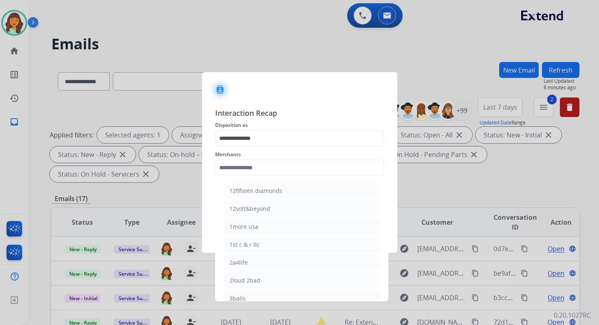
click at [254, 155] on span "Merchants" at bounding box center [299, 155] width 169 height 10
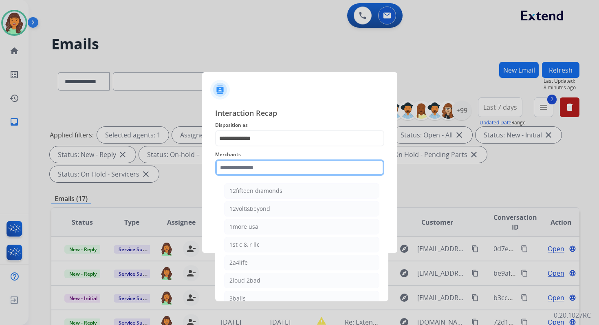
click at [251, 170] on input "text" at bounding box center [299, 167] width 169 height 16
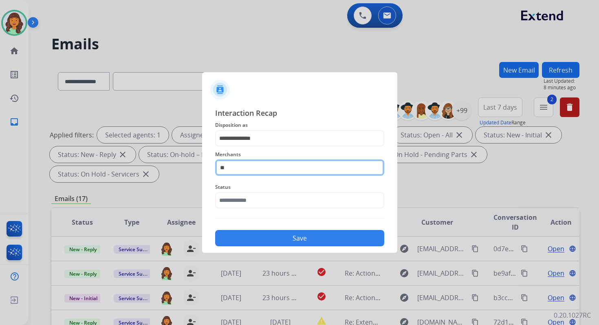
type input "*"
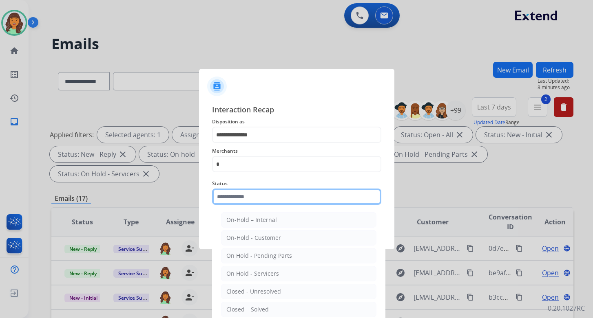
click at [249, 199] on input "text" at bounding box center [296, 197] width 169 height 16
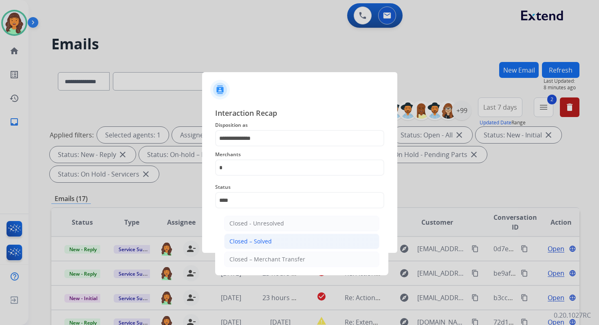
click at [269, 241] on div "Closed – Solved" at bounding box center [251, 241] width 42 height 8
type input "**********"
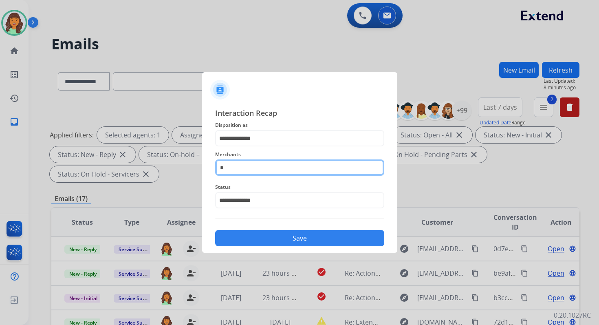
click at [243, 165] on input "*" at bounding box center [299, 167] width 169 height 16
type input "*****"
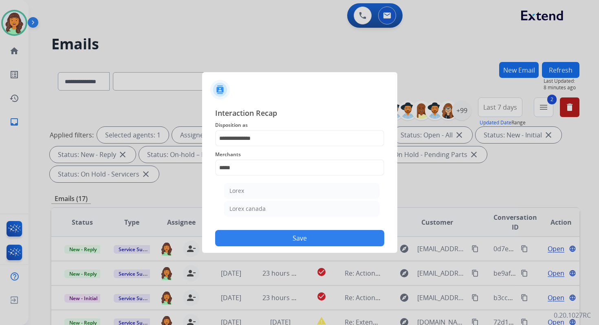
click at [236, 188] on div "Lorex" at bounding box center [237, 191] width 15 height 8
click at [274, 239] on button "Save" at bounding box center [299, 238] width 169 height 16
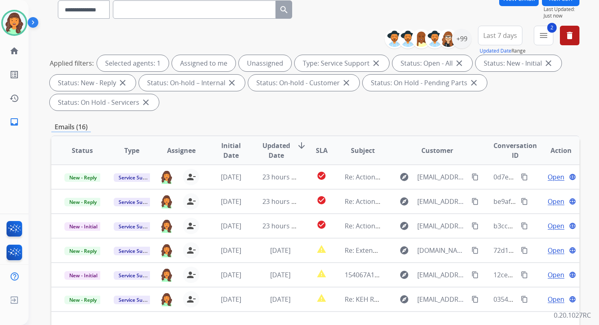
scroll to position [198, 0]
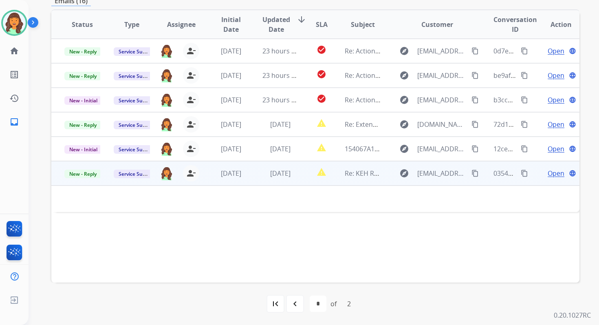
click at [278, 173] on span "1 day ago" at bounding box center [280, 173] width 20 height 9
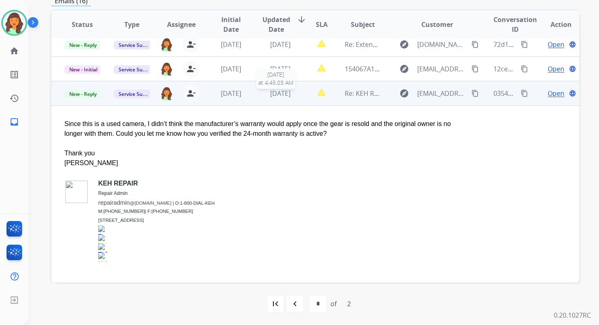
scroll to position [83, 0]
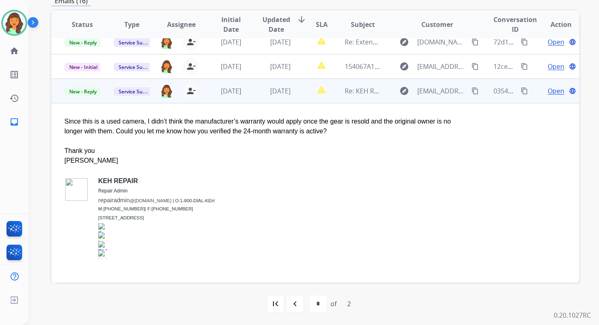
click at [276, 95] on td "1 day ago" at bounding box center [273, 91] width 49 height 24
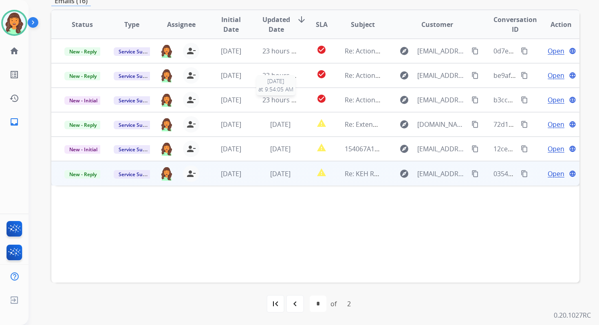
scroll to position [0, 0]
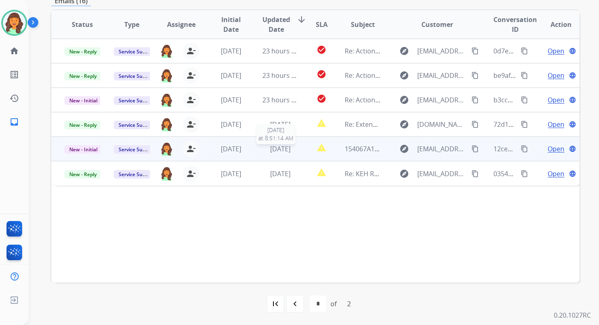
click at [282, 147] on span "1 day ago" at bounding box center [280, 148] width 20 height 9
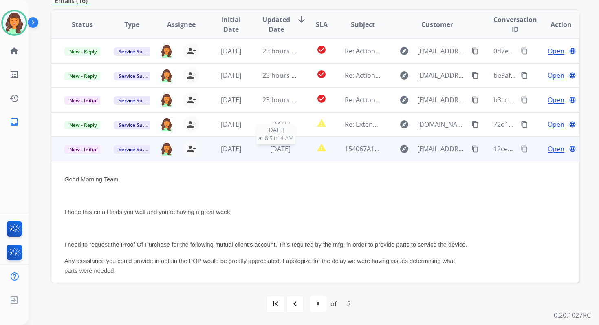
click at [282, 152] on span "1 day ago" at bounding box center [280, 148] width 20 height 9
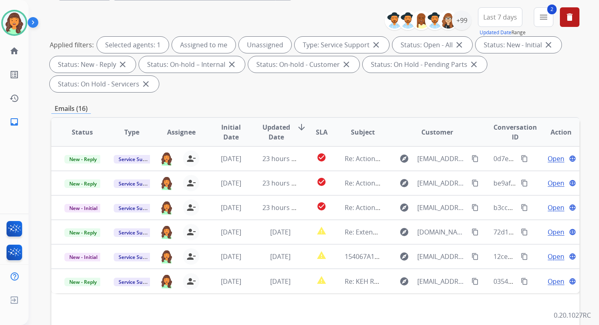
scroll to position [198, 0]
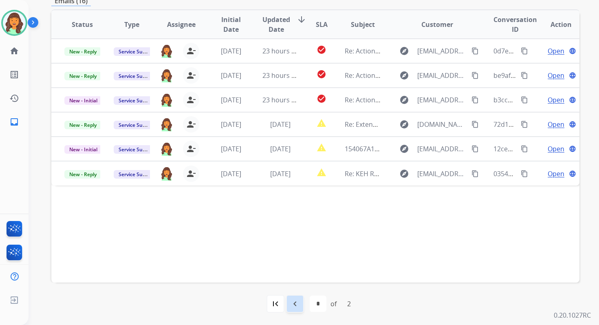
click at [297, 298] on div "navigate_before" at bounding box center [295, 304] width 18 height 18
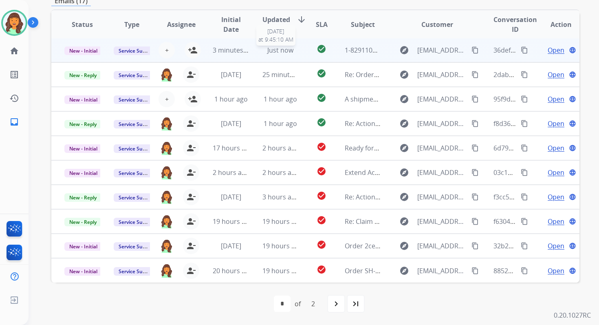
click at [263, 51] on div "Just now" at bounding box center [281, 50] width 36 height 10
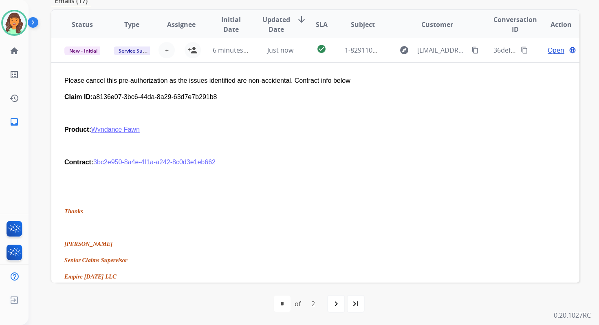
scroll to position [0, 0]
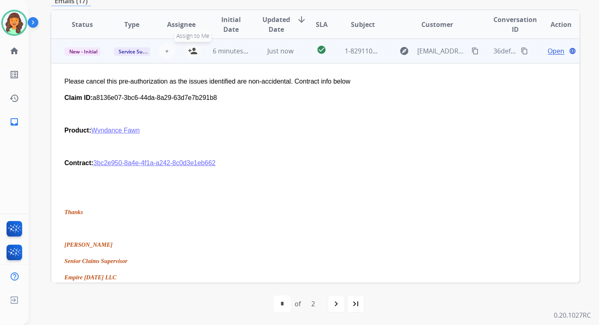
click at [194, 53] on mat-icon "person_add" at bounding box center [193, 51] width 10 height 10
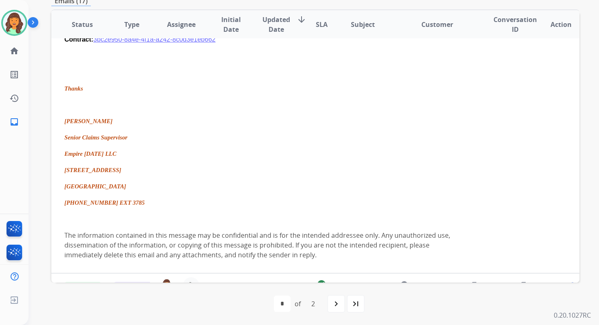
scroll to position [334, 0]
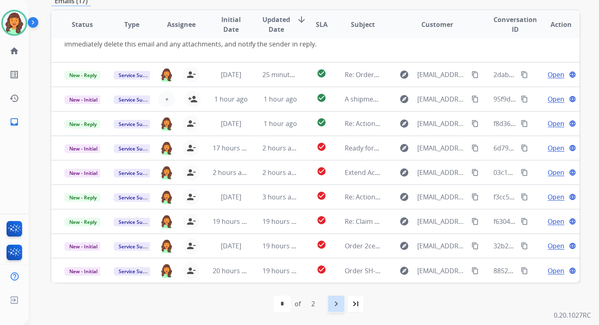
click at [340, 309] on div "navigate_next" at bounding box center [336, 304] width 18 height 18
select select "*"
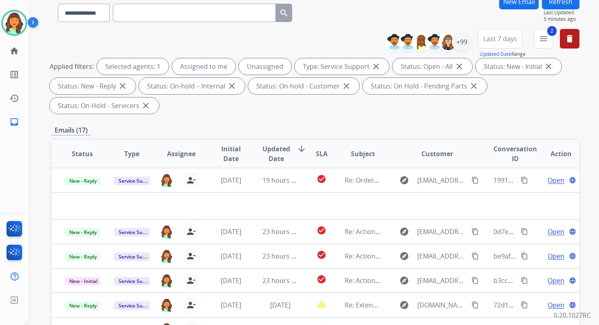
scroll to position [198, 0]
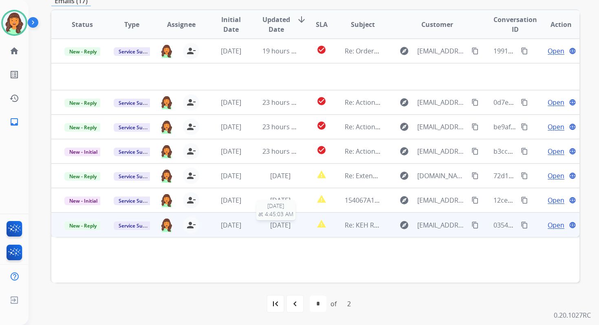
click at [285, 224] on span "1 day ago" at bounding box center [280, 225] width 20 height 9
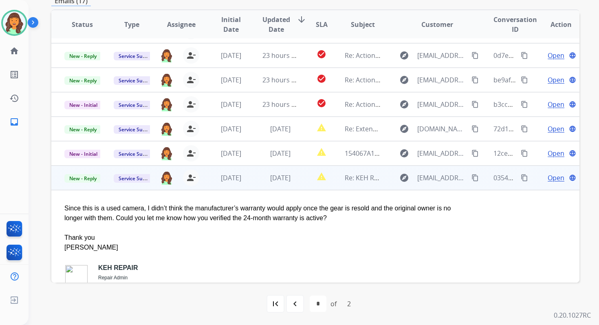
scroll to position [0, 0]
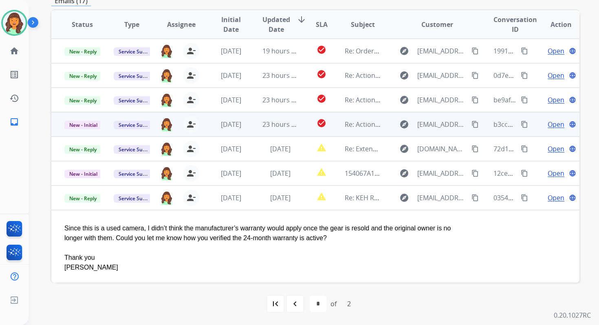
click at [269, 134] on td "23 hours ago" at bounding box center [273, 124] width 49 height 24
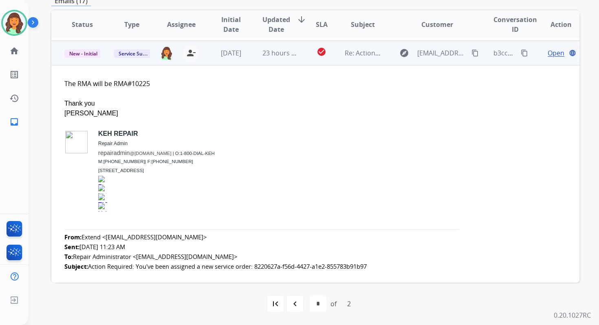
scroll to position [73, 0]
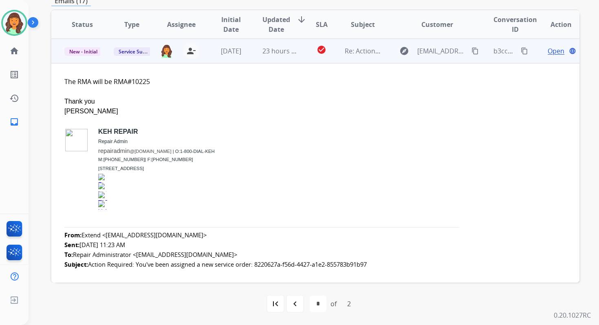
click at [548, 49] on span "Open" at bounding box center [556, 51] width 17 height 10
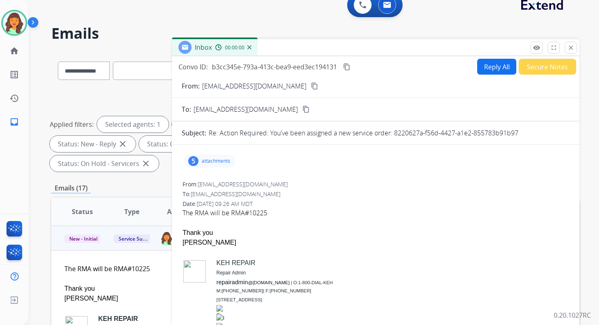
scroll to position [0, 0]
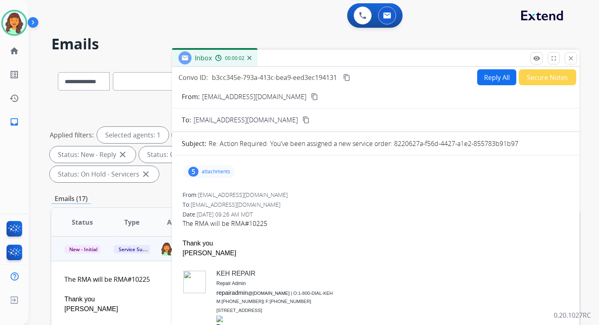
drag, startPoint x: 395, startPoint y: 143, endPoint x: 530, endPoint y: 145, distance: 135.4
click at [530, 145] on div "Re: Action Required: You've been assigned a new service order: 8220627a-f56d-44…" at bounding box center [389, 144] width 361 height 10
copy p "8220627a-f56d-4427-a1e2-855783b91b97"
click at [568, 57] on mat-icon "close" at bounding box center [570, 58] width 7 height 7
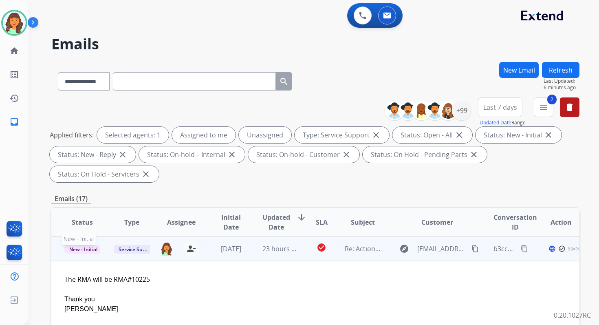
click at [81, 252] on span "New - Initial" at bounding box center [83, 249] width 38 height 9
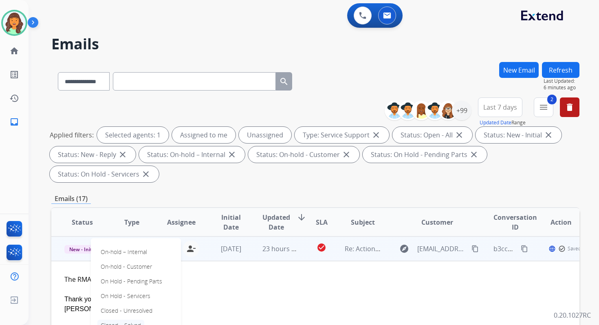
click at [123, 323] on p "Closed – Solved" at bounding box center [120, 325] width 47 height 11
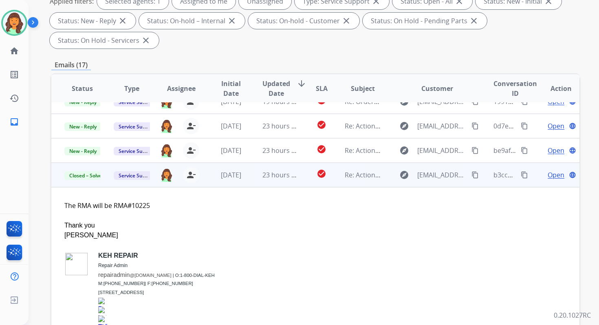
scroll to position [198, 0]
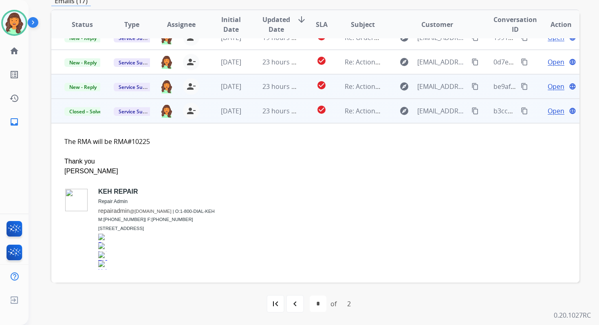
click at [282, 93] on td "23 hours ago" at bounding box center [273, 86] width 49 height 24
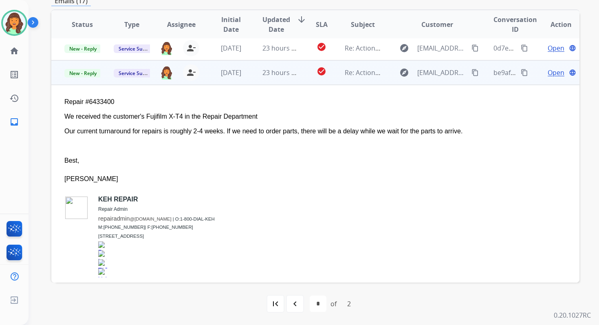
scroll to position [0, 0]
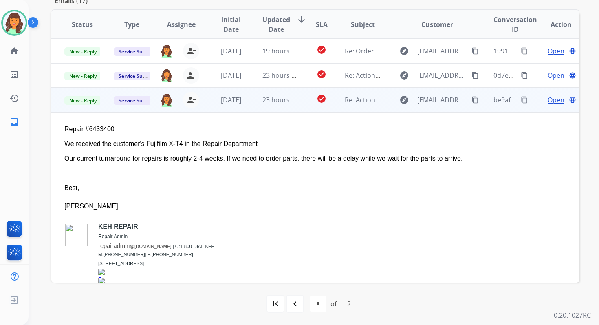
click at [552, 102] on span "Open" at bounding box center [556, 100] width 17 height 10
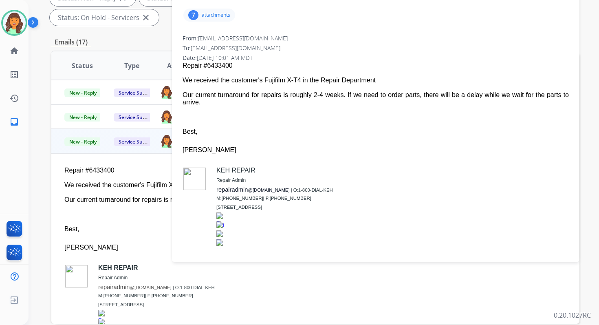
scroll to position [67, 0]
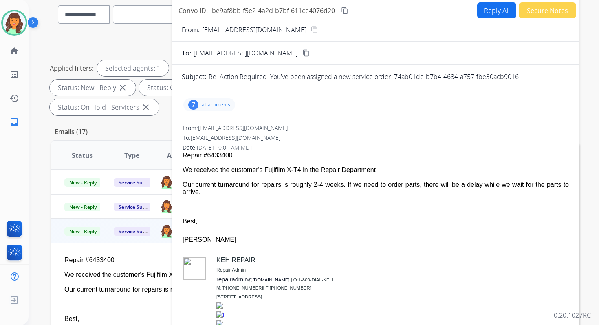
drag, startPoint x: 394, startPoint y: 76, endPoint x: 547, endPoint y: 77, distance: 152.5
click at [546, 77] on div "Re: Action Required: You've been assigned a new service order: 74ab01de-b7b4-46…" at bounding box center [389, 77] width 361 height 10
copy p "74ab01de-b7b4-4634-a757-fbe30acb9016"
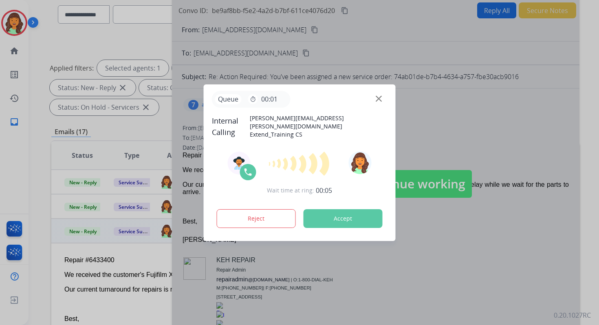
click at [336, 214] on button "Accept" at bounding box center [343, 218] width 79 height 19
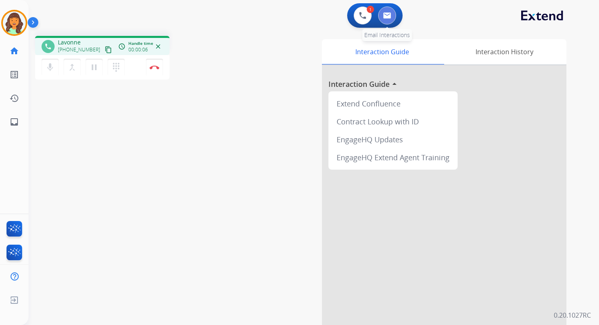
click at [383, 17] on img at bounding box center [387, 15] width 8 height 7
select select "**********"
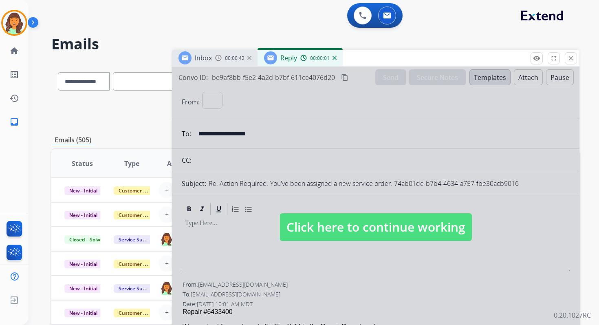
select select "**********"
click at [339, 225] on span "Click here to continue working" at bounding box center [376, 227] width 192 height 28
select select
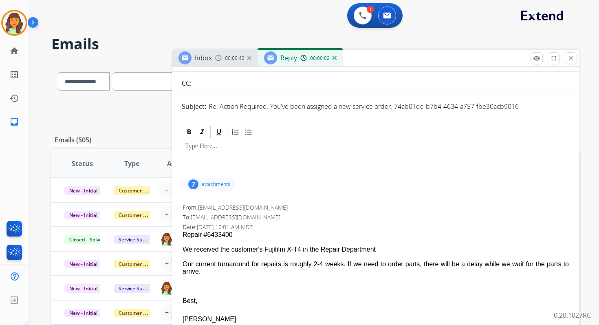
scroll to position [115, 0]
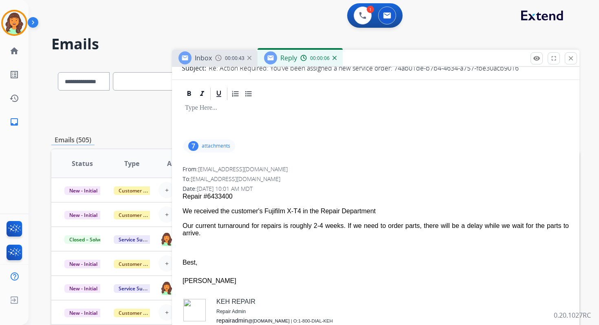
drag, startPoint x: 182, startPoint y: 211, endPoint x: 225, endPoint y: 233, distance: 48.1
click at [225, 233] on span "Repair #6433400 We received the customer's Fujifilm X-T4 in the Repair Departme…" at bounding box center [376, 291] width 386 height 197
copy span "We received the customer's Fujifilm X-T4 in the Repair Department Our current t…"
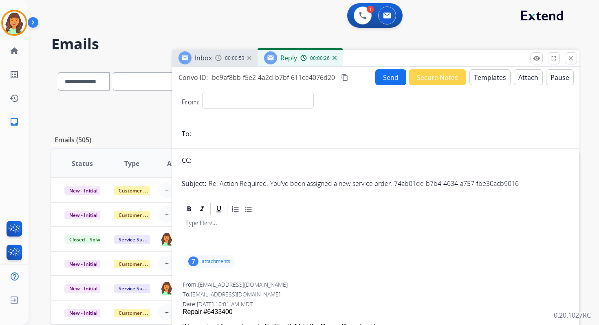
click at [347, 75] on mat-icon "content_copy" at bounding box center [344, 77] width 7 height 7
click at [572, 58] on mat-icon "close" at bounding box center [570, 58] width 7 height 7
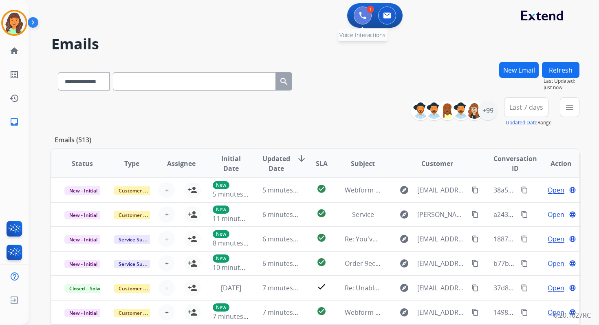
click at [368, 15] on button at bounding box center [363, 16] width 18 height 18
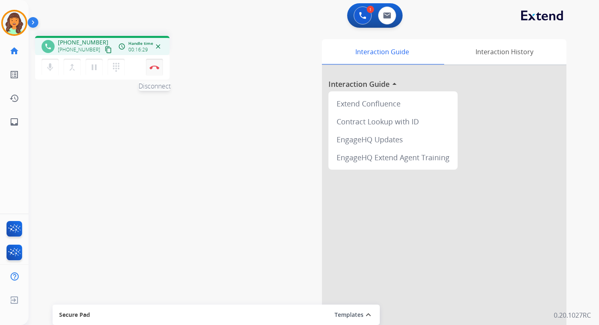
click at [155, 67] on img at bounding box center [155, 67] width 10 height 4
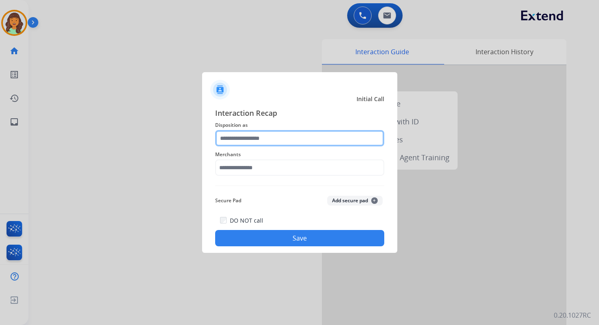
click at [256, 139] on input "text" at bounding box center [299, 138] width 169 height 16
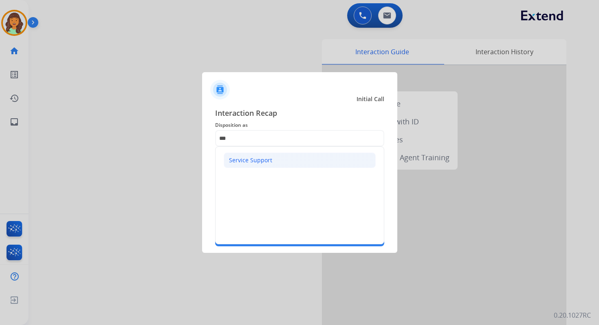
click at [258, 156] on div "Service Support" at bounding box center [250, 160] width 43 height 8
type input "**********"
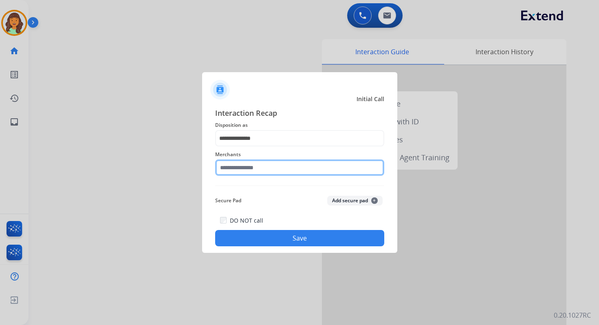
click at [260, 165] on input "text" at bounding box center [299, 167] width 169 height 16
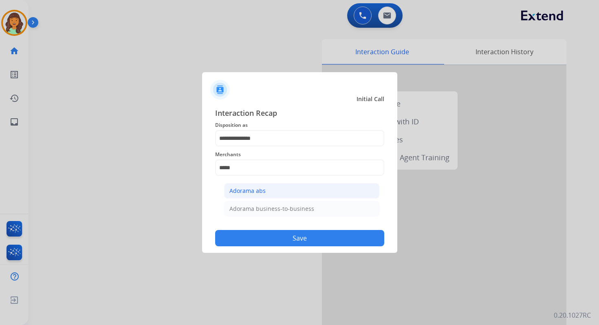
click at [266, 190] on li "Adorama abs" at bounding box center [301, 190] width 155 height 15
type input "**********"
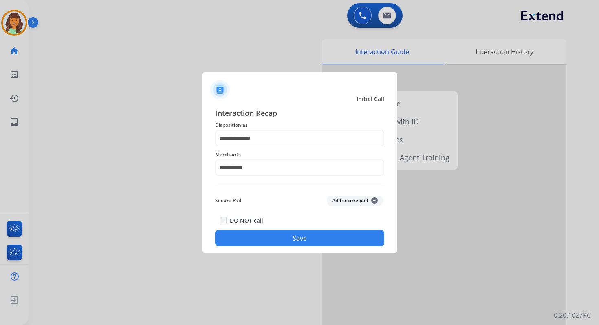
click at [283, 238] on button "Save" at bounding box center [299, 238] width 169 height 16
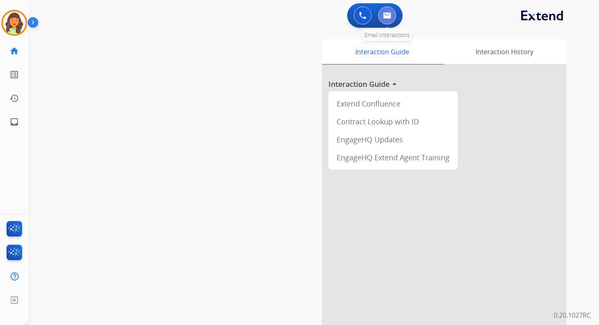
click at [391, 15] on button at bounding box center [387, 16] width 18 height 18
select select "**********"
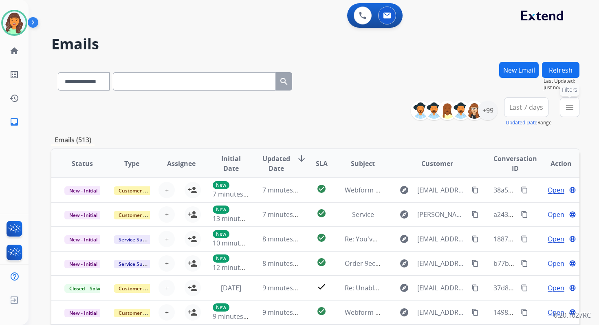
click at [572, 108] on mat-icon "menu" at bounding box center [570, 107] width 10 height 10
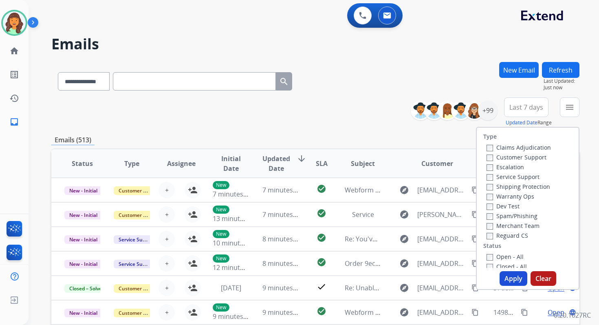
click at [487, 181] on div "Service Support" at bounding box center [519, 177] width 64 height 10
click at [509, 280] on button "Apply" at bounding box center [514, 278] width 28 height 15
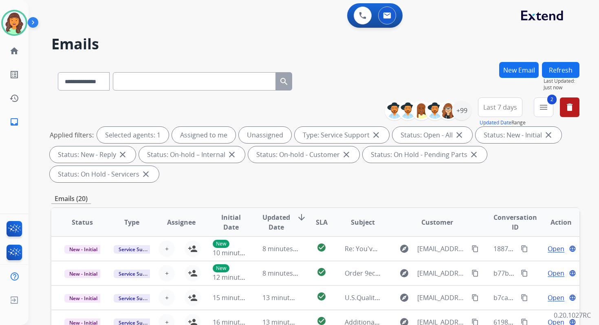
click at [265, 198] on div "Emails (20)" at bounding box center [315, 199] width 528 height 10
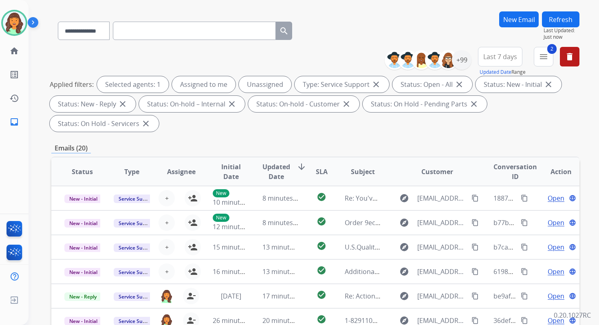
scroll to position [198, 0]
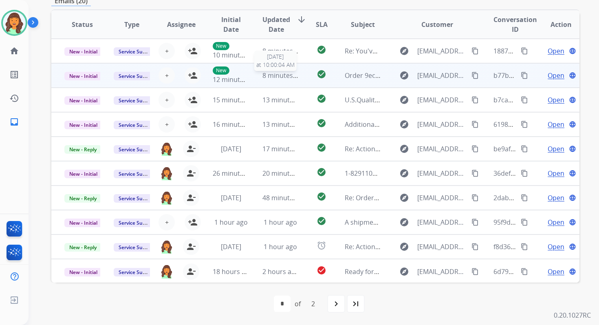
click at [272, 73] on span "8 minutes ago" at bounding box center [285, 75] width 44 height 9
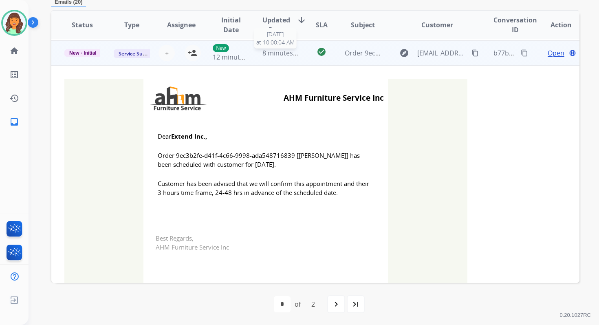
scroll to position [24, 0]
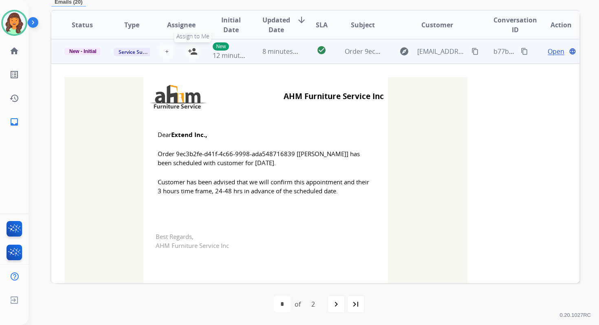
click at [194, 51] on mat-icon "person_add" at bounding box center [193, 51] width 10 height 10
click at [87, 52] on span "New - Initial" at bounding box center [82, 51] width 37 height 7
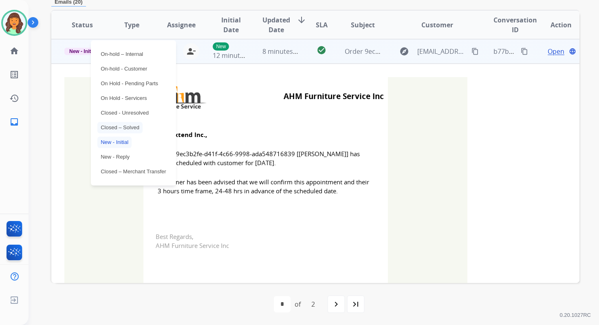
click at [125, 125] on p "Closed – Solved" at bounding box center [119, 127] width 45 height 11
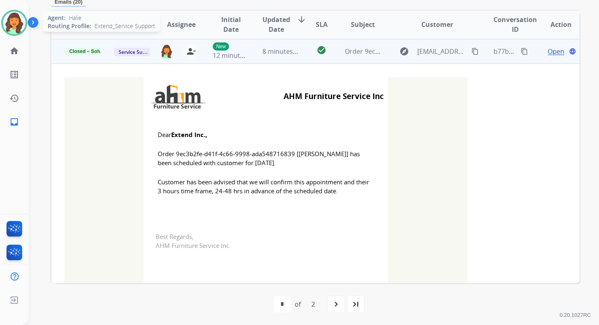
click at [15, 26] on img at bounding box center [14, 22] width 23 height 23
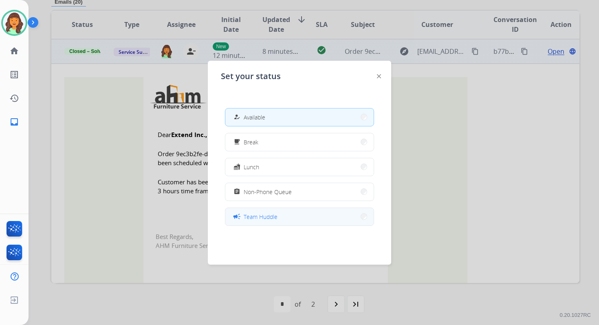
click at [277, 223] on button "campaign Team Huddle" at bounding box center [299, 217] width 148 height 18
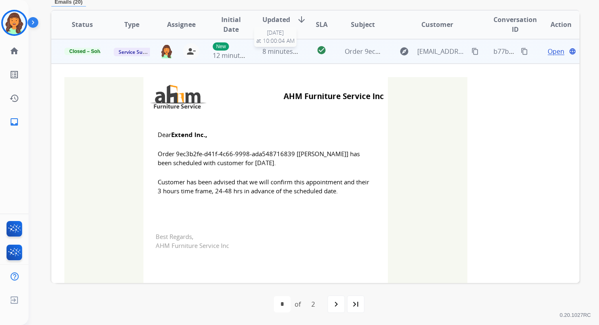
click at [280, 49] on span "8 minutes ago" at bounding box center [285, 51] width 44 height 9
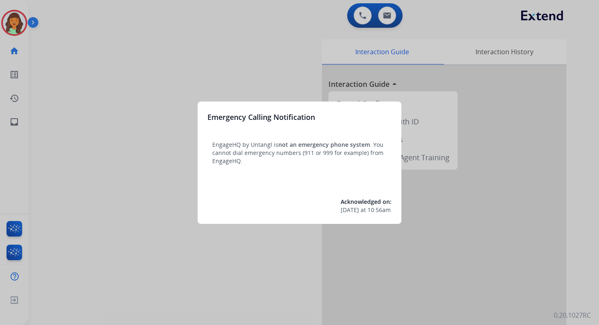
click at [381, 11] on div at bounding box center [299, 162] width 599 height 325
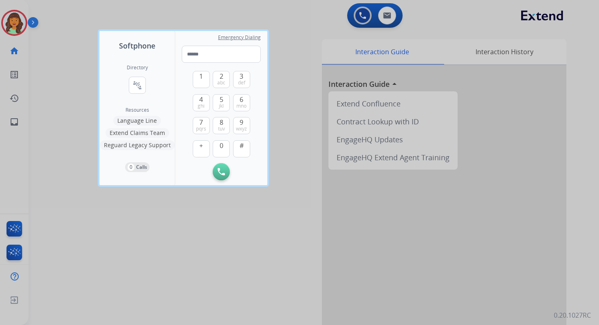
click at [384, 12] on div at bounding box center [299, 162] width 599 height 325
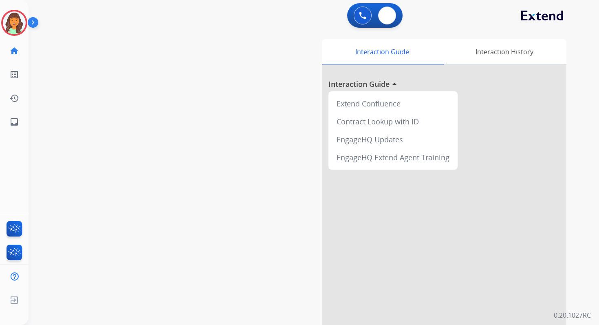
click at [384, 12] on img at bounding box center [387, 15] width 8 height 7
select select "**********"
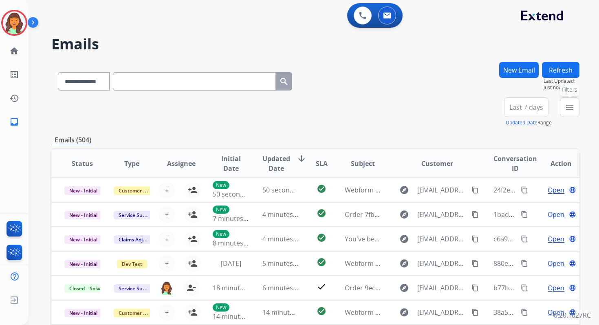
click at [570, 104] on mat-icon "menu" at bounding box center [570, 107] width 10 height 10
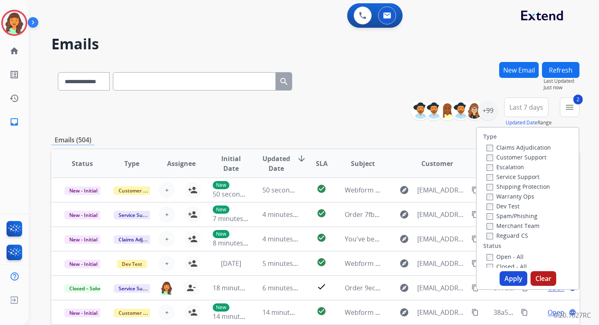
click at [511, 278] on button "Apply" at bounding box center [514, 278] width 28 height 15
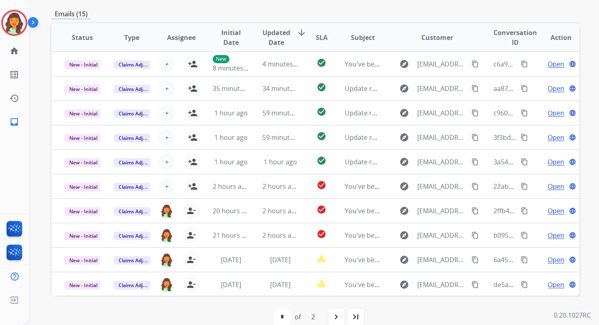
scroll to position [198, 0]
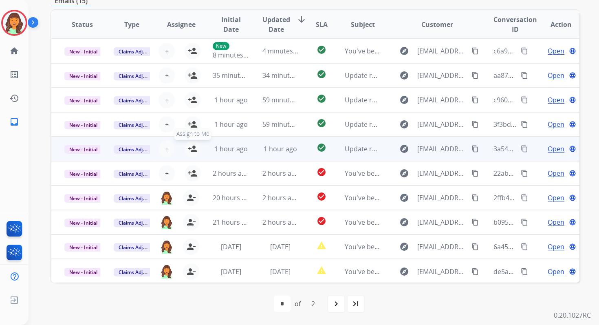
click at [190, 148] on mat-icon "person_add" at bounding box center [193, 149] width 10 height 10
click at [89, 149] on span "New - Initial" at bounding box center [83, 149] width 38 height 9
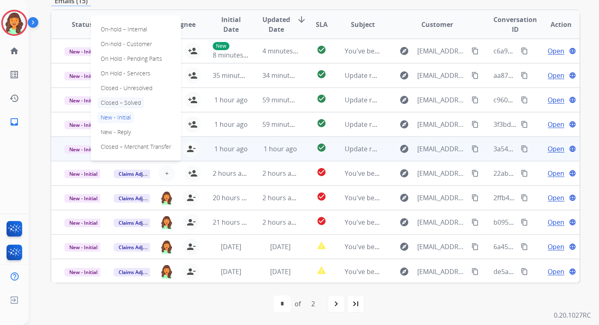
click at [117, 100] on p "Closed – Solved" at bounding box center [120, 102] width 47 height 11
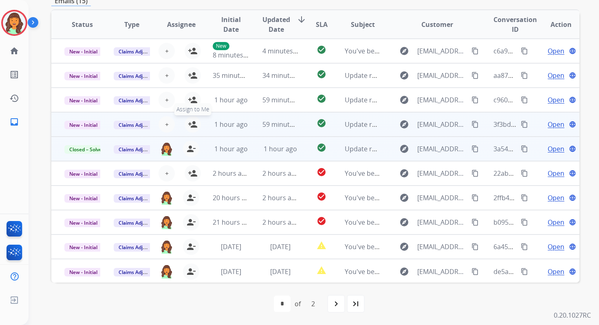
click at [192, 123] on mat-icon "person_add" at bounding box center [193, 124] width 10 height 10
click at [90, 124] on span "New - Initial" at bounding box center [83, 125] width 38 height 9
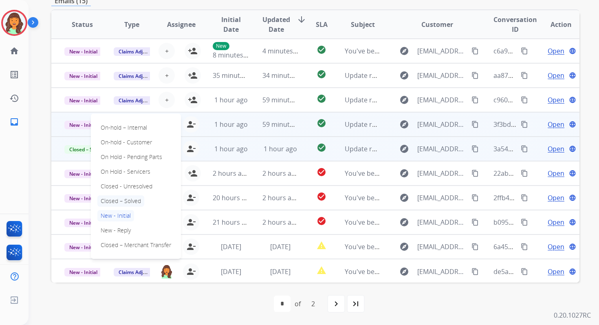
click at [123, 198] on p "Closed – Solved" at bounding box center [120, 200] width 47 height 11
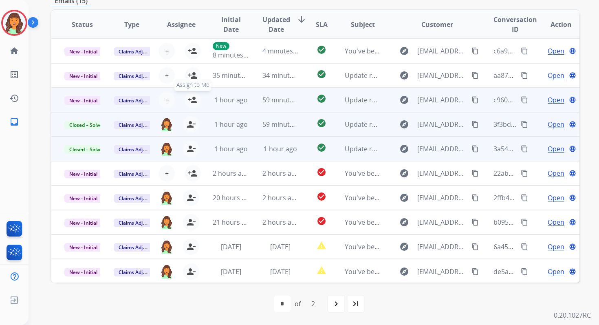
click at [194, 99] on mat-icon "person_add" at bounding box center [193, 100] width 10 height 10
click at [88, 99] on span "New - Initial" at bounding box center [83, 100] width 38 height 9
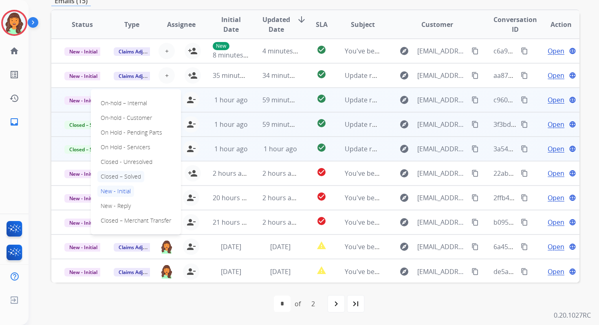
click at [123, 177] on p "Closed – Solved" at bounding box center [120, 176] width 47 height 11
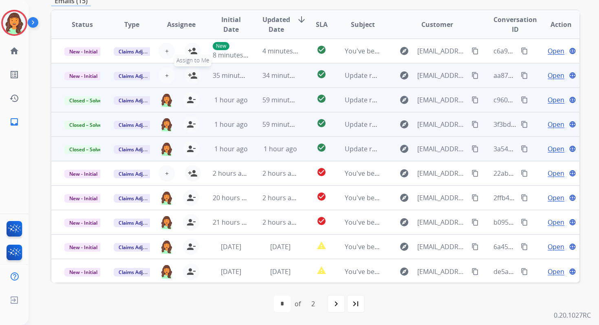
click at [188, 77] on mat-icon "person_add" at bounding box center [193, 76] width 10 height 10
click at [87, 77] on span "New - Initial" at bounding box center [83, 76] width 38 height 9
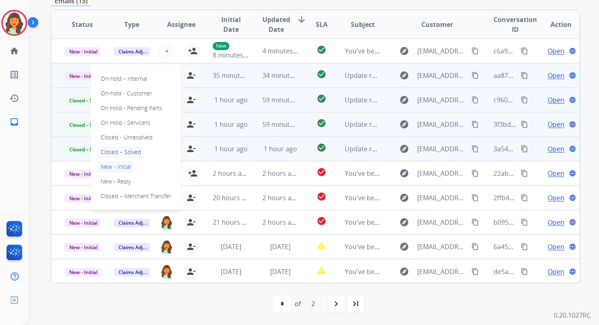
click at [118, 152] on p "Closed – Solved" at bounding box center [120, 151] width 47 height 11
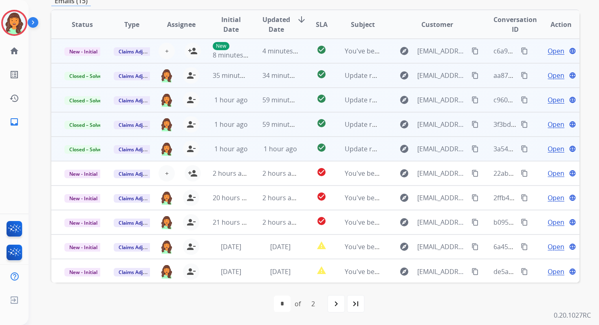
click at [278, 55] on div "4 minutes ago" at bounding box center [281, 51] width 36 height 10
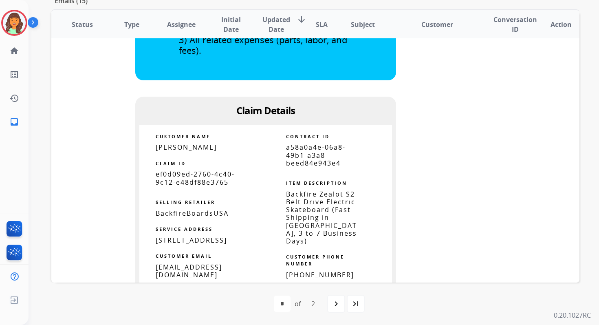
scroll to position [0, 0]
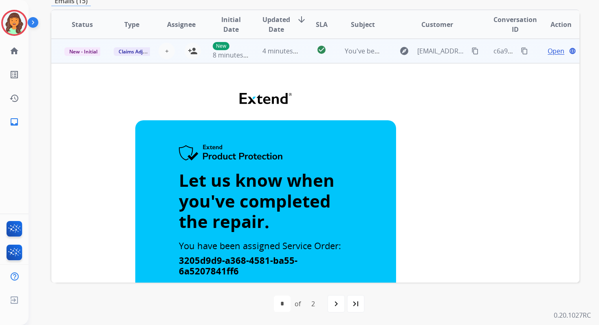
click at [286, 57] on td "4 minutes ago" at bounding box center [273, 51] width 49 height 24
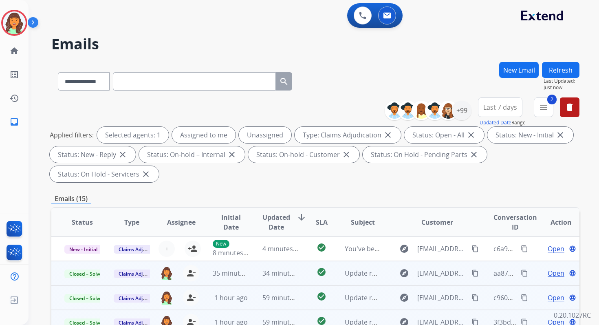
click at [561, 64] on button "Refresh" at bounding box center [561, 70] width 38 height 16
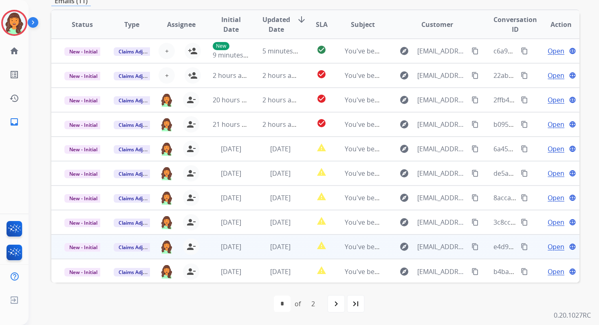
scroll to position [1, 0]
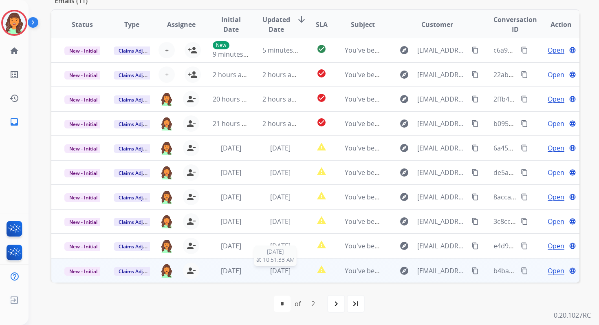
click at [283, 269] on span "[DATE]" at bounding box center [280, 270] width 20 height 9
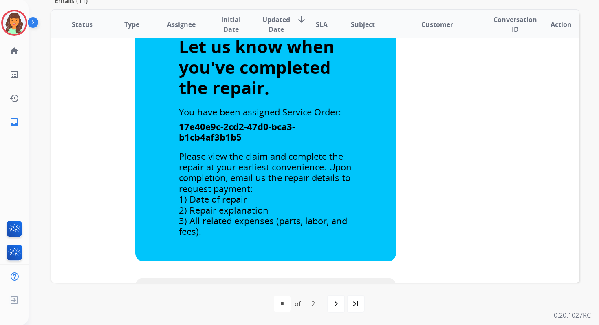
scroll to position [137, 0]
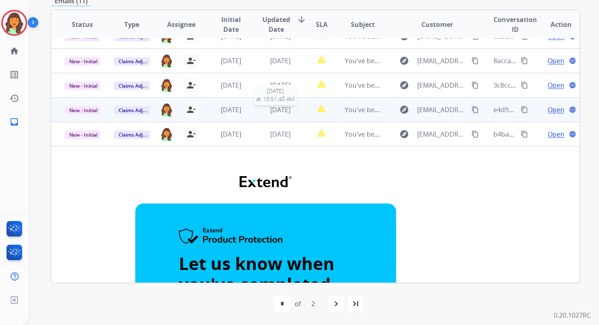
click at [286, 112] on span "[DATE]" at bounding box center [280, 109] width 20 height 9
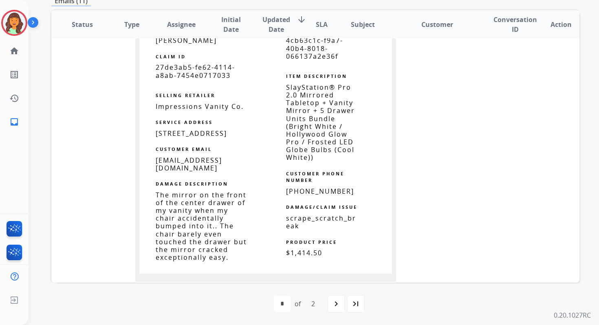
scroll to position [621, 0]
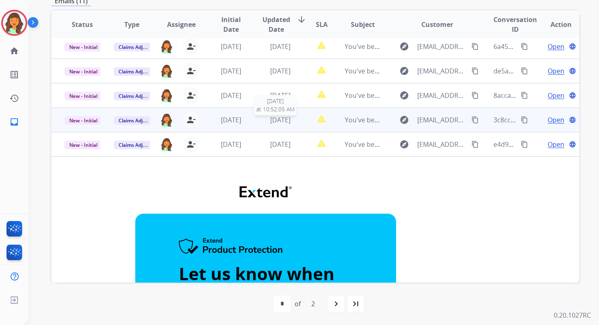
click at [270, 120] on span "[DATE]" at bounding box center [280, 119] width 20 height 9
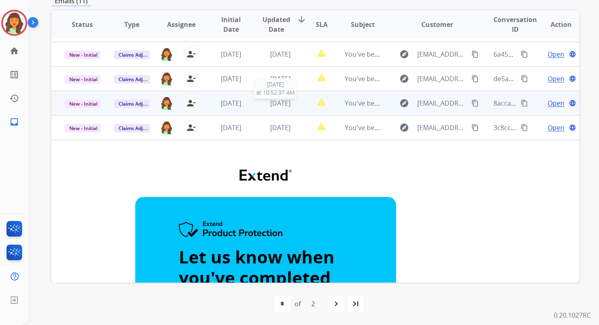
click at [278, 103] on span "[DATE]" at bounding box center [280, 103] width 20 height 9
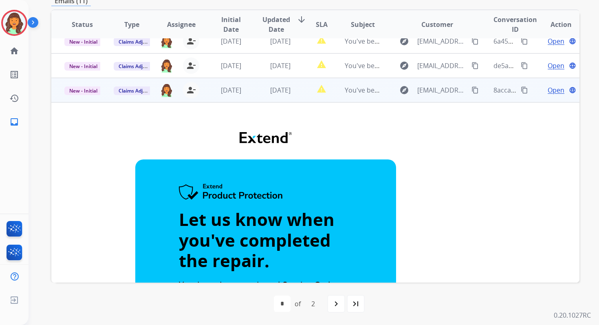
scroll to position [18, 0]
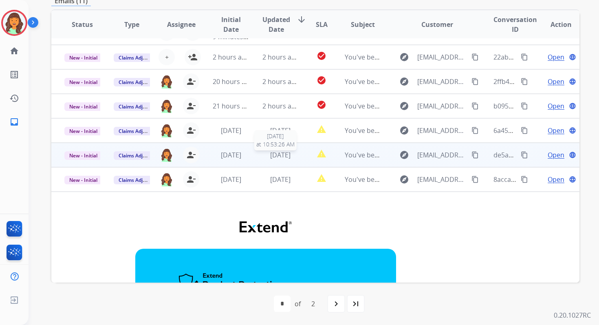
click at [270, 152] on span "[DATE]" at bounding box center [280, 154] width 20 height 9
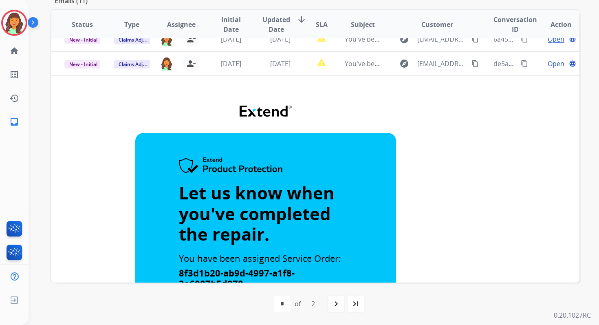
scroll to position [23, 0]
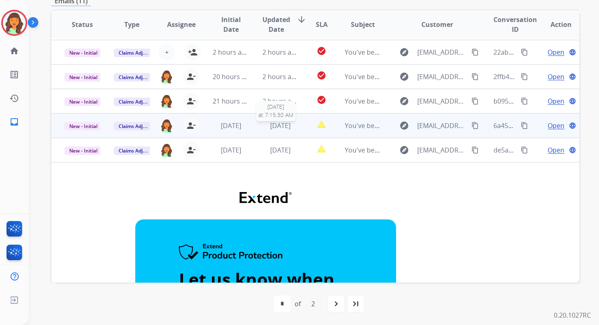
click at [274, 129] on span "[DATE]" at bounding box center [280, 125] width 20 height 9
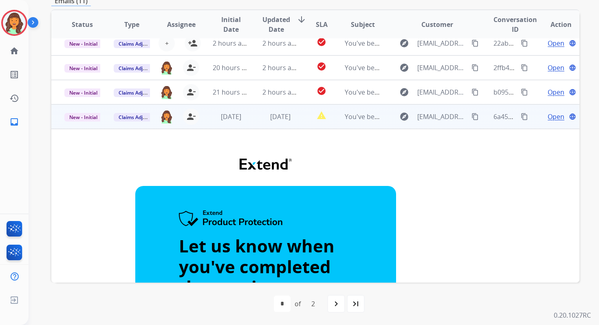
scroll to position [24, 0]
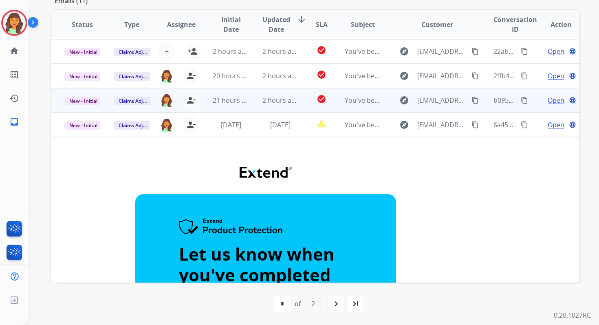
click at [263, 101] on span "2 hours ago" at bounding box center [281, 100] width 37 height 9
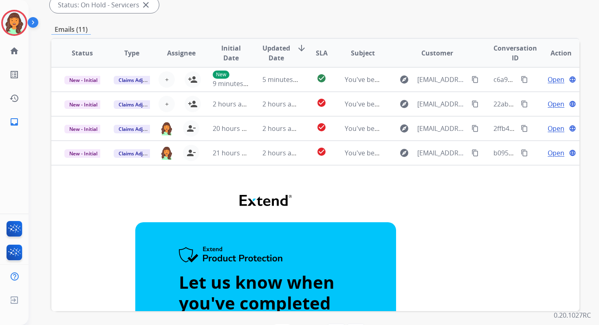
scroll to position [168, 0]
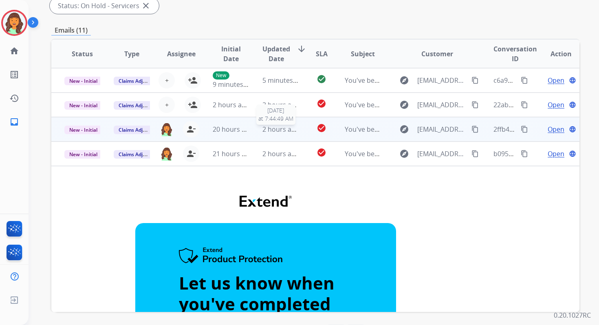
click at [276, 128] on span "2 hours ago" at bounding box center [281, 129] width 37 height 9
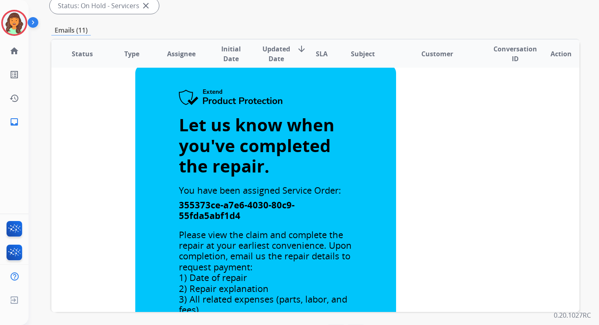
scroll to position [0, 0]
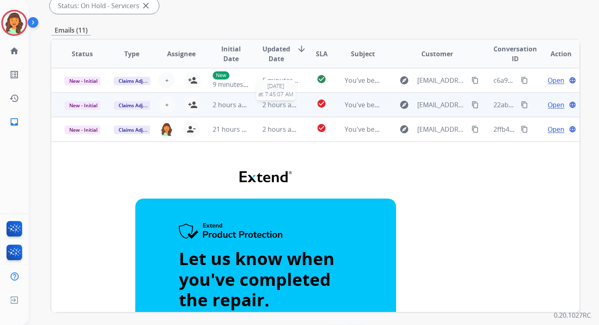
click at [279, 106] on span "2 hours ago" at bounding box center [281, 104] width 37 height 9
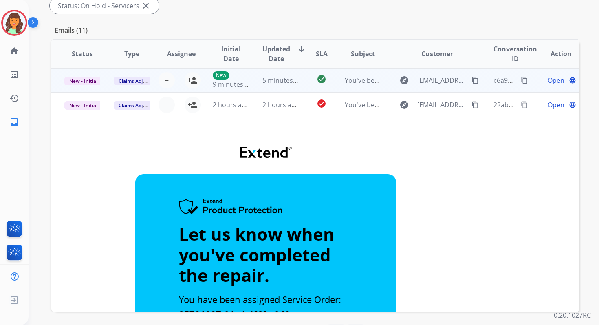
click at [287, 80] on span "5 minutes ago" at bounding box center [285, 80] width 44 height 9
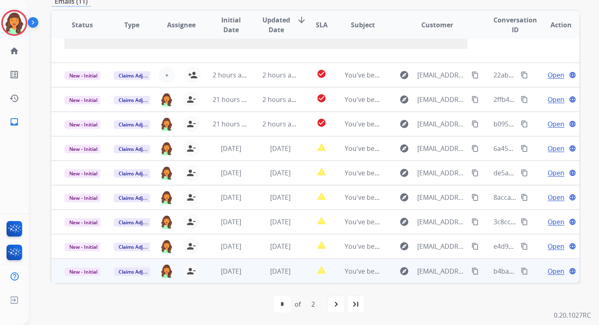
scroll to position [198, 0]
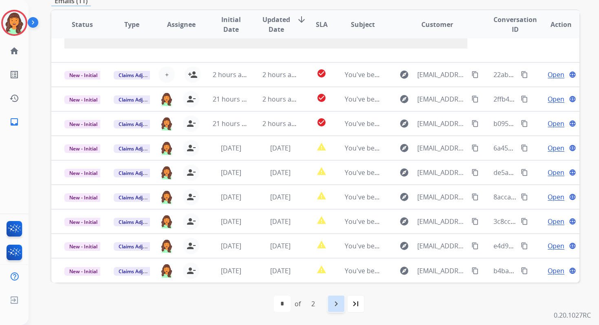
click at [335, 306] on mat-icon "navigate_next" at bounding box center [336, 304] width 10 height 10
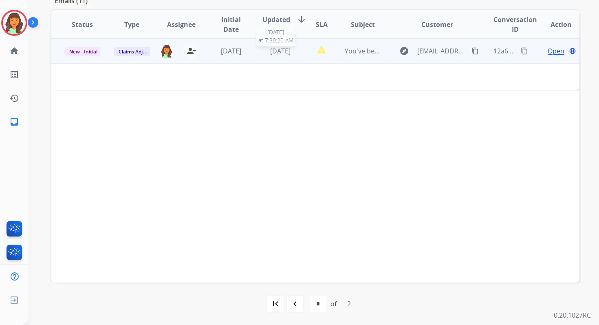
click at [280, 39] on td "5 days ago 9/18/2025 at 7:39:20 AM" at bounding box center [273, 51] width 49 height 24
click at [284, 53] on span "5 days ago" at bounding box center [280, 51] width 20 height 9
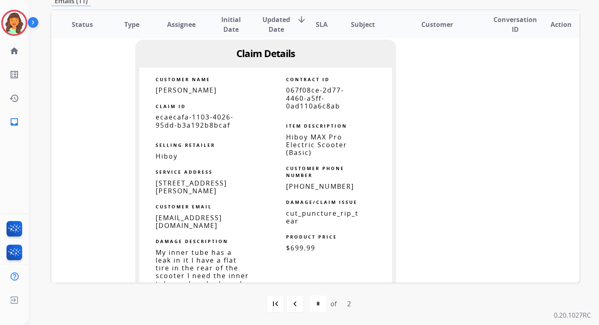
scroll to position [371, 0]
click at [298, 307] on mat-icon "navigate_before" at bounding box center [295, 304] width 10 height 10
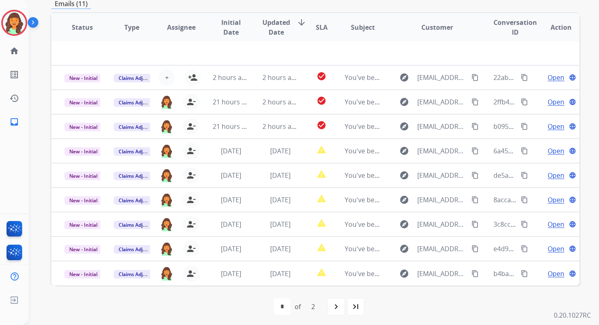
scroll to position [198, 0]
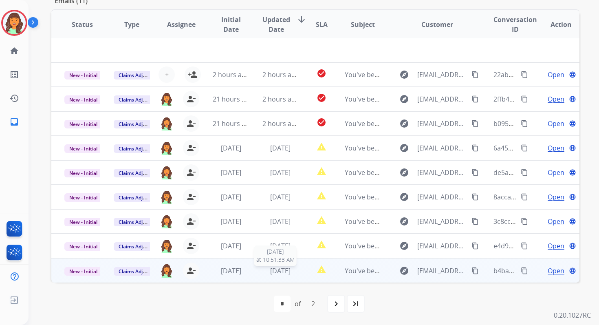
click at [276, 270] on span "[DATE]" at bounding box center [280, 270] width 20 height 9
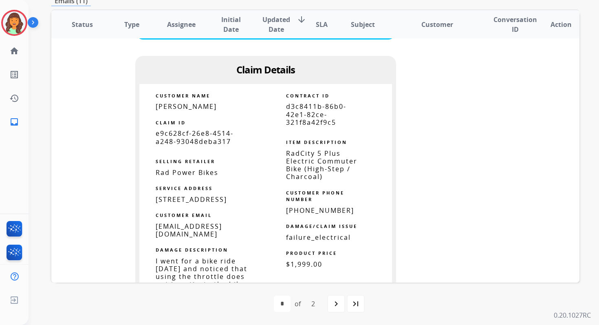
scroll to position [537, 0]
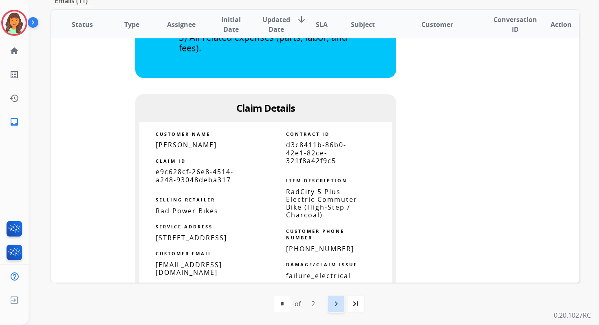
click at [342, 305] on div "navigate_next" at bounding box center [336, 304] width 18 height 18
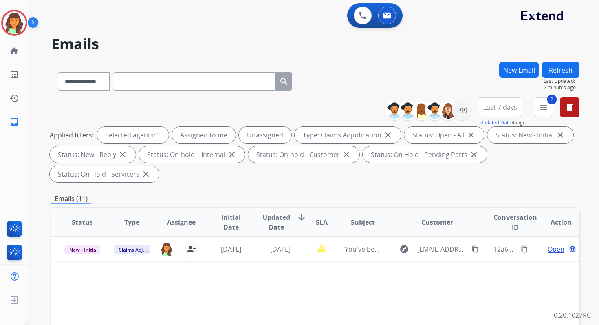
scroll to position [198, 0]
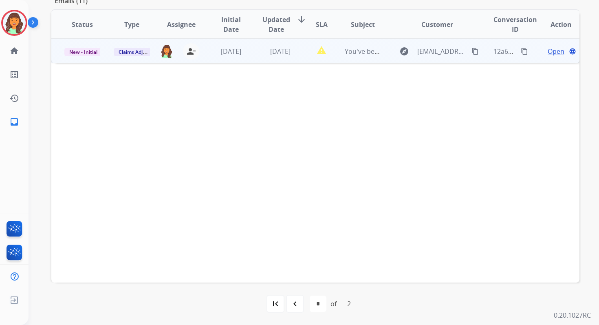
click at [548, 51] on span "Open" at bounding box center [556, 51] width 17 height 10
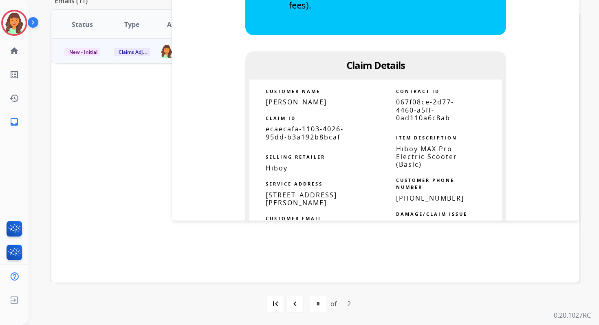
scroll to position [373, 0]
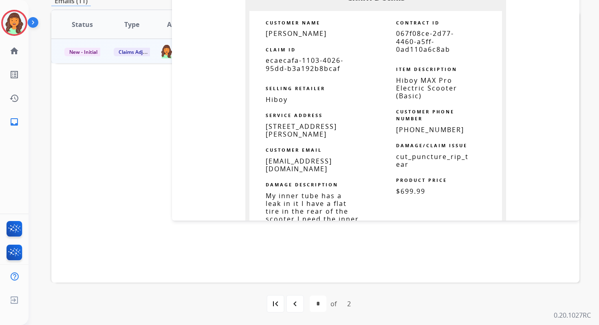
click at [413, 40] on span "067f08ce-2d77-4460-a5ff-0ad110a6c8ab" at bounding box center [425, 41] width 58 height 24
copy tbody
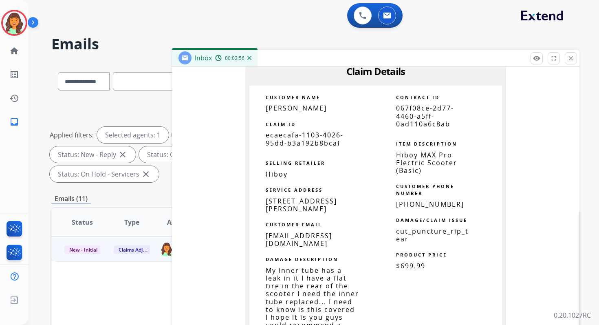
scroll to position [464, 0]
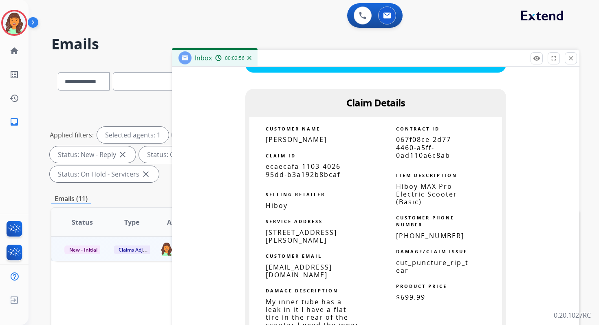
click at [413, 145] on span "067f08ce-2d77-4460-a5ff-0ad110a6c8ab" at bounding box center [425, 147] width 58 height 24
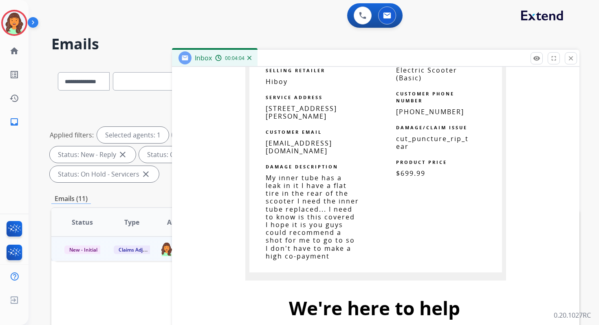
scroll to position [661, 0]
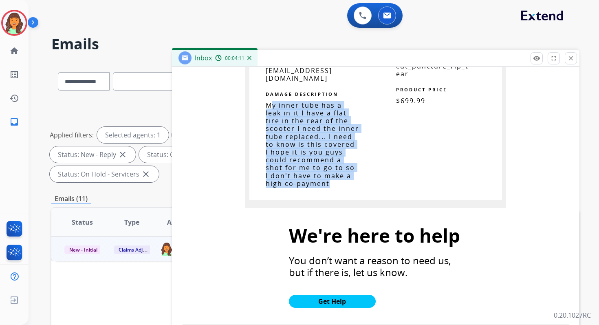
drag, startPoint x: 270, startPoint y: 114, endPoint x: 342, endPoint y: 197, distance: 110.4
click at [342, 197] on td "My inner tube has a leak in it I have a flat tire in the rear of the scooter I …" at bounding box center [312, 151] width 126 height 98
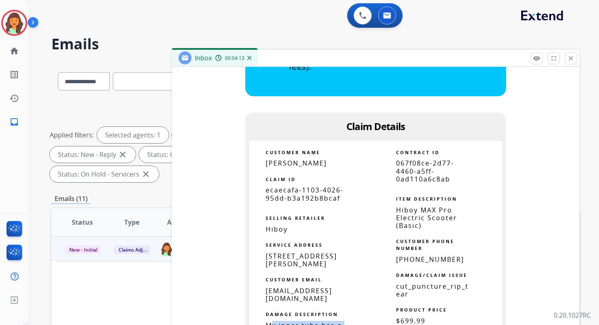
scroll to position [439, 0]
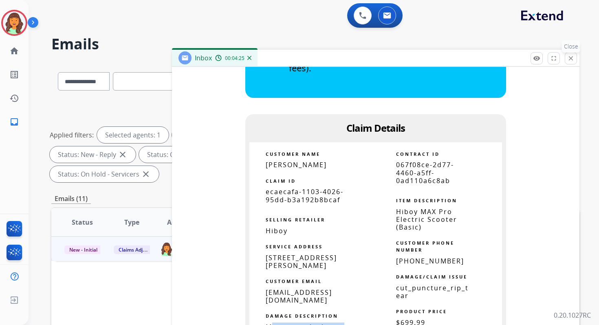
click at [573, 57] on mat-icon "close" at bounding box center [570, 58] width 7 height 7
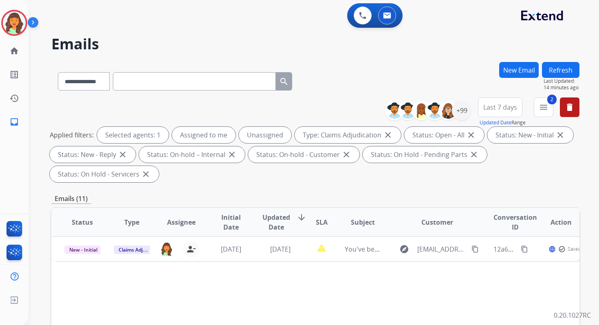
scroll to position [198, 0]
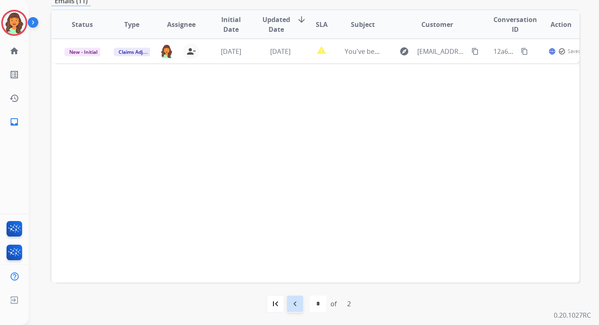
click at [297, 306] on mat-icon "navigate_before" at bounding box center [295, 304] width 10 height 10
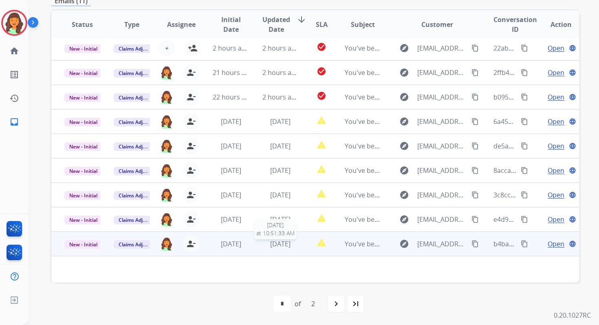
click at [281, 245] on span "[DATE]" at bounding box center [280, 243] width 20 height 9
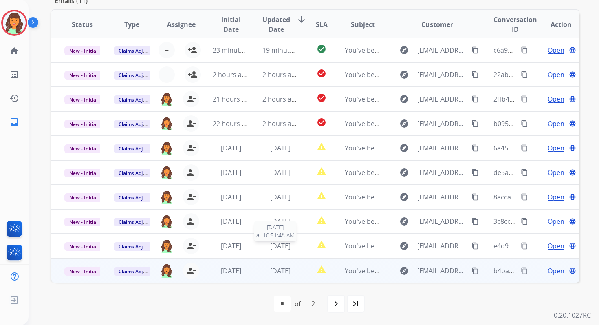
scroll to position [1, 0]
click at [283, 272] on span "[DATE]" at bounding box center [280, 270] width 20 height 9
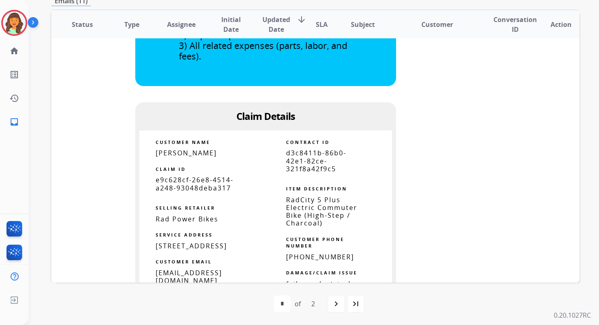
scroll to position [525, 0]
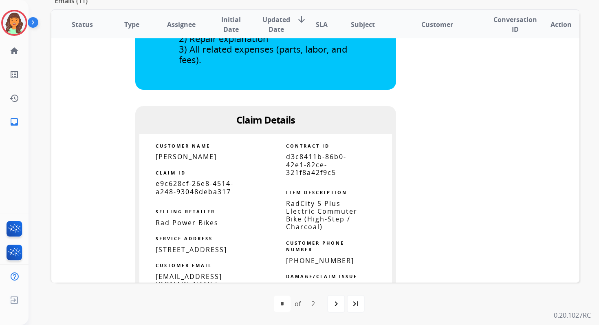
click at [166, 225] on span "Rad Power Bikes" at bounding box center [187, 222] width 63 height 9
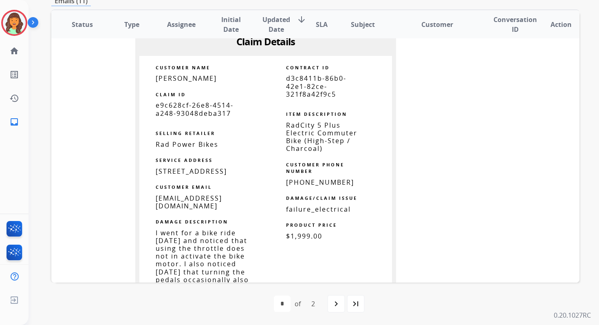
scroll to position [617, 0]
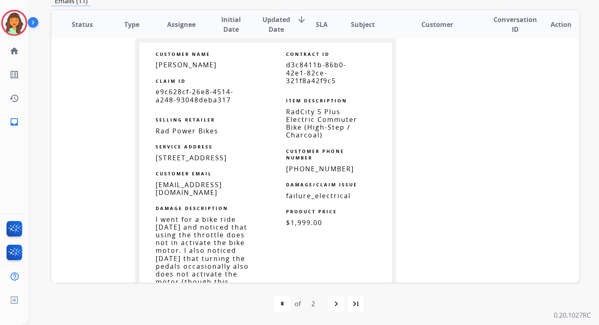
click at [175, 130] on span "Rad Power Bikes" at bounding box center [187, 130] width 63 height 9
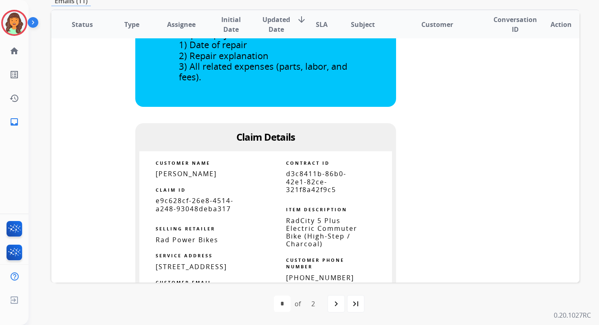
scroll to position [550, 0]
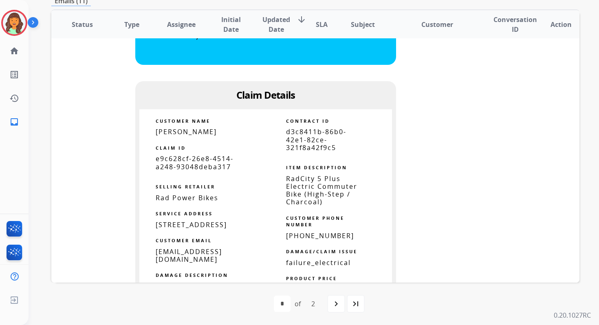
click at [187, 264] on span "jhm.808.hi@gmail.com" at bounding box center [189, 255] width 66 height 17
copy tbody
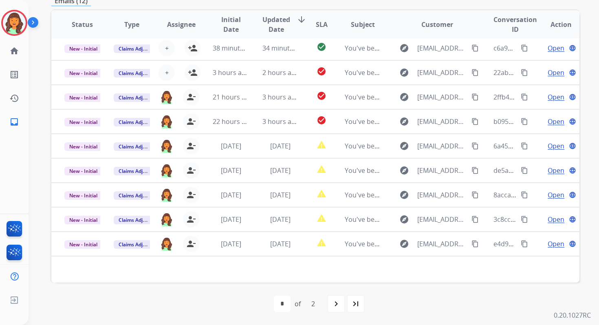
scroll to position [27, 0]
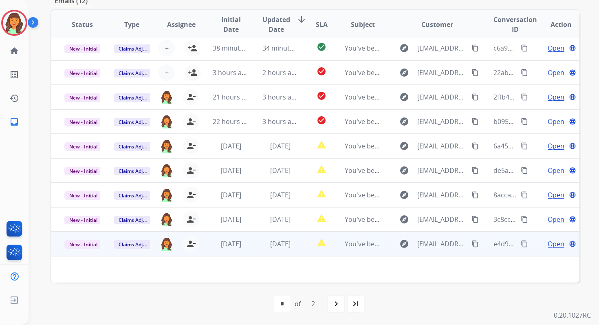
click at [287, 235] on td "[DATE]" at bounding box center [273, 244] width 49 height 24
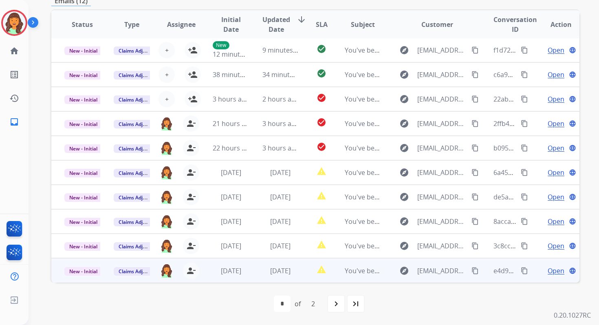
scroll to position [1, 0]
click at [279, 272] on span "[DATE]" at bounding box center [280, 270] width 20 height 9
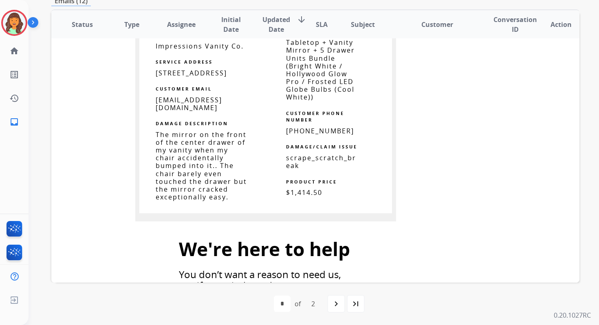
scroll to position [900, 0]
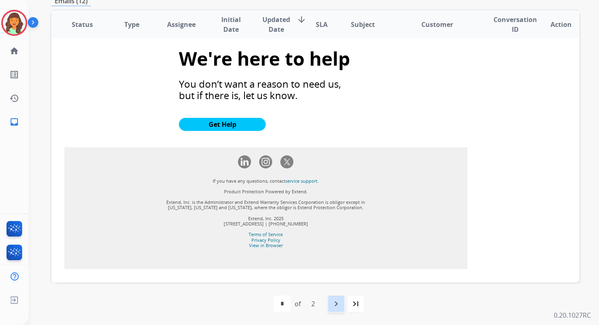
click at [339, 302] on mat-icon "navigate_next" at bounding box center [336, 304] width 10 height 10
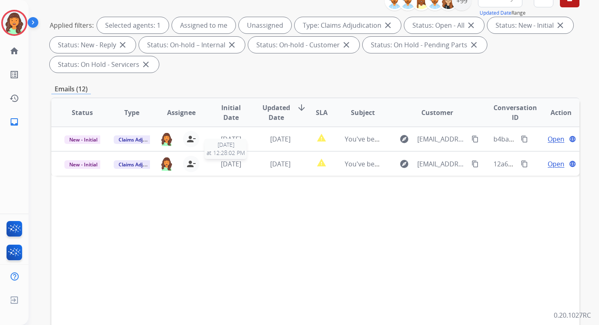
scroll to position [122, 0]
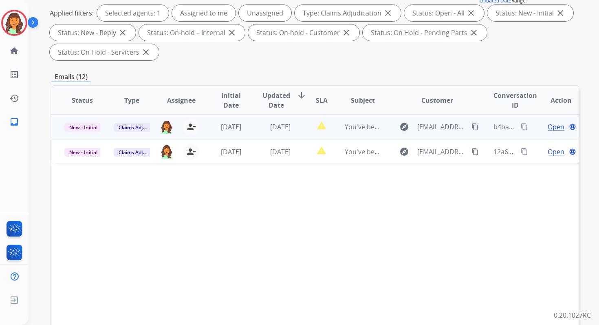
click at [247, 130] on td "5 days ago" at bounding box center [224, 127] width 49 height 24
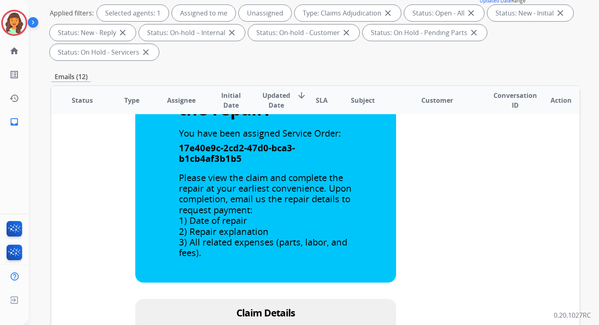
scroll to position [0, 0]
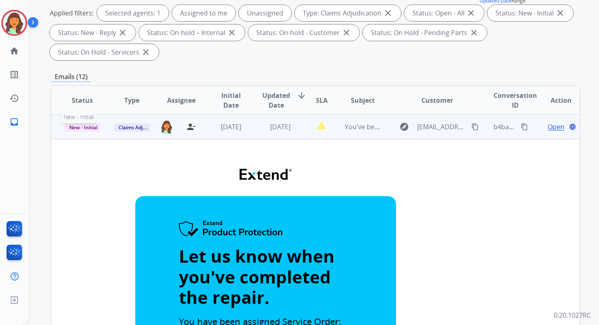
click at [86, 128] on span "New - Initial" at bounding box center [83, 127] width 38 height 9
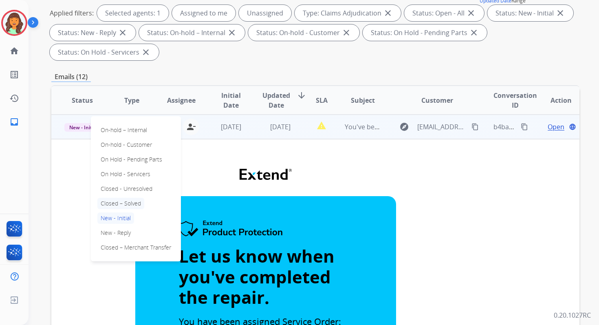
click at [116, 203] on p "Closed – Solved" at bounding box center [120, 203] width 47 height 11
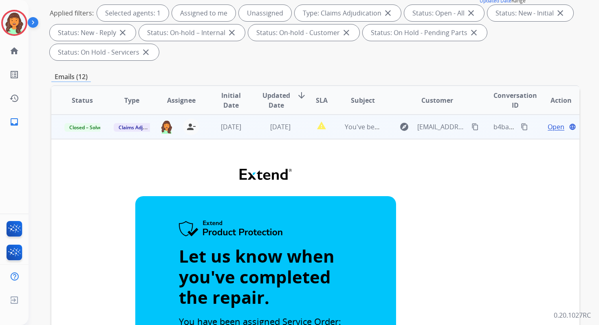
click at [274, 126] on span "[DATE]" at bounding box center [280, 126] width 20 height 9
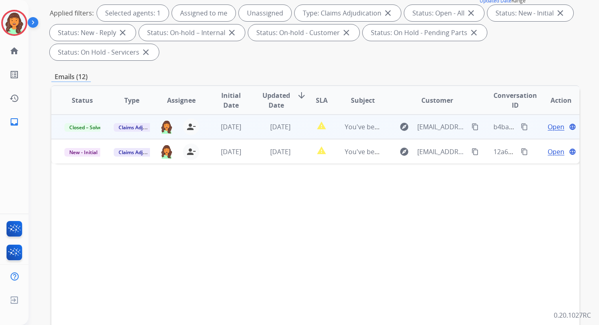
scroll to position [198, 0]
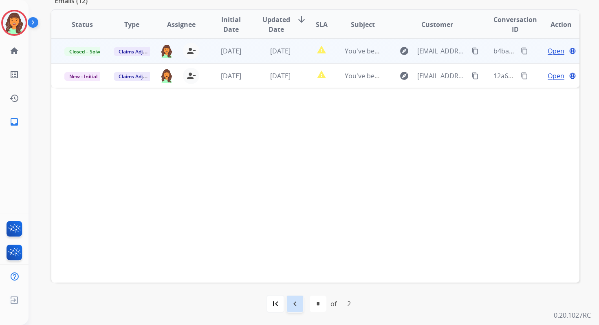
click at [293, 302] on mat-icon "navigate_before" at bounding box center [295, 304] width 10 height 10
select select "*"
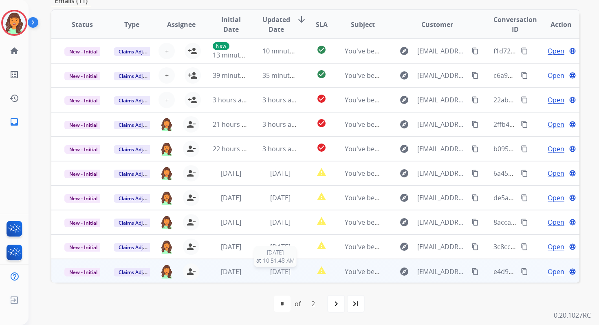
click at [281, 272] on span "[DATE]" at bounding box center [280, 271] width 20 height 9
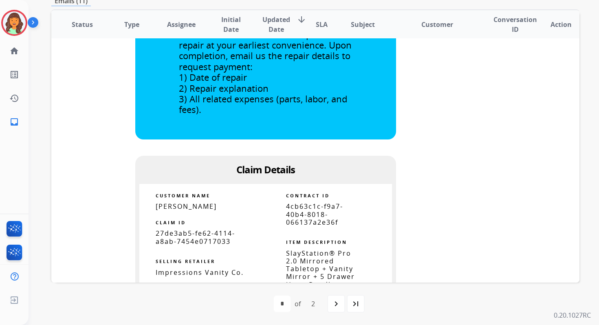
scroll to position [632, 0]
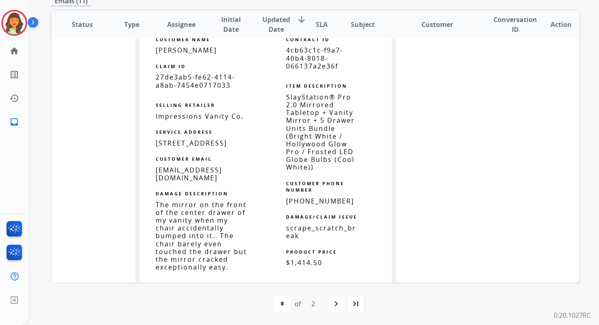
click at [302, 56] on span "4cb63c1c-f9a7-40b4-8018-066137a2e36f" at bounding box center [314, 58] width 57 height 24
click at [303, 56] on span "4cb63c1c-f9a7-40b4-8018-066137a2e36f" at bounding box center [314, 58] width 57 height 24
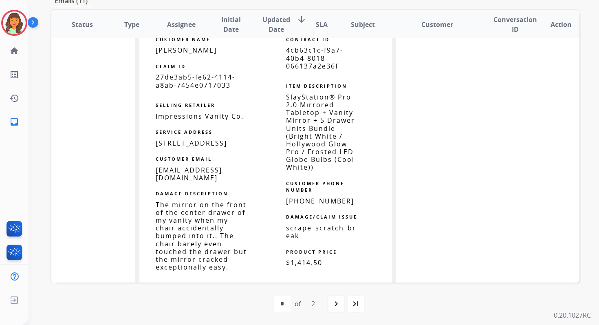
click at [303, 56] on span "4cb63c1c-f9a7-40b4-8018-066137a2e36f" at bounding box center [314, 58] width 57 height 24
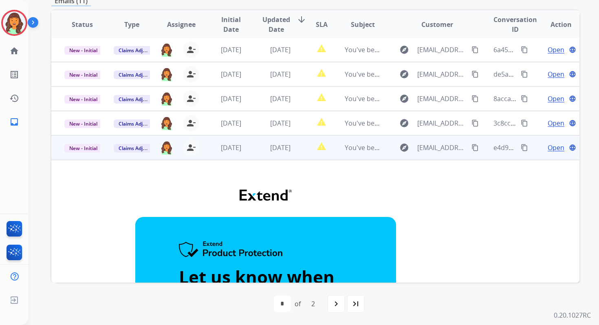
scroll to position [61, 0]
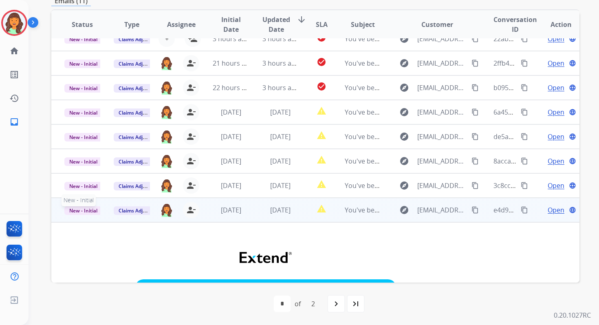
click at [81, 212] on span "New - Initial" at bounding box center [83, 210] width 38 height 9
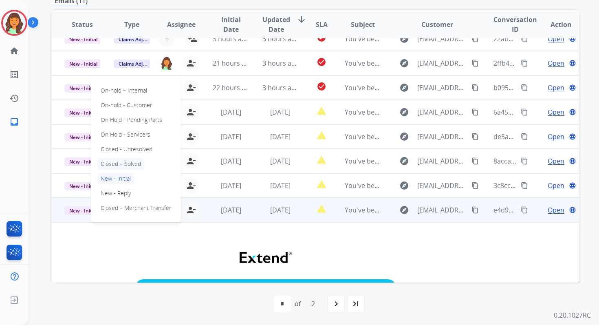
click at [115, 163] on p "Closed – Solved" at bounding box center [120, 163] width 47 height 11
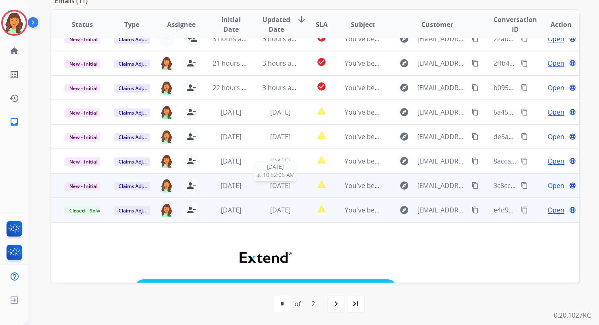
click at [263, 189] on div "[DATE]" at bounding box center [281, 186] width 36 height 10
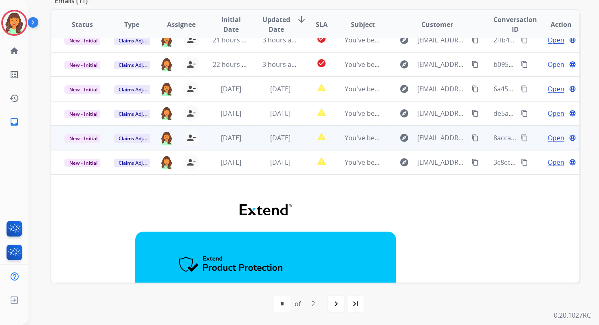
click at [270, 136] on span "[DATE]" at bounding box center [280, 137] width 20 height 9
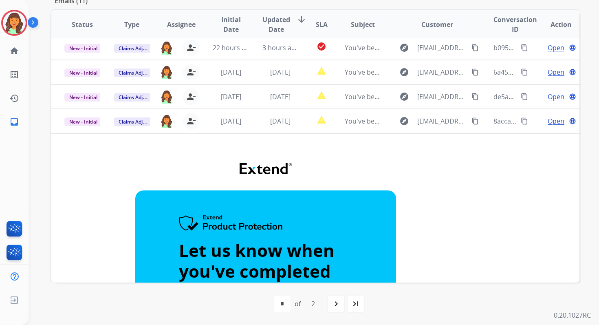
scroll to position [0, 0]
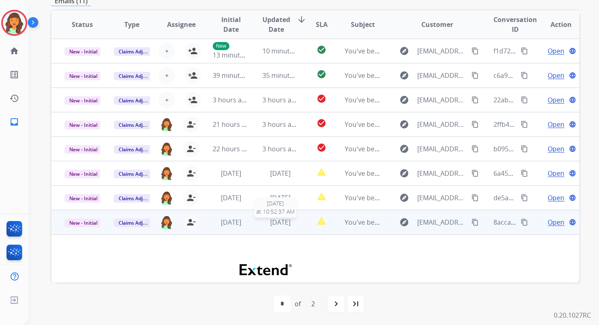
click at [280, 224] on span "[DATE]" at bounding box center [280, 222] width 20 height 9
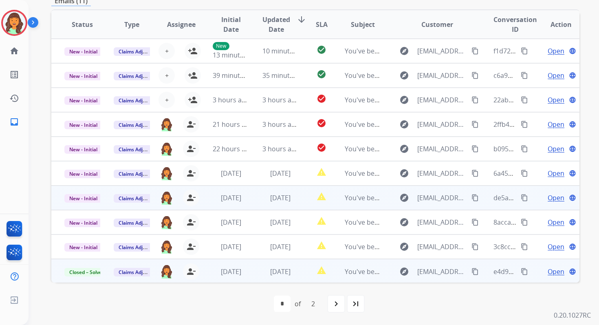
click at [273, 208] on td "[DATE]" at bounding box center [273, 197] width 49 height 24
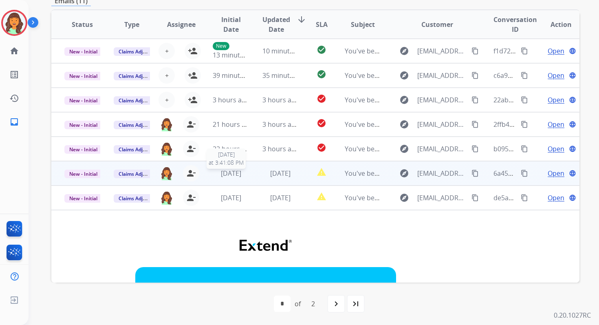
click at [246, 173] on div "[DATE]" at bounding box center [231, 173] width 36 height 10
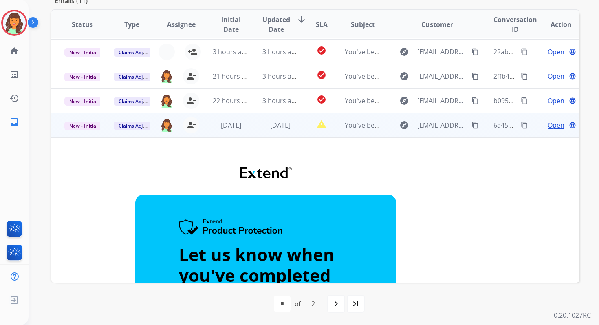
scroll to position [13, 0]
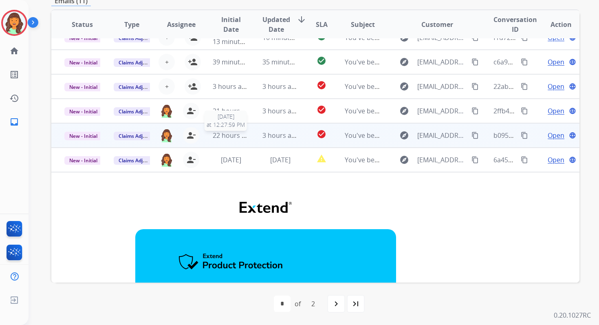
click at [245, 134] on span "22 hours ago" at bounding box center [233, 135] width 40 height 9
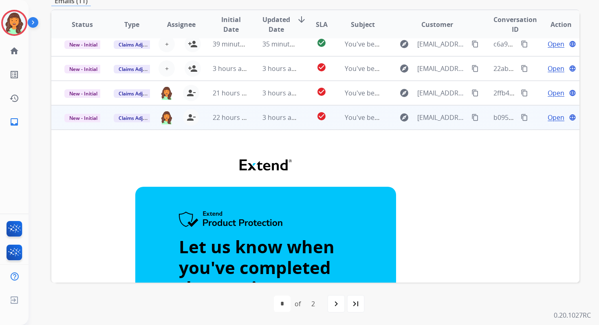
scroll to position [18, 0]
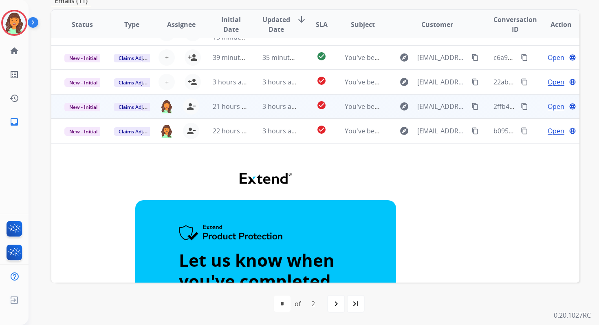
click at [252, 106] on td "3 hours ago" at bounding box center [273, 106] width 49 height 24
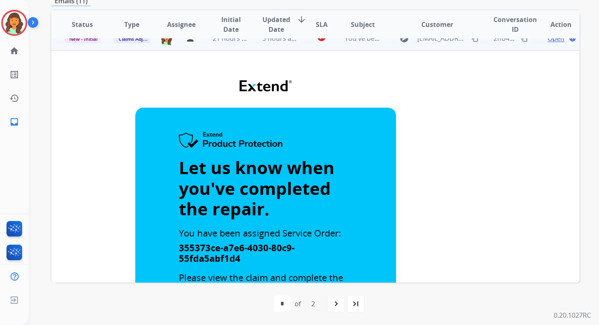
scroll to position [0, 0]
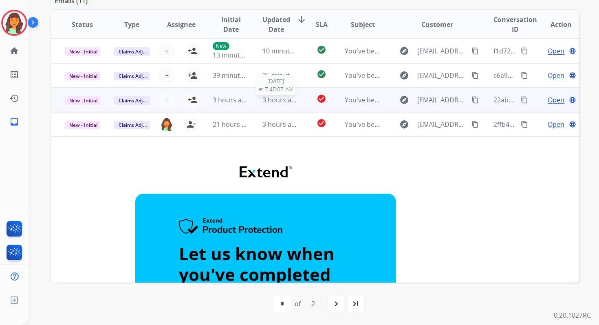
click at [284, 102] on span "3 hours ago" at bounding box center [281, 99] width 37 height 9
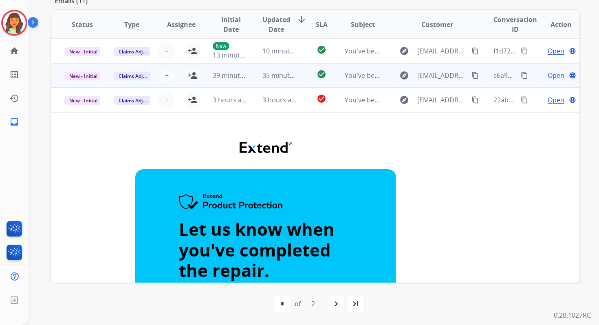
click at [278, 78] on span "35 minutes ago" at bounding box center [286, 75] width 47 height 9
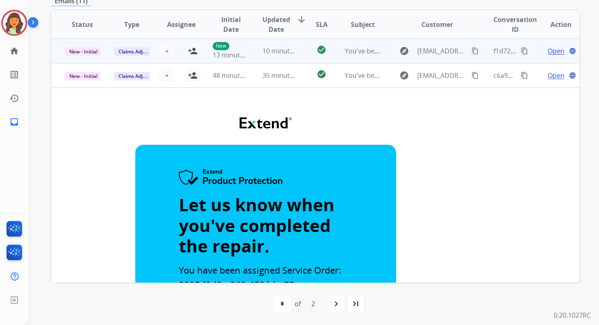
click at [282, 42] on td "10 minutes ago" at bounding box center [273, 51] width 49 height 24
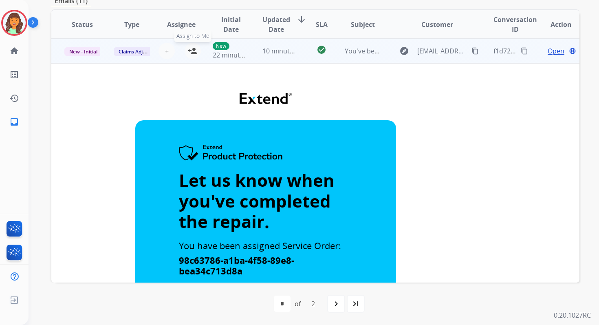
click at [192, 49] on mat-icon "person_add" at bounding box center [193, 51] width 10 height 10
click at [288, 44] on td "10 minutes ago" at bounding box center [273, 51] width 49 height 24
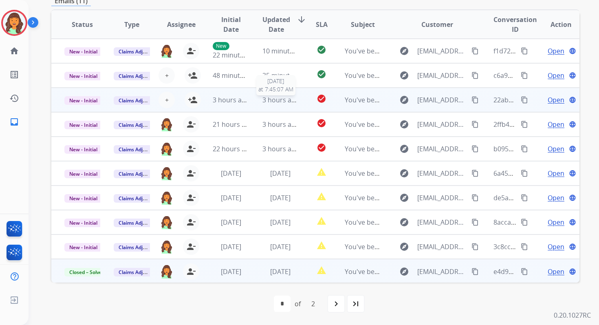
click at [281, 98] on span "3 hours ago" at bounding box center [281, 99] width 37 height 9
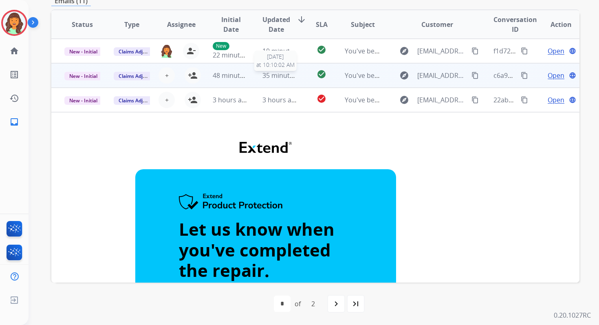
click at [269, 75] on span "35 minutes ago" at bounding box center [286, 75] width 47 height 9
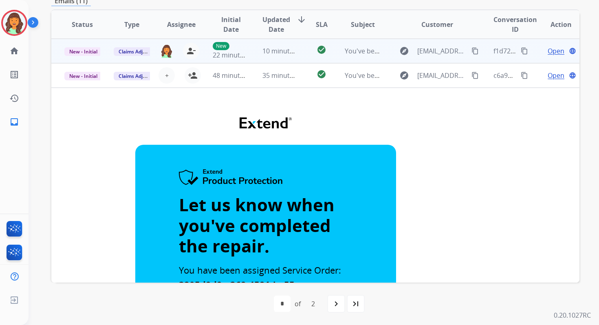
click at [265, 43] on td "10 minutes ago" at bounding box center [273, 51] width 49 height 24
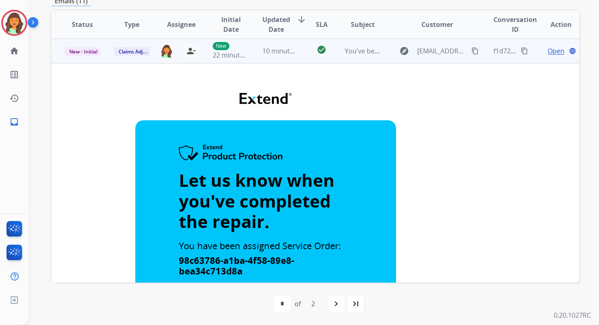
click at [551, 51] on span "Open" at bounding box center [556, 51] width 17 height 10
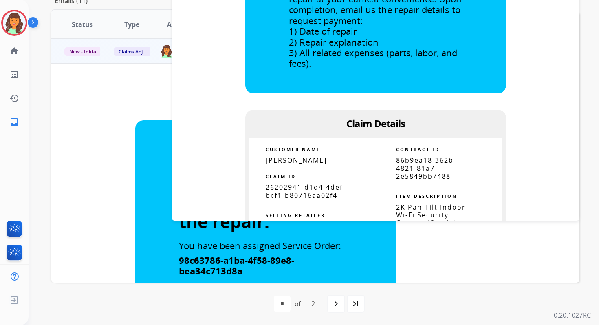
scroll to position [219, 0]
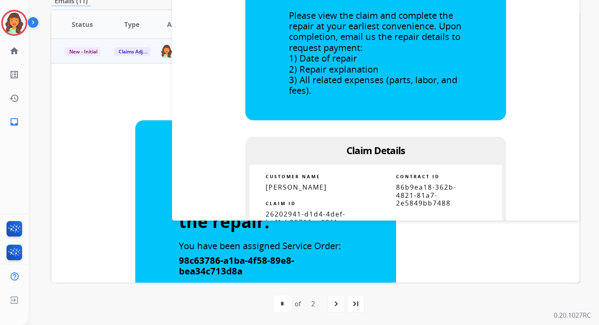
click at [407, 190] on span "86b9ea18-362b-4821-81a7-2e5849bb7488" at bounding box center [426, 195] width 60 height 24
copy tbody
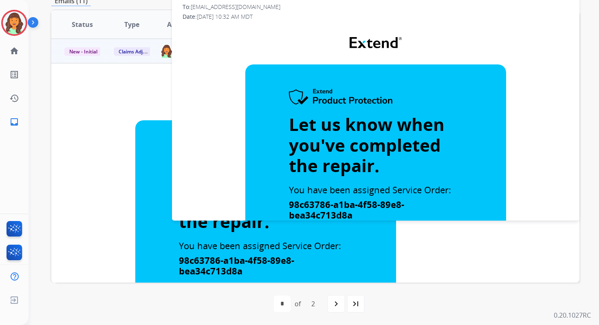
scroll to position [0, 0]
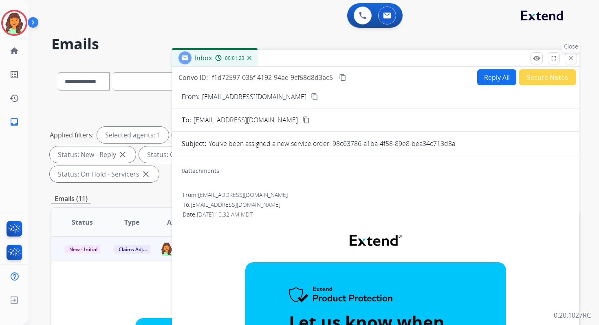
click at [571, 55] on mat-icon "close" at bounding box center [570, 58] width 7 height 7
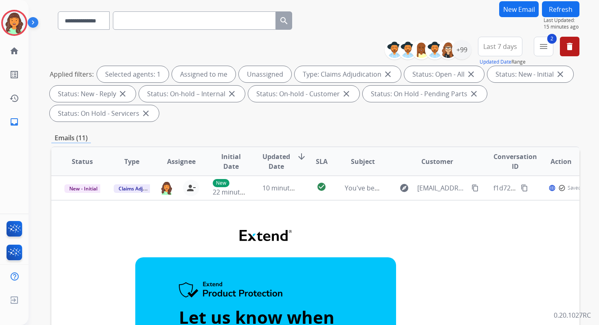
scroll to position [113, 0]
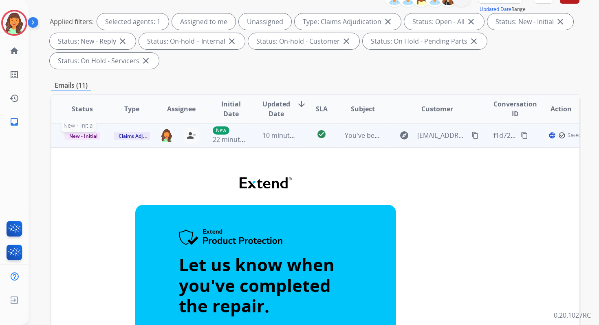
click at [88, 138] on span "New - Initial" at bounding box center [83, 136] width 38 height 9
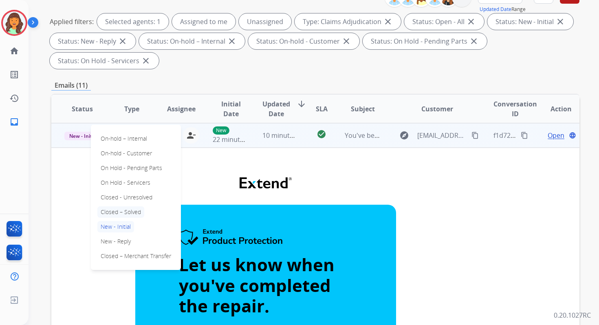
click at [121, 213] on p "Closed – Solved" at bounding box center [120, 211] width 47 height 11
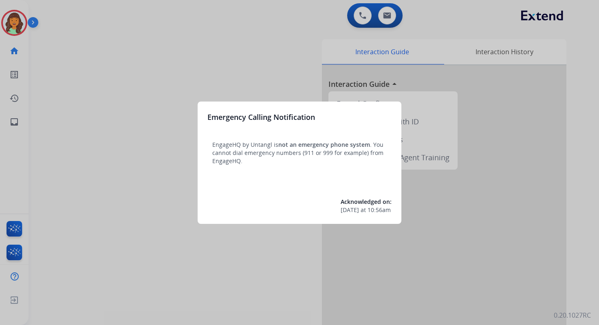
click at [384, 17] on div at bounding box center [299, 162] width 599 height 325
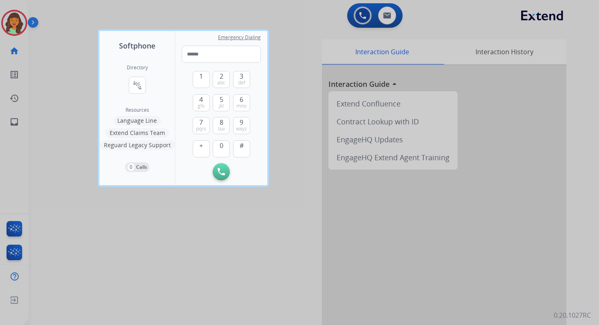
click at [384, 17] on div at bounding box center [299, 162] width 599 height 325
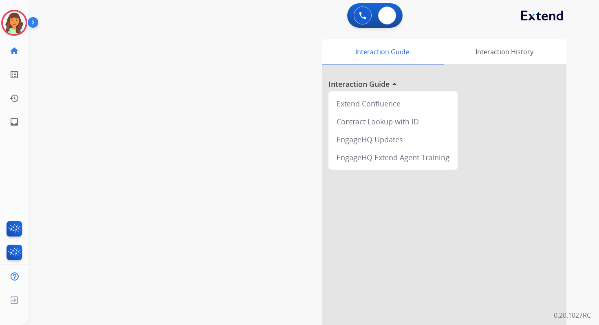
click at [384, 17] on img at bounding box center [387, 15] width 8 height 7
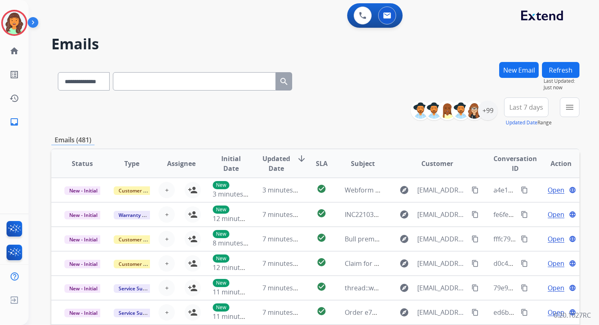
click at [517, 70] on button "New Email" at bounding box center [519, 70] width 40 height 16
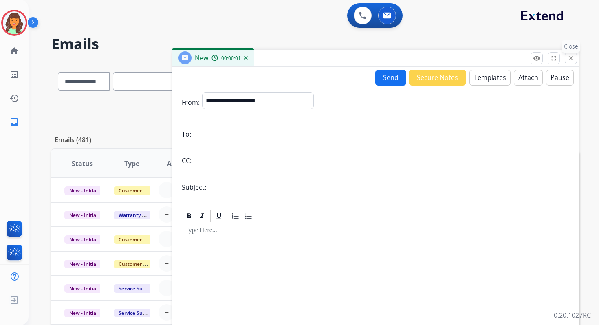
click at [567, 54] on button "close Close" at bounding box center [571, 58] width 12 height 12
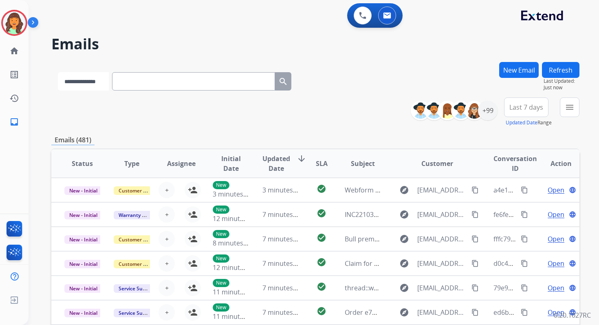
click at [92, 86] on select "**********" at bounding box center [83, 81] width 51 height 18
select select "**********"
click at [58, 72] on select "**********" at bounding box center [83, 81] width 51 height 18
click at [146, 81] on input "text" at bounding box center [194, 81] width 163 height 18
paste input "**********"
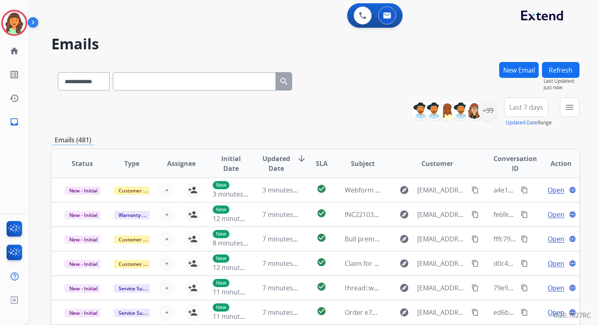
type input "**********"
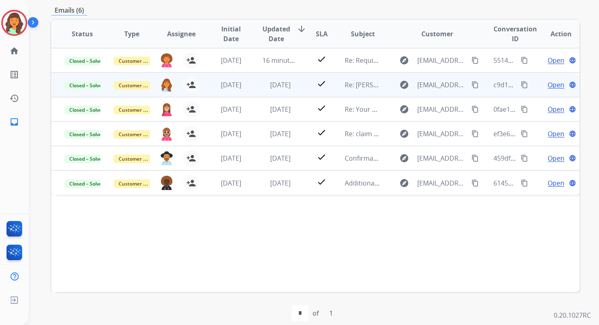
scroll to position [103, 0]
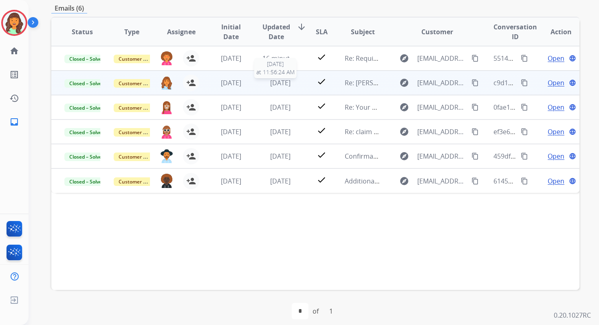
click at [272, 85] on span "[DATE]" at bounding box center [280, 82] width 20 height 9
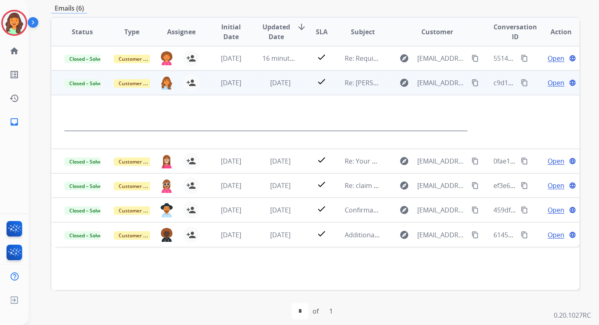
click at [548, 79] on span "Open" at bounding box center [556, 83] width 17 height 10
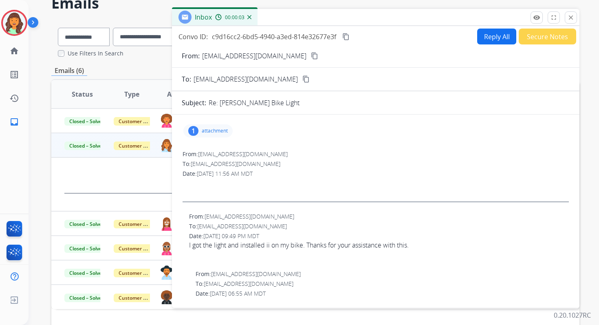
scroll to position [28, 0]
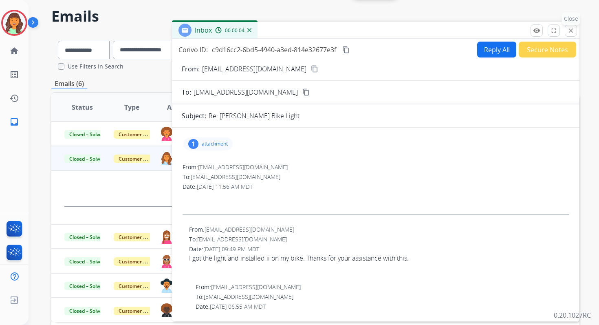
click at [569, 30] on mat-icon "close" at bounding box center [570, 30] width 7 height 7
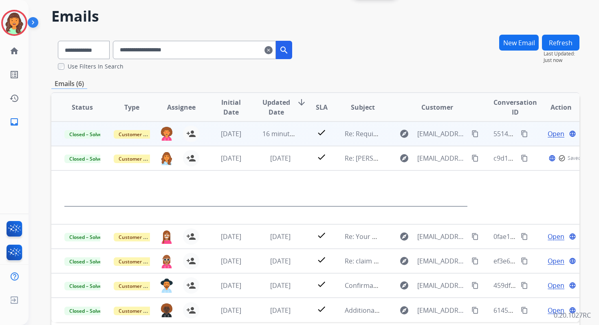
click at [548, 135] on span "Open" at bounding box center [556, 134] width 17 height 10
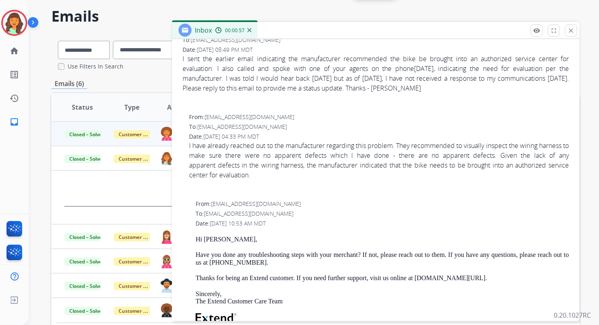
scroll to position [0, 0]
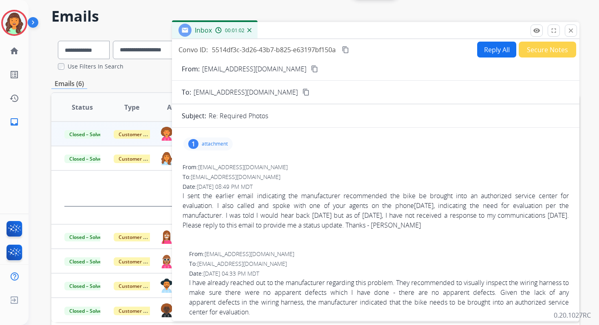
click at [311, 66] on mat-icon "content_copy" at bounding box center [314, 68] width 7 height 7
click at [500, 50] on button "Reply All" at bounding box center [496, 50] width 39 height 16
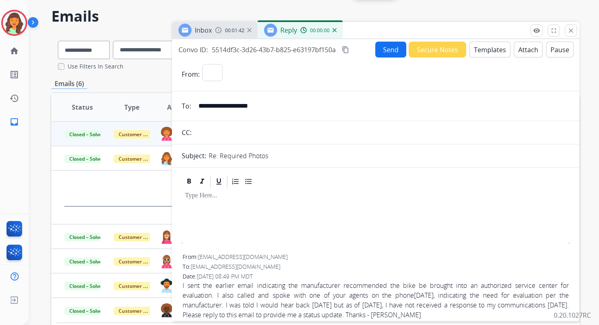
select select "**********"
click at [488, 51] on button "Templates" at bounding box center [490, 50] width 41 height 16
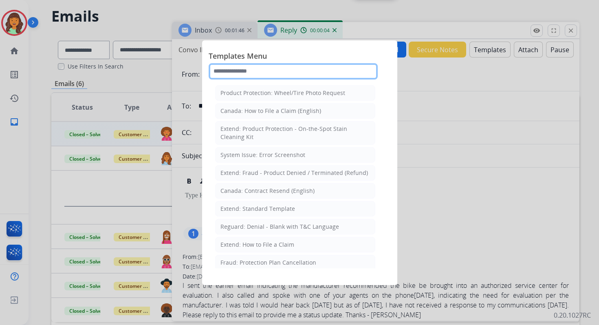
click at [243, 68] on input "text" at bounding box center [293, 71] width 169 height 16
type input "*"
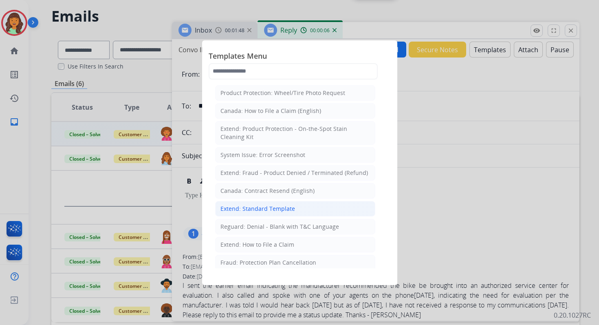
click at [257, 205] on div "Extend: Standard Template" at bounding box center [258, 209] width 75 height 8
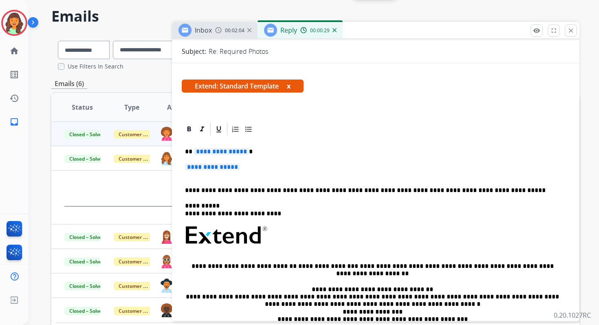
scroll to position [123, 0]
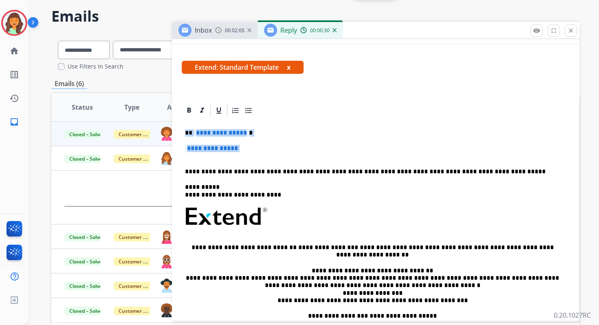
drag, startPoint x: 183, startPoint y: 132, endPoint x: 265, endPoint y: 153, distance: 83.8
click at [265, 153] on div "**********" at bounding box center [376, 236] width 388 height 236
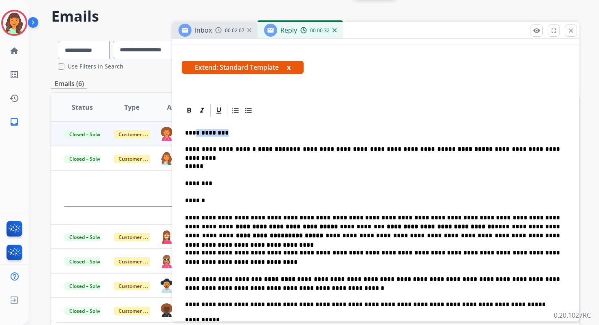
drag, startPoint x: 230, startPoint y: 133, endPoint x: 193, endPoint y: 133, distance: 36.7
click at [193, 133] on p "**********" at bounding box center [372, 132] width 375 height 7
drag, startPoint x: 282, startPoint y: 150, endPoint x: 247, endPoint y: 150, distance: 35.5
click at [247, 150] on p "**********" at bounding box center [372, 149] width 375 height 9
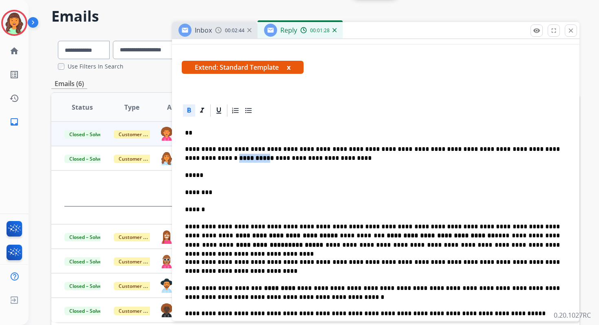
drag, startPoint x: 226, startPoint y: 159, endPoint x: 185, endPoint y: 159, distance: 41.2
click at [239, 159] on strong "**********" at bounding box center [256, 158] width 35 height 6
drag, startPoint x: 548, startPoint y: 150, endPoint x: 219, endPoint y: 157, distance: 329.9
click at [239, 157] on strong "**********" at bounding box center [264, 158] width 51 height 6
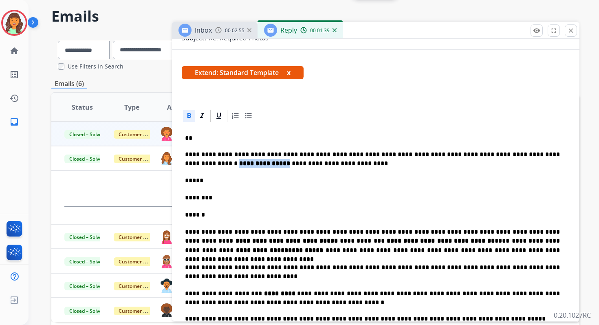
click at [189, 115] on icon at bounding box center [190, 115] width 4 height 5
click at [218, 183] on p "*****" at bounding box center [372, 180] width 375 height 9
click at [229, 198] on p "********" at bounding box center [372, 197] width 375 height 9
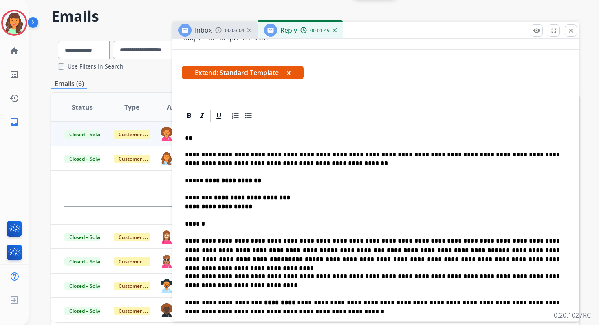
click at [223, 224] on p "******" at bounding box center [372, 223] width 375 height 9
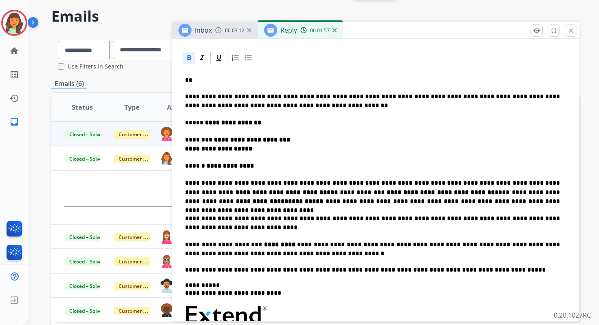
scroll to position [224, 0]
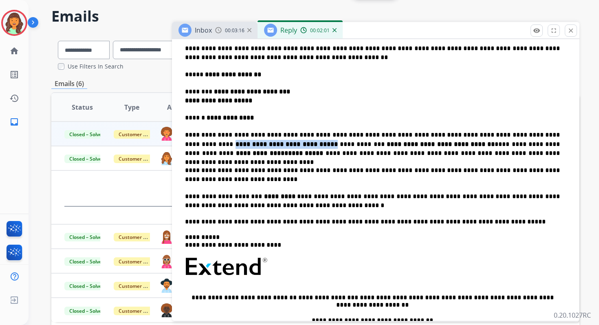
drag, startPoint x: 281, startPoint y: 146, endPoint x: 534, endPoint y: 135, distance: 253.4
click at [534, 135] on p "**********" at bounding box center [372, 143] width 375 height 27
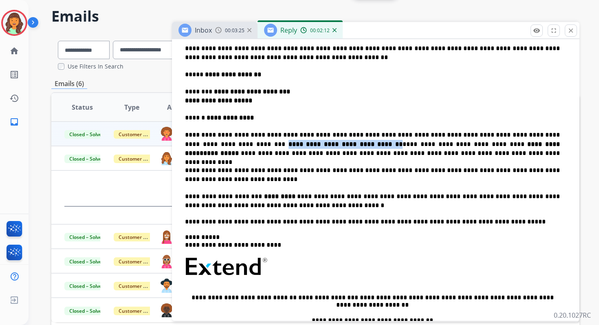
drag, startPoint x: 304, startPoint y: 145, endPoint x: 185, endPoint y: 143, distance: 119.1
click at [185, 143] on div "**********" at bounding box center [376, 210] width 388 height 386
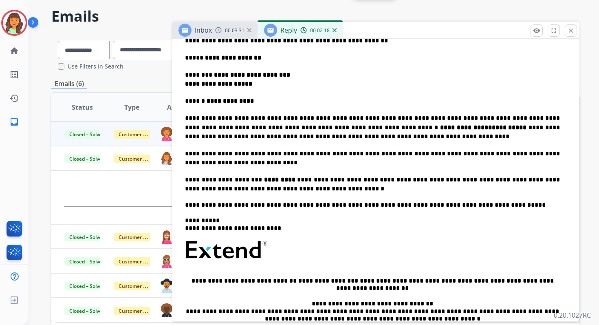
scroll to position [242, 0]
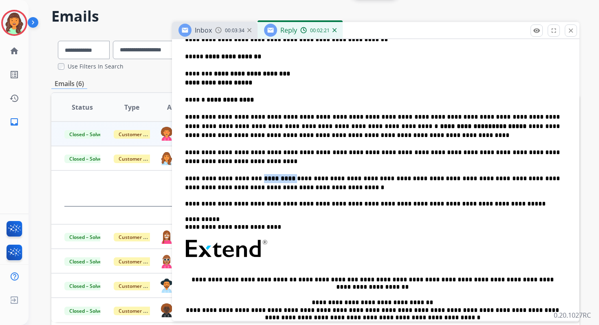
drag, startPoint x: 289, startPoint y: 181, endPoint x: 249, endPoint y: 181, distance: 39.5
click at [249, 181] on p "**********" at bounding box center [372, 183] width 375 height 18
drag, startPoint x: 274, startPoint y: 179, endPoint x: 250, endPoint y: 179, distance: 23.2
click at [266, 179] on strong "*******" at bounding box center [279, 178] width 26 height 6
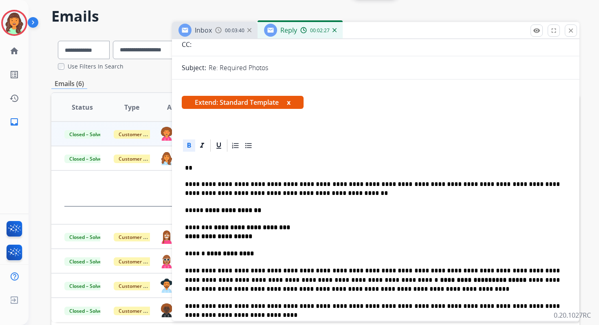
click at [188, 146] on app-office-email-editor "**********" at bounding box center [376, 331] width 388 height 386
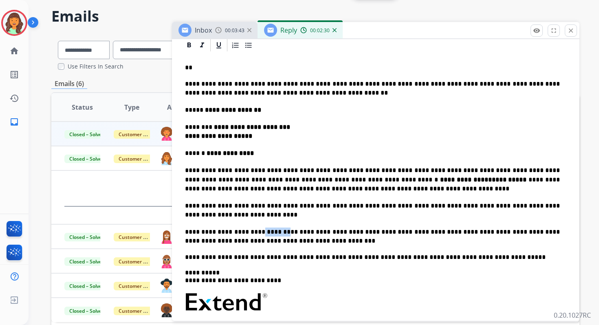
scroll to position [161, 0]
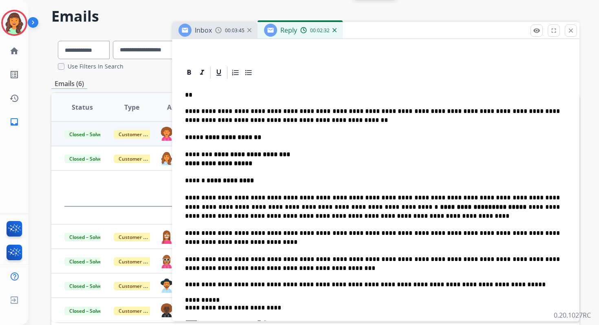
click at [217, 98] on p "**" at bounding box center [372, 94] width 375 height 7
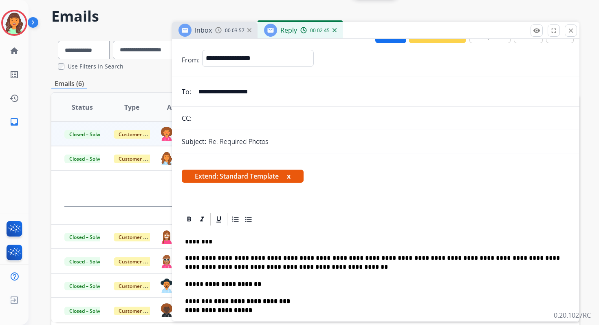
scroll to position [0, 0]
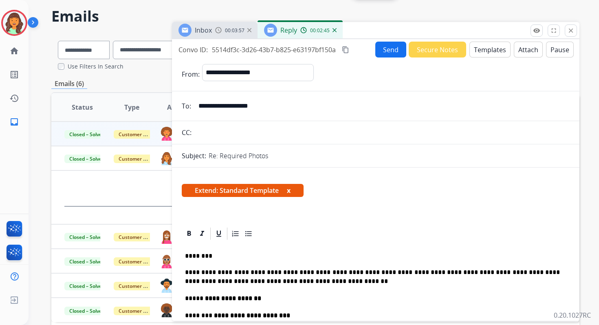
click at [389, 48] on button "Send" at bounding box center [390, 50] width 31 height 16
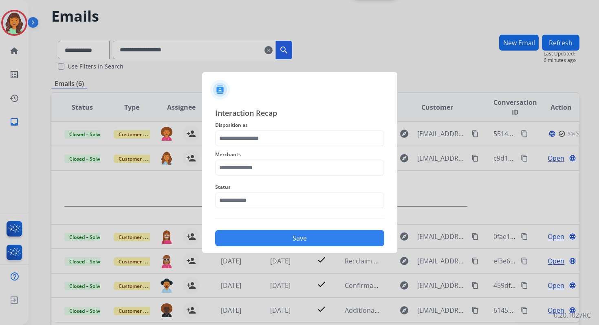
click at [256, 148] on div "Merchants" at bounding box center [299, 162] width 169 height 33
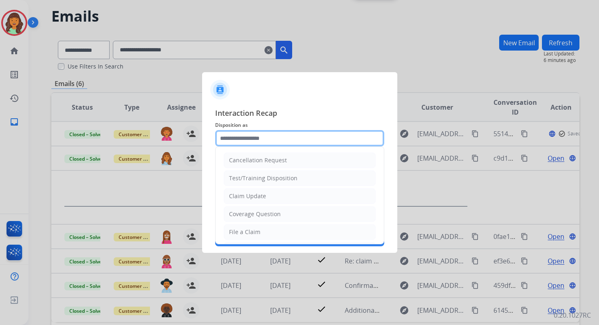
click at [255, 143] on input "text" at bounding box center [299, 138] width 169 height 16
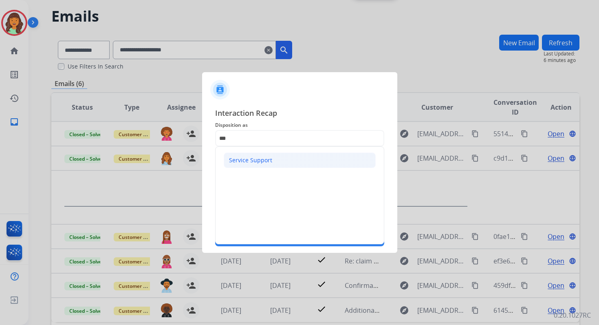
click at [252, 163] on div "Service Support" at bounding box center [250, 160] width 43 height 8
type input "**********"
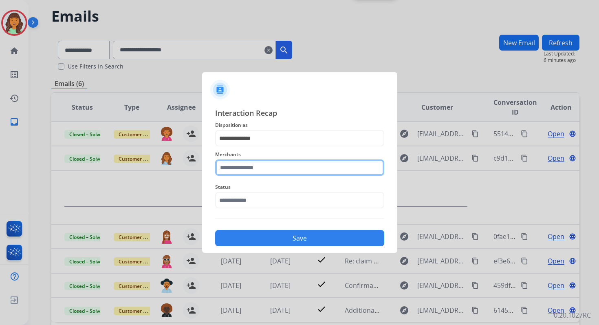
click at [248, 163] on input "text" at bounding box center [299, 167] width 169 height 16
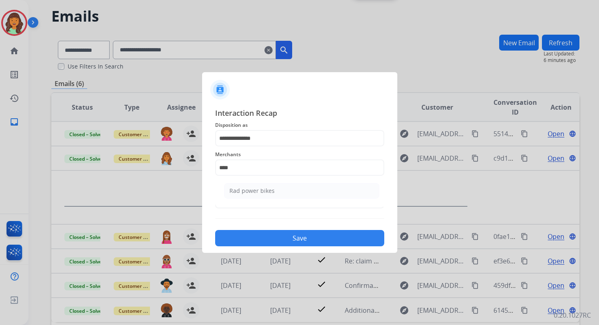
click at [263, 188] on div "Rad power bikes" at bounding box center [252, 191] width 45 height 8
type input "**********"
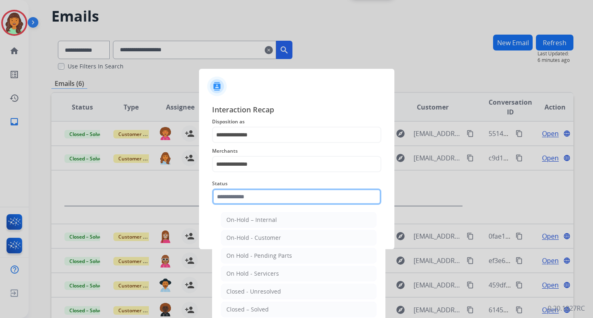
click at [263, 201] on input "text" at bounding box center [296, 197] width 169 height 16
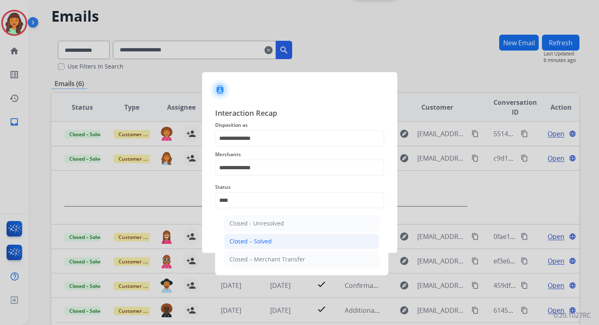
click at [275, 240] on li "Closed – Solved" at bounding box center [301, 241] width 155 height 15
type input "**********"
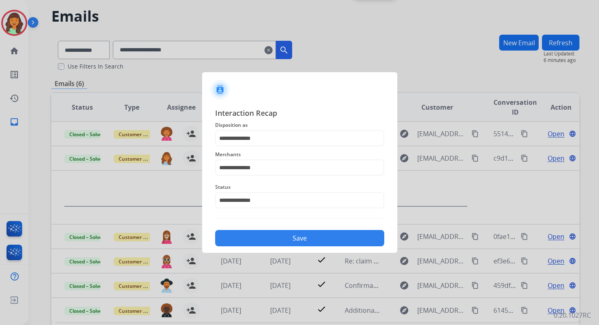
click at [275, 240] on button "Save" at bounding box center [299, 238] width 169 height 16
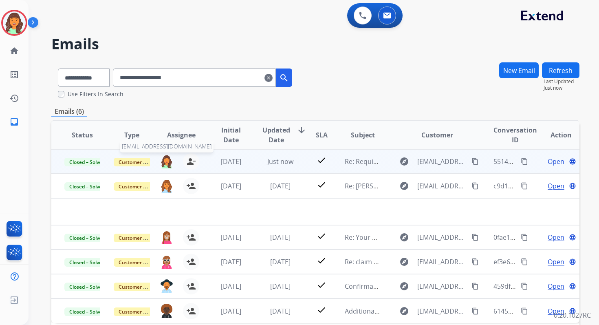
click at [165, 164] on img at bounding box center [166, 162] width 13 height 14
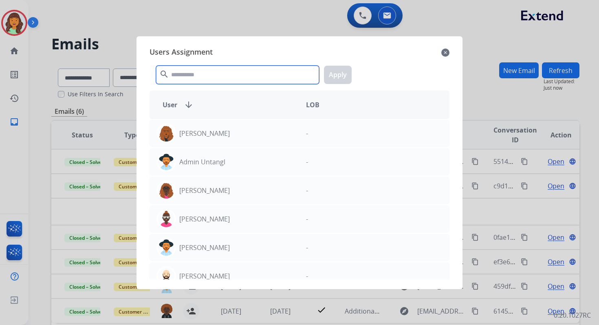
click at [212, 77] on input "text" at bounding box center [237, 75] width 163 height 18
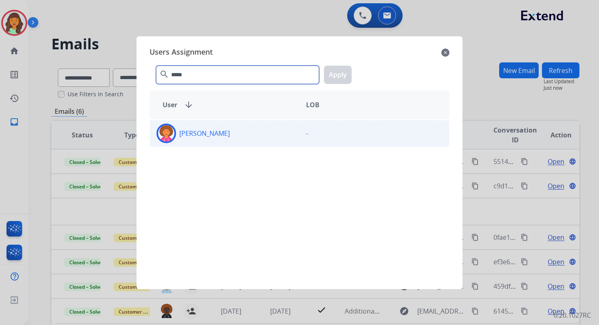
type input "*****"
click at [226, 134] on div "[PERSON_NAME]" at bounding box center [225, 134] width 150 height 20
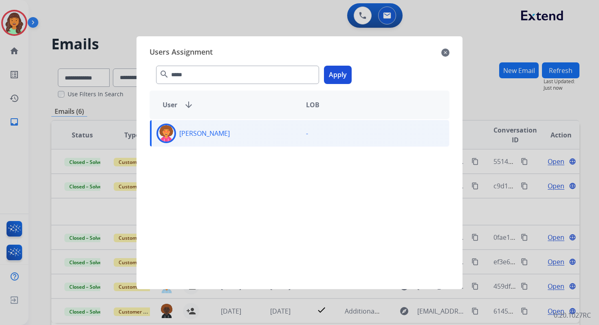
click at [332, 75] on button "Apply" at bounding box center [338, 75] width 28 height 18
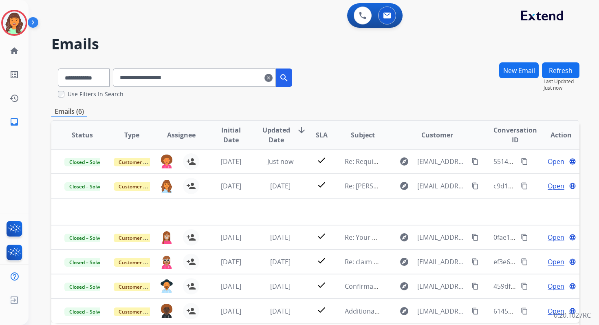
click at [514, 68] on button "New Email" at bounding box center [519, 70] width 40 height 16
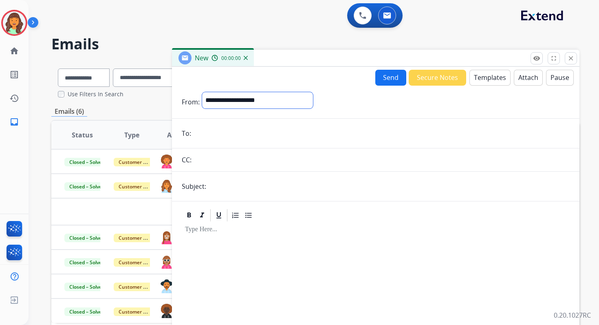
click at [216, 96] on select "**********" at bounding box center [257, 100] width 111 height 16
select select "**********"
click at [202, 92] on select "**********" at bounding box center [257, 100] width 111 height 16
click at [215, 135] on input "email" at bounding box center [382, 134] width 376 height 16
paste input "**********"
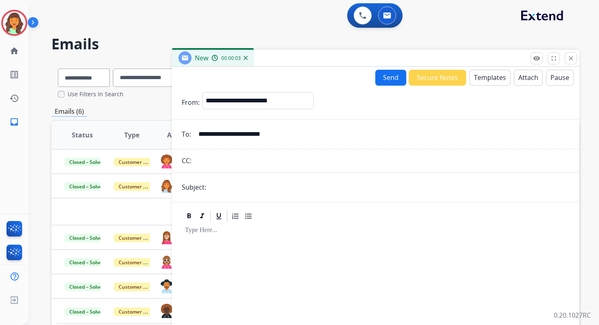
type input "**********"
click at [219, 191] on input "text" at bounding box center [389, 187] width 361 height 16
paste input "**********"
type input "**********"
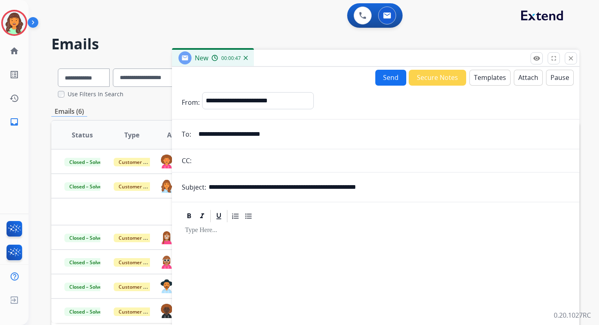
click at [480, 79] on button "Templates" at bounding box center [490, 78] width 41 height 16
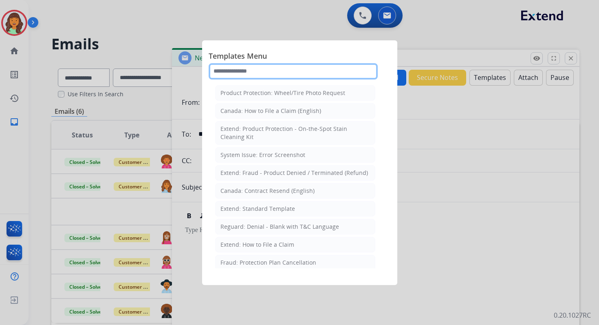
click at [252, 74] on input "text" at bounding box center [293, 71] width 169 height 16
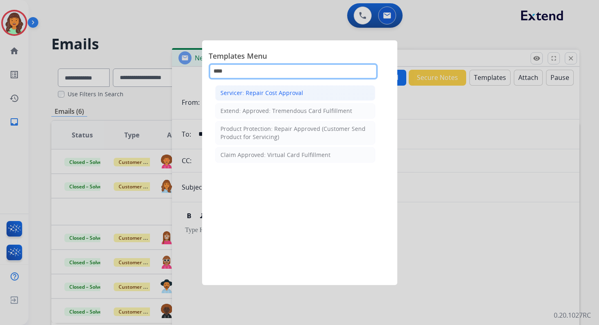
type input "****"
click at [263, 95] on div "Servicer: Repair Cost Approval" at bounding box center [262, 93] width 83 height 8
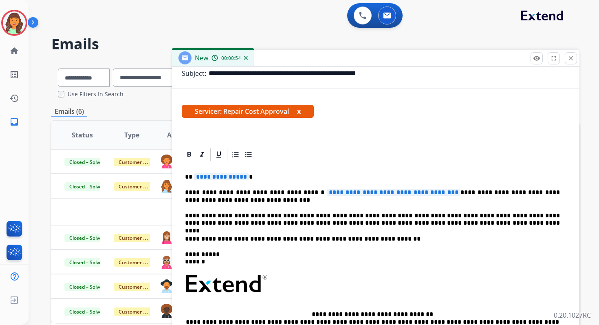
scroll to position [128, 0]
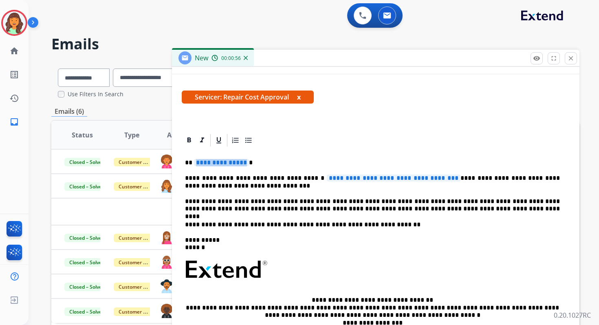
drag, startPoint x: 241, startPoint y: 163, endPoint x: 195, endPoint y: 162, distance: 45.7
click at [194, 162] on p "**********" at bounding box center [372, 162] width 375 height 7
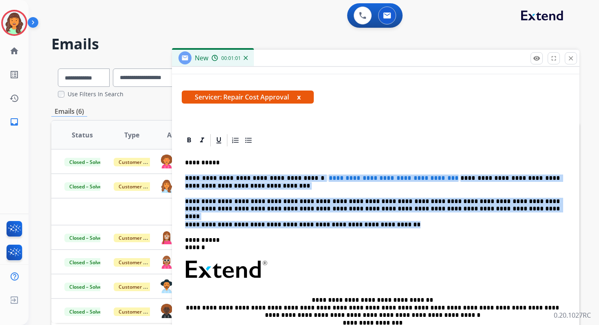
drag, startPoint x: 185, startPoint y: 178, endPoint x: 398, endPoint y: 225, distance: 218.2
click at [398, 225] on div "**********" at bounding box center [376, 266] width 388 height 236
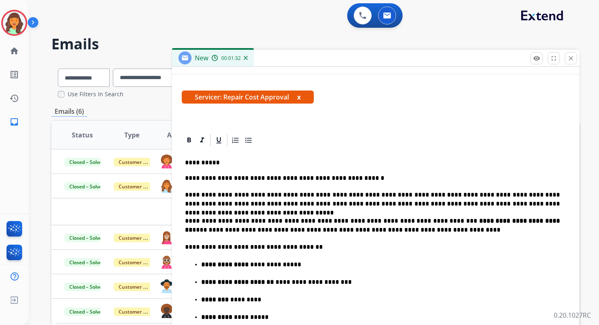
click at [206, 164] on p "**********" at bounding box center [372, 162] width 375 height 7
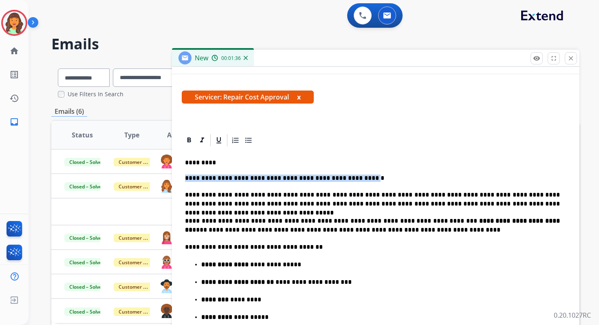
drag, startPoint x: 339, startPoint y: 179, endPoint x: 184, endPoint y: 178, distance: 155.3
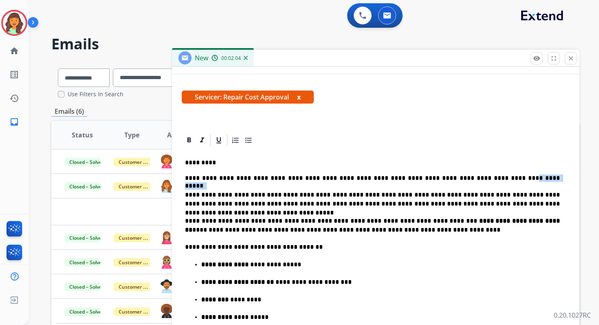
drag, startPoint x: 495, startPoint y: 179, endPoint x: 461, endPoint y: 180, distance: 33.4
click at [461, 180] on p "**********" at bounding box center [372, 177] width 375 height 7
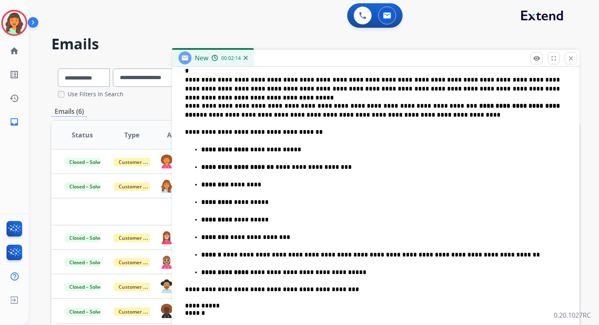
scroll to position [244, 0]
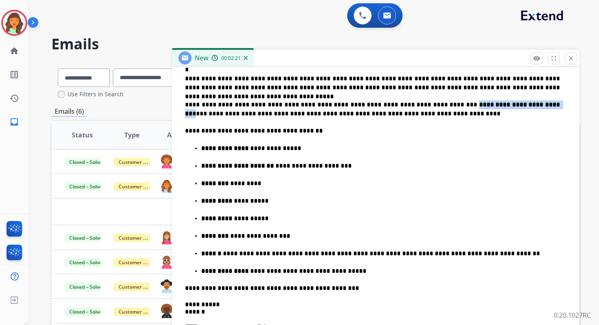
drag, startPoint x: 481, startPoint y: 104, endPoint x: 415, endPoint y: 106, distance: 66.1
click at [415, 106] on p "**********" at bounding box center [372, 109] width 375 height 18
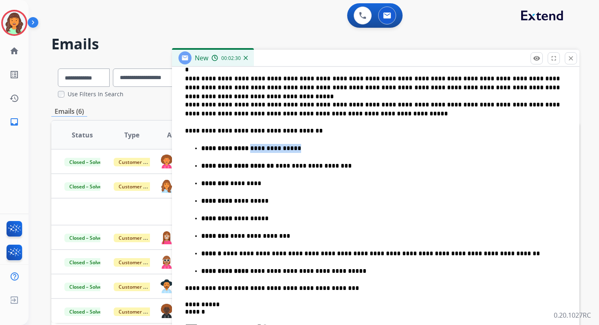
drag, startPoint x: 299, startPoint y: 149, endPoint x: 251, endPoint y: 149, distance: 48.1
click at [251, 149] on p "**********" at bounding box center [380, 148] width 359 height 9
drag, startPoint x: 275, startPoint y: 168, endPoint x: 351, endPoint y: 167, distance: 75.4
click at [351, 167] on p "**********" at bounding box center [380, 165] width 359 height 9
click at [274, 167] on strong "**********" at bounding box center [237, 166] width 73 height 6
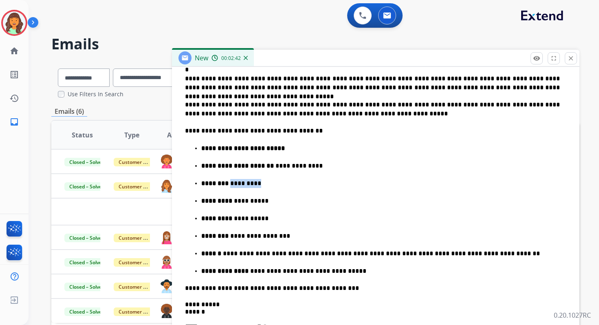
drag, startPoint x: 256, startPoint y: 187, endPoint x: 227, endPoint y: 187, distance: 28.9
click at [227, 187] on p "******** *********" at bounding box center [380, 183] width 359 height 9
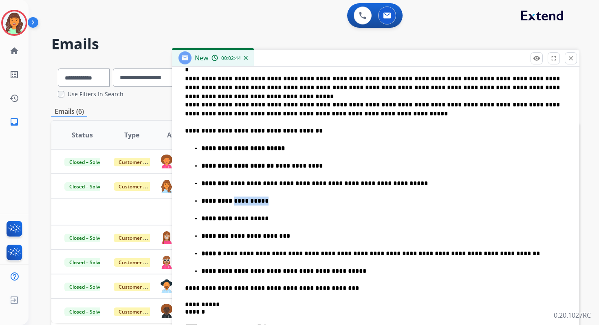
drag, startPoint x: 258, startPoint y: 204, endPoint x: 227, endPoint y: 204, distance: 30.6
click at [227, 204] on p "**********" at bounding box center [380, 201] width 359 height 9
drag, startPoint x: 267, startPoint y: 221, endPoint x: 231, endPoint y: 222, distance: 36.3
click at [231, 222] on p "**********" at bounding box center [380, 218] width 359 height 9
drag, startPoint x: 282, startPoint y: 239, endPoint x: 226, endPoint y: 239, distance: 55.4
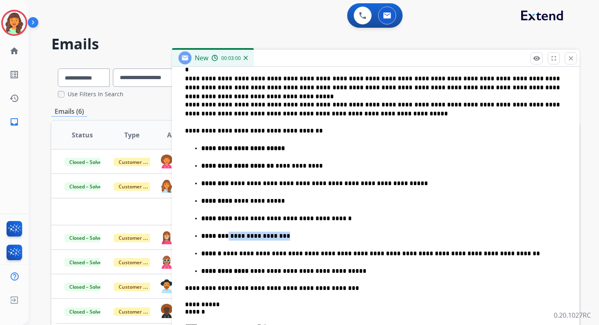
click at [226, 239] on p "**********" at bounding box center [380, 236] width 359 height 9
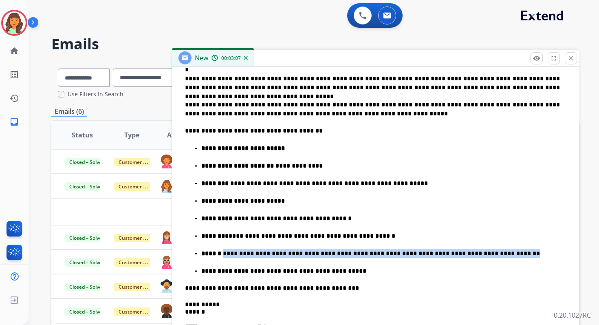
drag, startPoint x: 219, startPoint y: 256, endPoint x: 469, endPoint y: 252, distance: 249.5
click at [469, 252] on p "**********" at bounding box center [380, 253] width 359 height 9
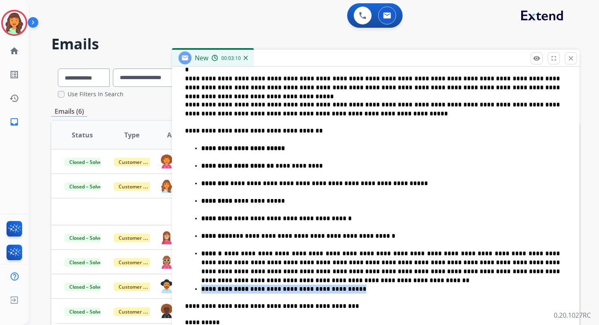
drag, startPoint x: 329, startPoint y: 291, endPoint x: 197, endPoint y: 291, distance: 131.7
click at [201, 291] on li "**********" at bounding box center [383, 288] width 365 height 9
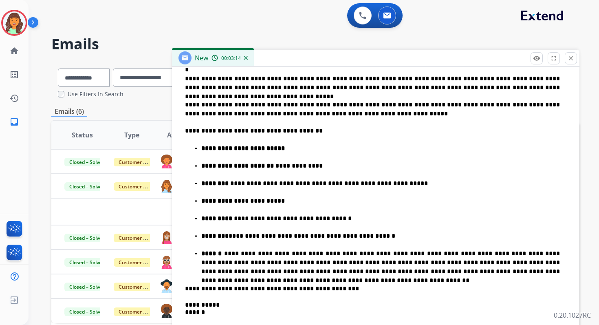
click at [320, 291] on p "**********" at bounding box center [372, 288] width 375 height 9
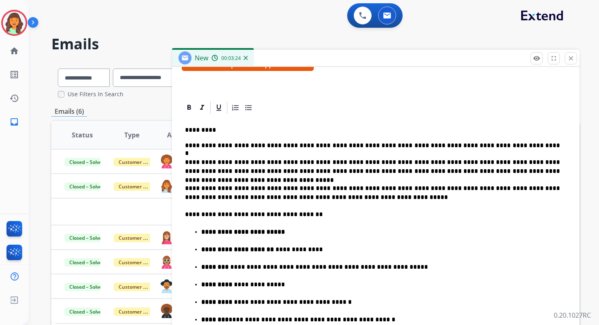
scroll to position [156, 0]
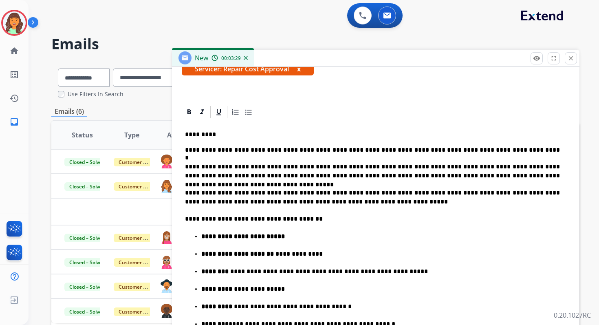
click at [491, 150] on p "**********" at bounding box center [372, 149] width 375 height 7
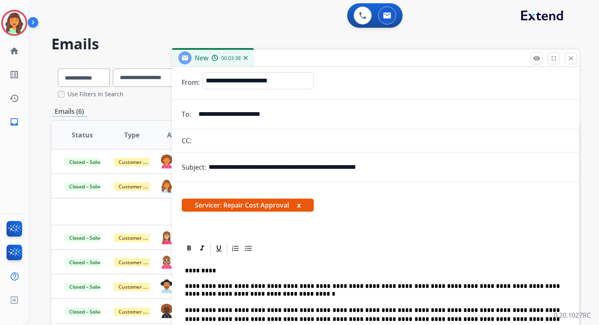
scroll to position [0, 0]
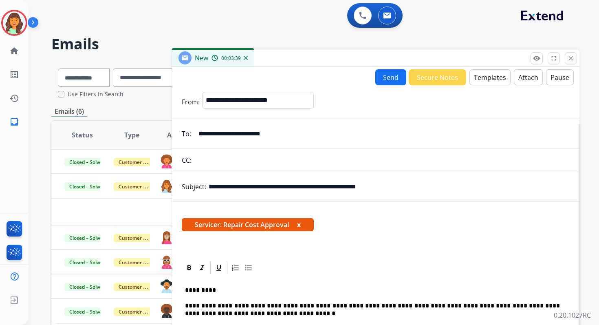
click at [387, 78] on button "Send" at bounding box center [390, 77] width 31 height 16
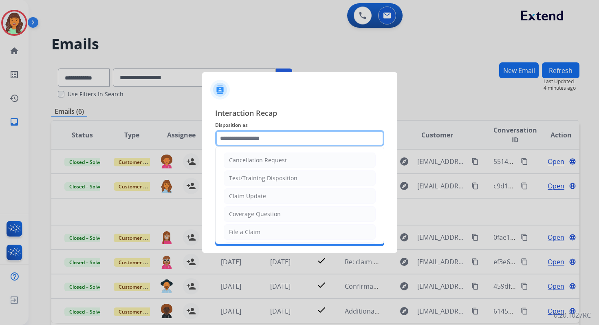
click at [235, 135] on input "text" at bounding box center [299, 138] width 169 height 16
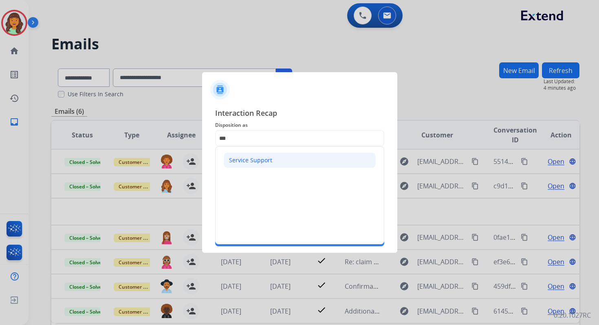
click at [236, 157] on div "Service Support" at bounding box center [250, 160] width 43 height 8
type input "**********"
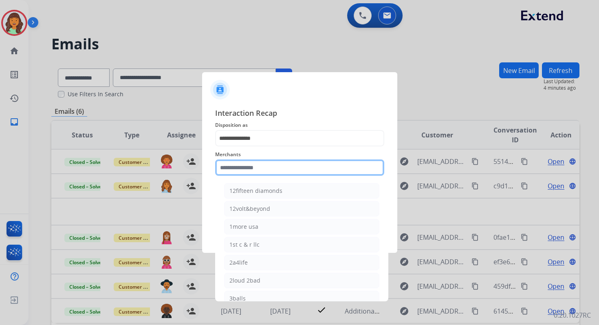
click at [245, 170] on input "text" at bounding box center [299, 167] width 169 height 16
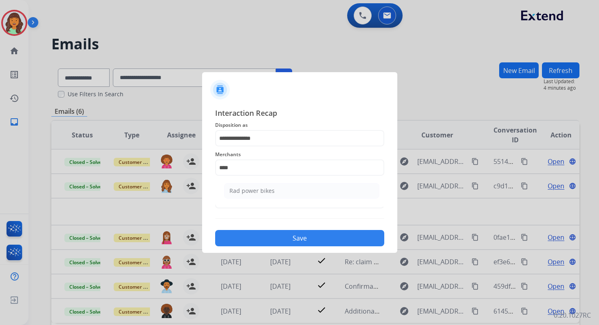
click at [285, 200] on ul "Rad power bikes" at bounding box center [302, 193] width 160 height 28
click at [284, 189] on li "Rad power bikes" at bounding box center [301, 190] width 155 height 15
type input "**********"
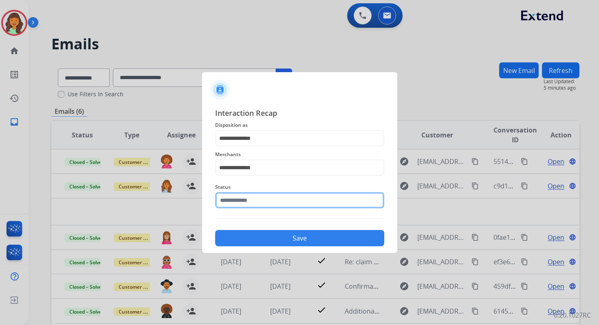
click at [274, 199] on input "text" at bounding box center [299, 200] width 169 height 16
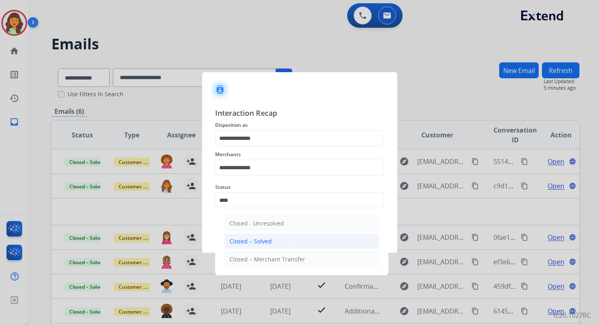
click at [284, 237] on li "Closed – Solved" at bounding box center [301, 241] width 155 height 15
type input "**********"
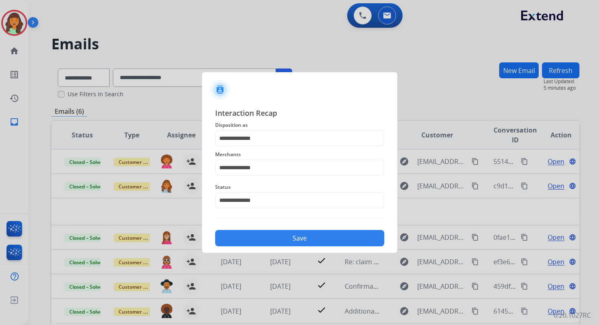
click at [284, 237] on button "Save" at bounding box center [299, 238] width 169 height 16
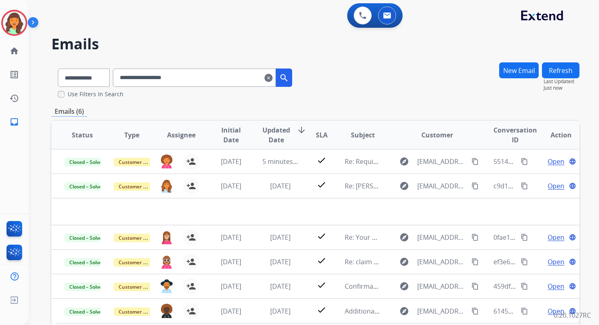
click at [273, 77] on mat-icon "clear" at bounding box center [269, 78] width 8 height 10
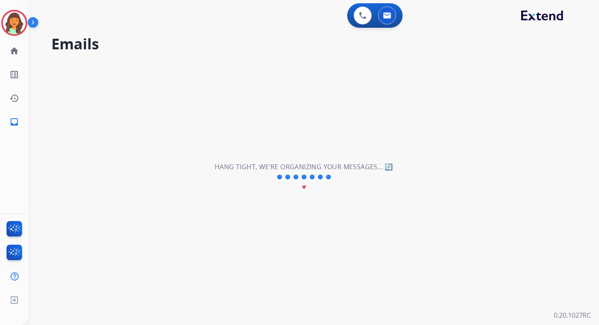
select select "**********"
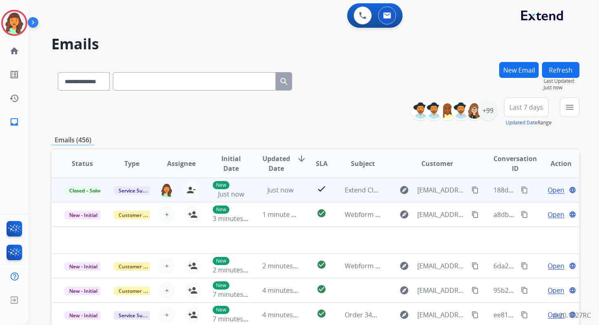
click at [521, 188] on mat-icon "content_copy" at bounding box center [524, 189] width 7 height 7
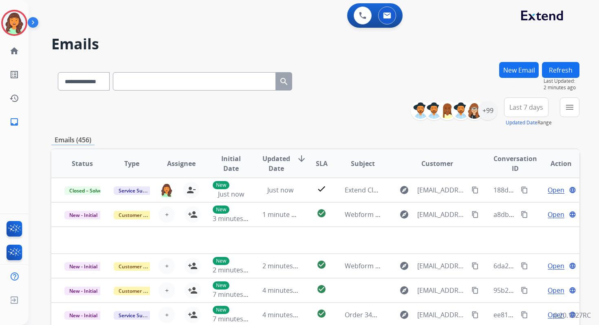
click at [510, 65] on button "New Email" at bounding box center [519, 70] width 40 height 16
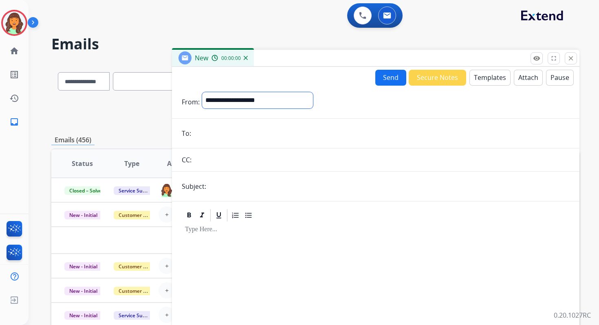
click at [226, 98] on select "**********" at bounding box center [257, 100] width 111 height 16
select select "**********"
click at [202, 92] on select "**********" at bounding box center [257, 100] width 111 height 16
click at [489, 80] on button "Templates" at bounding box center [490, 78] width 41 height 16
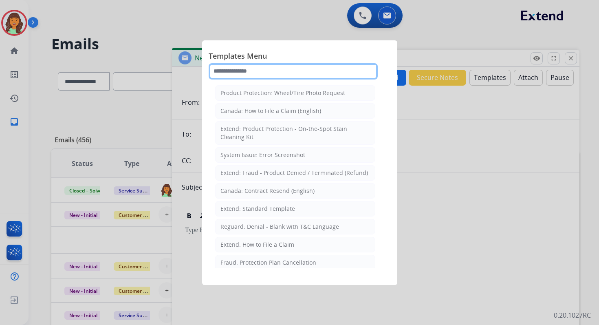
click at [254, 72] on input "text" at bounding box center [293, 71] width 169 height 16
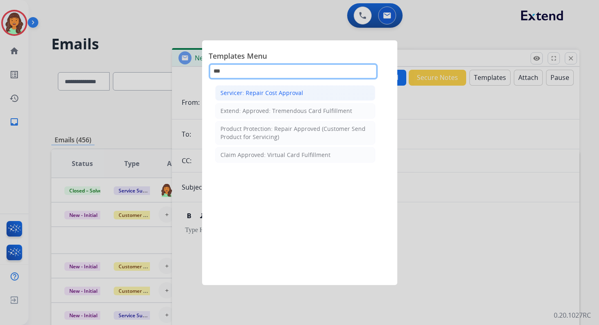
type input "***"
click at [275, 93] on div "Servicer: Repair Cost Approval" at bounding box center [262, 93] width 83 height 8
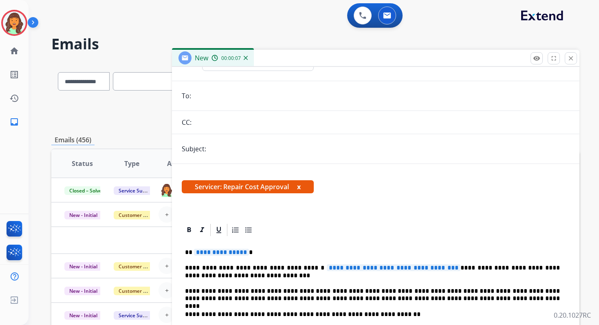
scroll to position [93, 0]
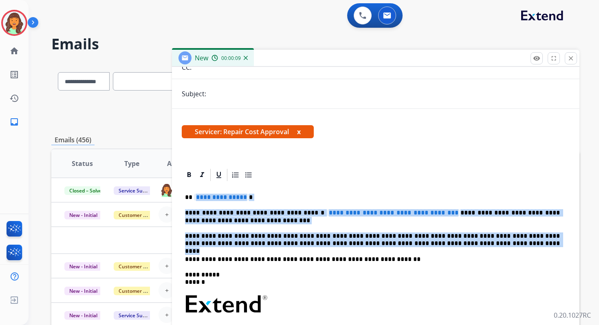
drag, startPoint x: 194, startPoint y: 195, endPoint x: 449, endPoint y: 245, distance: 260.2
click at [449, 245] on div "**********" at bounding box center [376, 300] width 388 height 236
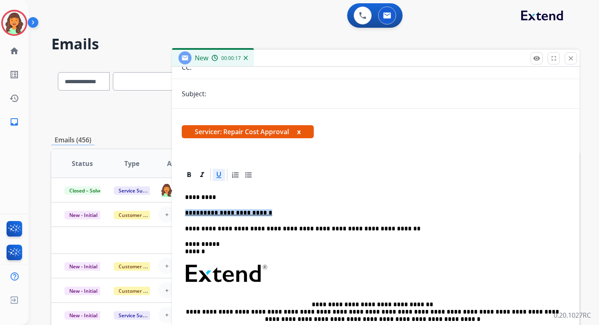
drag, startPoint x: 270, startPoint y: 216, endPoint x: 184, endPoint y: 216, distance: 85.6
click at [184, 216] on div "**********" at bounding box center [376, 284] width 388 height 205
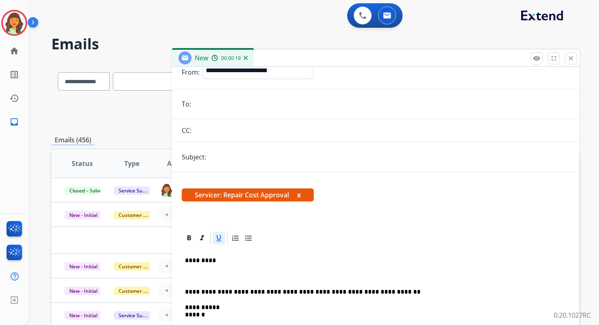
scroll to position [23, 0]
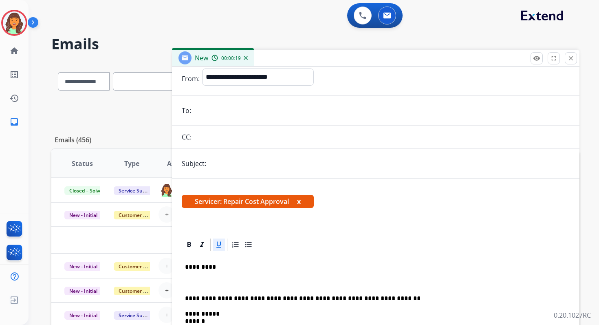
click at [211, 109] on input "email" at bounding box center [382, 110] width 376 height 16
paste input "**********"
type input "**********"
click at [219, 168] on input "text" at bounding box center [389, 163] width 361 height 16
paste input "**********"
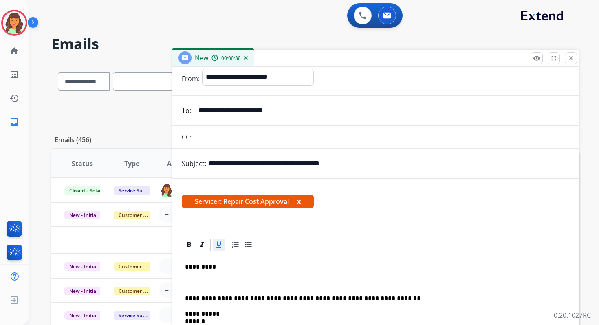
paste input "**********"
click at [232, 163] on input "**********" at bounding box center [389, 163] width 361 height 16
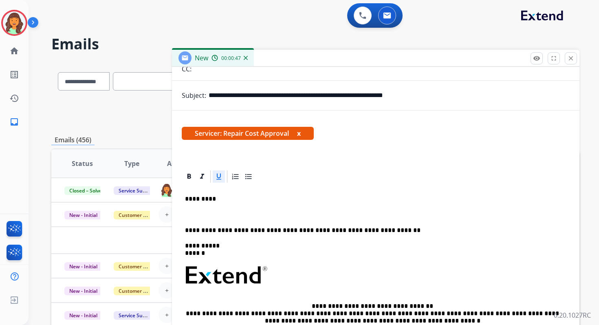
scroll to position [113, 0]
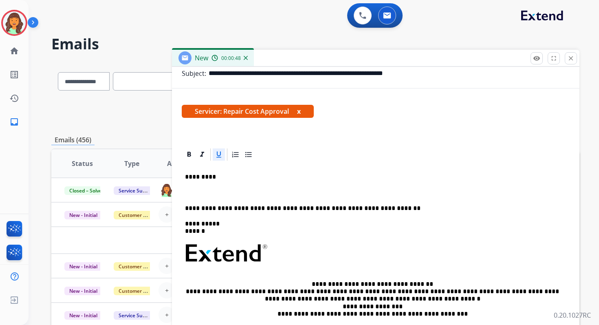
type input "**********"
click at [189, 190] on p at bounding box center [376, 192] width 382 height 7
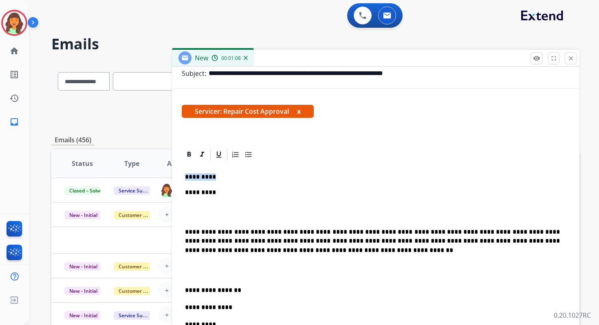
drag, startPoint x: 212, startPoint y: 177, endPoint x: 171, endPoint y: 177, distance: 40.4
click at [171, 177] on div "**********" at bounding box center [315, 263] width 528 height 402
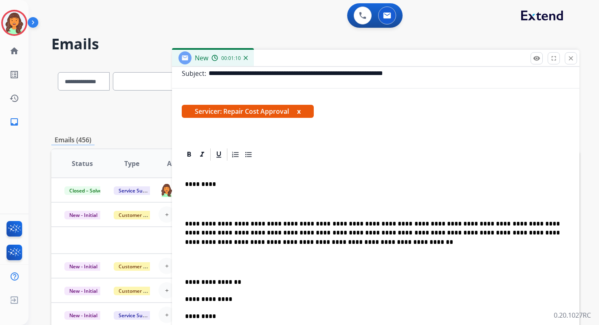
click at [192, 206] on p at bounding box center [376, 204] width 382 height 15
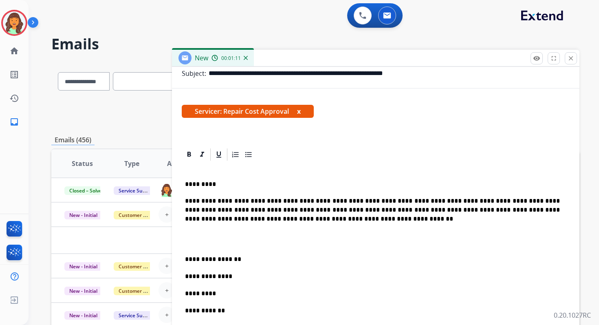
click at [195, 242] on p at bounding box center [376, 239] width 382 height 15
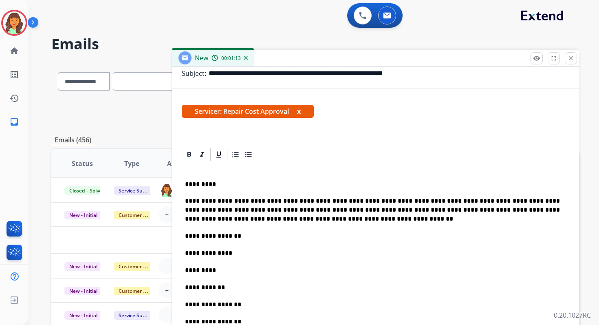
click at [245, 252] on p "**********" at bounding box center [372, 253] width 375 height 9
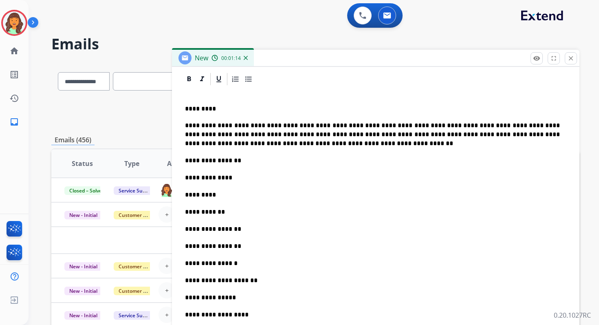
scroll to position [241, 0]
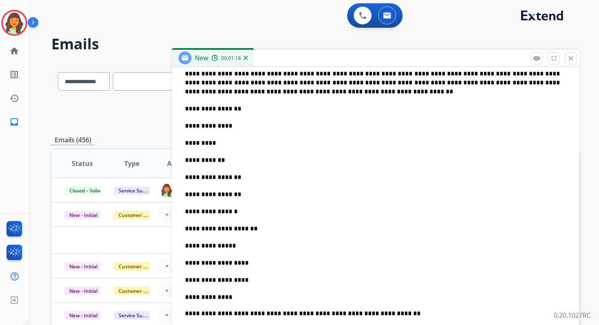
click at [241, 110] on p "**********" at bounding box center [372, 108] width 375 height 9
click at [239, 127] on p "**********" at bounding box center [372, 125] width 375 height 9
click at [244, 245] on p "**********" at bounding box center [372, 245] width 375 height 9
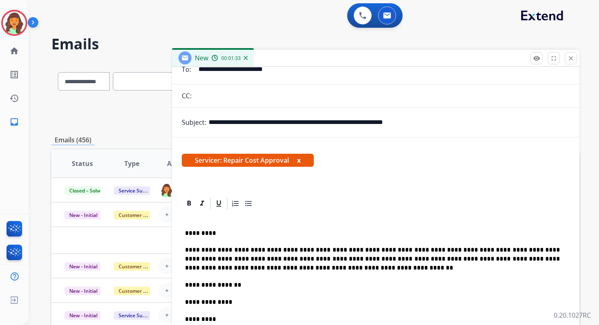
scroll to position [0, 0]
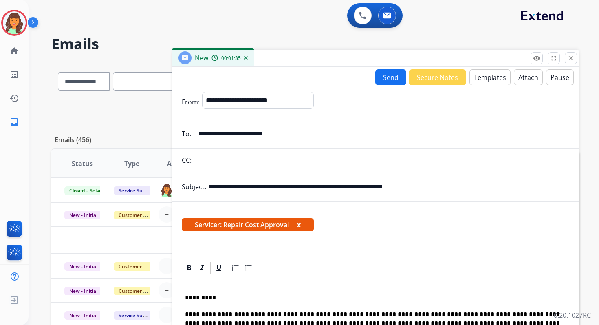
drag, startPoint x: 251, startPoint y: 187, endPoint x: 489, endPoint y: 188, distance: 238.1
click at [489, 188] on input "**********" at bounding box center [389, 187] width 361 height 16
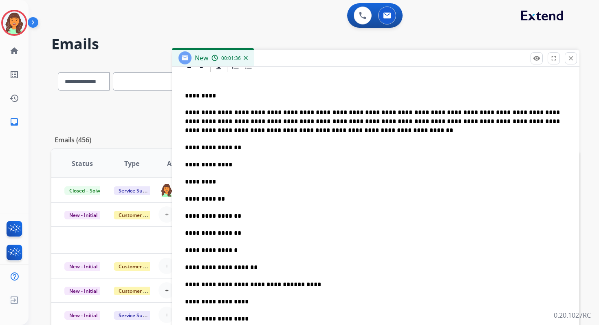
scroll to position [206, 0]
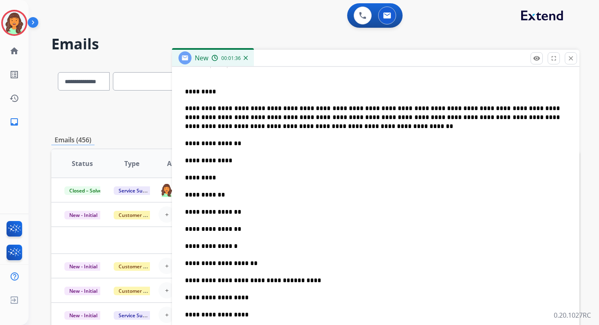
click at [226, 174] on p "*********" at bounding box center [372, 177] width 375 height 9
drag, startPoint x: 325, startPoint y: 178, endPoint x: 402, endPoint y: 176, distance: 76.7
click at [402, 176] on p "**********" at bounding box center [372, 177] width 375 height 9
copy p "**********"
click at [255, 159] on p "**********" at bounding box center [372, 160] width 375 height 9
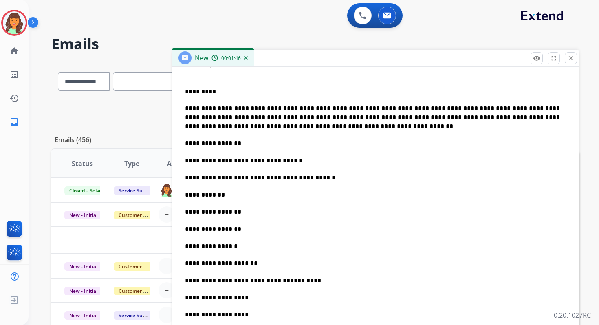
click at [229, 197] on p "**********" at bounding box center [372, 194] width 375 height 9
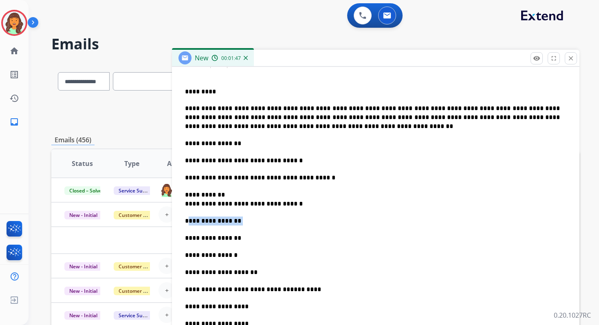
drag, startPoint x: 238, startPoint y: 222, endPoint x: 183, endPoint y: 222, distance: 55.9
click at [183, 222] on div "**********" at bounding box center [376, 292] width 388 height 446
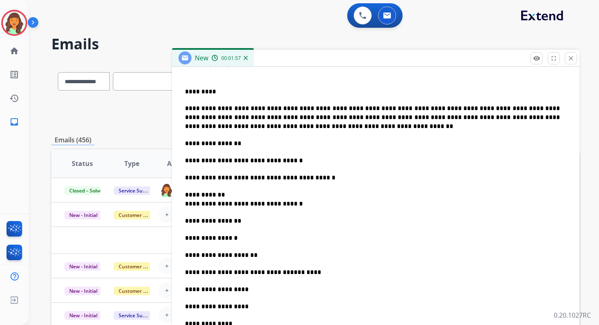
click at [238, 238] on p "**********" at bounding box center [372, 238] width 375 height 9
click at [238, 220] on p "**********" at bounding box center [372, 220] width 375 height 9
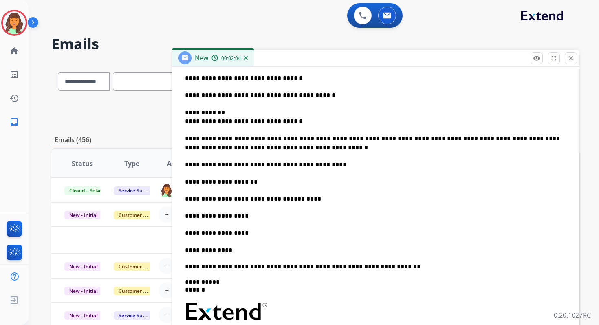
scroll to position [298, 0]
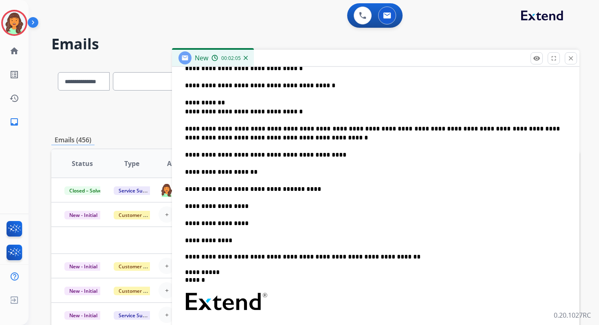
click at [260, 172] on p "**********" at bounding box center [372, 172] width 375 height 9
click at [253, 208] on p "**********" at bounding box center [372, 206] width 375 height 9
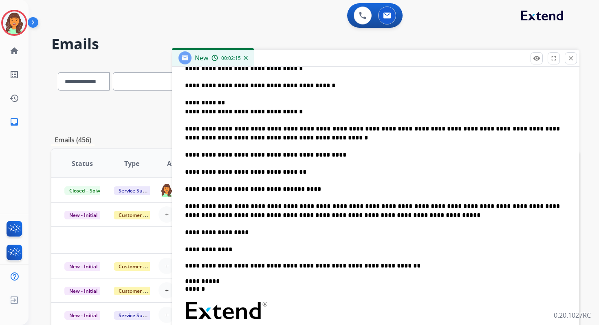
click at [249, 235] on p "**********" at bounding box center [372, 232] width 375 height 9
drag, startPoint x: 245, startPoint y: 235, endPoint x: 174, endPoint y: 232, distance: 71.8
click at [174, 232] on div "**********" at bounding box center [376, 192] width 408 height 460
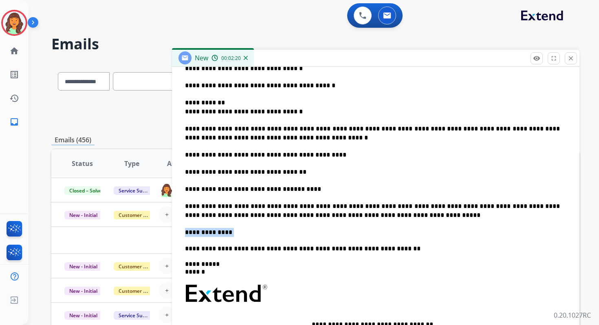
drag, startPoint x: 230, startPoint y: 234, endPoint x: 181, endPoint y: 232, distance: 49.0
click at [181, 232] on div "**********" at bounding box center [376, 183] width 408 height 443
click at [239, 230] on p "**********" at bounding box center [372, 232] width 375 height 9
drag, startPoint x: 228, startPoint y: 233, endPoint x: 176, endPoint y: 232, distance: 52.6
click at [176, 232] on div "**********" at bounding box center [376, 183] width 408 height 443
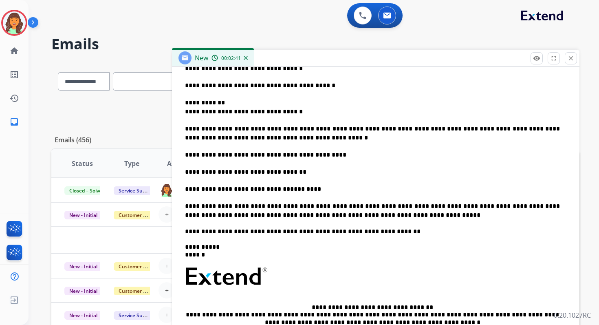
scroll to position [0, 0]
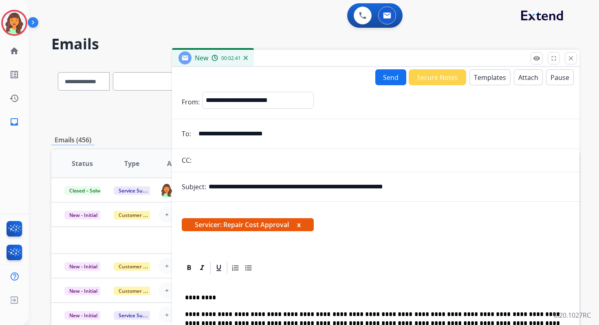
click at [521, 78] on button "Attach" at bounding box center [528, 77] width 29 height 16
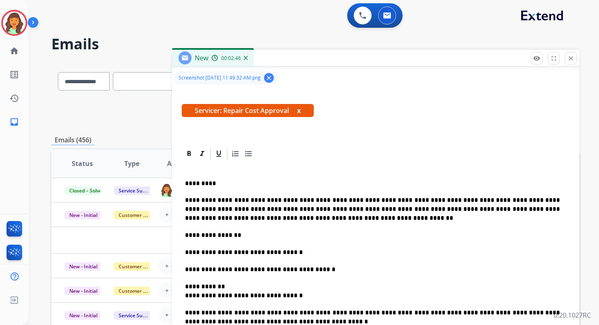
scroll to position [148, 0]
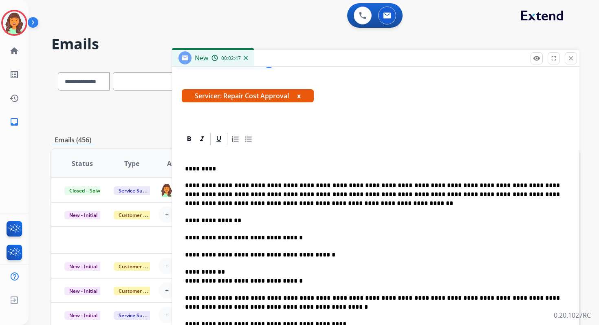
click at [276, 200] on p "**********" at bounding box center [372, 194] width 375 height 27
drag, startPoint x: 395, startPoint y: 186, endPoint x: 338, endPoint y: 188, distance: 57.5
click at [338, 188] on p "**********" at bounding box center [372, 194] width 375 height 27
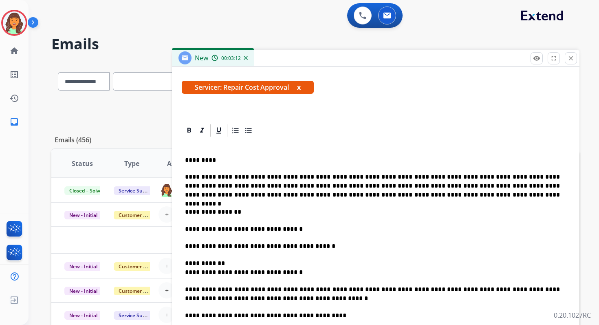
scroll to position [157, 0]
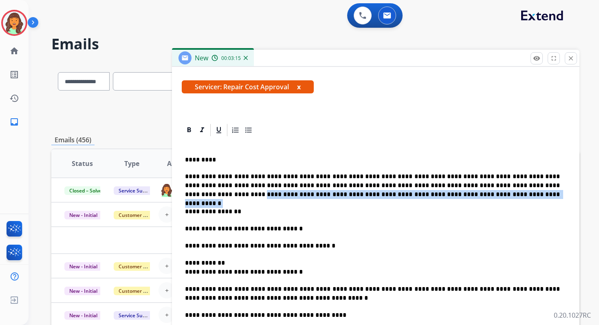
drag, startPoint x: 389, startPoint y: 195, endPoint x: 492, endPoint y: 187, distance: 103.9
click at [492, 187] on p "**********" at bounding box center [372, 185] width 375 height 27
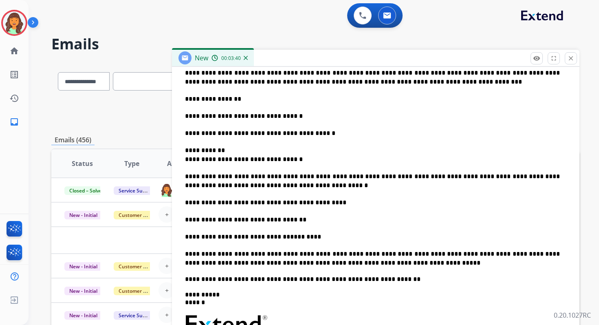
scroll to position [268, 0]
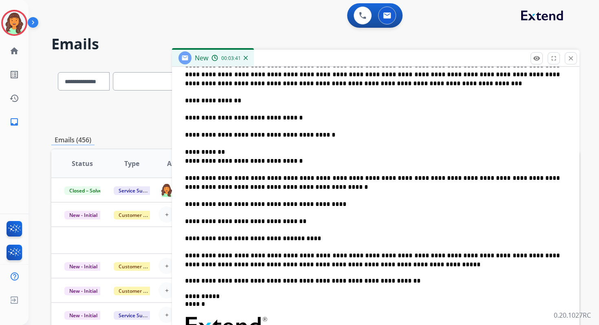
click at [185, 162] on p "**********" at bounding box center [372, 157] width 375 height 18
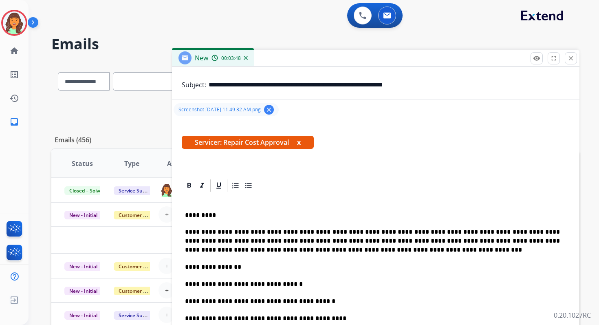
scroll to position [0, 0]
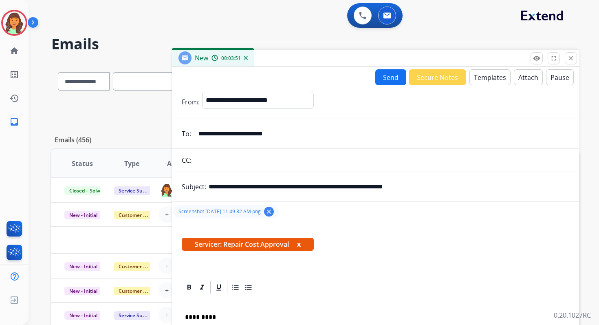
drag, startPoint x: 379, startPoint y: 187, endPoint x: 446, endPoint y: 189, distance: 67.7
click at [446, 189] on input "**********" at bounding box center [389, 187] width 361 height 16
click at [380, 79] on button "Send" at bounding box center [390, 77] width 31 height 16
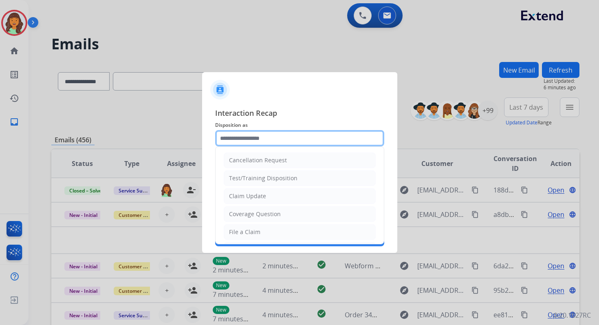
click at [252, 135] on input "text" at bounding box center [299, 138] width 169 height 16
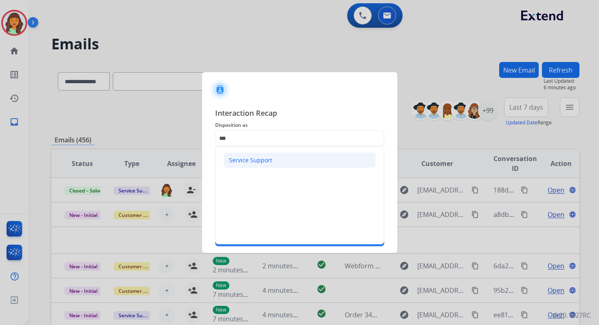
click at [263, 163] on div "Service Support" at bounding box center [250, 160] width 43 height 8
type input "**********"
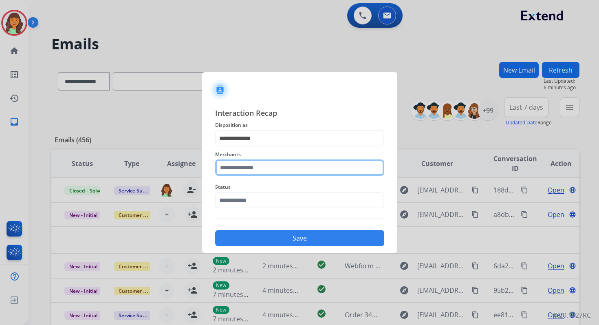
click at [263, 166] on input "text" at bounding box center [299, 167] width 169 height 16
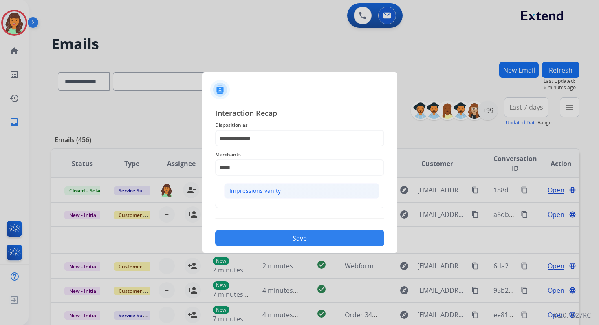
click at [277, 193] on div "Impressions vanity" at bounding box center [255, 191] width 51 height 8
type input "**********"
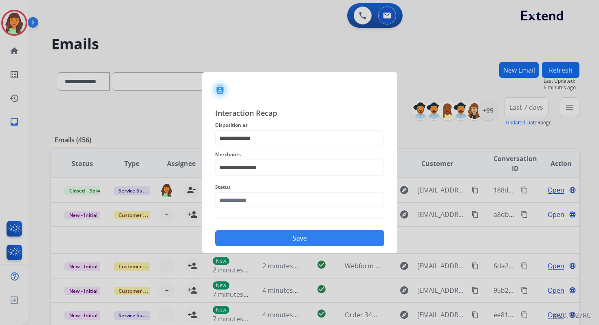
click at [291, 244] on button "Save" at bounding box center [299, 238] width 169 height 16
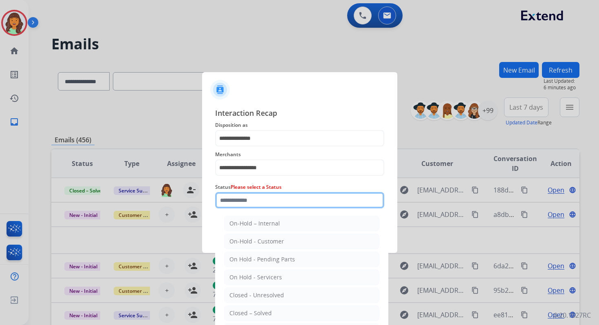
click at [254, 206] on div "Status Please select a Status On-Hold – Internal On-Hold - Customer On Hold - P…" at bounding box center [299, 195] width 169 height 33
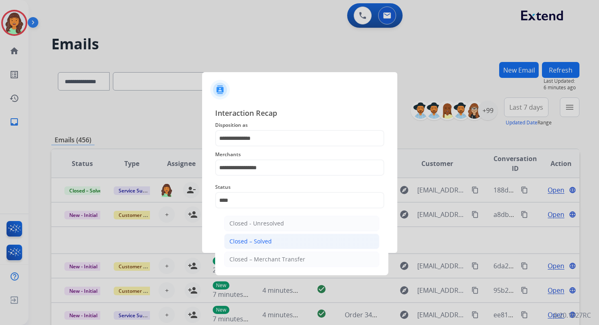
click at [282, 242] on li "Closed – Solved" at bounding box center [301, 241] width 155 height 15
type input "**********"
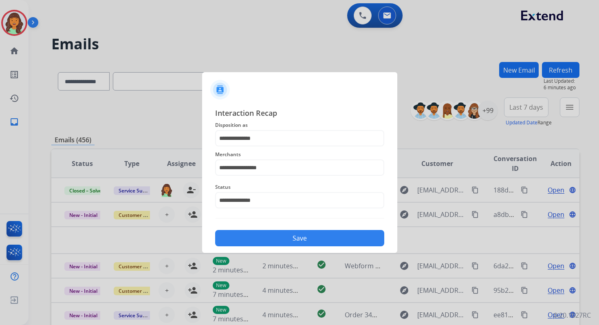
click at [291, 242] on button "Save" at bounding box center [299, 238] width 169 height 16
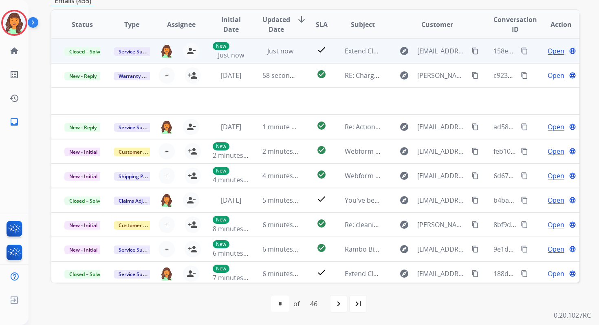
click at [521, 49] on mat-icon "content_copy" at bounding box center [524, 50] width 7 height 7
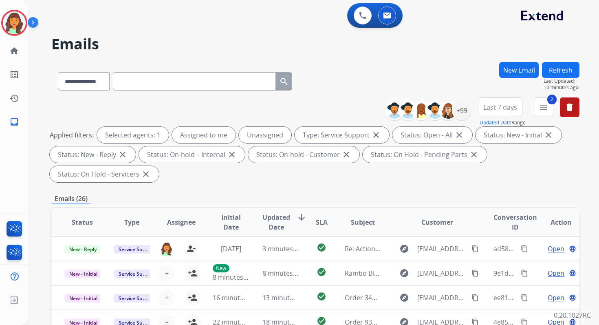
select select "**********"
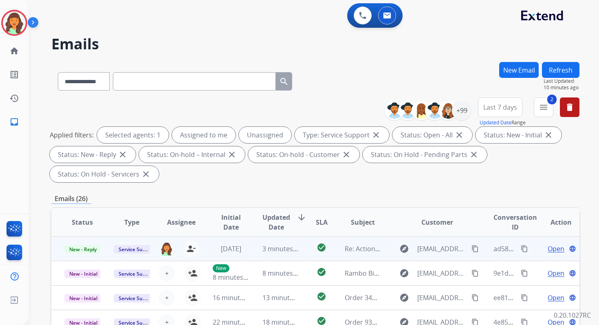
scroll to position [1, 0]
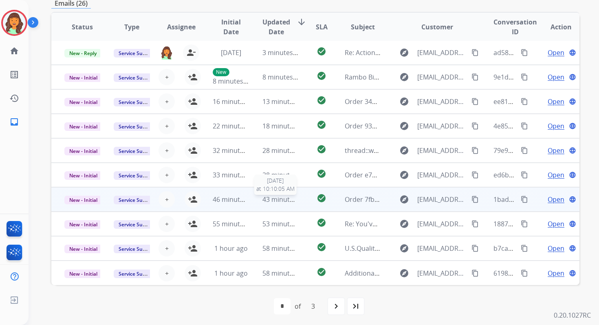
click at [265, 200] on span "43 minutes ago" at bounding box center [286, 199] width 47 height 9
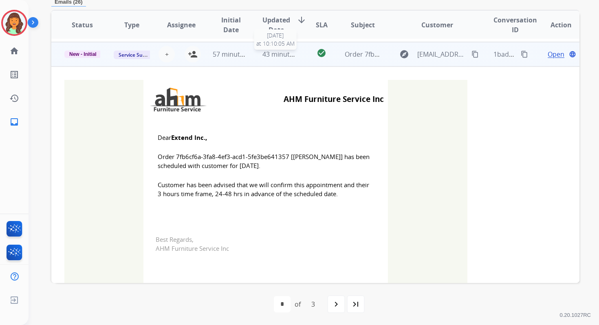
scroll to position [147, 0]
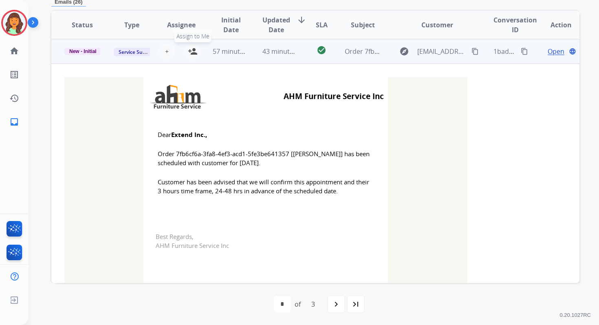
click at [196, 54] on mat-icon "person_add" at bounding box center [193, 51] width 10 height 10
click at [93, 51] on span "New - Initial" at bounding box center [82, 51] width 37 height 7
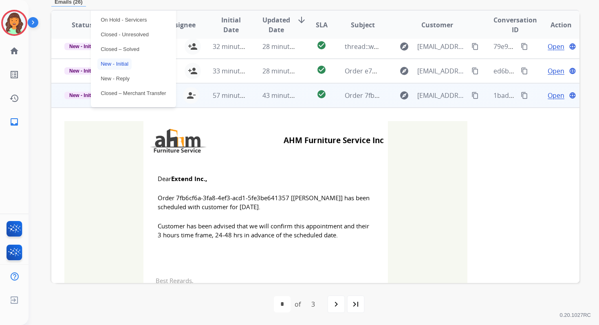
scroll to position [84, 0]
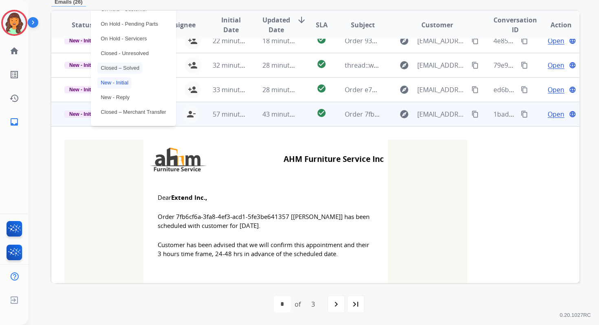
click at [110, 67] on p "Closed – Solved" at bounding box center [119, 67] width 45 height 11
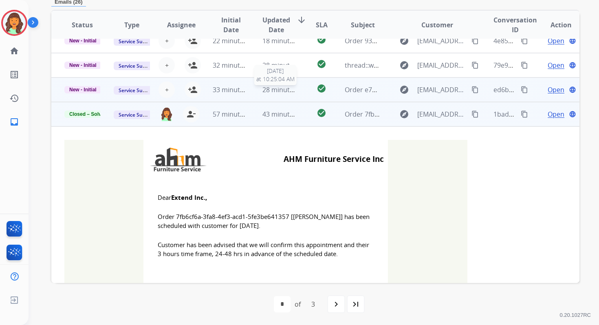
click at [287, 92] on span "28 minutes ago" at bounding box center [286, 89] width 47 height 9
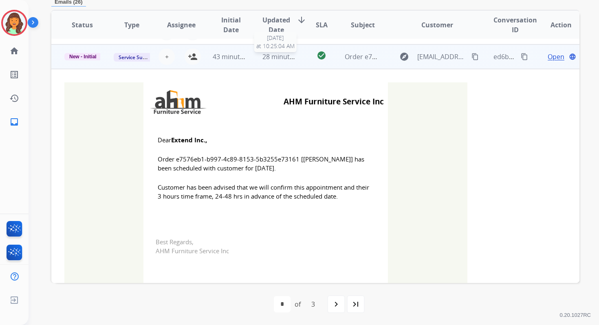
scroll to position [122, 0]
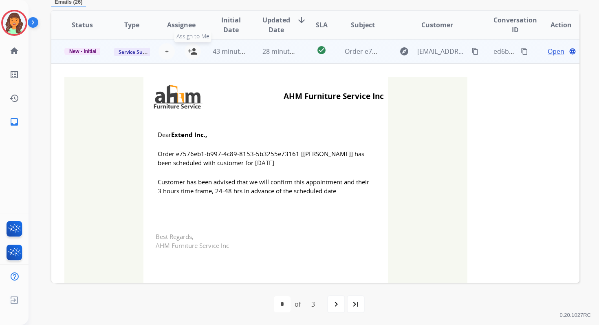
click at [193, 50] on mat-icon "person_add" at bounding box center [193, 51] width 10 height 10
click at [93, 51] on span "New - Initial" at bounding box center [82, 51] width 37 height 7
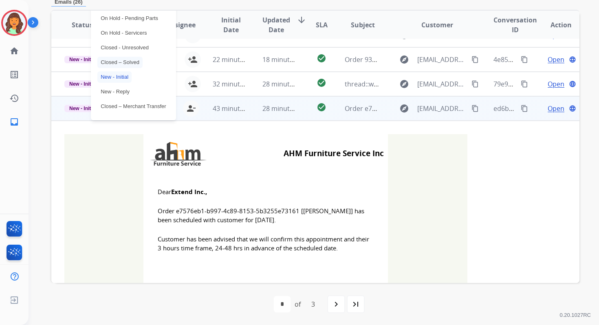
click at [111, 62] on p "Closed – Solved" at bounding box center [119, 62] width 45 height 11
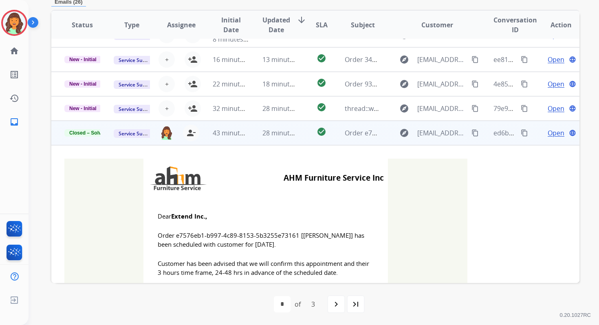
scroll to position [0, 0]
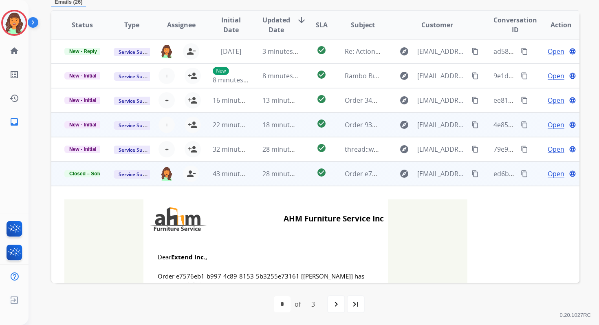
click at [258, 121] on td "18 minutes ago" at bounding box center [273, 125] width 49 height 24
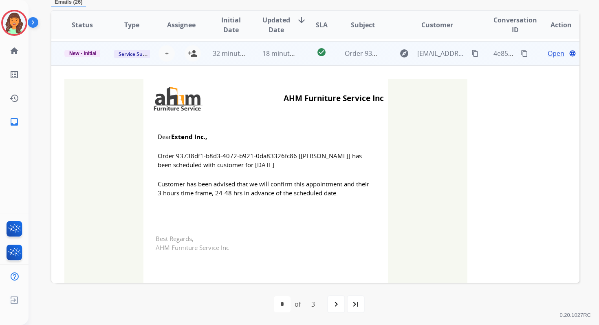
scroll to position [73, 0]
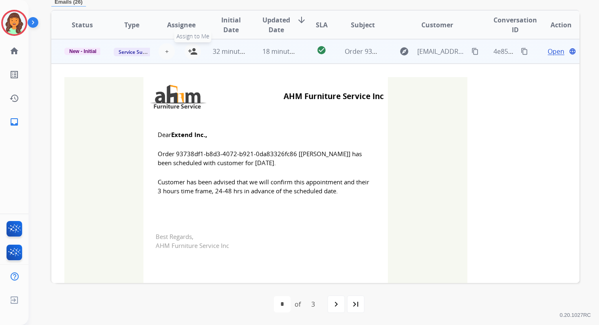
click at [192, 49] on mat-icon "person_add" at bounding box center [193, 51] width 10 height 10
click at [97, 50] on span "New - Initial" at bounding box center [82, 51] width 37 height 7
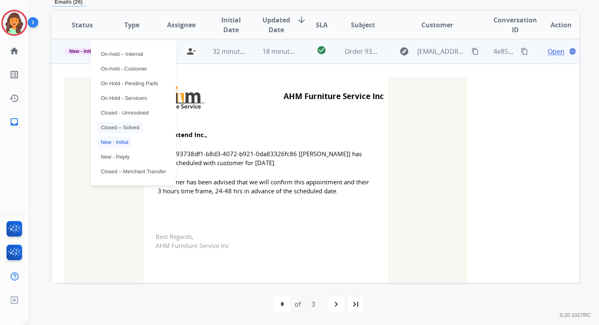
click at [121, 127] on p "Closed – Solved" at bounding box center [119, 127] width 45 height 11
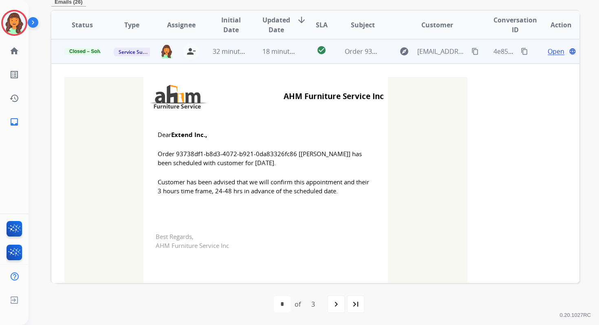
scroll to position [0, 0]
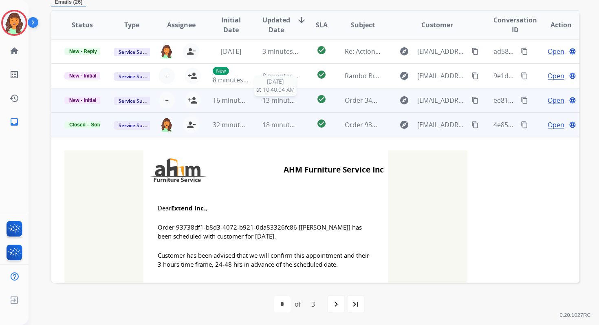
click at [264, 102] on span "13 minutes ago" at bounding box center [286, 100] width 47 height 9
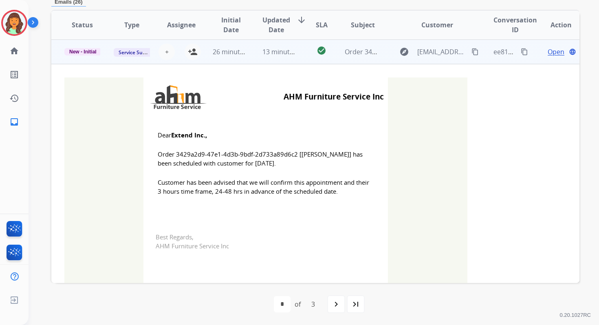
scroll to position [49, 0]
click at [190, 51] on mat-icon "person_add" at bounding box center [193, 51] width 10 height 10
click at [86, 48] on span "New - Initial" at bounding box center [82, 51] width 37 height 7
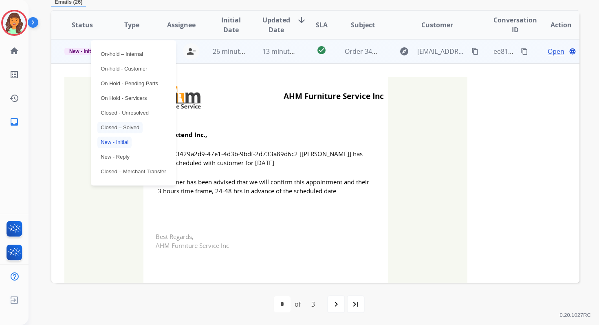
click at [130, 130] on p "Closed – Solved" at bounding box center [119, 127] width 45 height 11
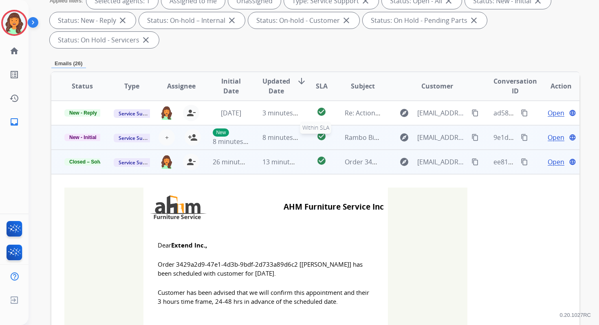
scroll to position [0, 0]
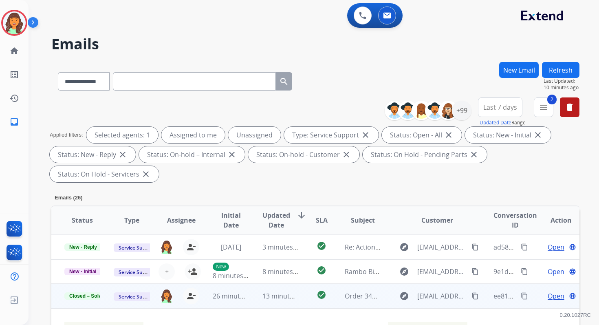
click at [565, 77] on button "Refresh" at bounding box center [561, 70] width 38 height 16
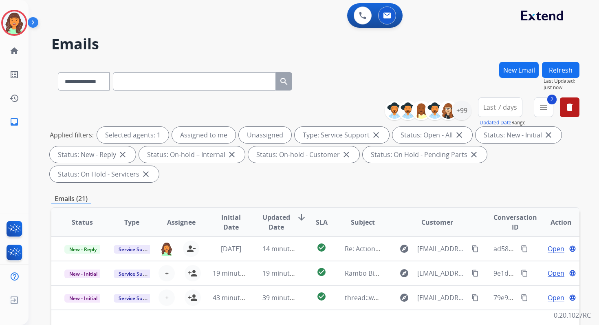
click at [328, 180] on div "Applied filters: Selected agents: 1 Assigned to me Unassigned Type: Service Sup…" at bounding box center [314, 154] width 528 height 55
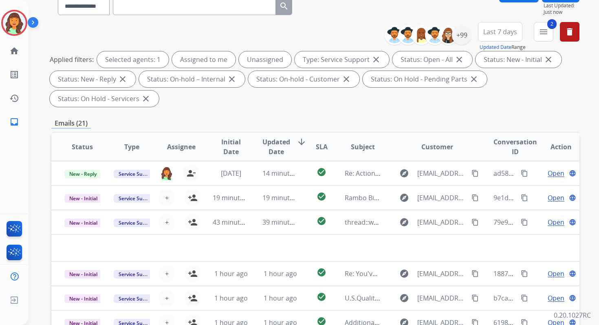
scroll to position [198, 0]
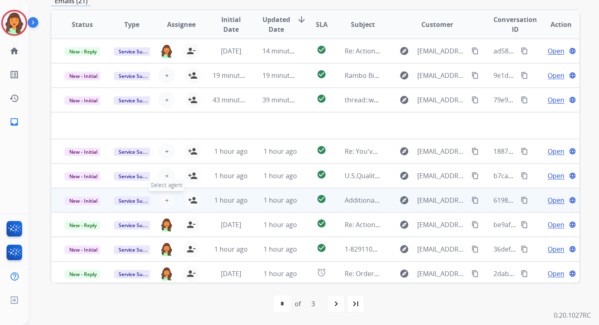
click at [168, 197] on button "+ Select agent" at bounding box center [167, 200] width 16 height 16
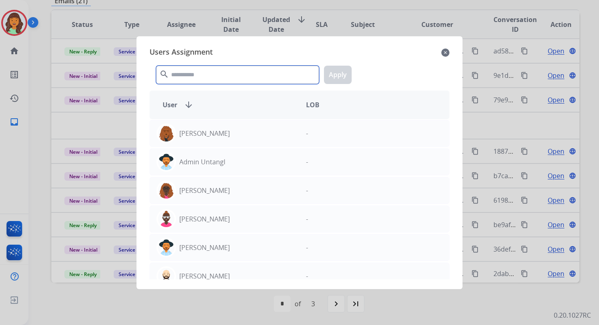
click at [208, 76] on input "text" at bounding box center [237, 75] width 163 height 18
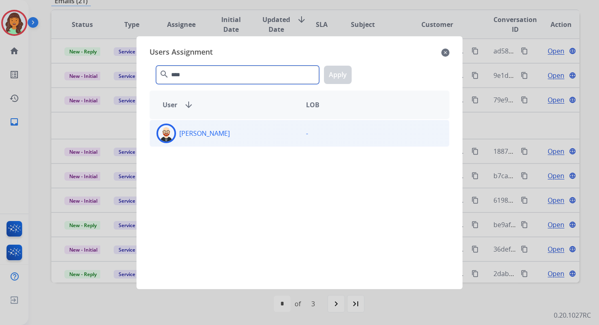
type input "****"
click at [230, 144] on div "[PERSON_NAME] -" at bounding box center [300, 133] width 300 height 27
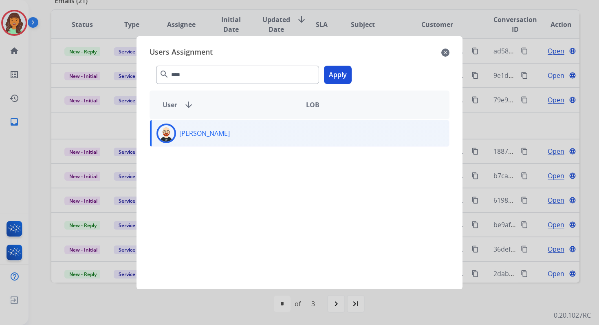
click at [345, 71] on button "Apply" at bounding box center [338, 75] width 28 height 18
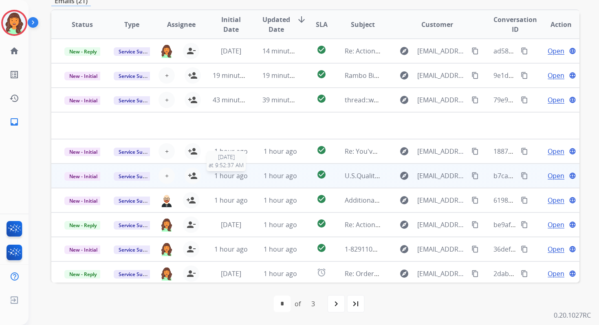
click at [245, 176] on span "1 hour ago" at bounding box center [230, 175] width 33 height 9
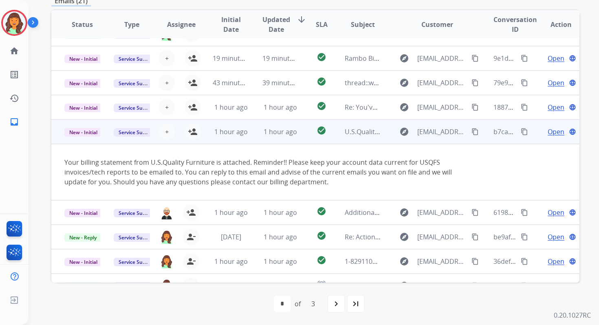
scroll to position [0, 0]
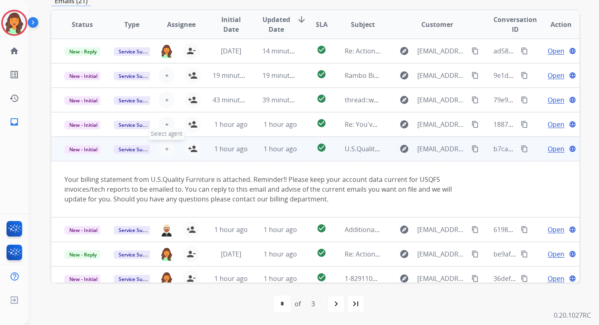
click at [166, 148] on span "+" at bounding box center [167, 149] width 4 height 10
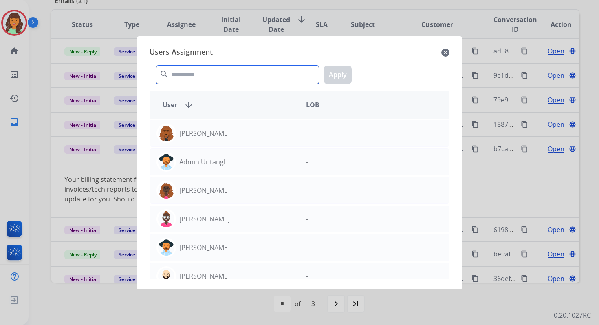
click at [216, 71] on input "text" at bounding box center [237, 75] width 163 height 18
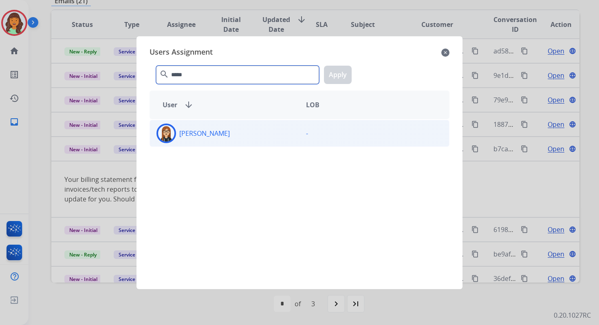
type input "*****"
click at [232, 133] on div "[PERSON_NAME]" at bounding box center [225, 134] width 150 height 20
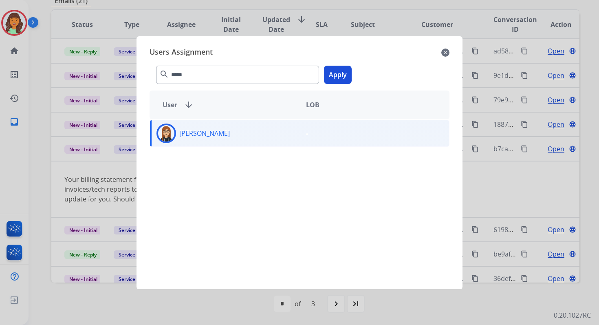
click at [330, 77] on button "Apply" at bounding box center [338, 75] width 28 height 18
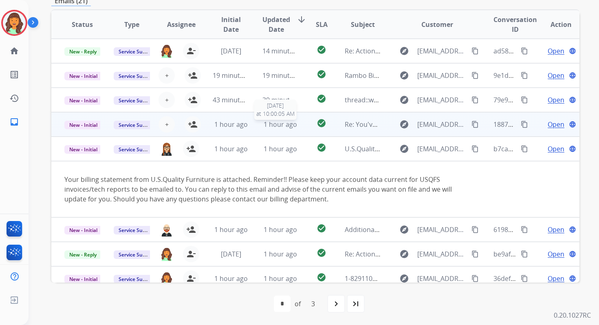
click at [265, 127] on span "1 hour ago" at bounding box center [280, 124] width 33 height 9
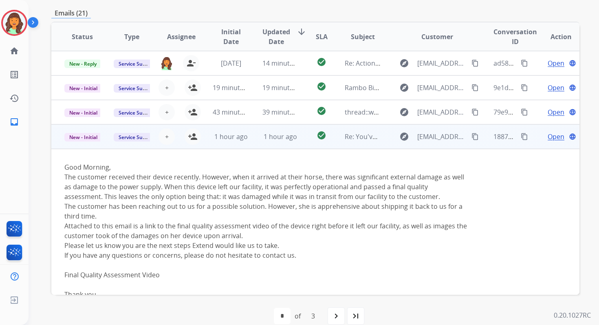
scroll to position [181, 0]
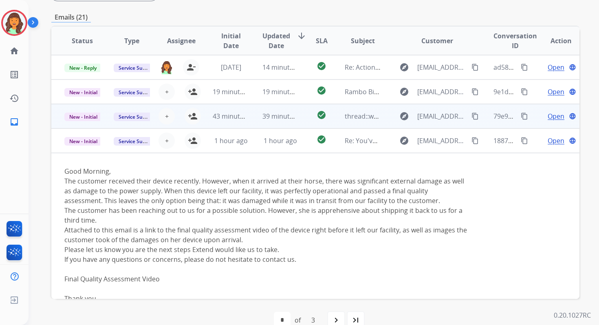
click at [259, 123] on td "39 minutes ago" at bounding box center [273, 116] width 49 height 24
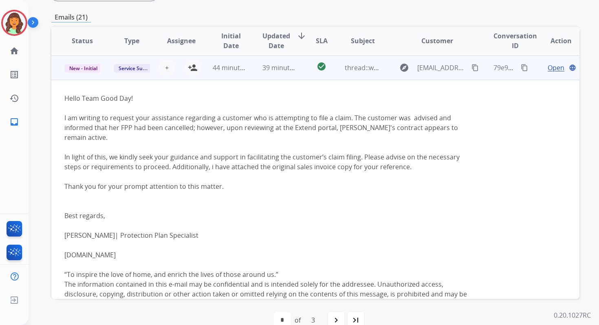
scroll to position [49, 0]
click at [166, 66] on span "+" at bounding box center [167, 67] width 4 height 10
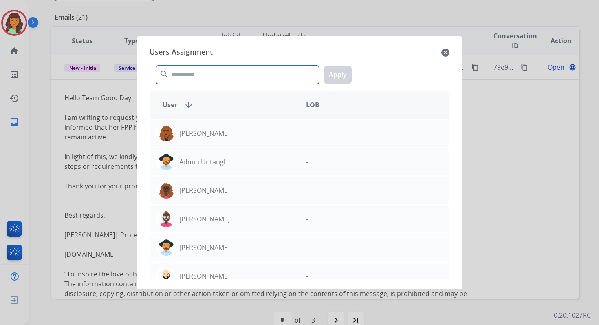
click at [184, 82] on input "text" at bounding box center [237, 75] width 163 height 18
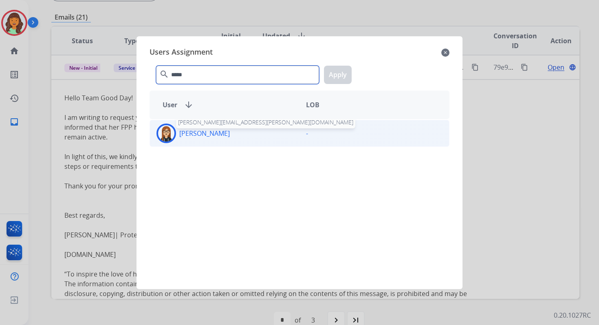
type input "*****"
click at [212, 134] on p "[PERSON_NAME]" at bounding box center [204, 133] width 51 height 10
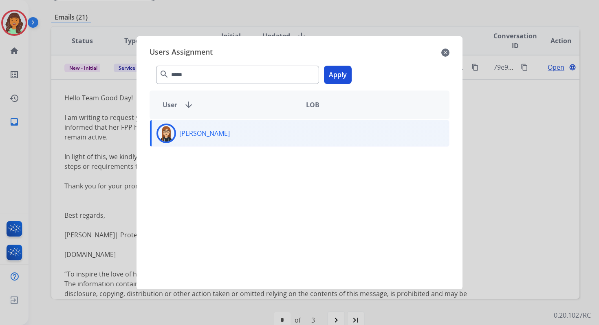
click at [333, 79] on button "Apply" at bounding box center [338, 75] width 28 height 18
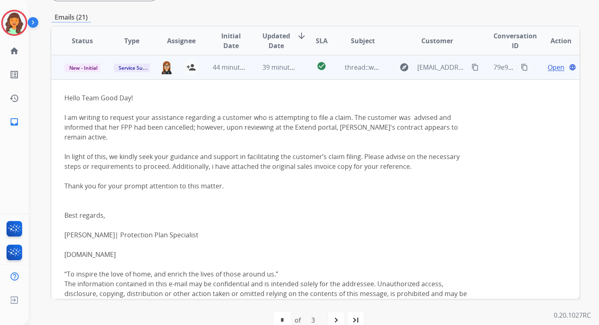
scroll to position [0, 0]
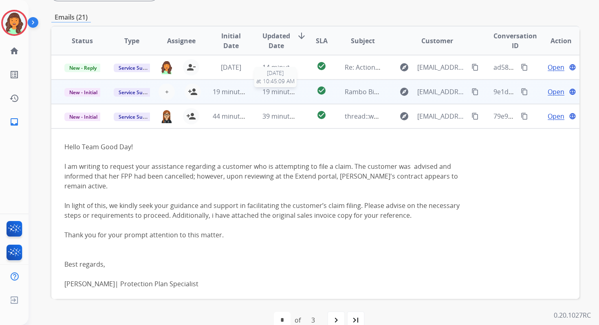
click at [268, 95] on span "19 minutes ago" at bounding box center [286, 91] width 47 height 9
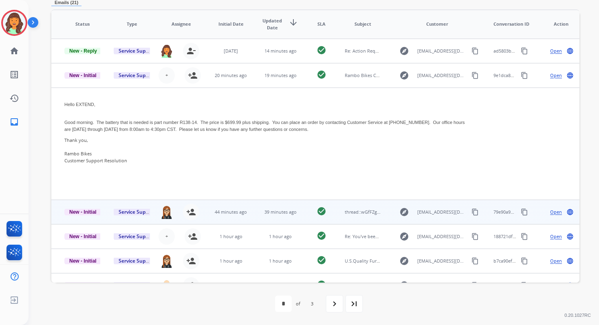
scroll to position [159, 0]
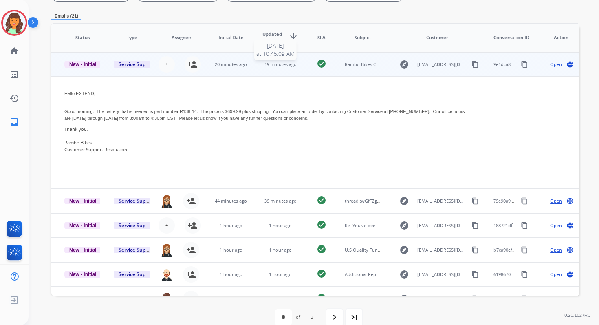
click at [278, 66] on span "19 minutes ago" at bounding box center [281, 64] width 32 height 6
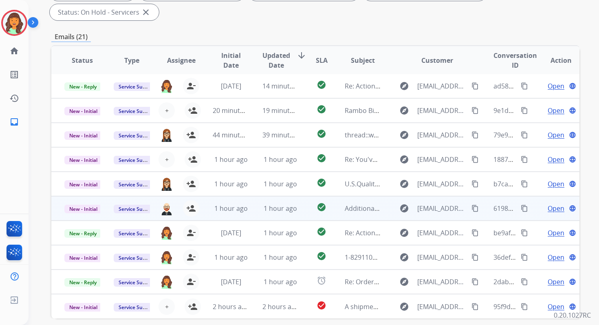
scroll to position [0, 0]
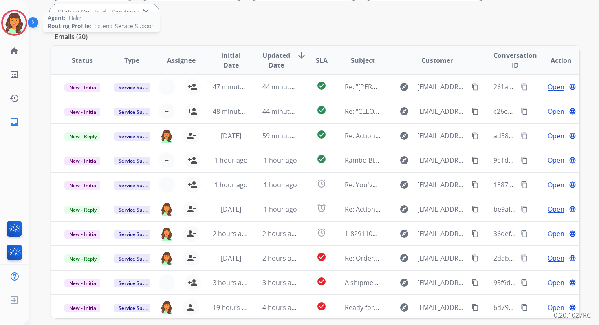
click at [8, 17] on img at bounding box center [14, 22] width 23 height 23
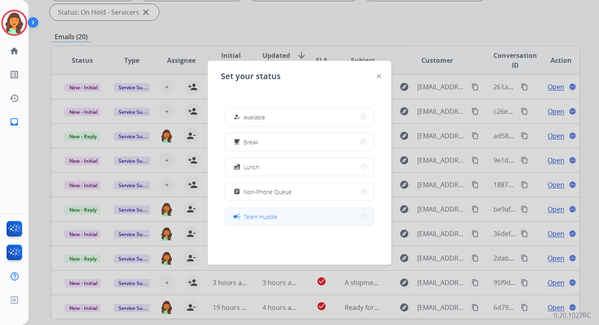
click at [262, 218] on span "Team Huddle" at bounding box center [261, 216] width 34 height 9
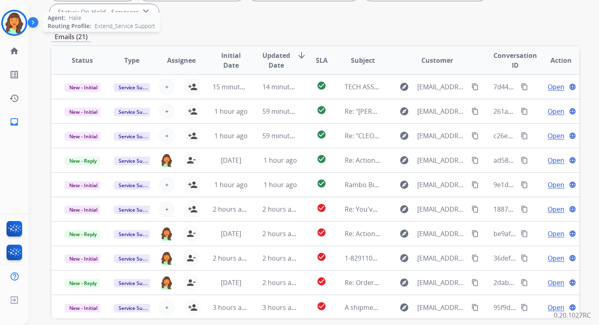
click at [16, 21] on img at bounding box center [14, 22] width 23 height 23
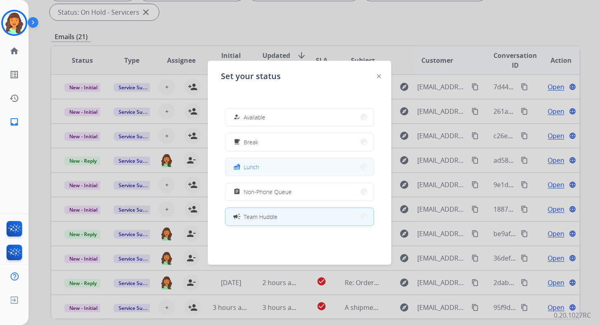
click at [247, 163] on span "Lunch" at bounding box center [251, 167] width 15 height 9
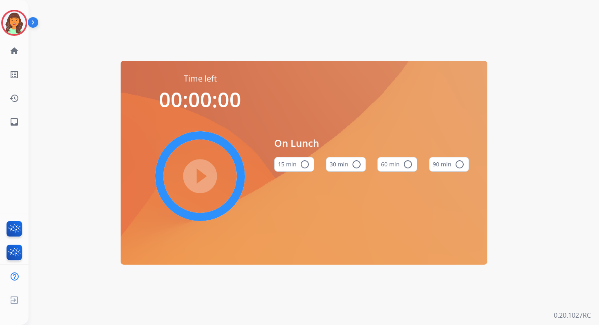
click at [406, 160] on mat-icon "radio_button_unchecked" at bounding box center [408, 164] width 10 height 10
click at [205, 175] on mat-icon "play_circle_filled" at bounding box center [200, 176] width 10 height 10
